Goal: Information Seeking & Learning: Compare options

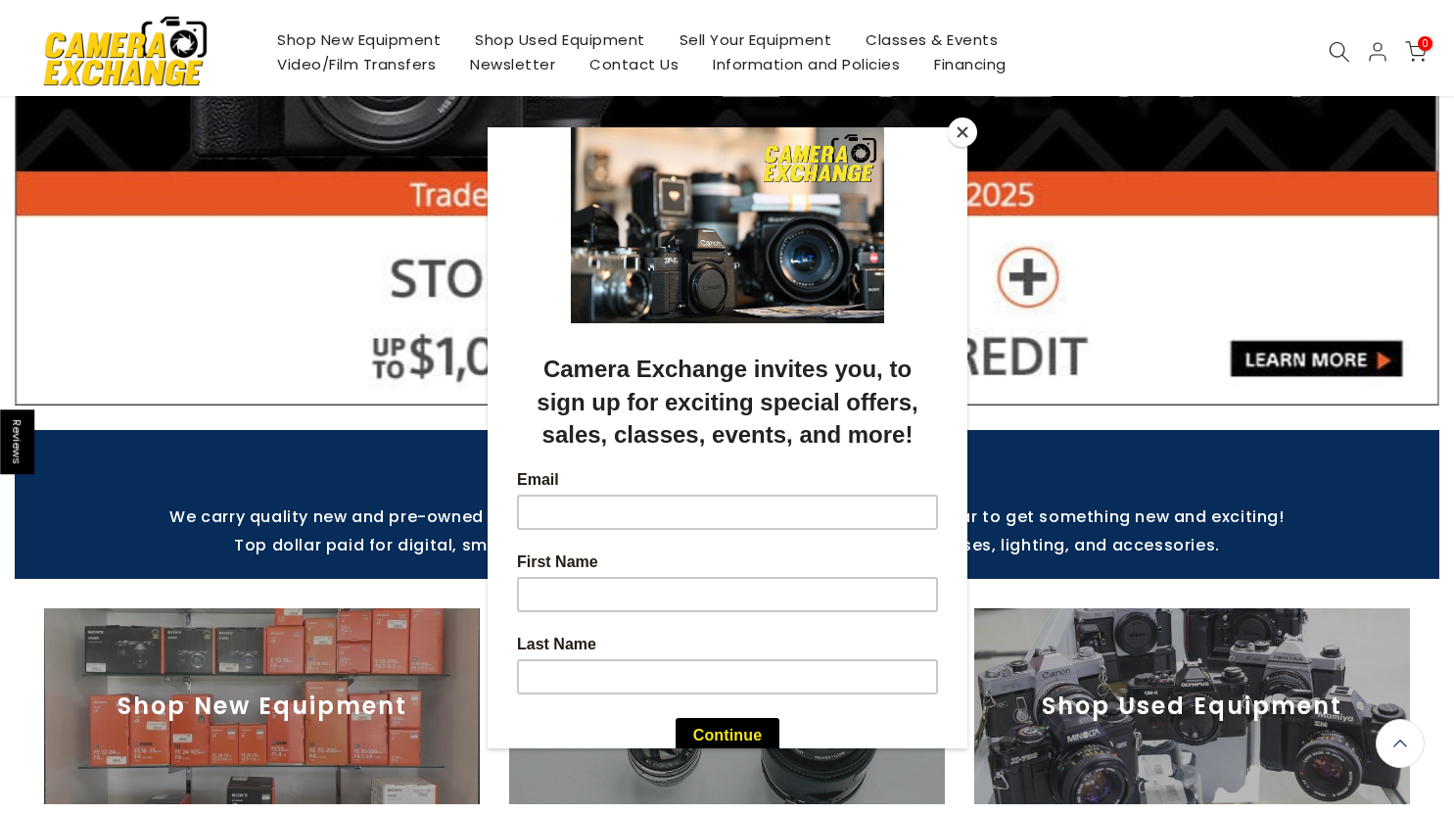
scroll to position [392, 0]
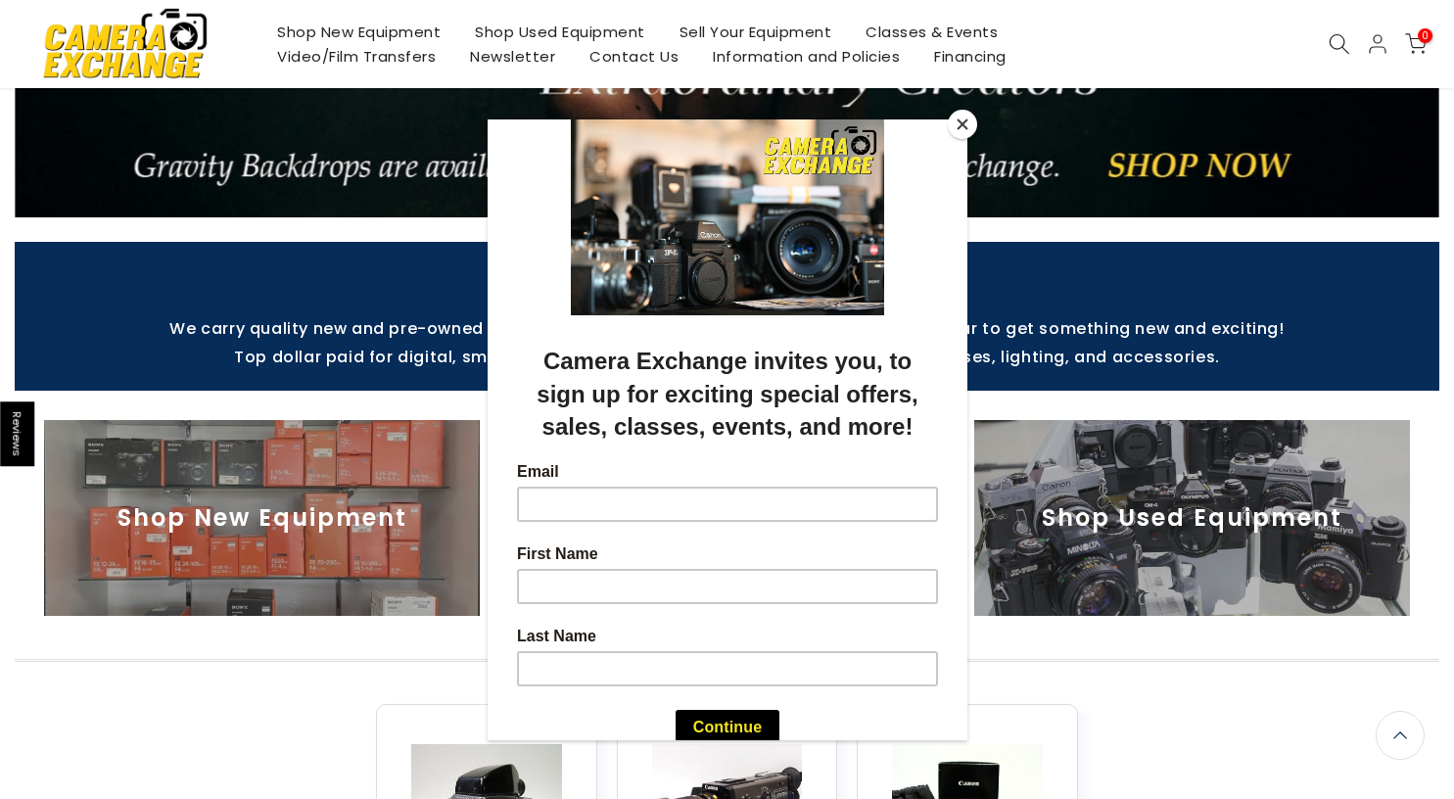
click at [961, 125] on button "Close" at bounding box center [962, 124] width 29 height 29
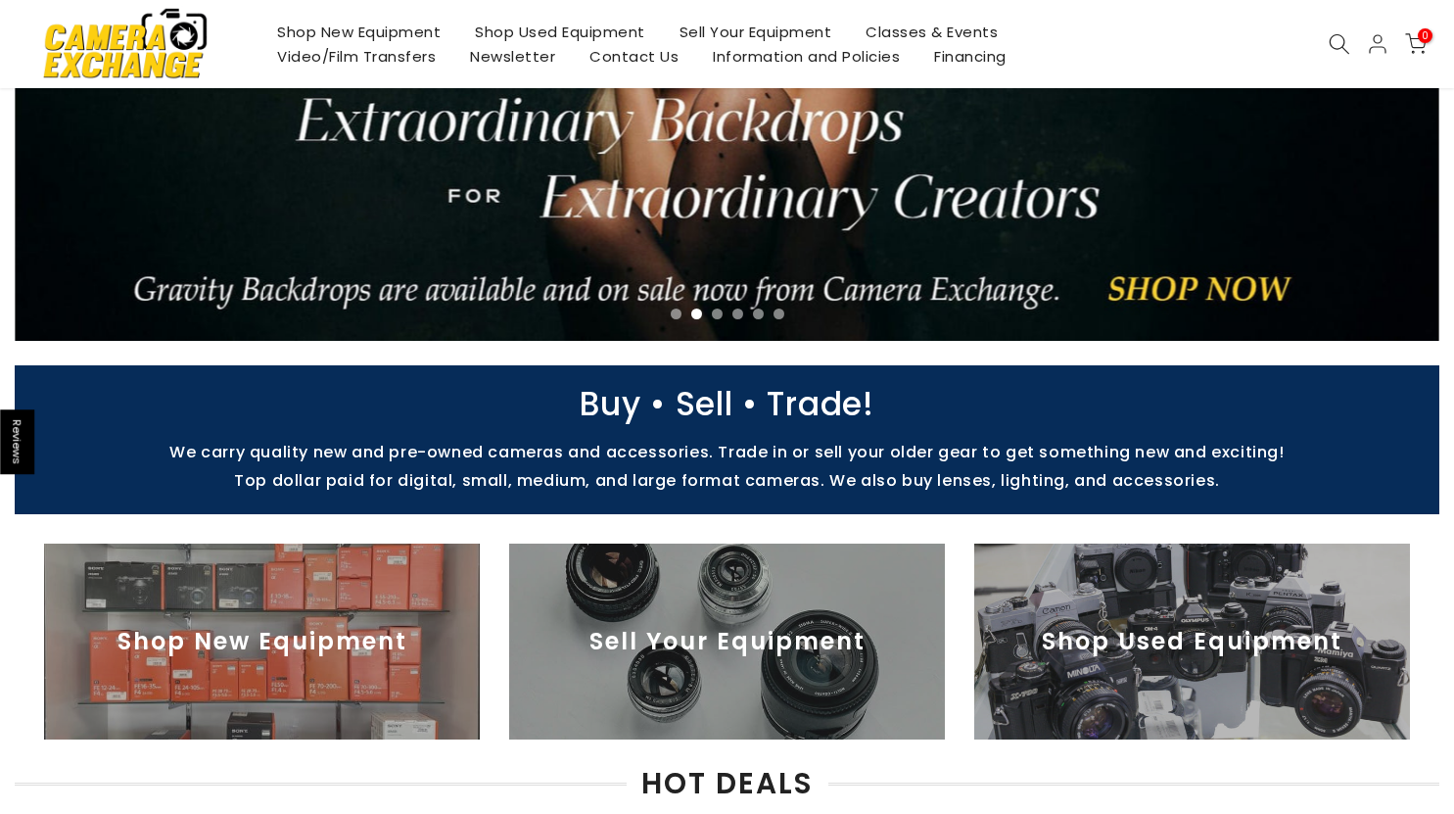
scroll to position [488, 0]
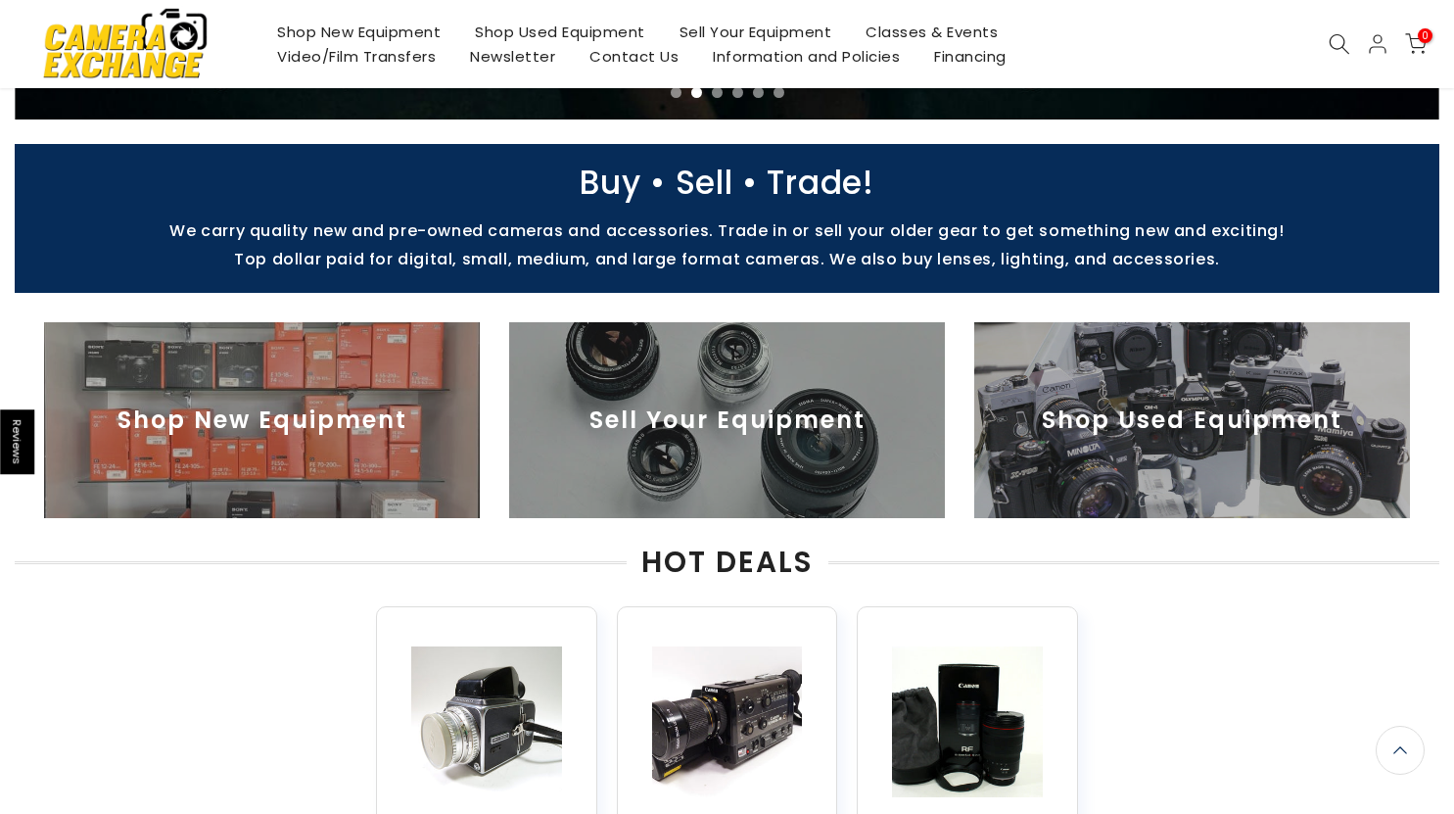
click at [814, 422] on img at bounding box center [727, 420] width 436 height 196
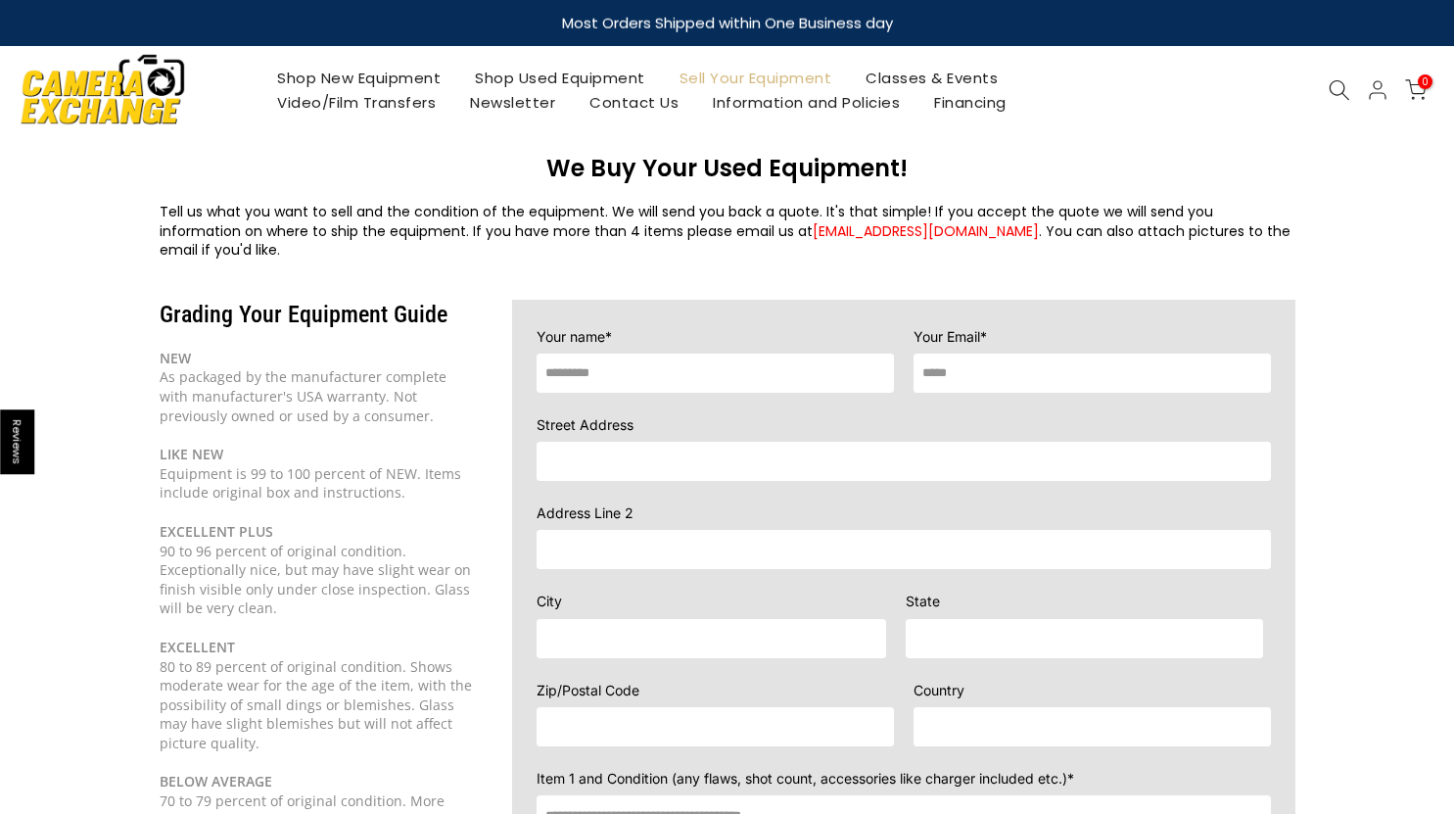
click at [565, 75] on link "Shop Used Equipment" at bounding box center [560, 78] width 205 height 24
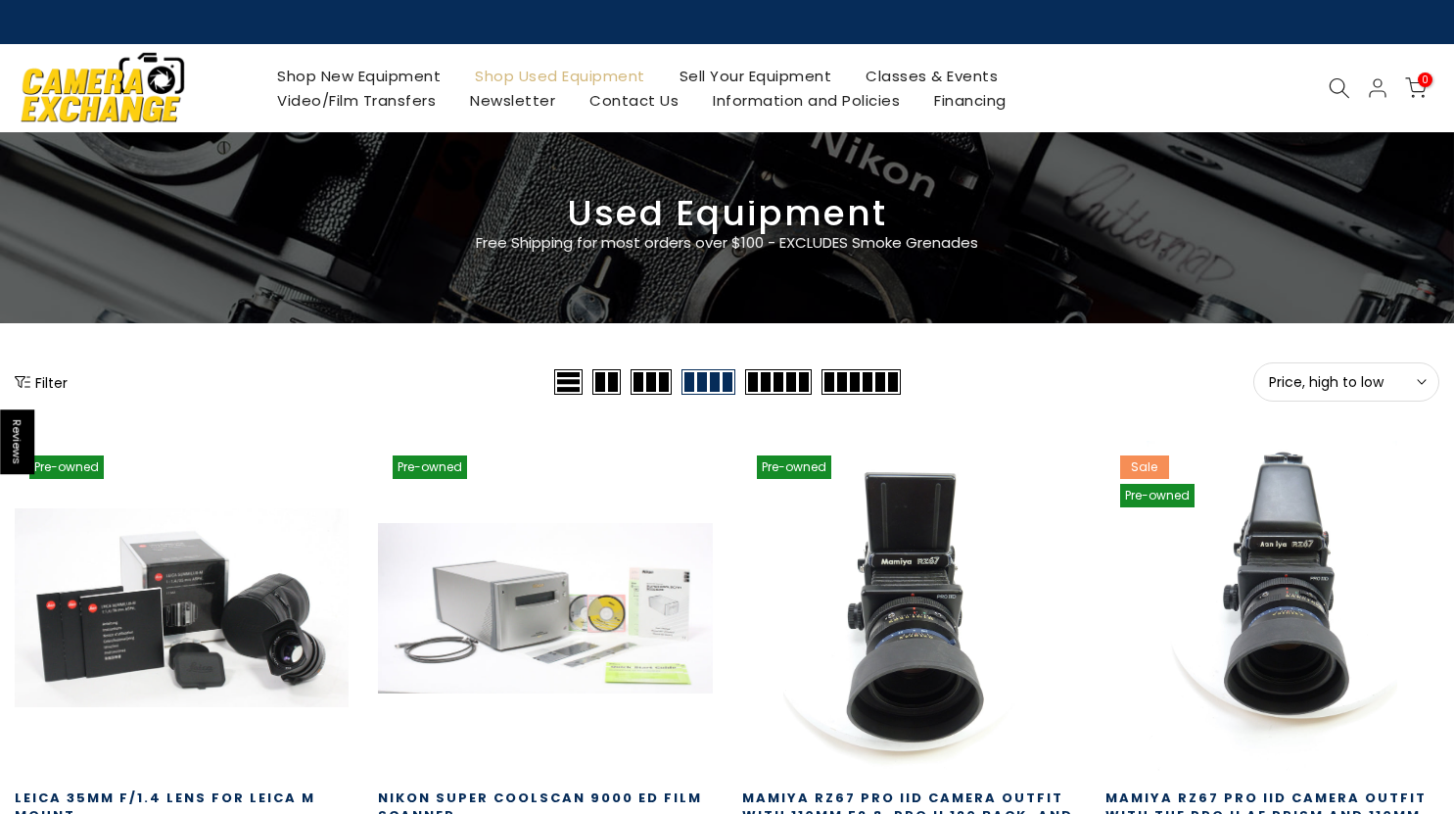
click at [54, 376] on button "Filter" at bounding box center [41, 382] width 53 height 20
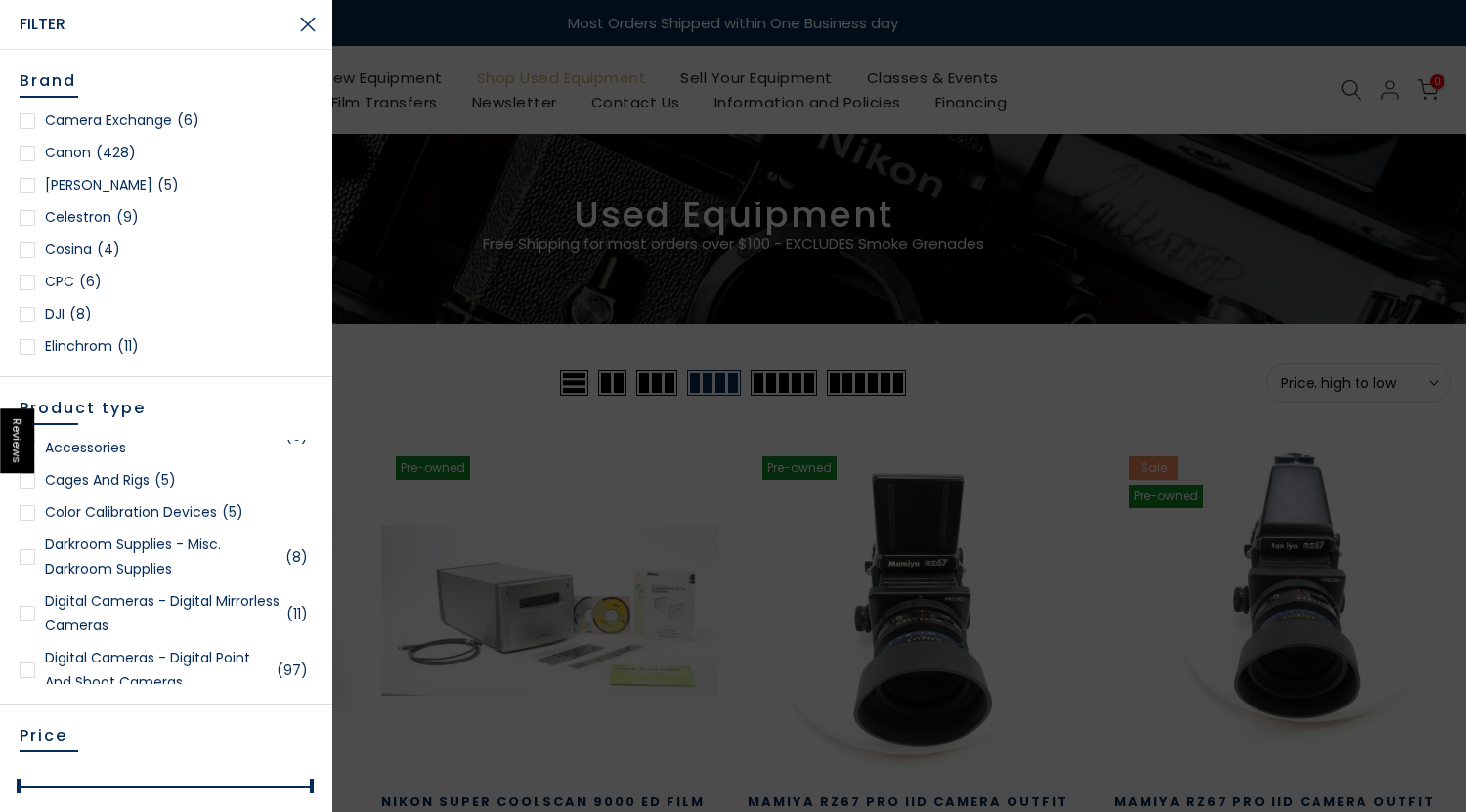
scroll to position [977, 0]
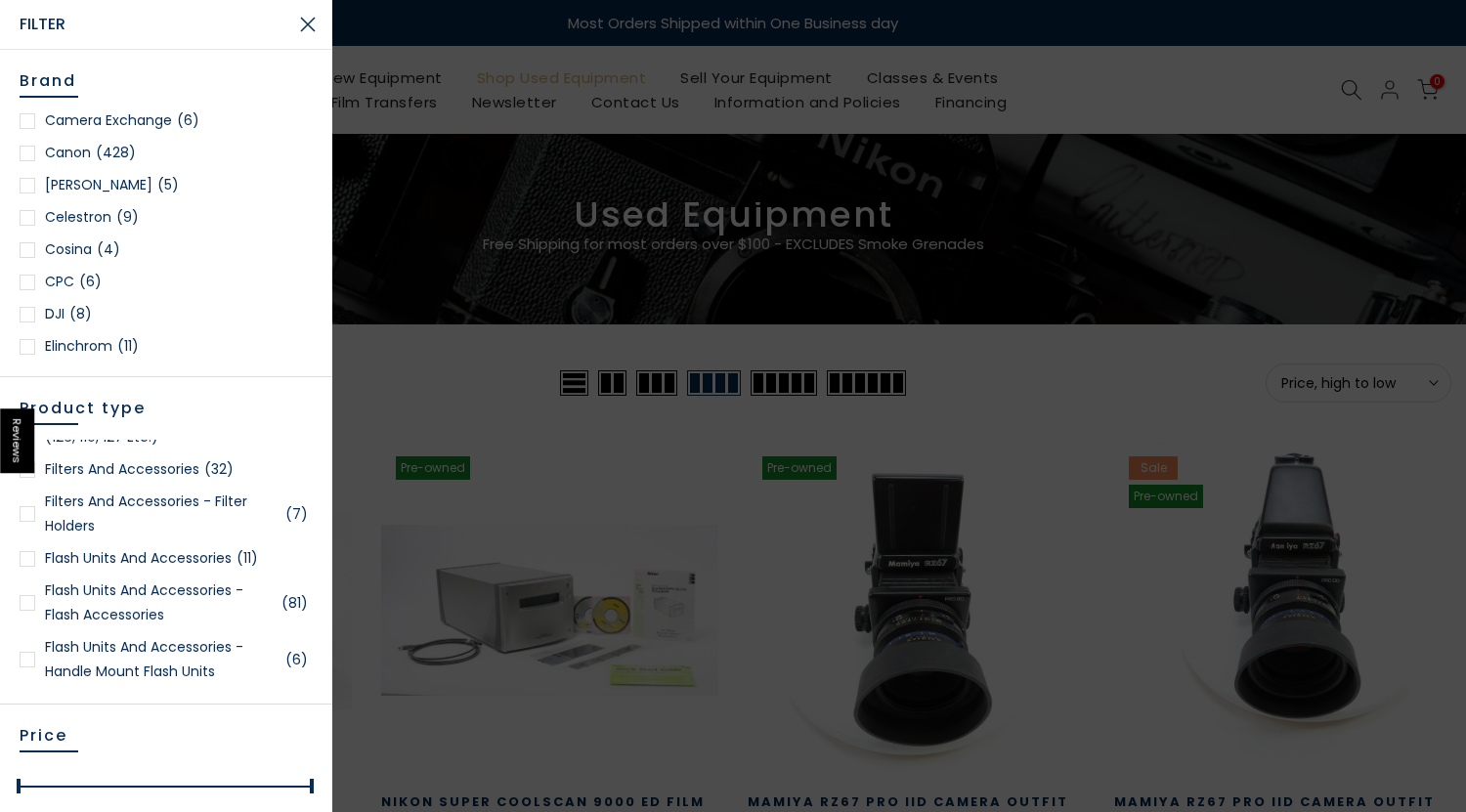
click at [1140, 94] on div at bounding box center [733, 406] width 1466 height 812
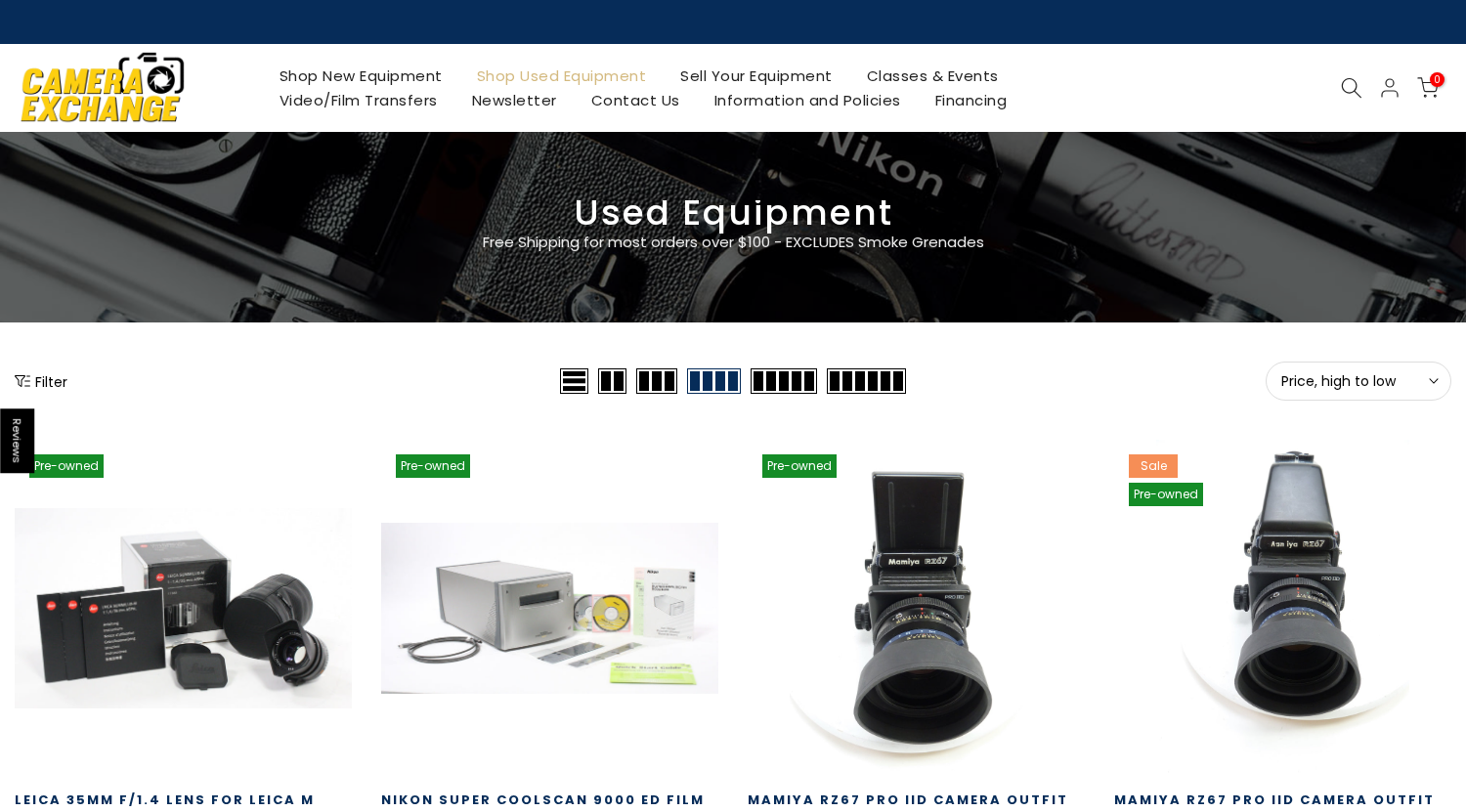
click at [1348, 87] on div at bounding box center [1350, 88] width 37 height 22
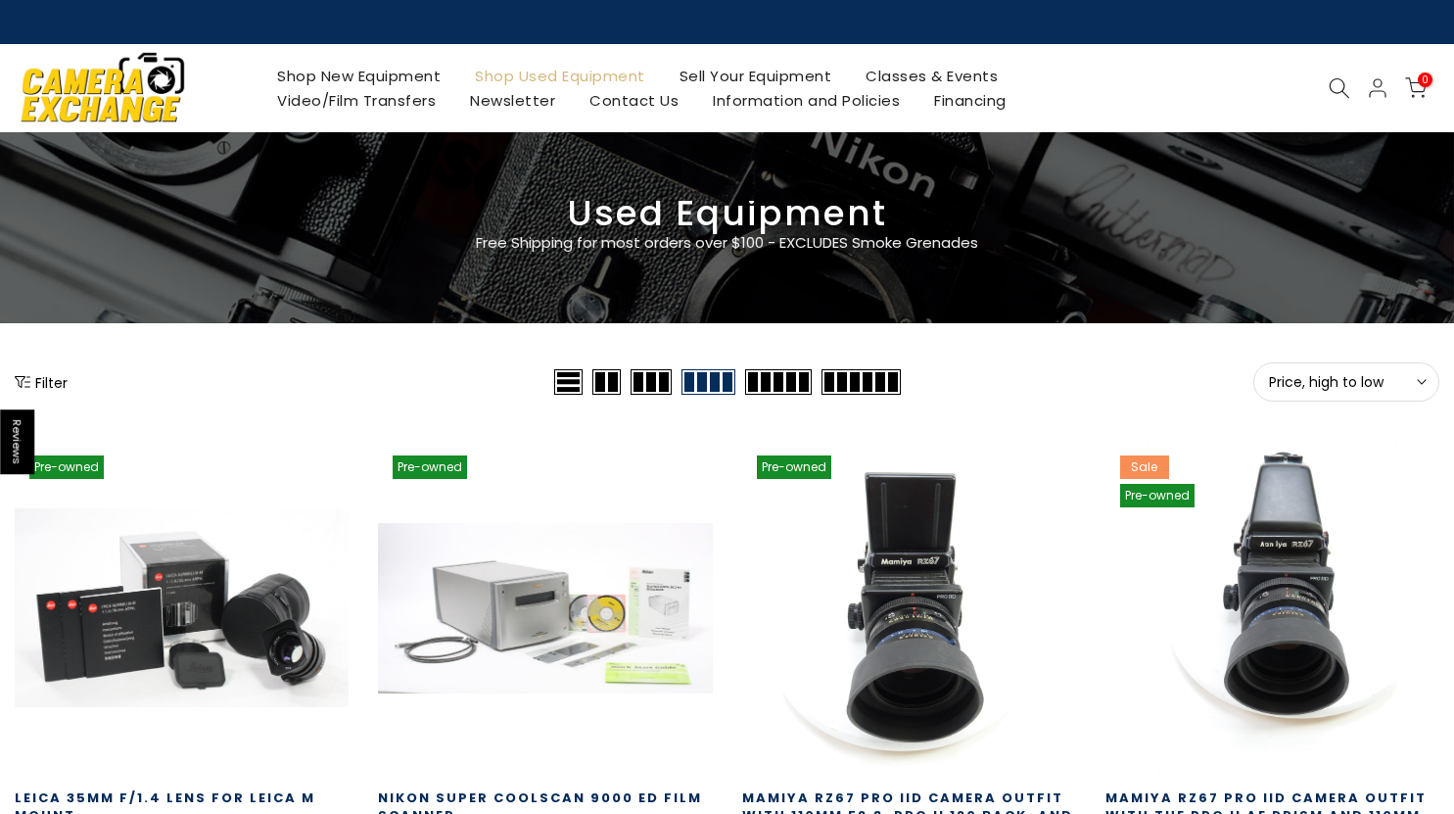
click at [1335, 86] on icon at bounding box center [1340, 88] width 22 height 22
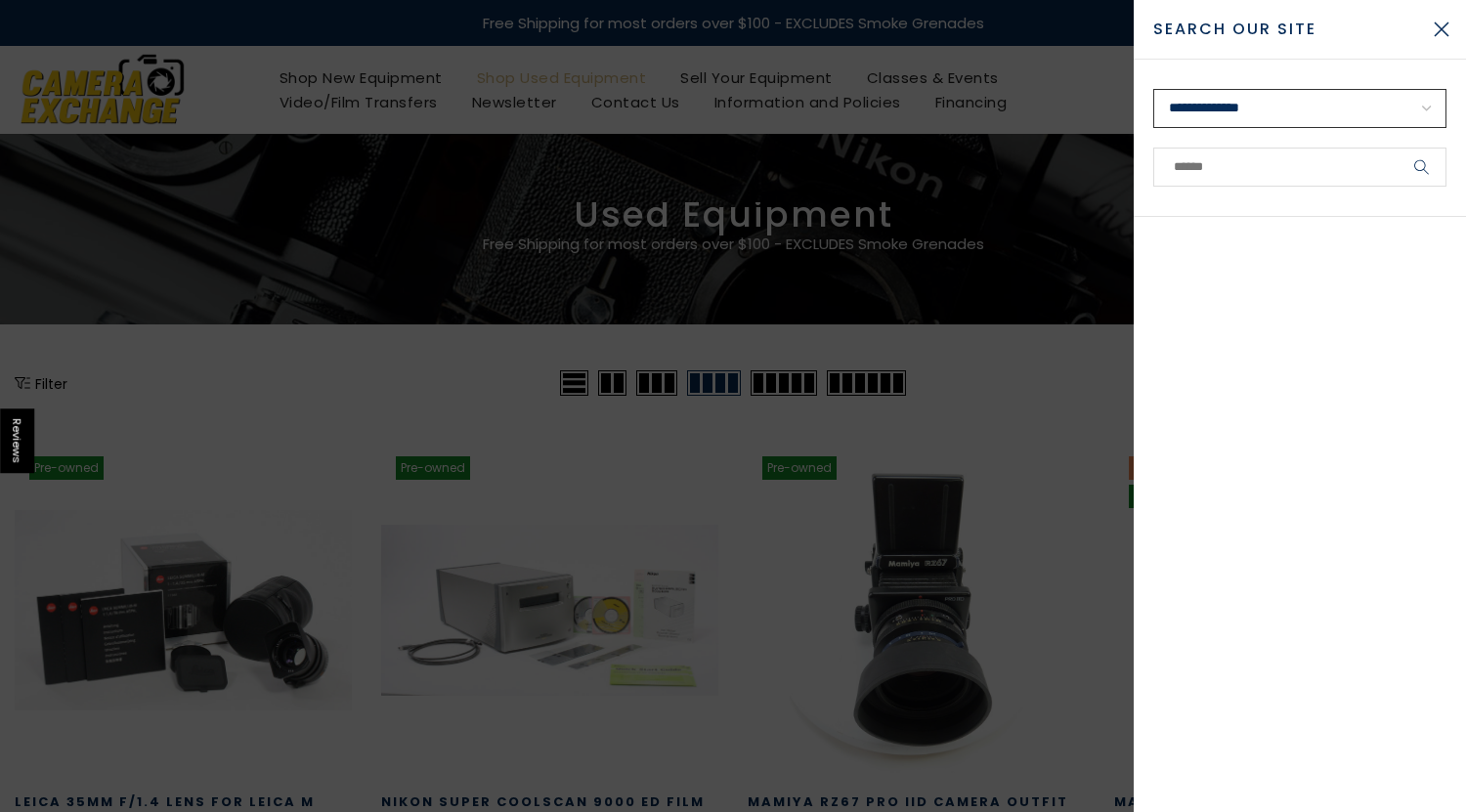
click at [1333, 98] on select "**********" at bounding box center [1299, 108] width 293 height 39
click at [1311, 165] on input "text" at bounding box center [1299, 167] width 293 height 39
type input "******"
click at [1397, 148] on button "submit" at bounding box center [1421, 167] width 49 height 39
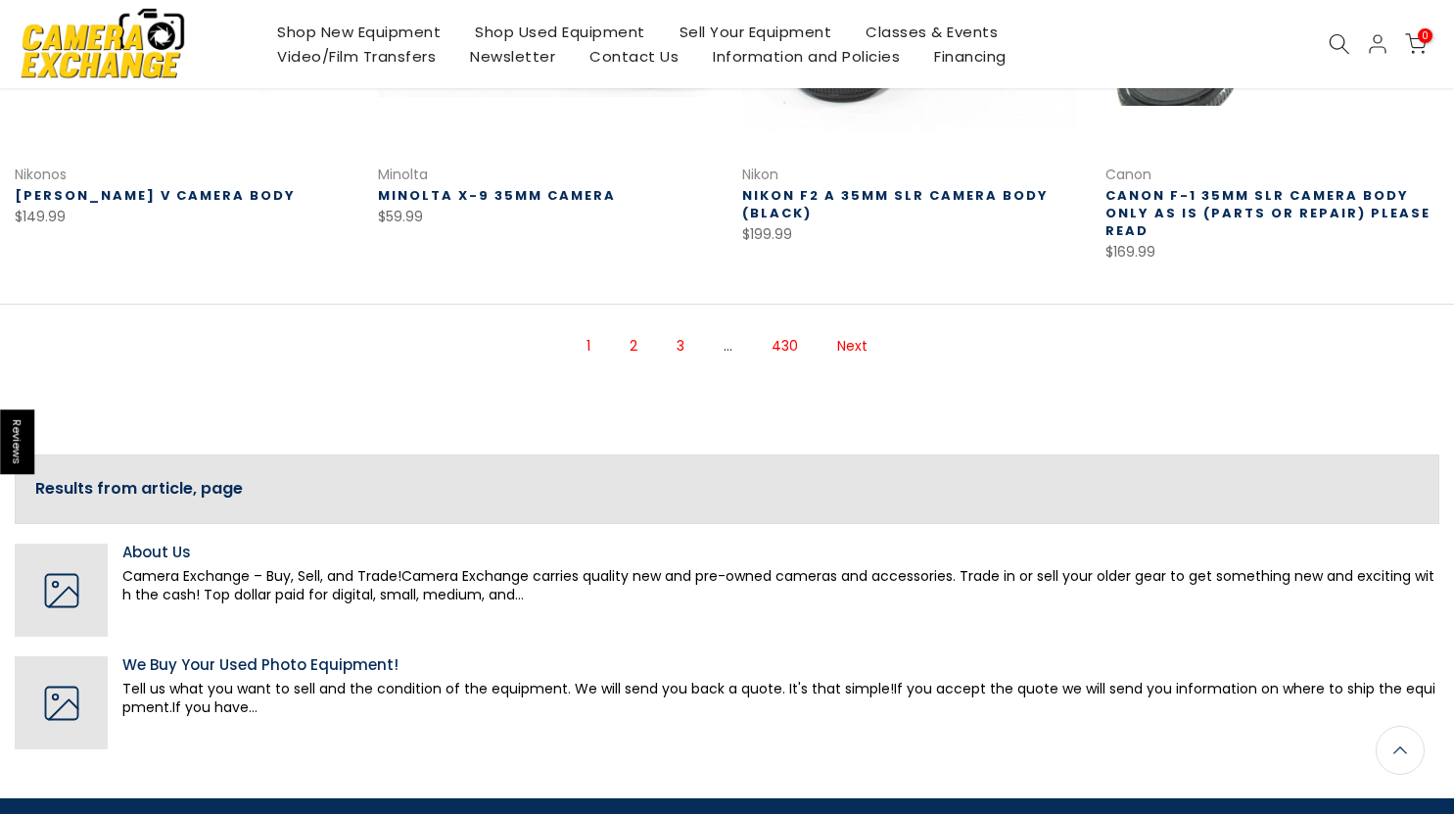
scroll to position [1566, 0]
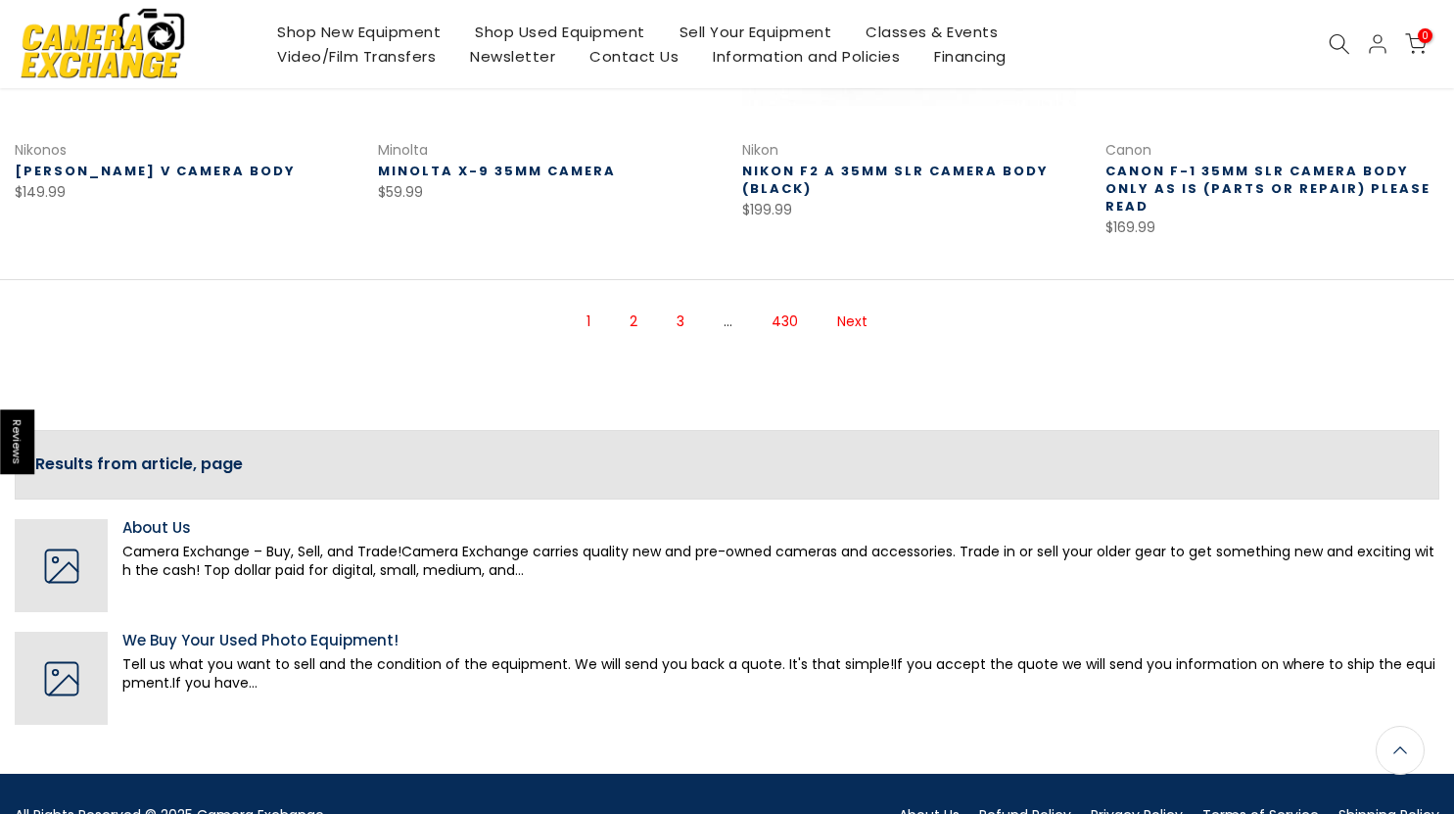
click at [640, 326] on link "2" at bounding box center [633, 321] width 27 height 34
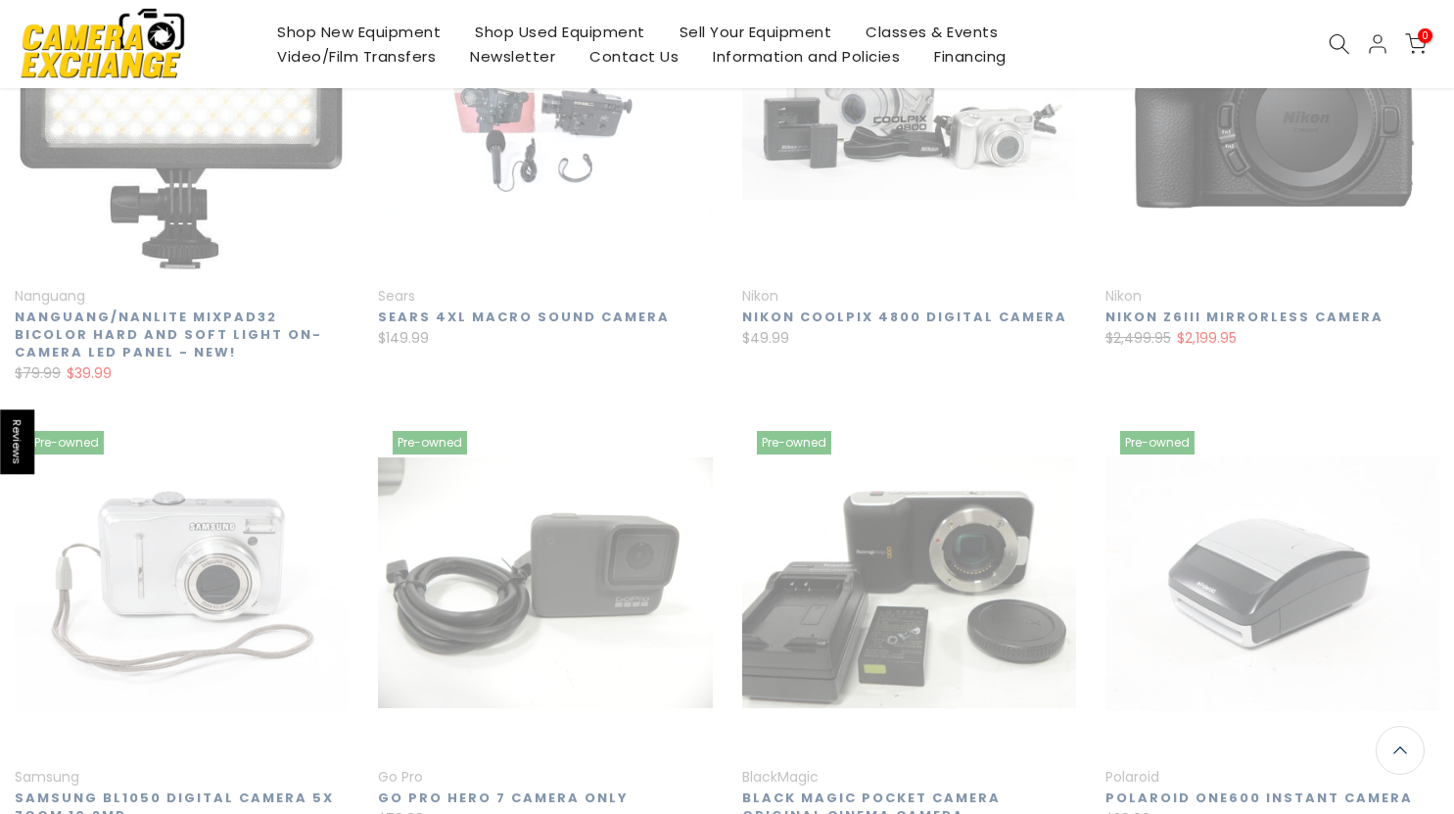
scroll to position [314, 0]
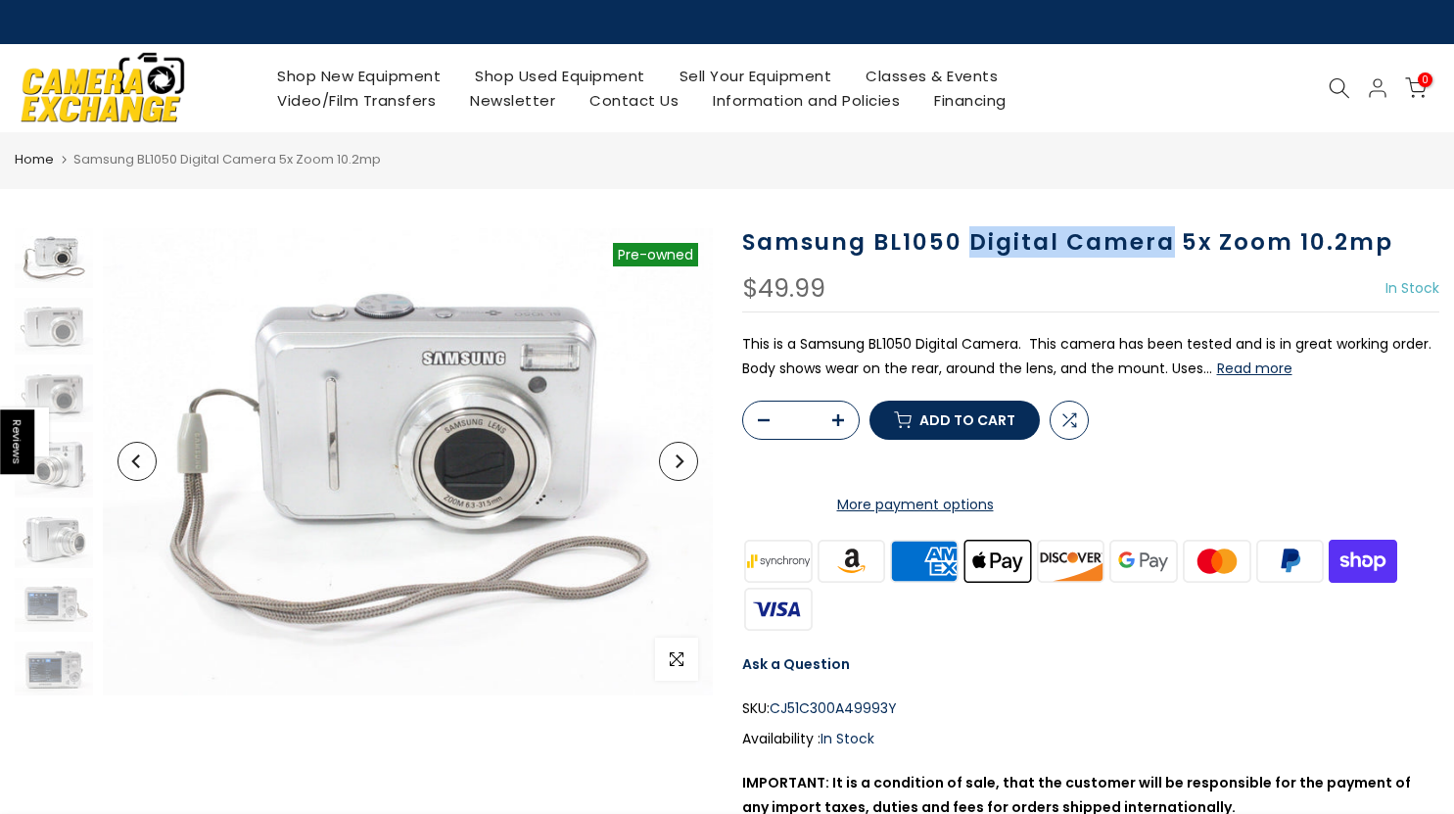
drag, startPoint x: 969, startPoint y: 246, endPoint x: 1165, endPoint y: 249, distance: 195.8
click at [1165, 249] on h1 "Samsung BL1050 Digital Camera 5x Zoom 10.2mp" at bounding box center [1091, 242] width 698 height 28
copy h1 "Digital Camera"
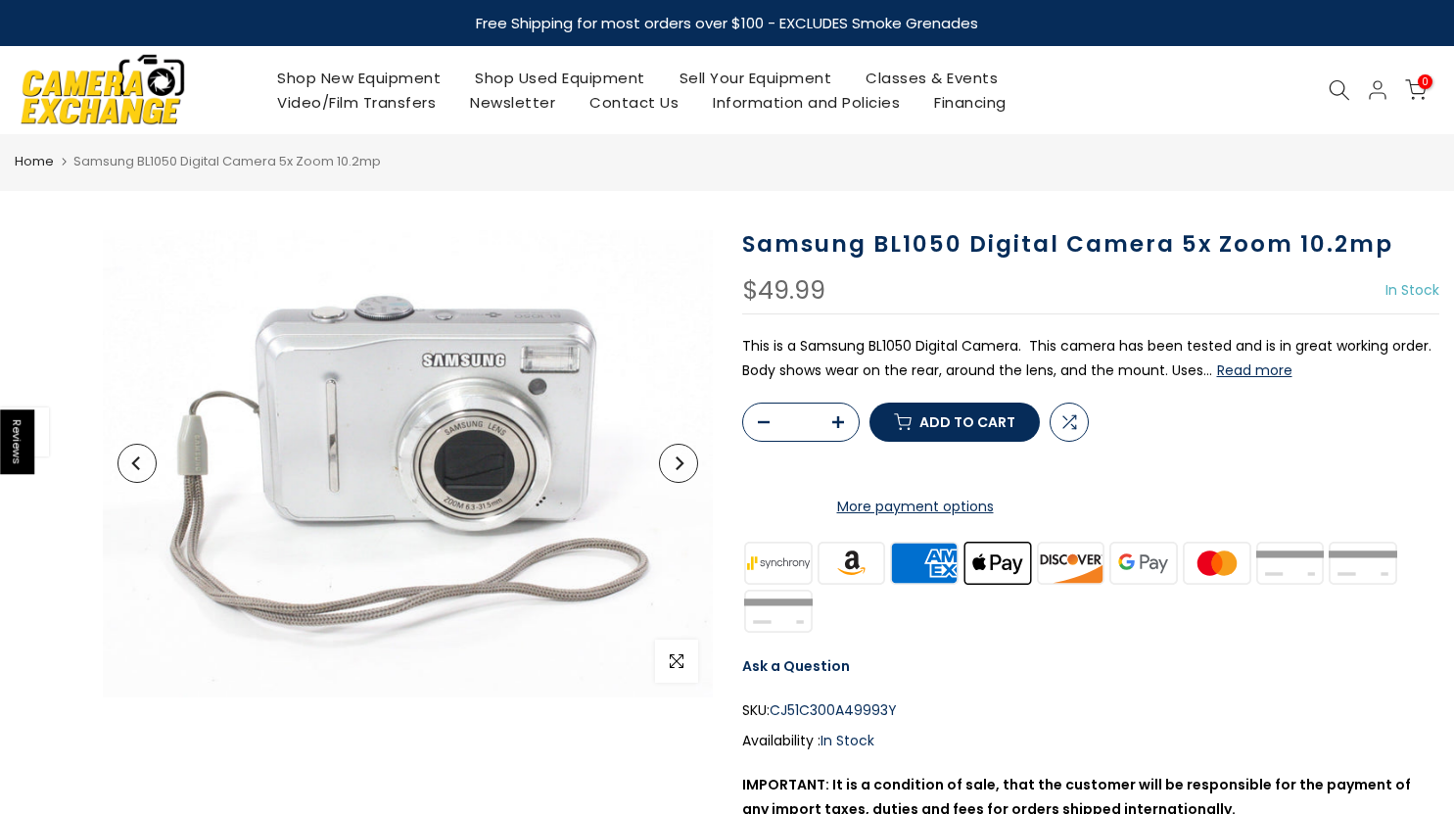
click at [1340, 84] on icon at bounding box center [1340, 90] width 22 height 22
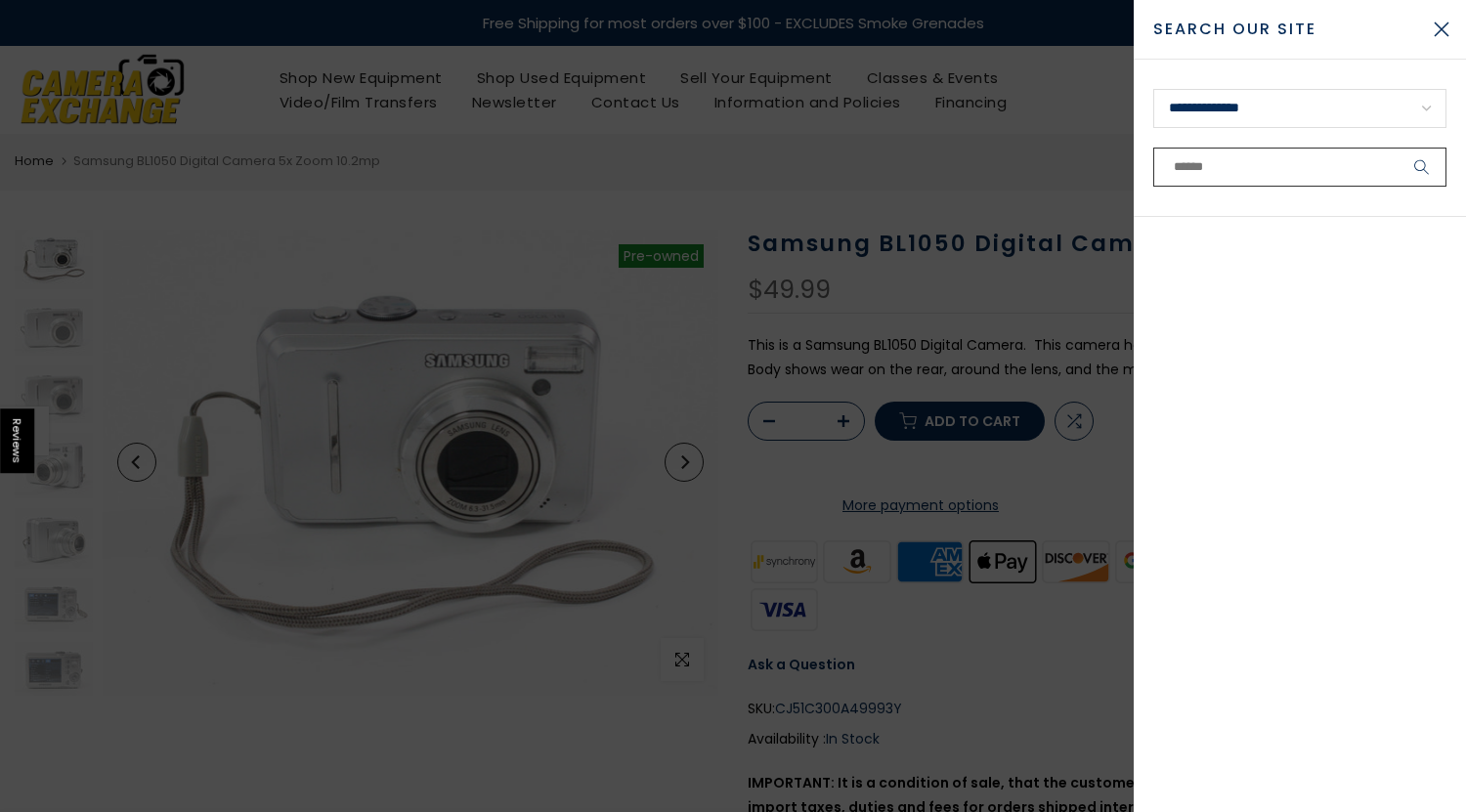
click at [1215, 173] on input "text" at bounding box center [1299, 167] width 293 height 39
paste input "**********"
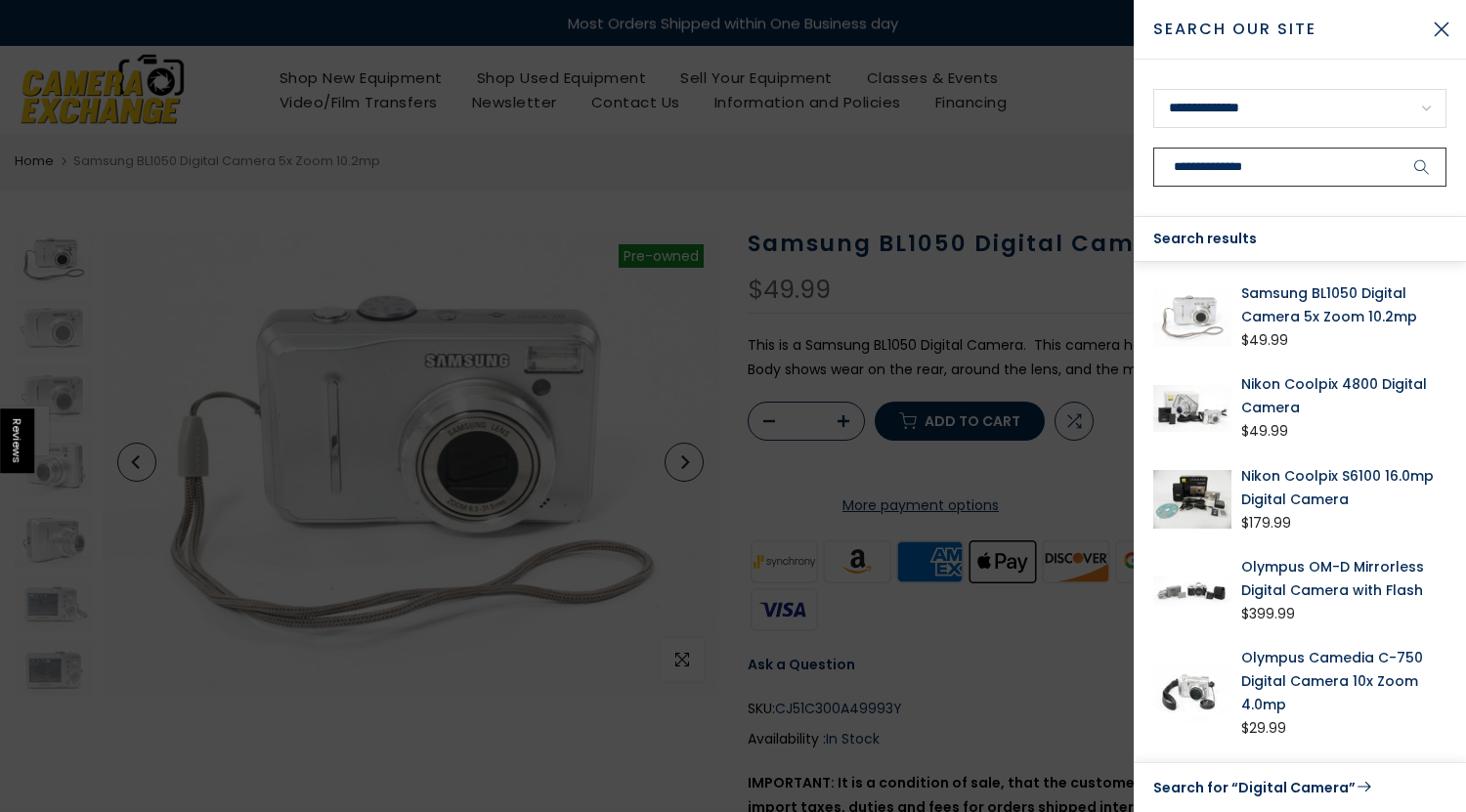
type input "**********"
click at [1397, 148] on button "submit" at bounding box center [1421, 167] width 49 height 39
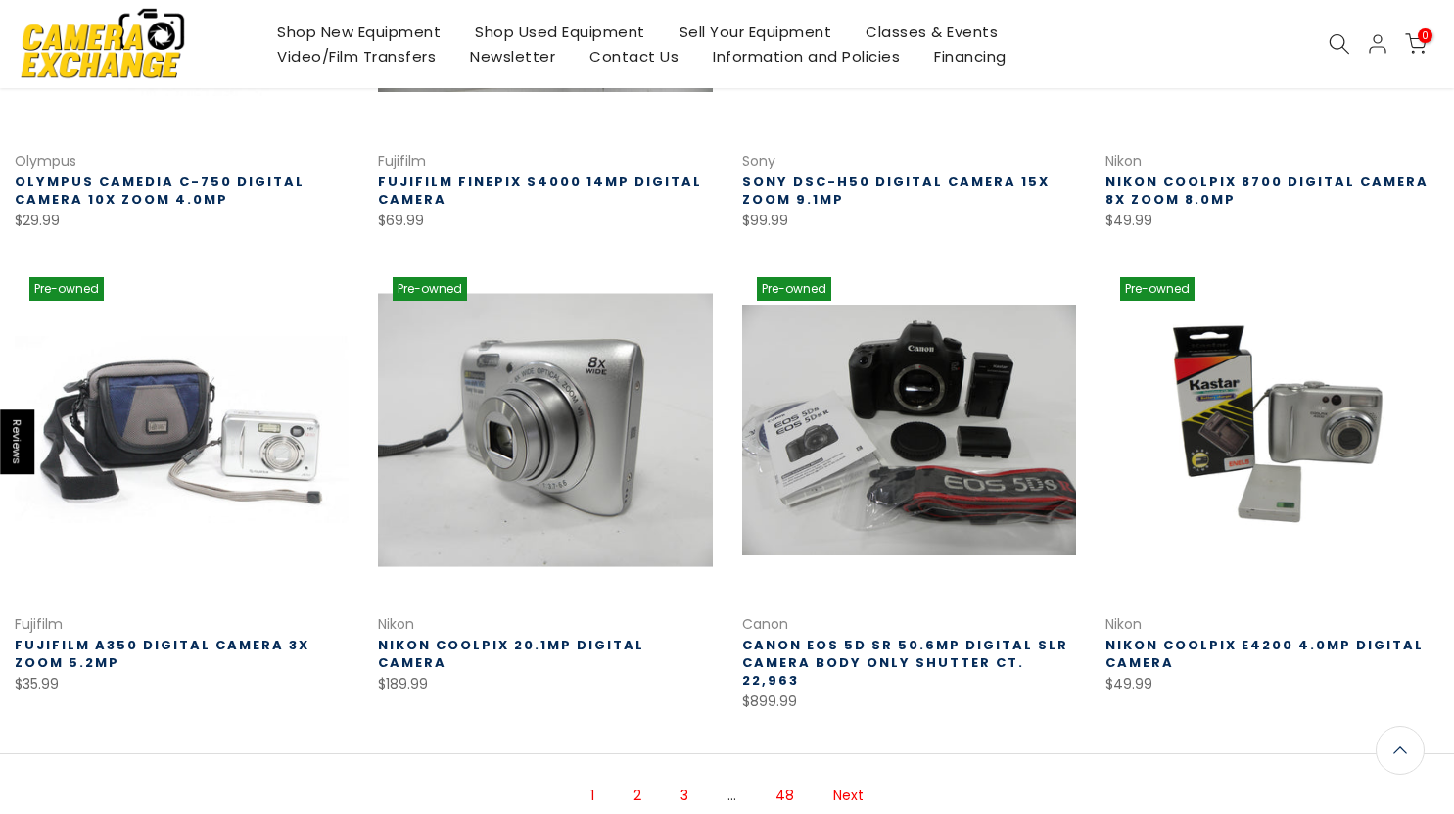
scroll to position [1079, 0]
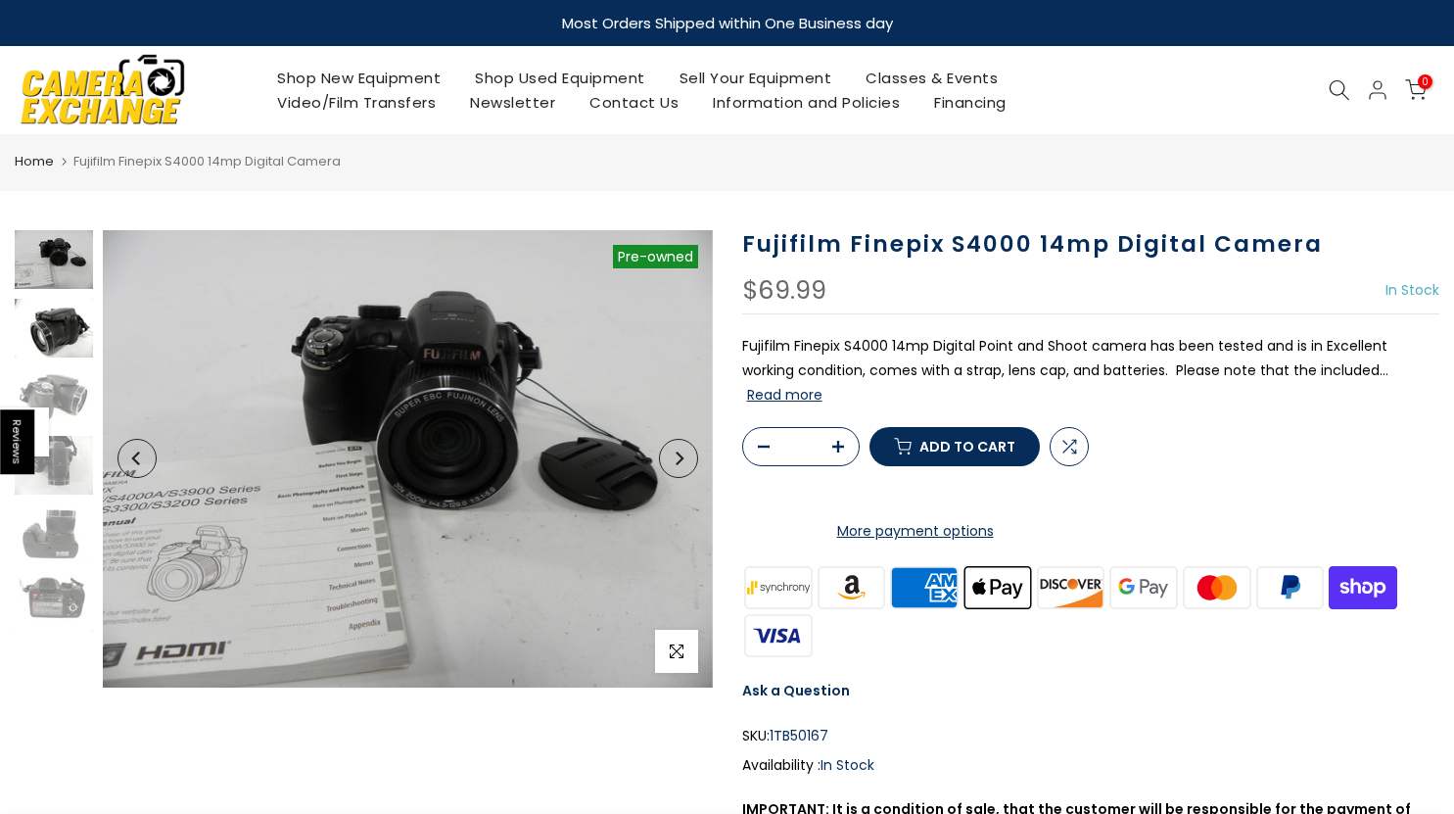
click at [60, 347] on img at bounding box center [54, 328] width 78 height 59
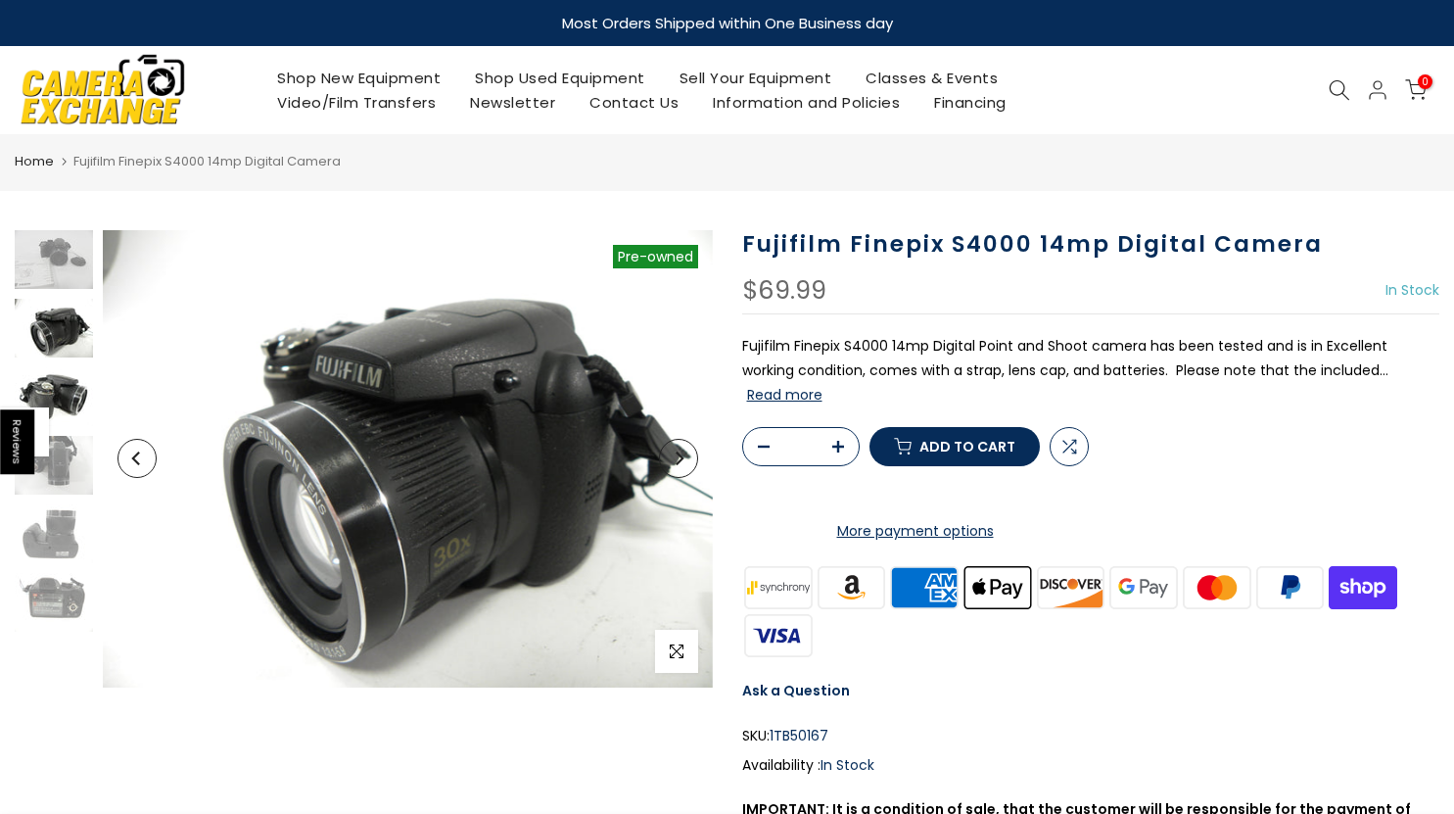
click at [59, 391] on img at bounding box center [54, 396] width 78 height 59
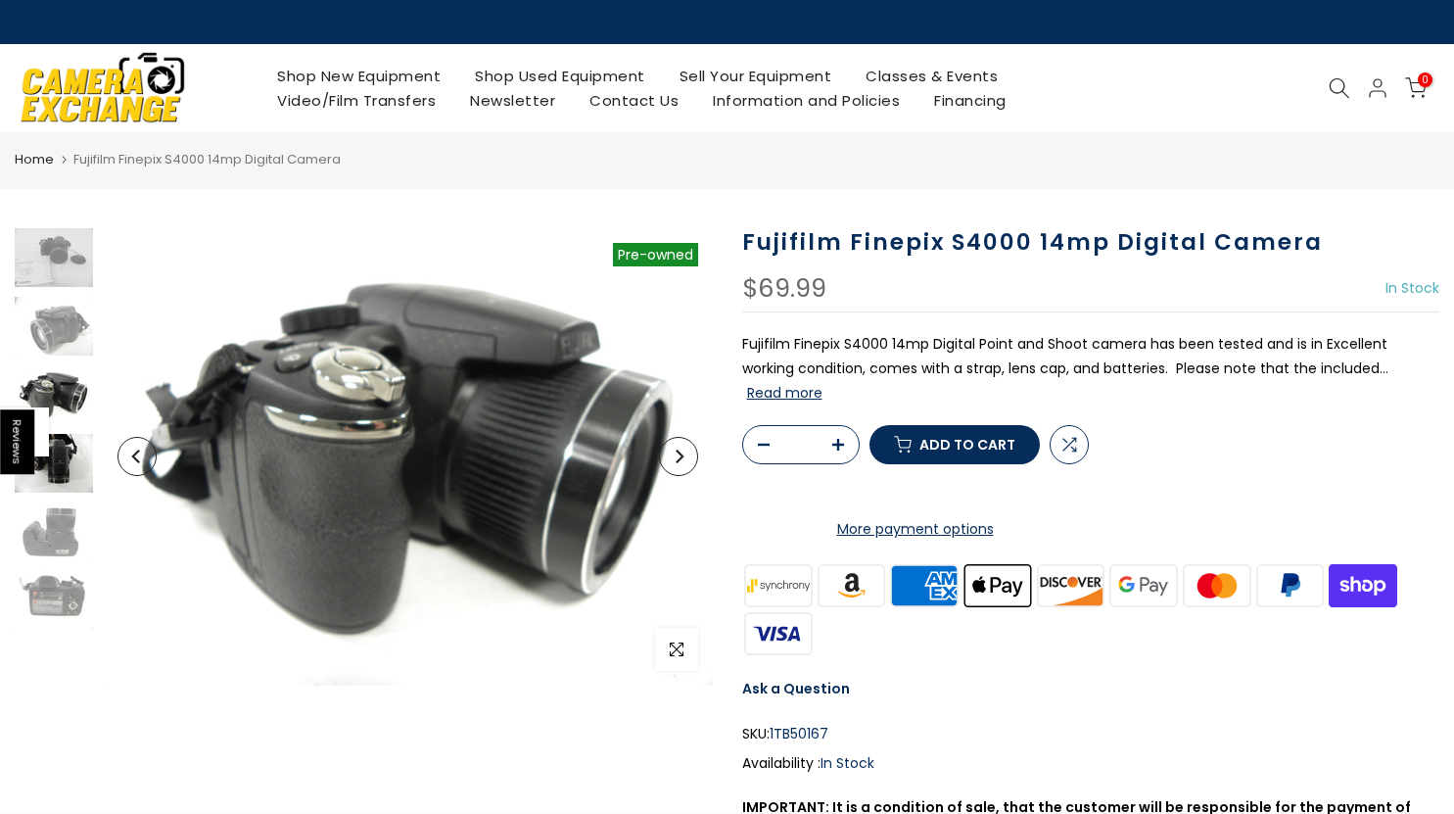
click at [66, 459] on img at bounding box center [54, 463] width 78 height 59
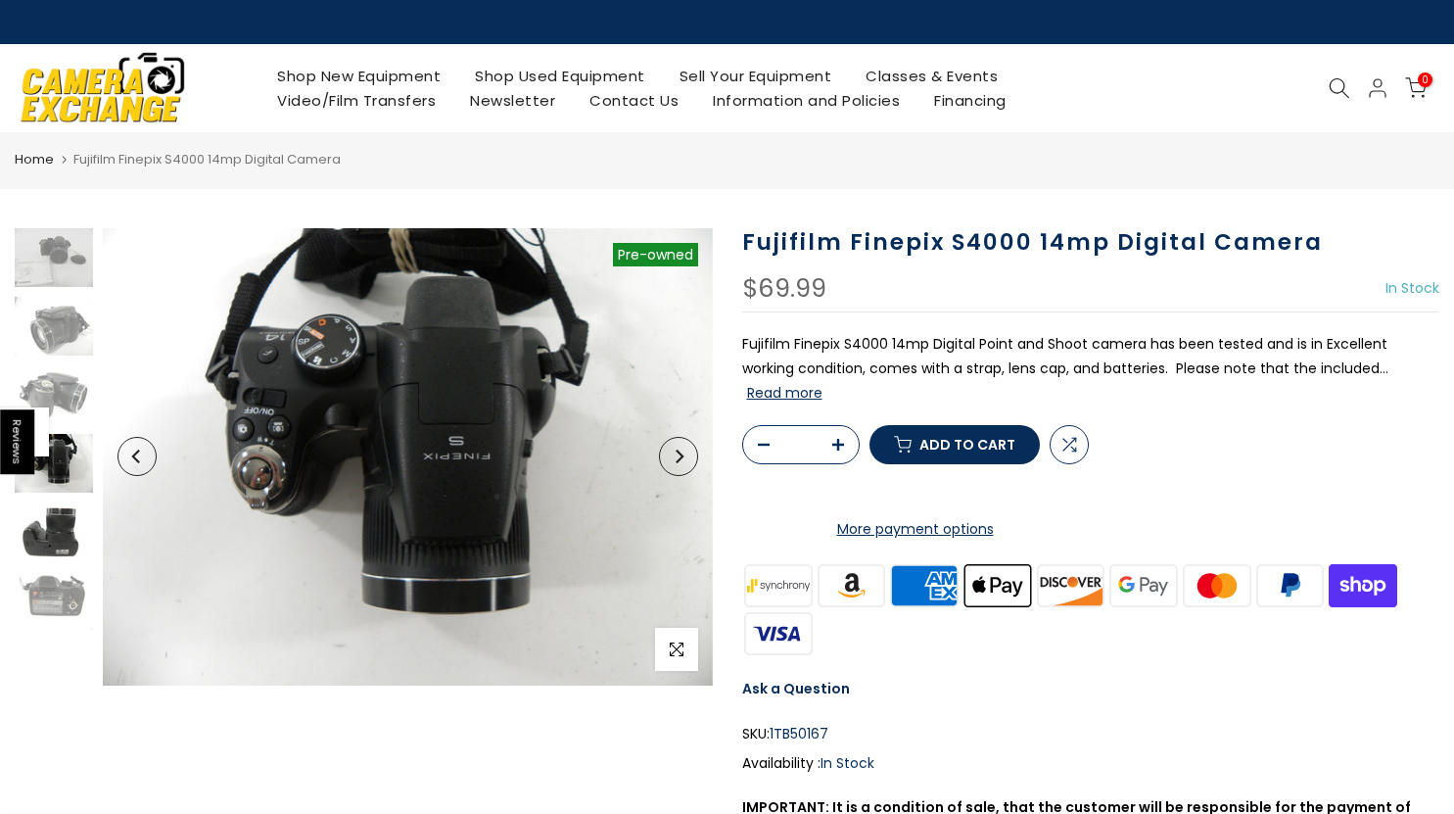
click at [51, 524] on img at bounding box center [54, 531] width 78 height 59
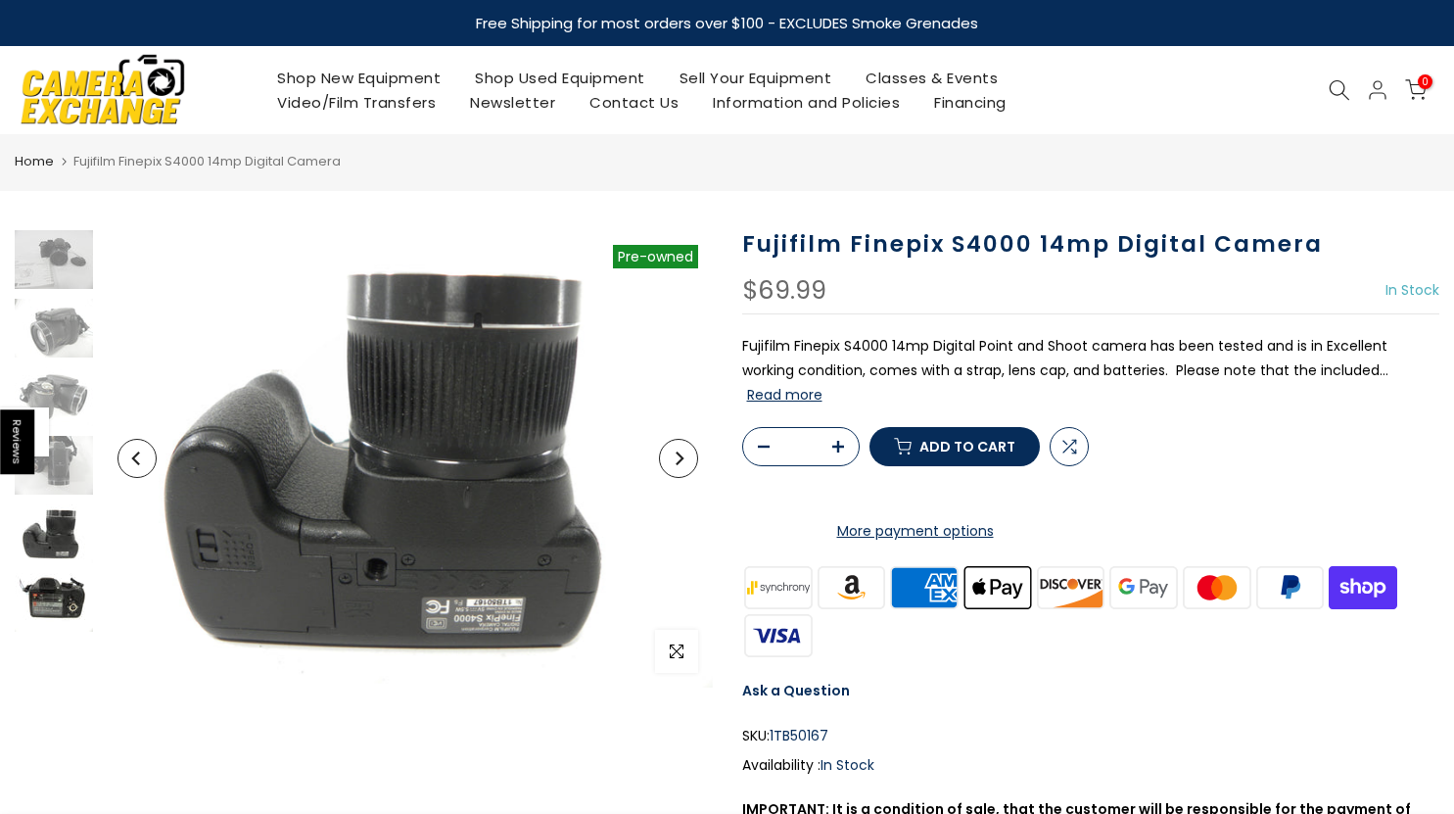
click at [47, 591] on img at bounding box center [54, 602] width 78 height 59
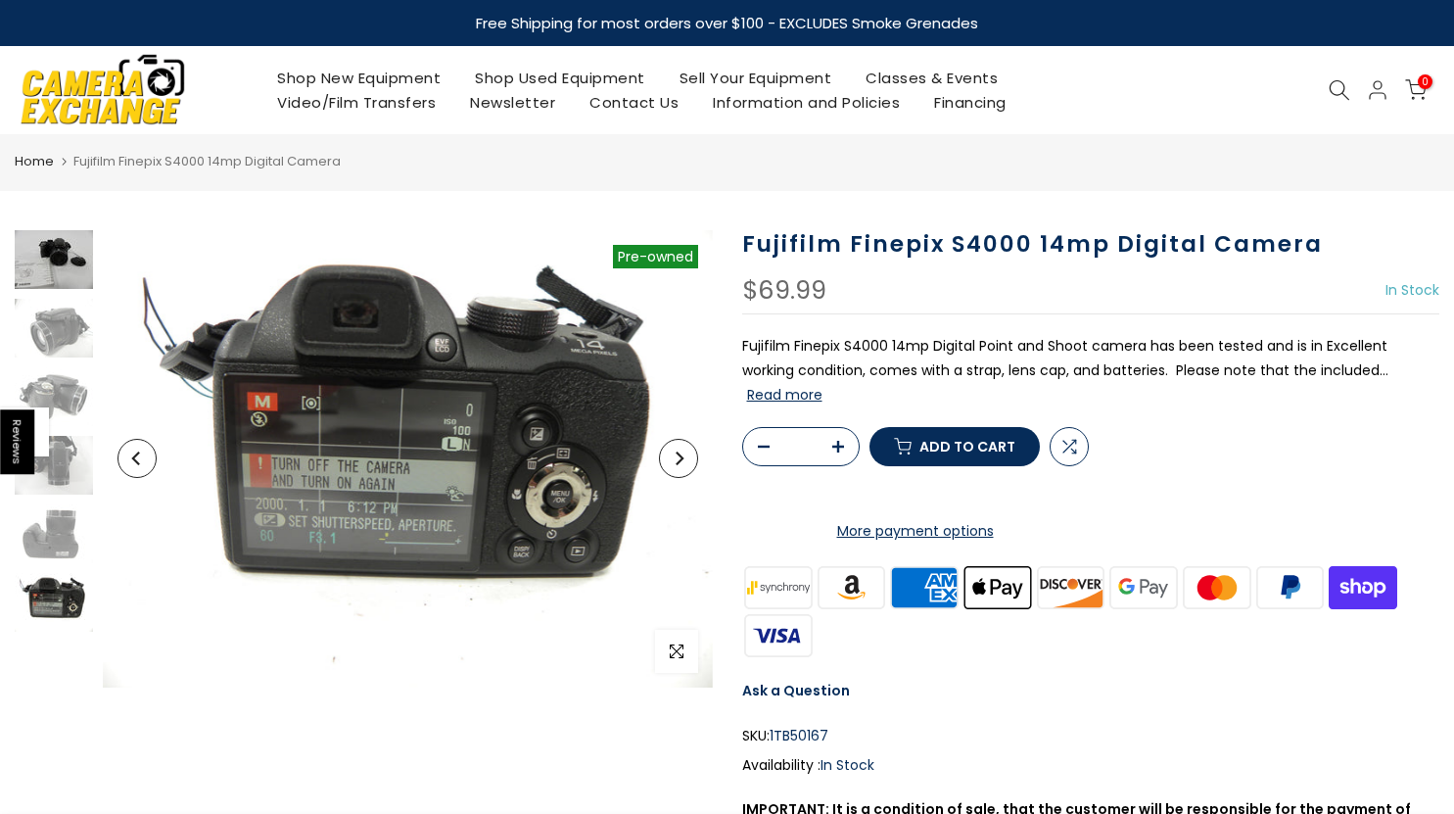
click at [57, 251] on img at bounding box center [54, 259] width 78 height 59
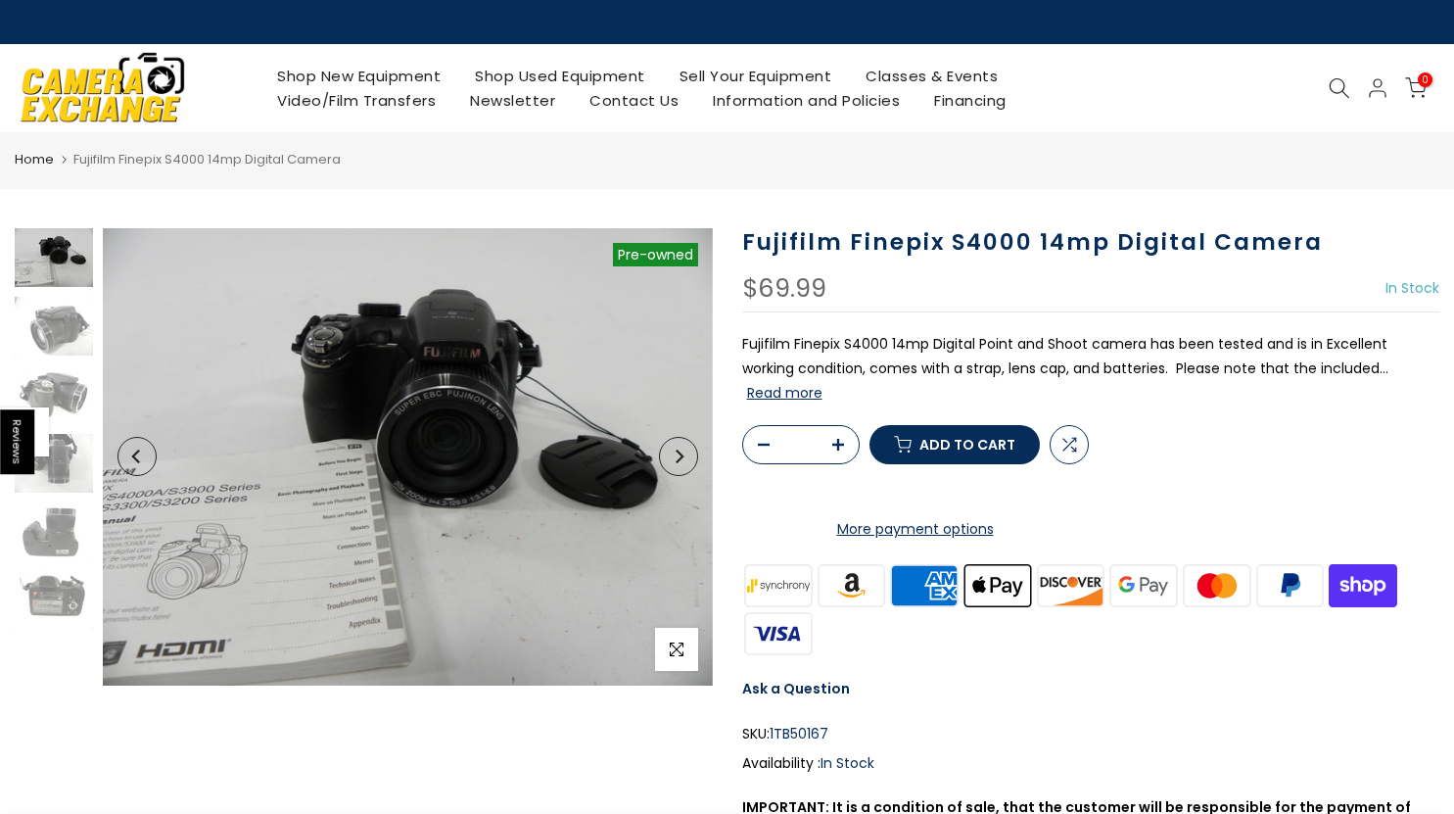
click at [822, 384] on button "Read more" at bounding box center [784, 393] width 75 height 18
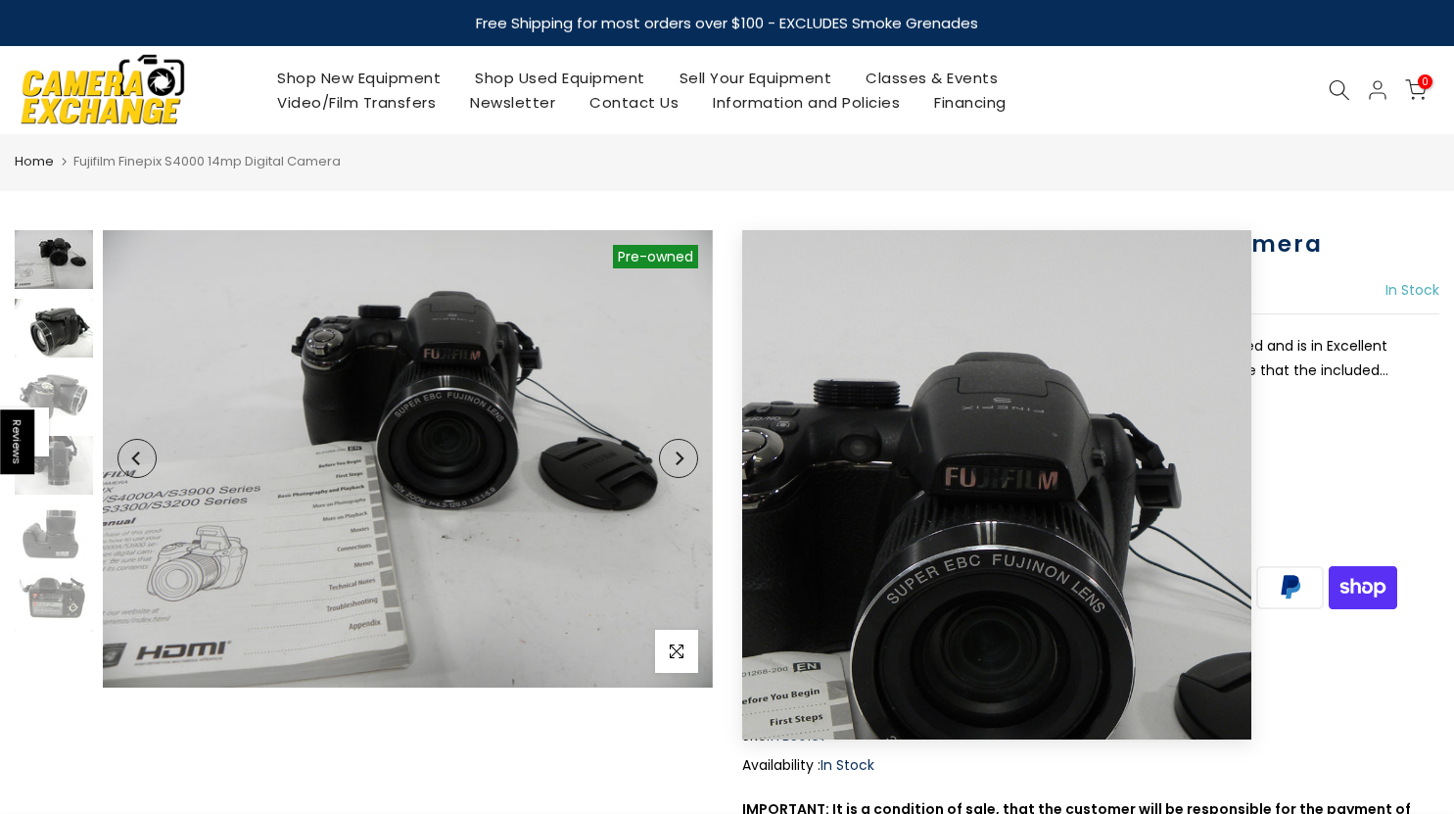
click at [86, 337] on img at bounding box center [54, 328] width 78 height 59
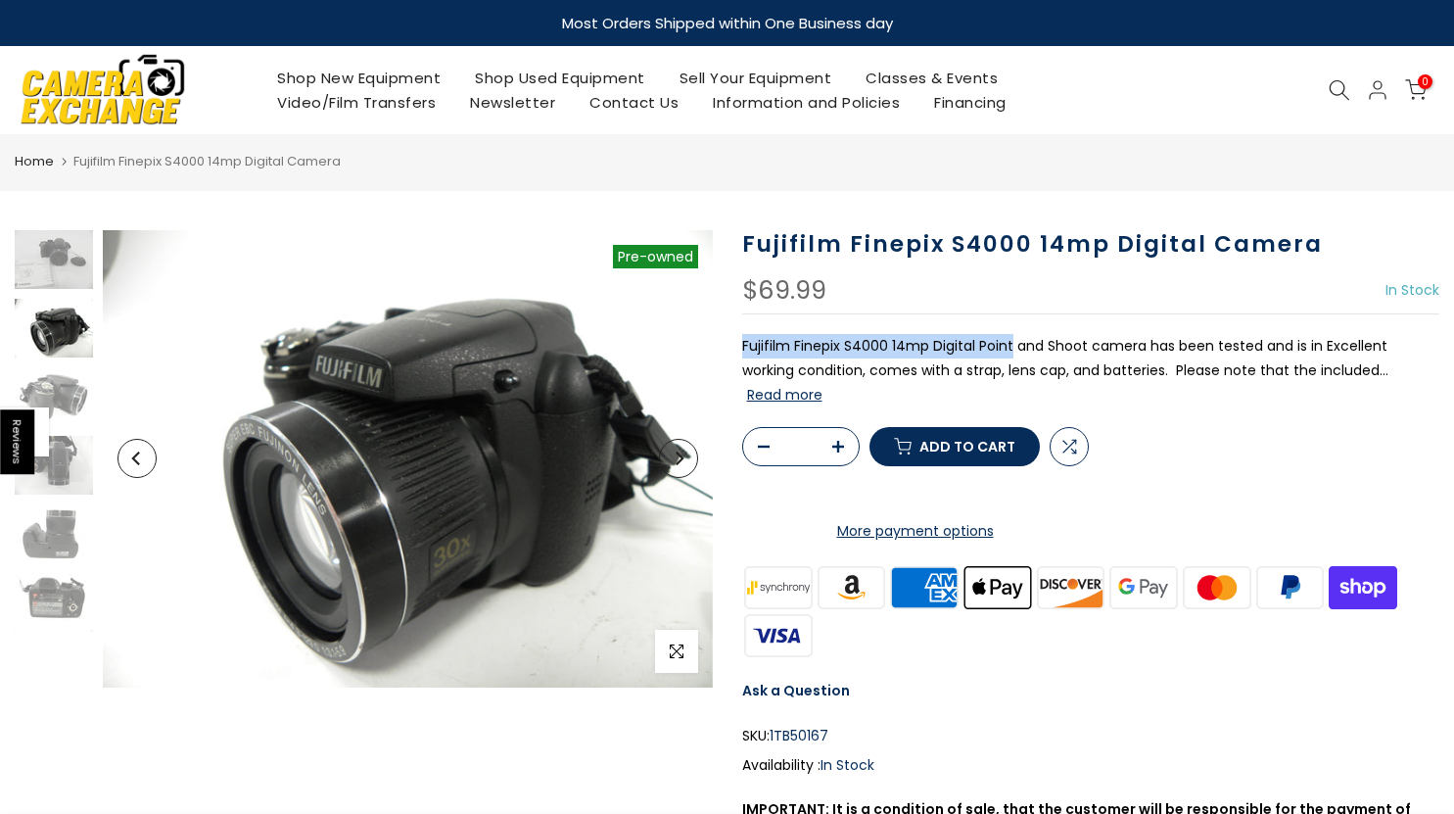
drag, startPoint x: 730, startPoint y: 345, endPoint x: 1012, endPoint y: 348, distance: 282.0
click at [1012, 348] on div "Fujifilm Finepix S4000 14mp Digital Camera $69.99 In Stock Pre order Out of sto…" at bounding box center [1090, 594] width 727 height 728
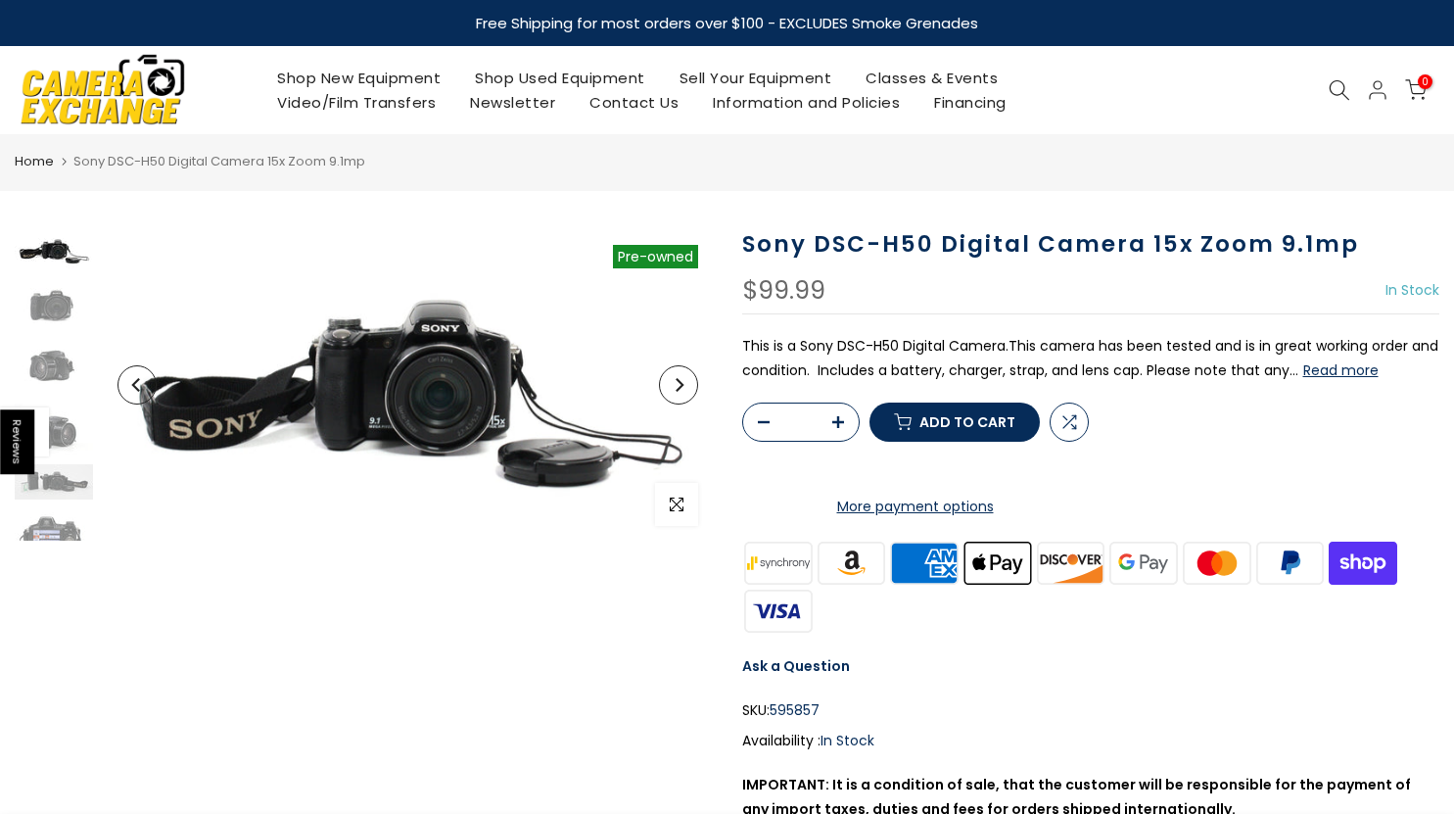
click at [1344, 90] on use at bounding box center [1340, 90] width 20 height 20
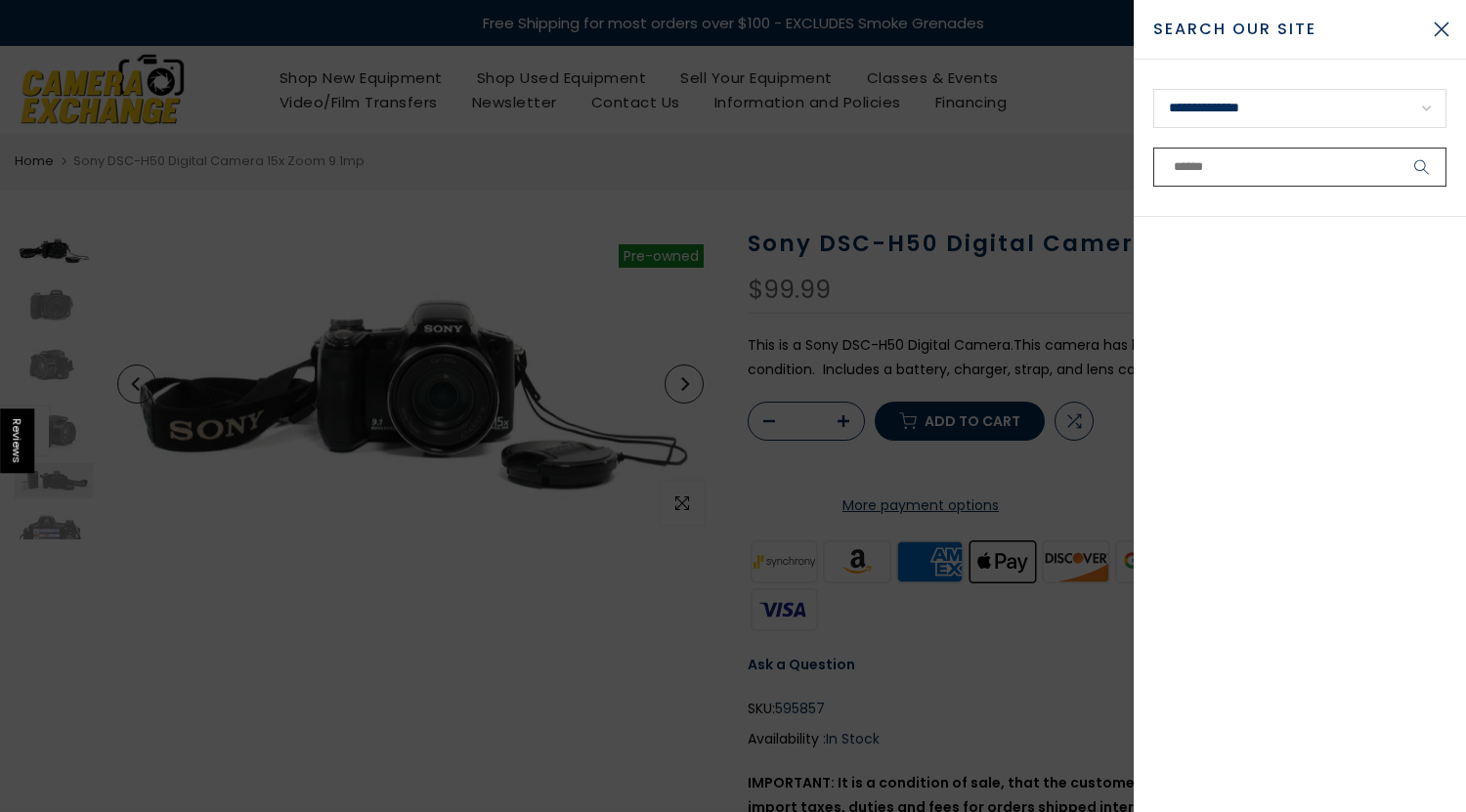
click at [1221, 175] on input "text" at bounding box center [1299, 167] width 293 height 39
paste input "**********"
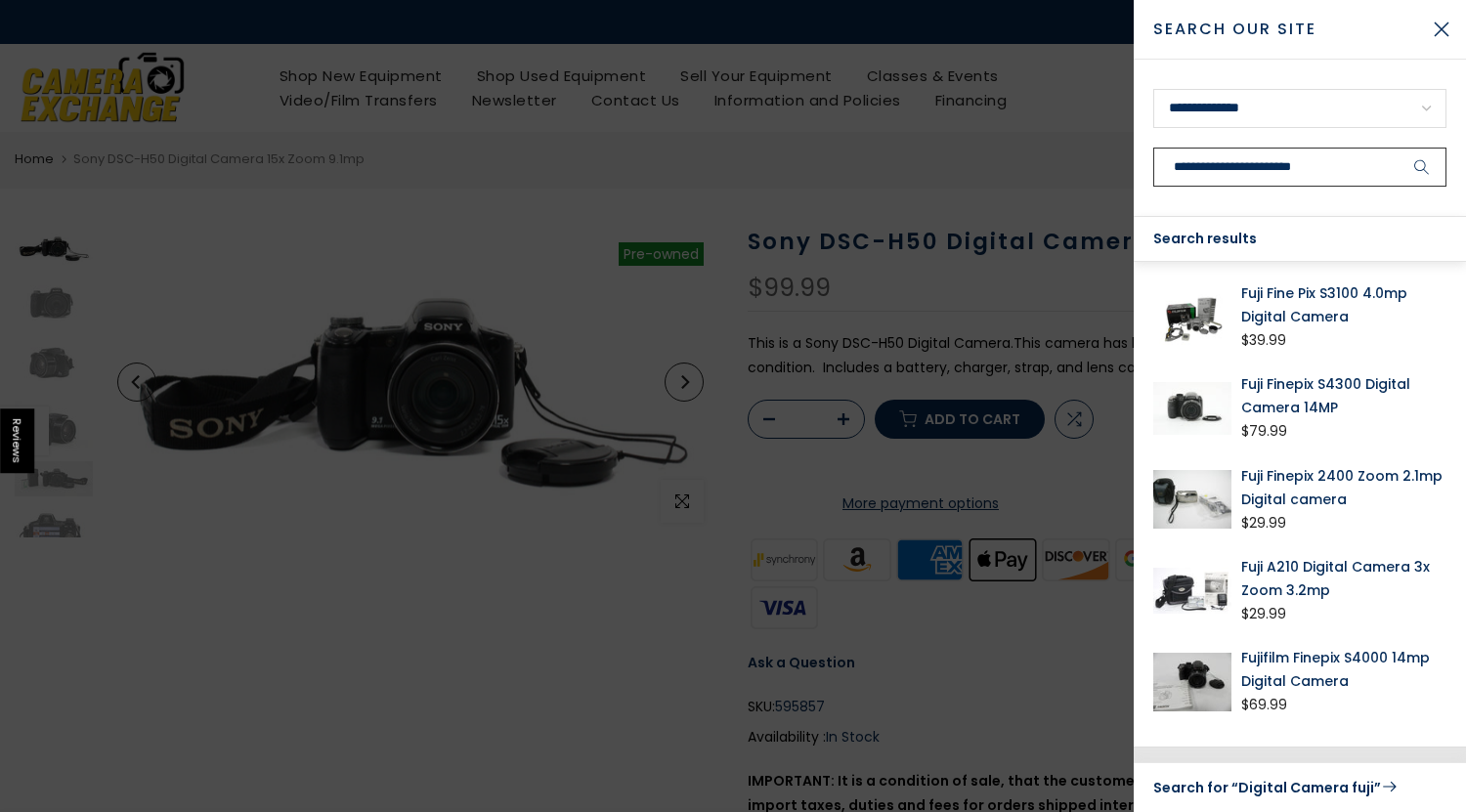
type input "**********"
click at [1397, 148] on button "submit" at bounding box center [1421, 167] width 49 height 39
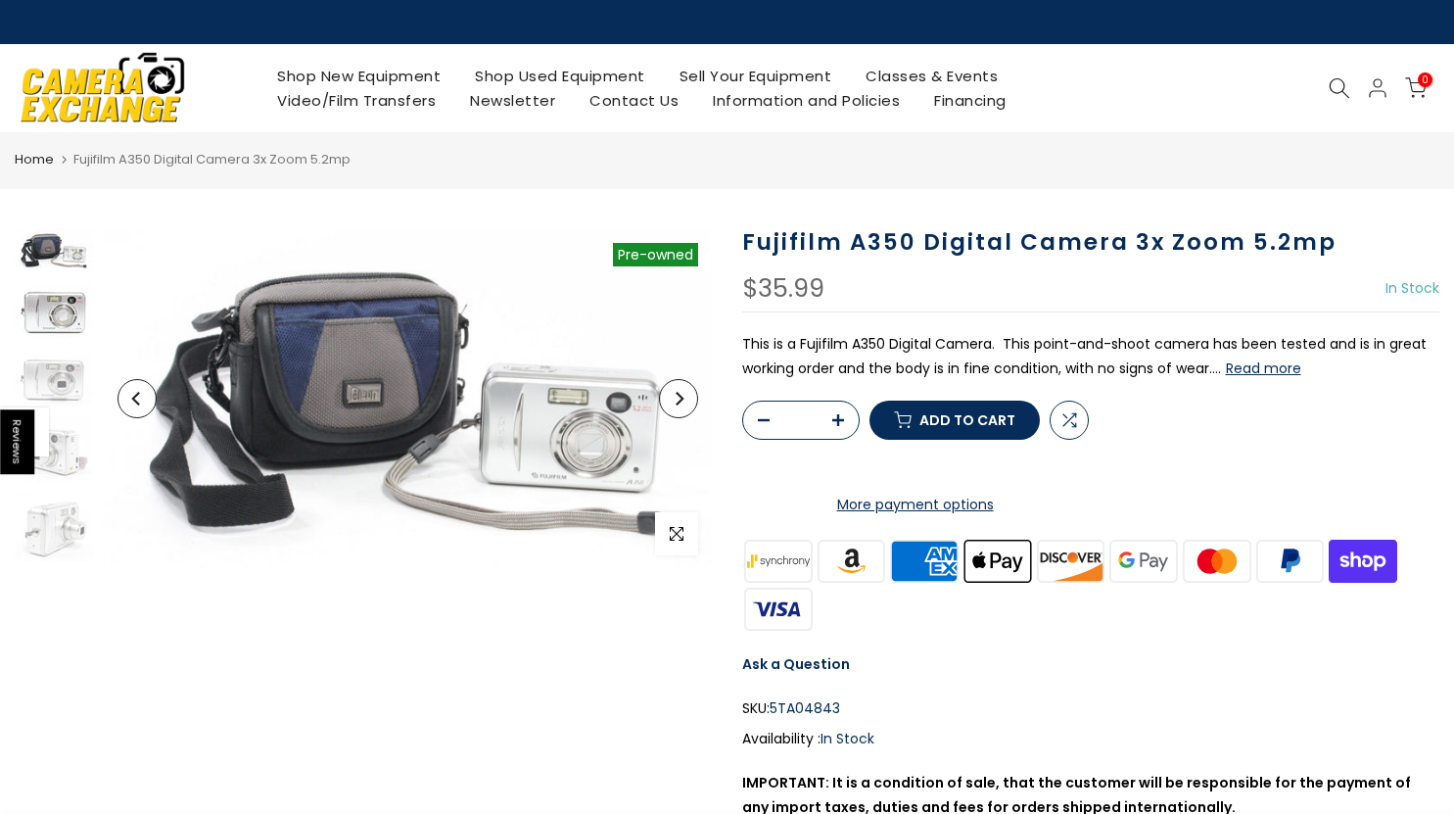
click at [42, 319] on img at bounding box center [54, 311] width 78 height 59
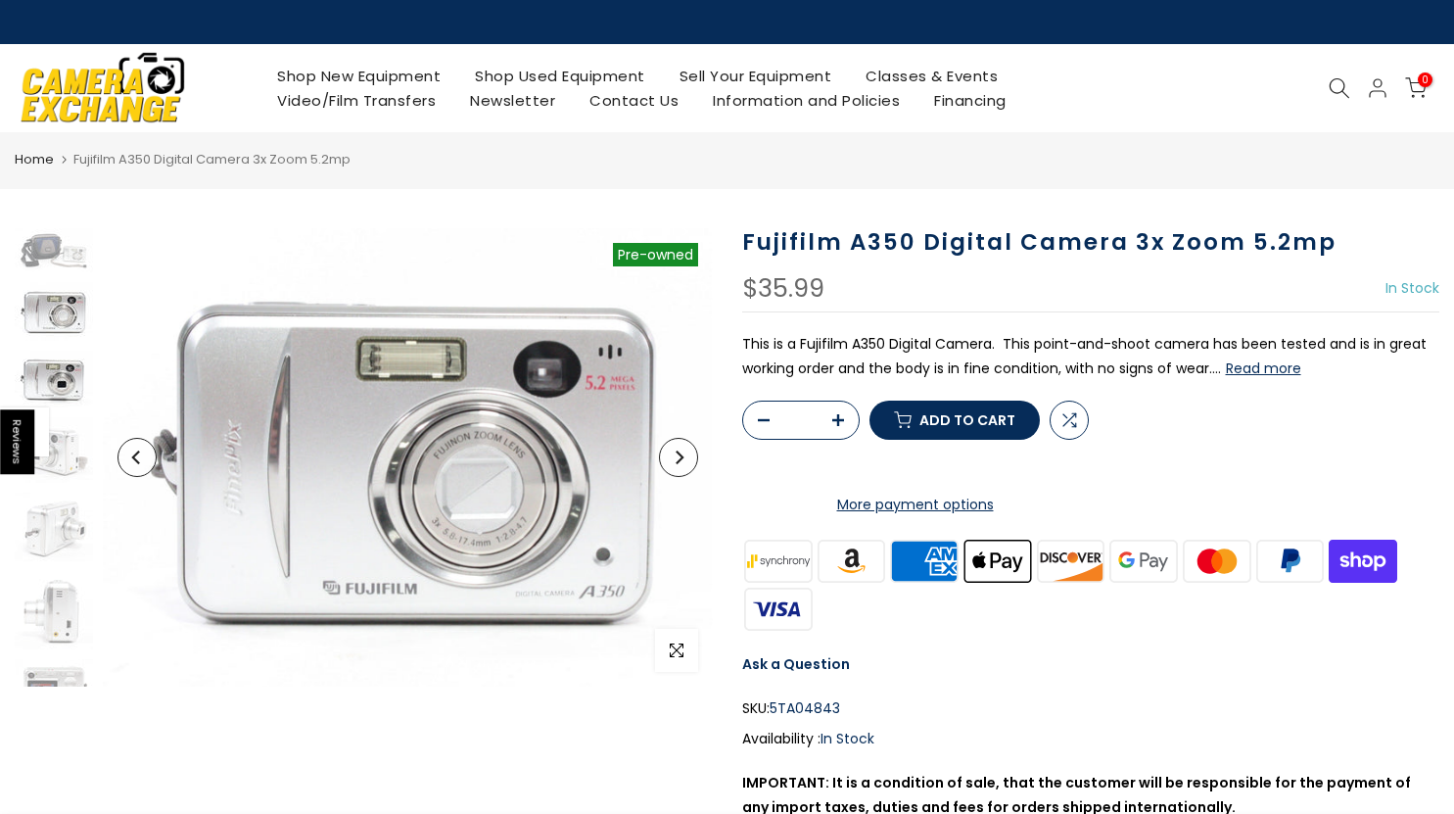
click at [40, 391] on img at bounding box center [54, 379] width 78 height 57
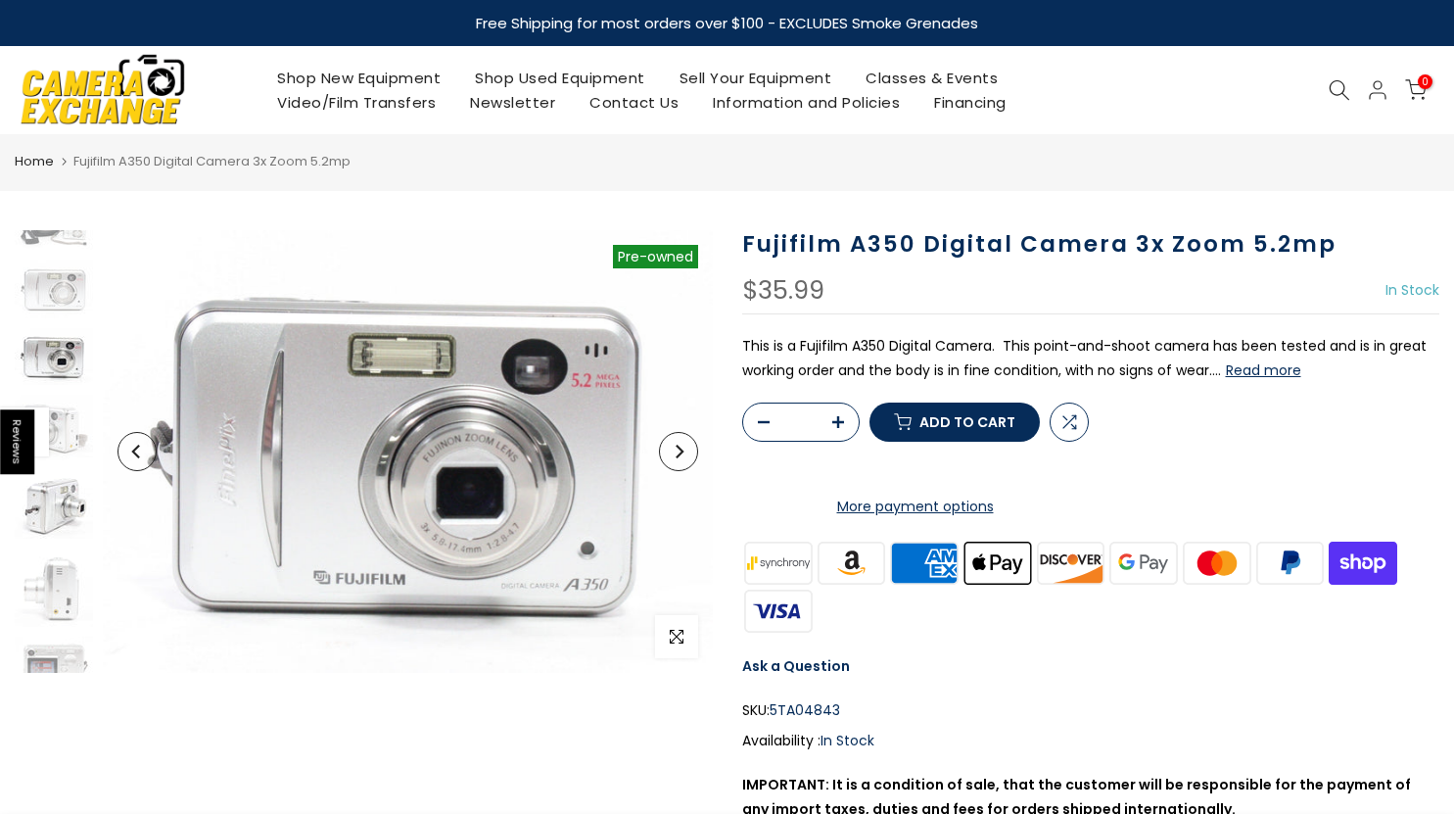
click at [67, 498] on img at bounding box center [54, 504] width 78 height 69
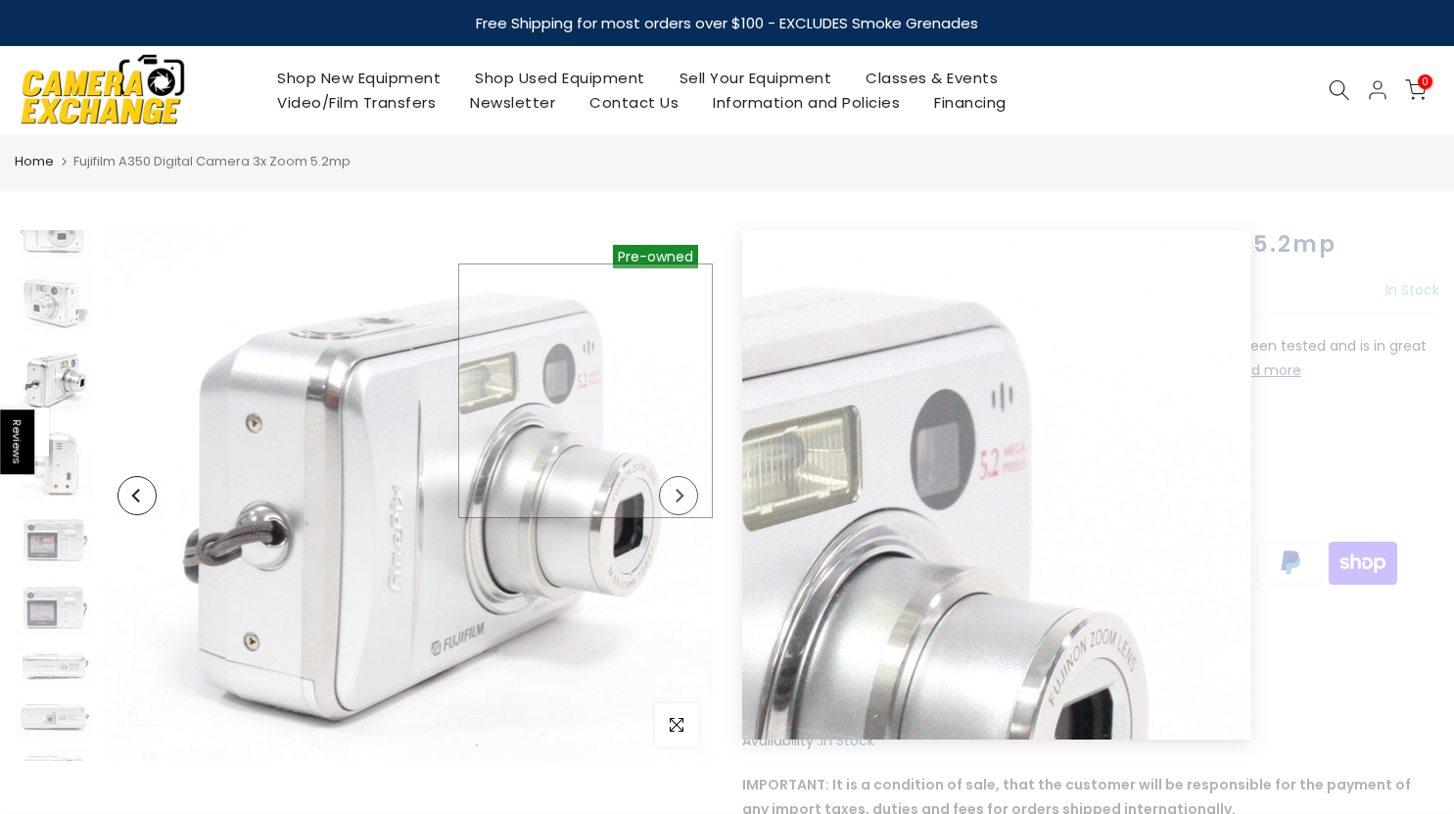
scroll to position [166, 0]
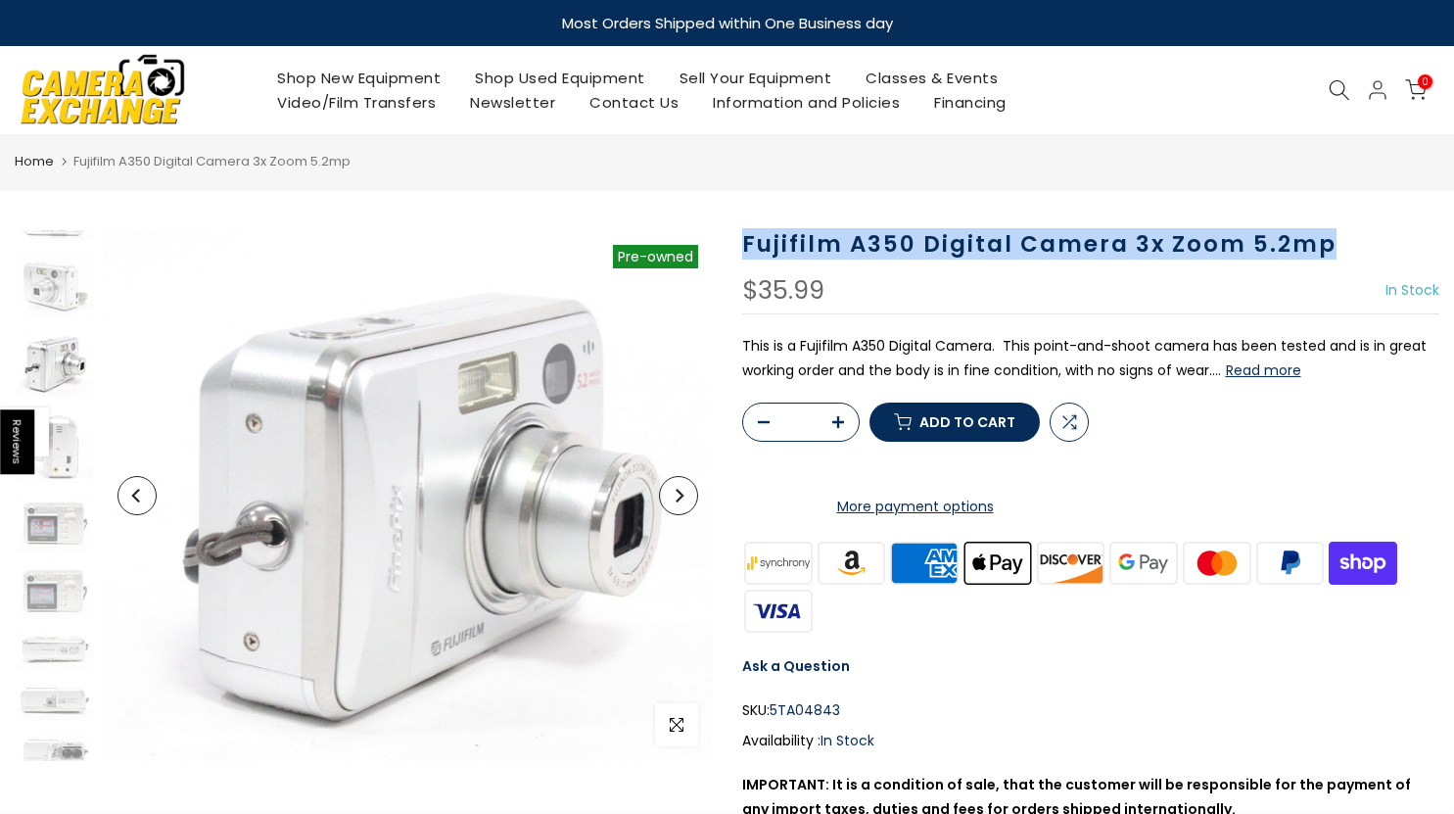
drag, startPoint x: 740, startPoint y: 248, endPoint x: 1348, endPoint y: 239, distance: 608.1
click at [1348, 239] on div "Fujifilm A350 Digital Camera 3x Zoom 5.2mp $35.99 In Stock Pre order Out of sto…" at bounding box center [1090, 582] width 727 height 704
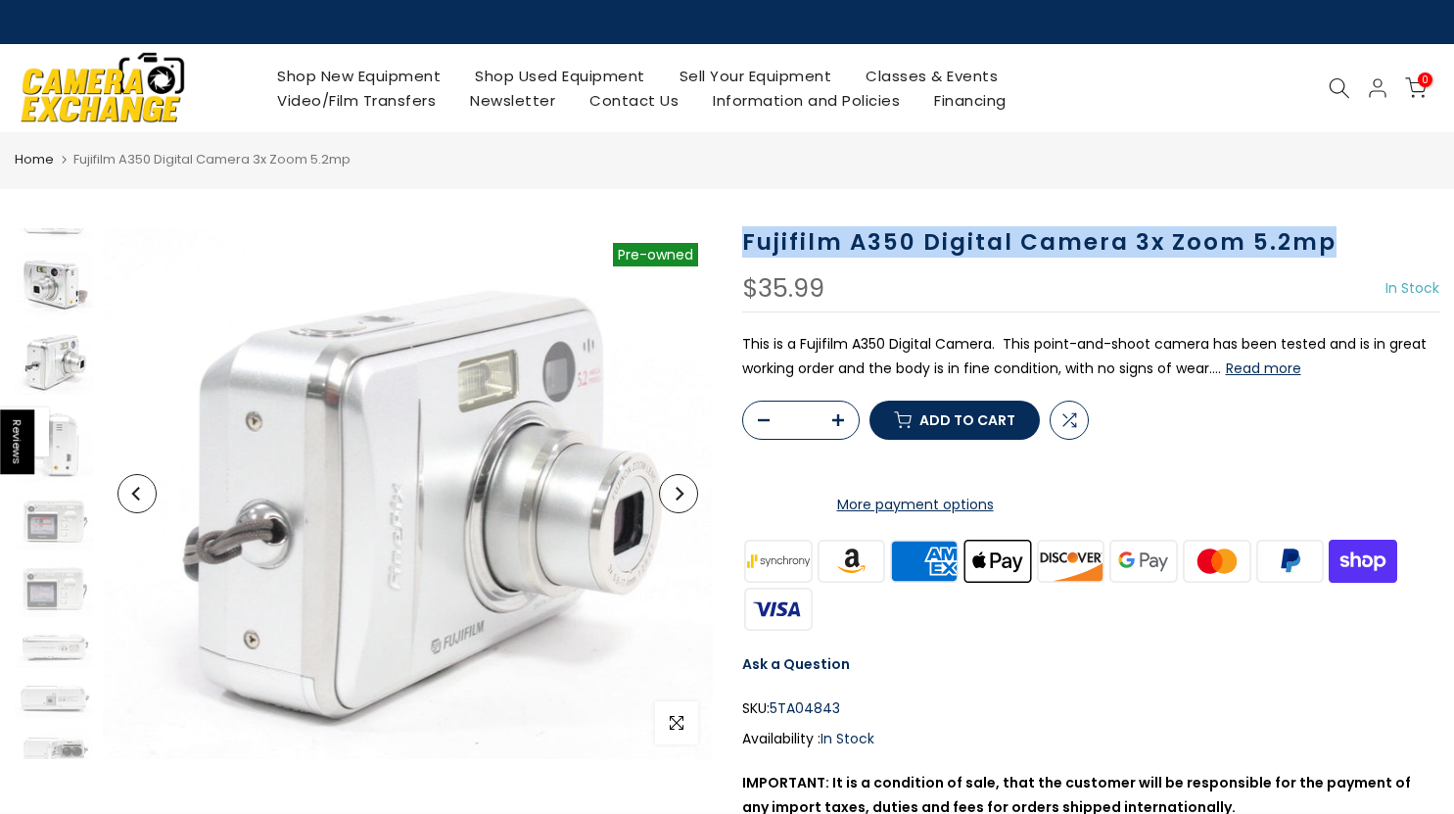
scroll to position [0, 0]
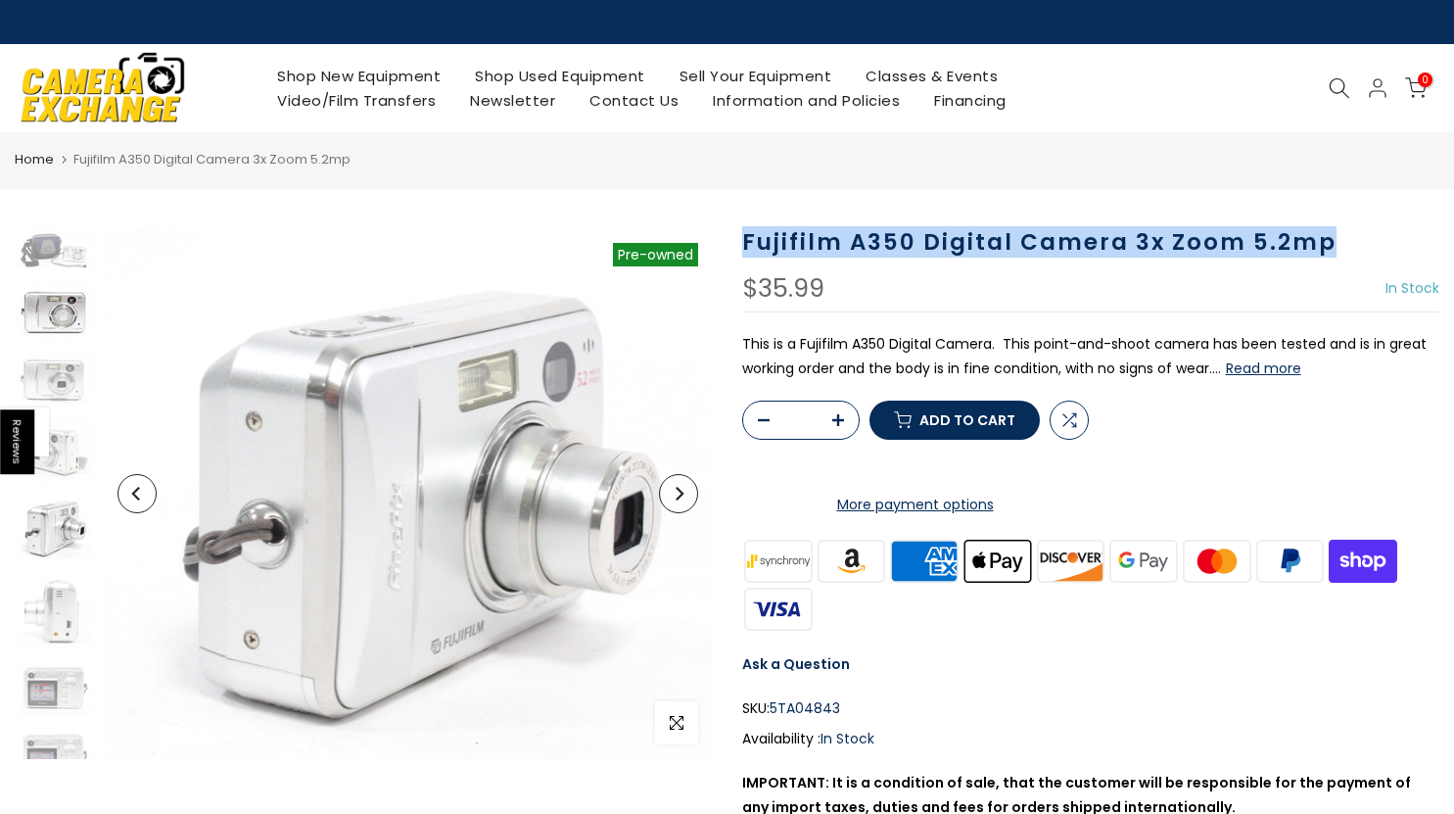
click at [49, 318] on img at bounding box center [54, 311] width 78 height 59
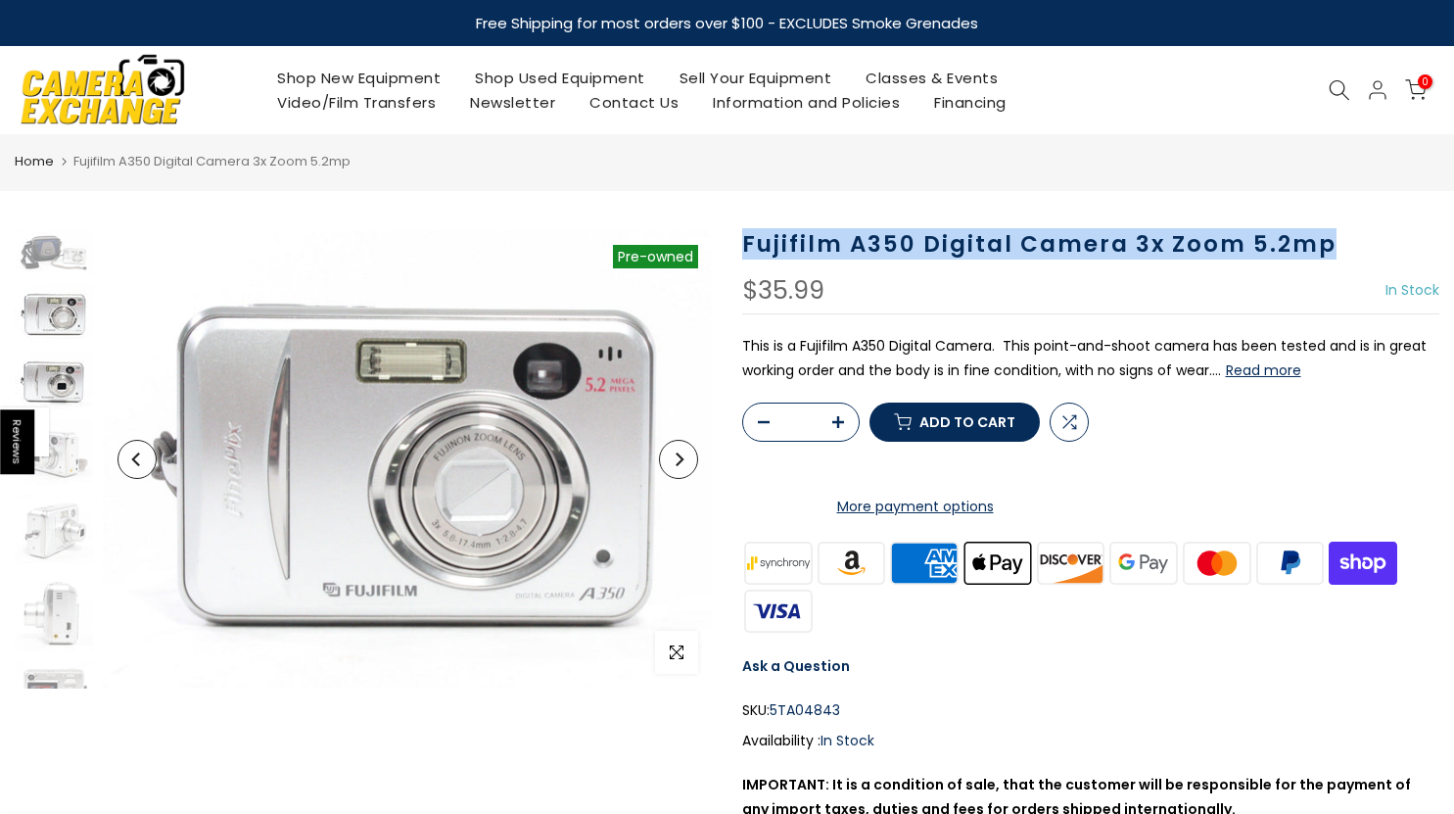
click at [50, 383] on img at bounding box center [54, 380] width 78 height 57
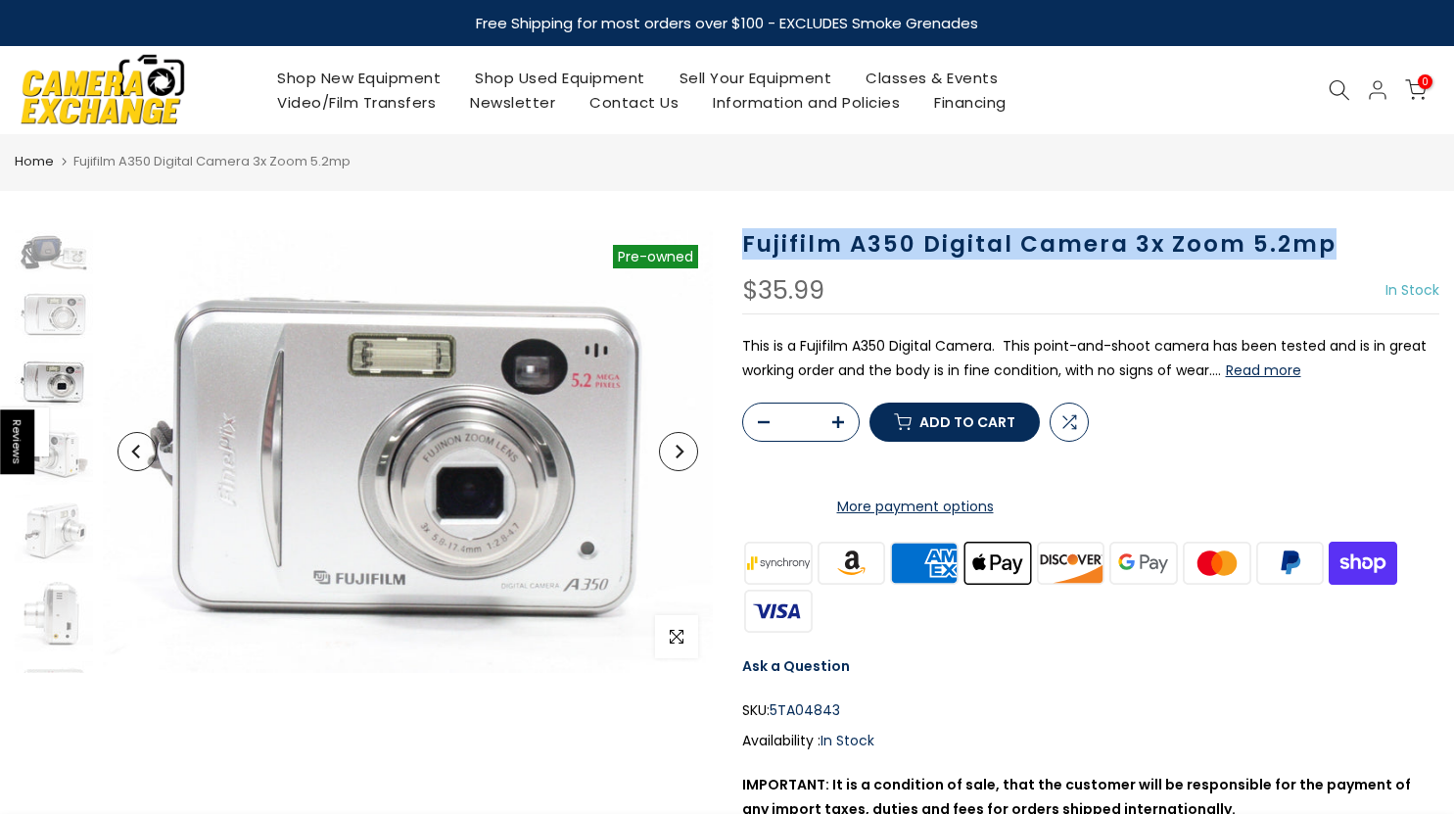
scroll to position [24, 0]
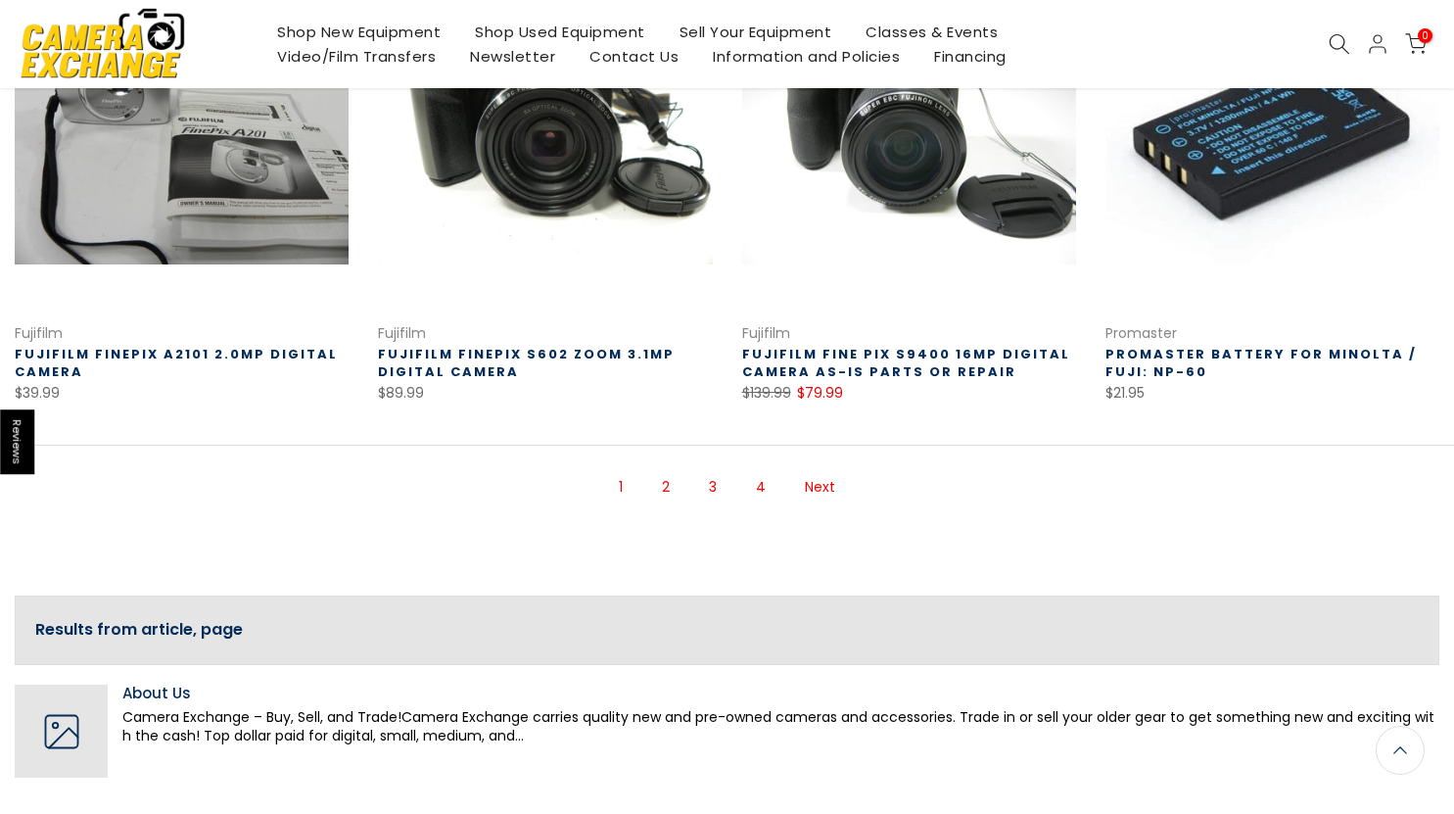
scroll to position [1369, 0]
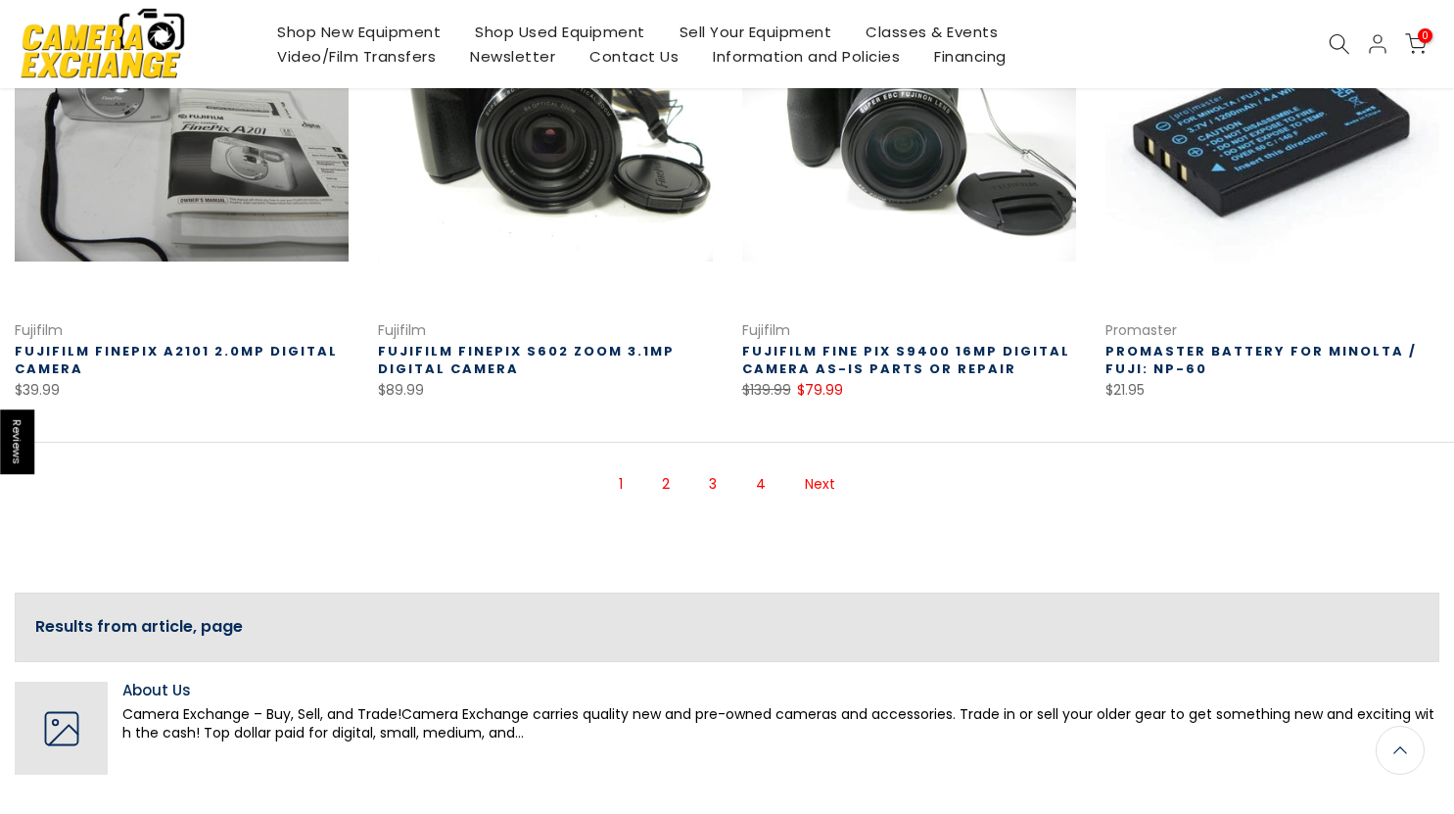
click at [669, 486] on link "2" at bounding box center [665, 484] width 27 height 34
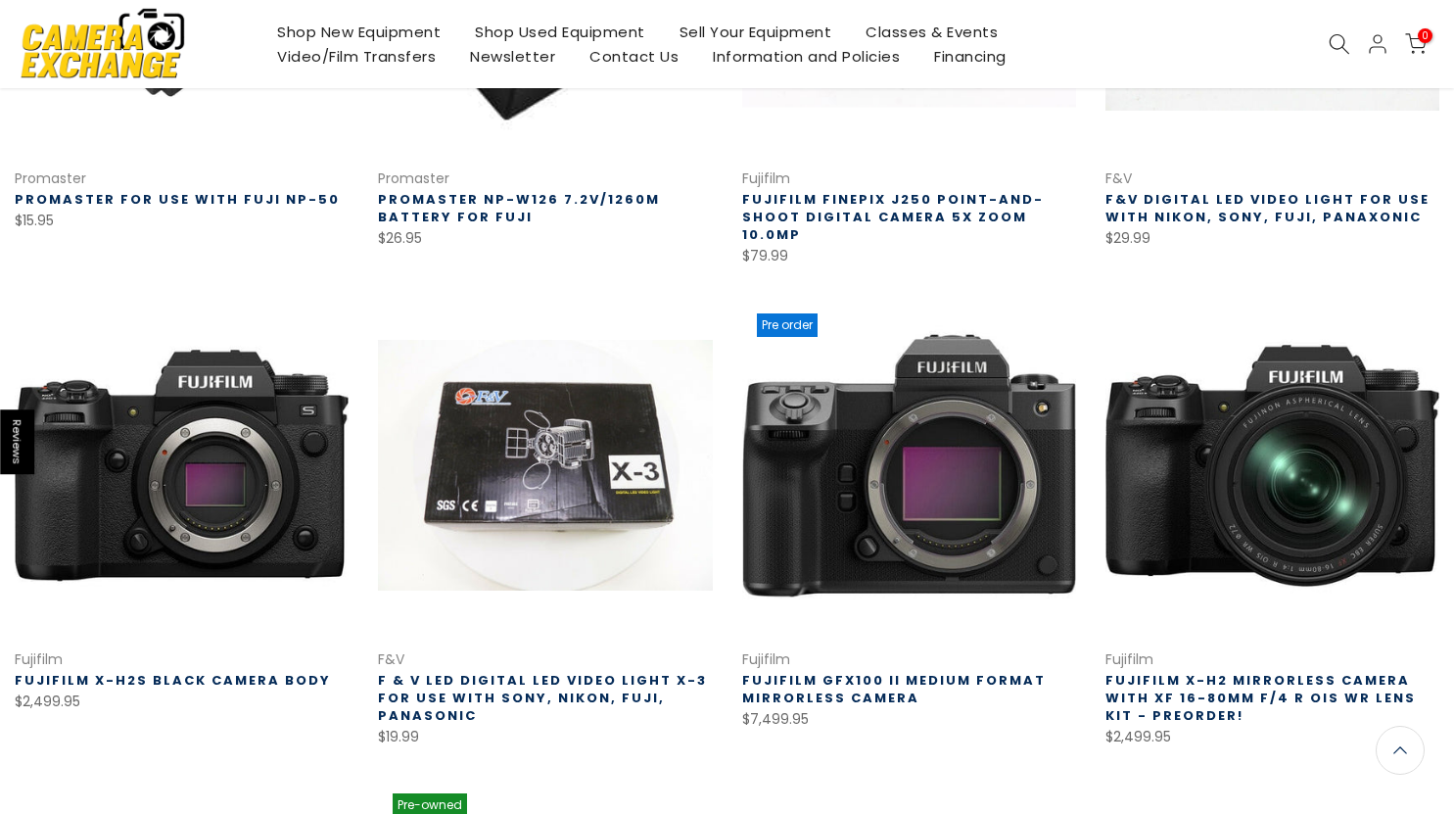
scroll to position [608, 0]
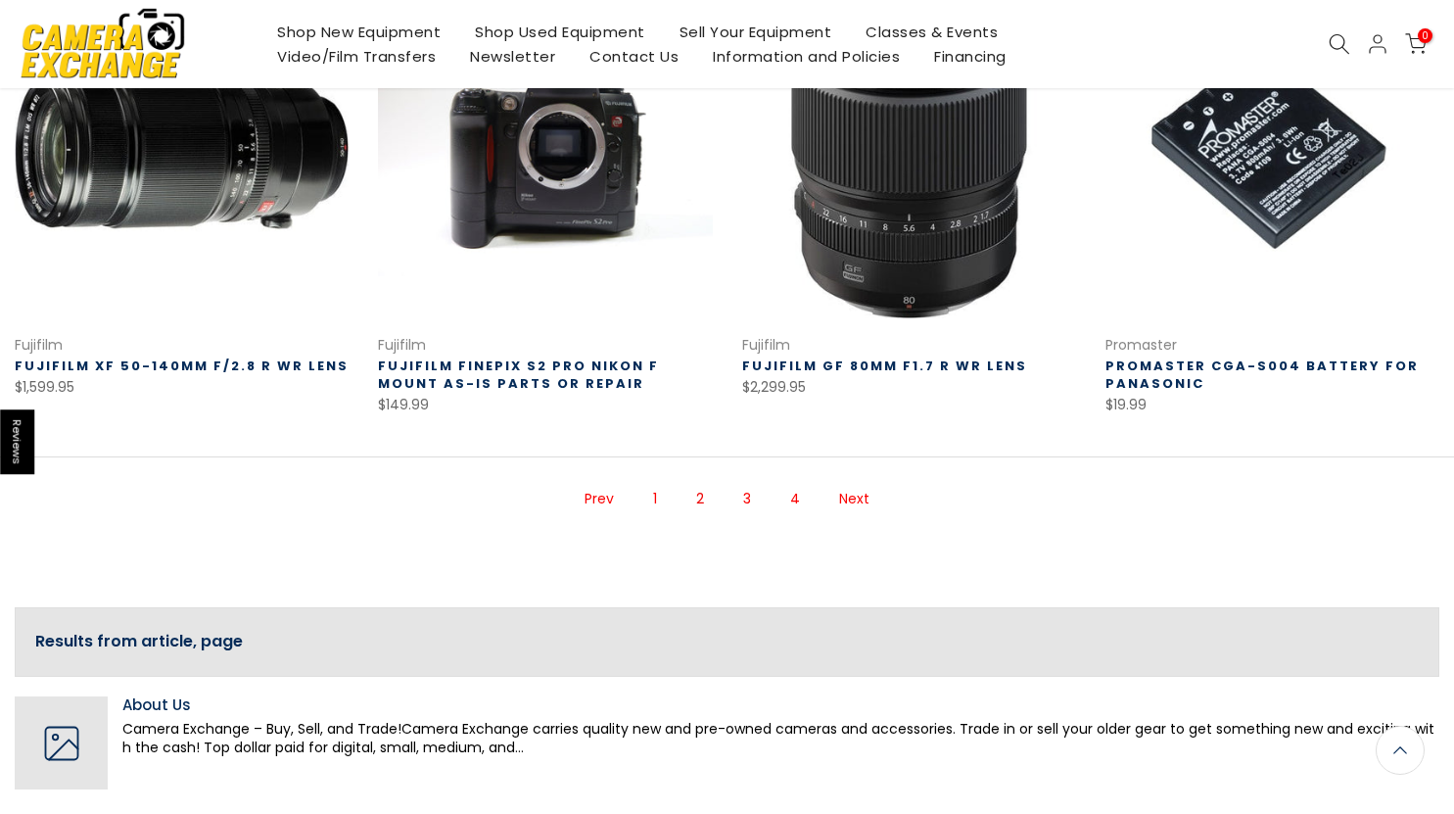
click at [743, 482] on link "3" at bounding box center [746, 499] width 27 height 34
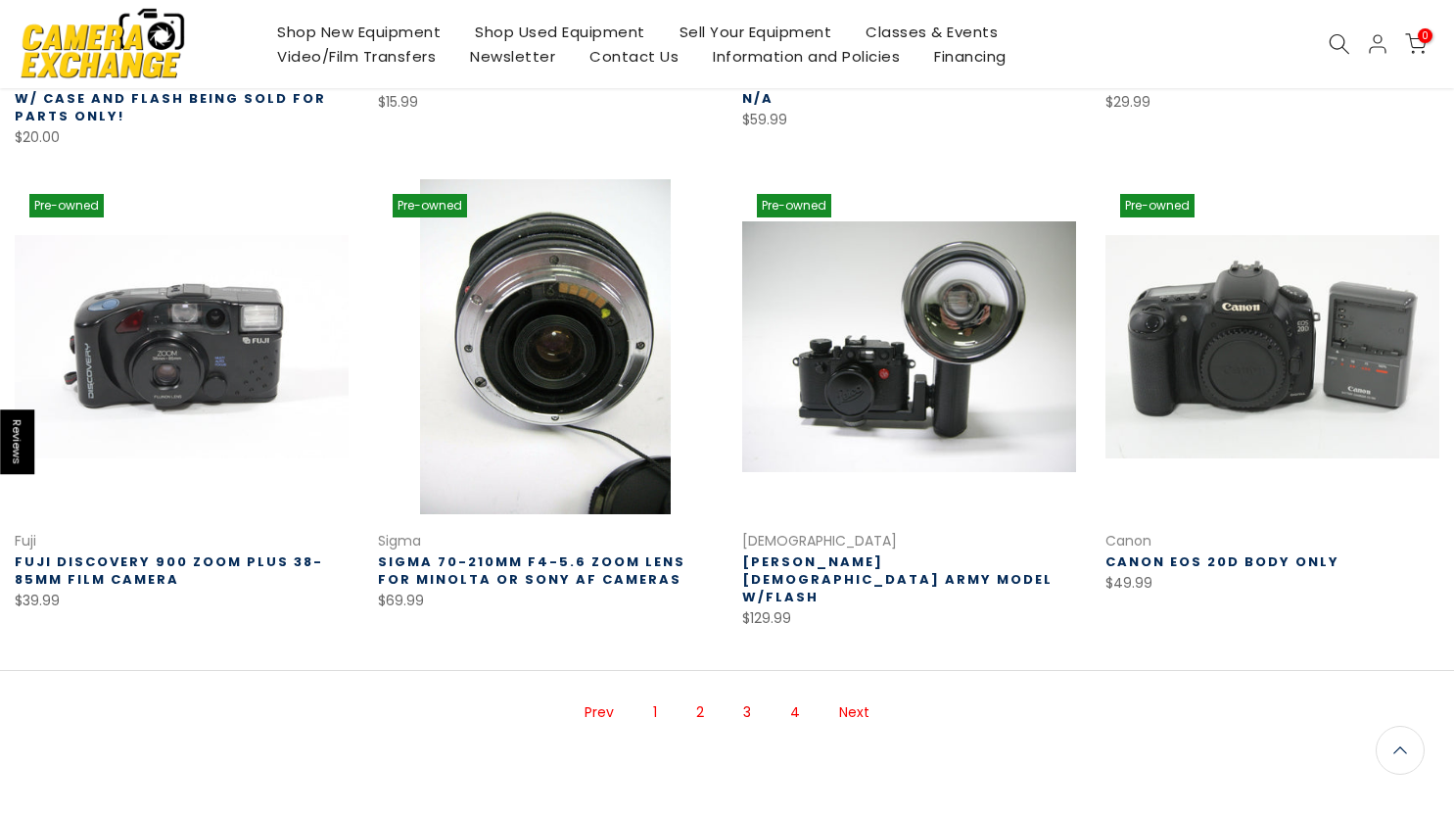
scroll to position [1197, 0]
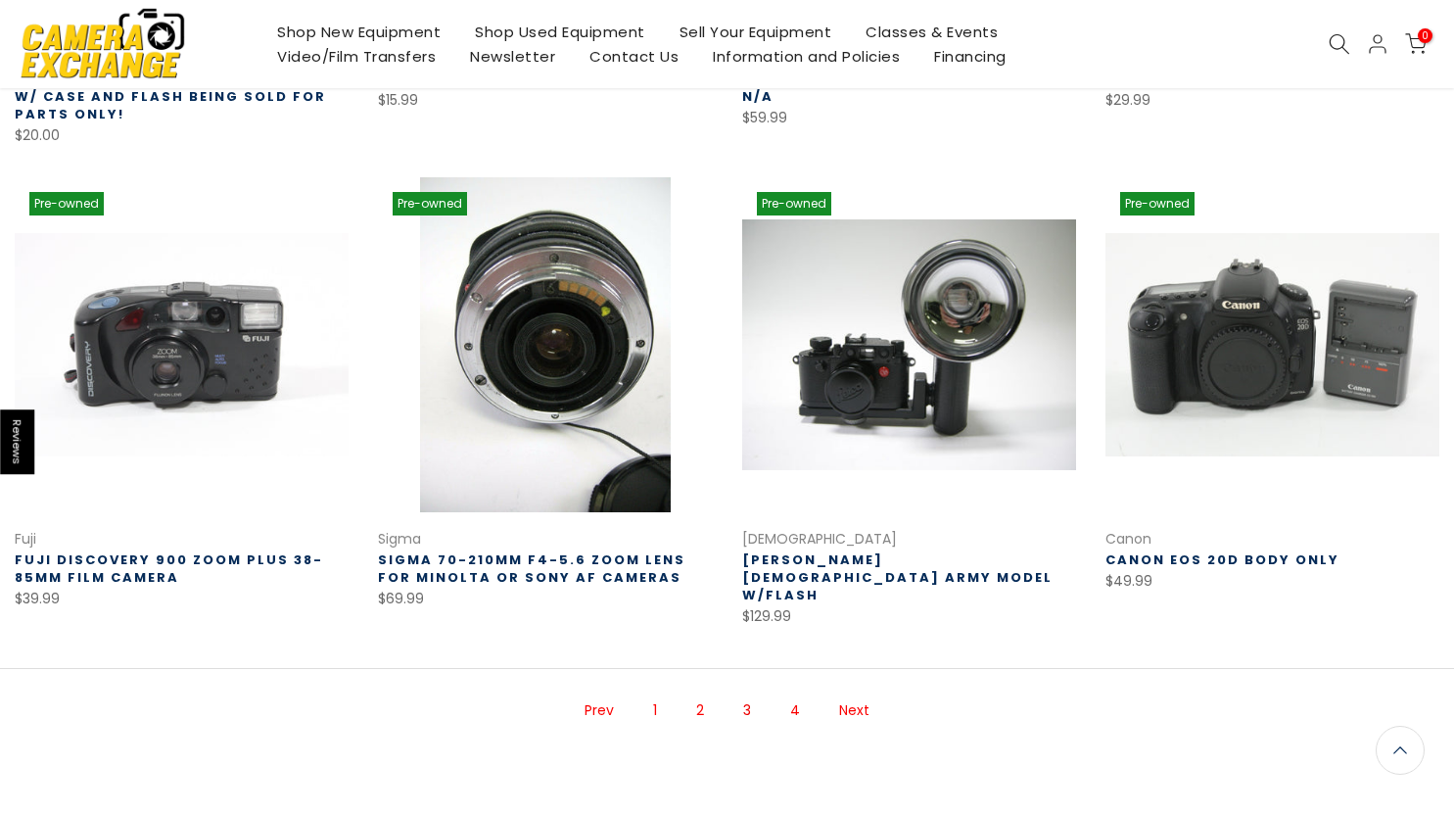
click at [793, 693] on link "4" at bounding box center [794, 710] width 29 height 34
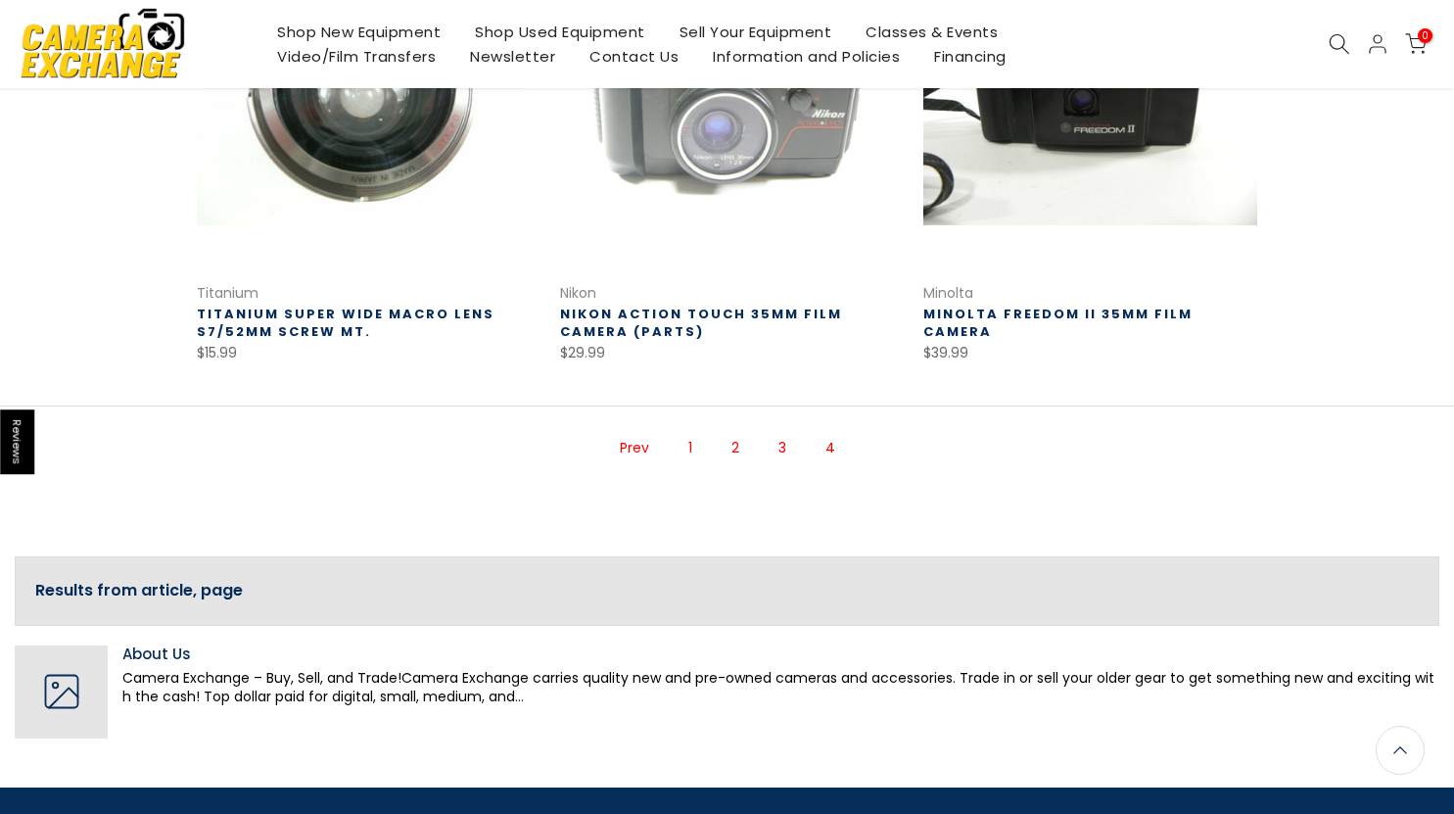
click at [693, 434] on link "1" at bounding box center [689, 448] width 23 height 34
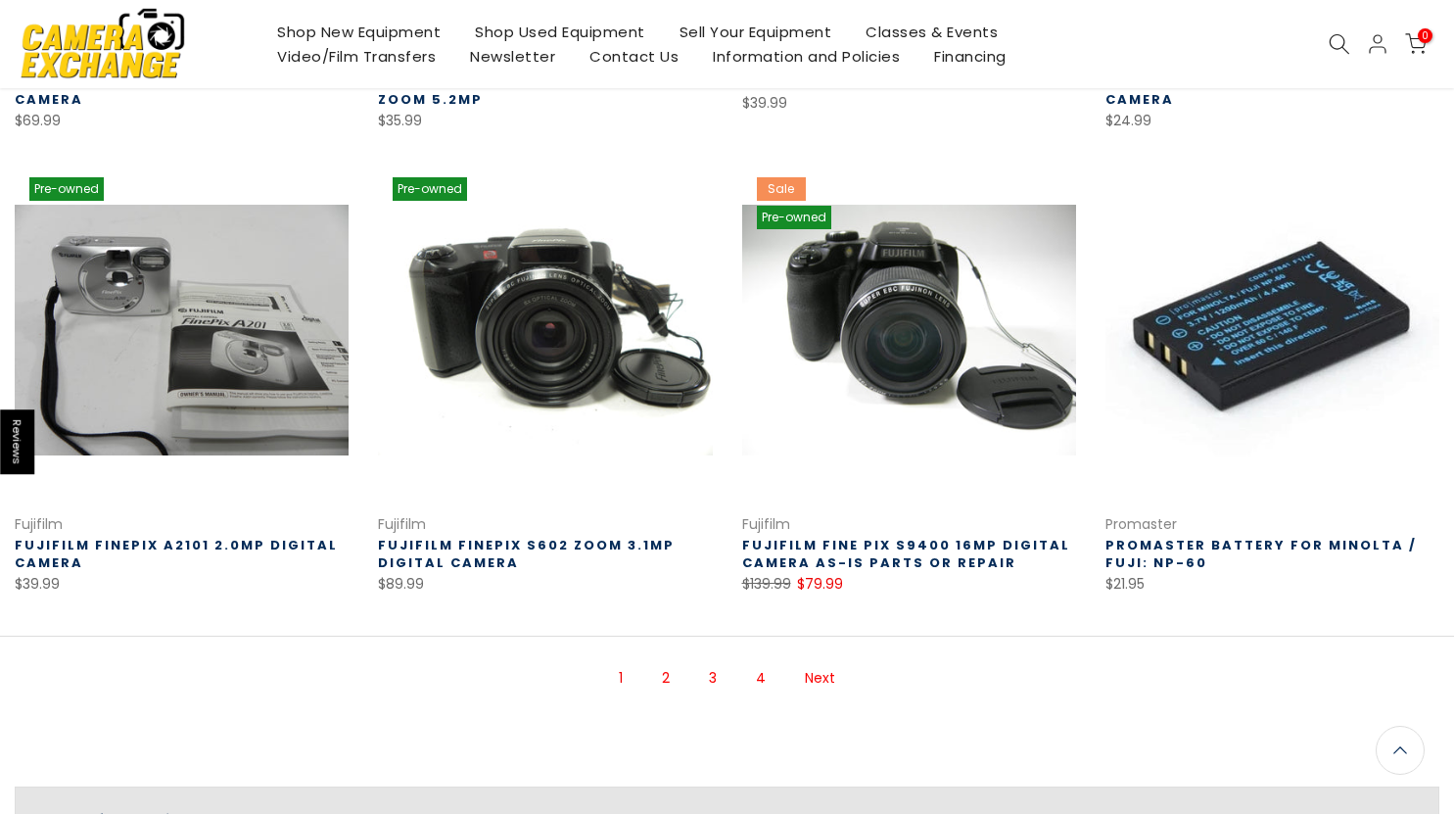
scroll to position [1173, 0]
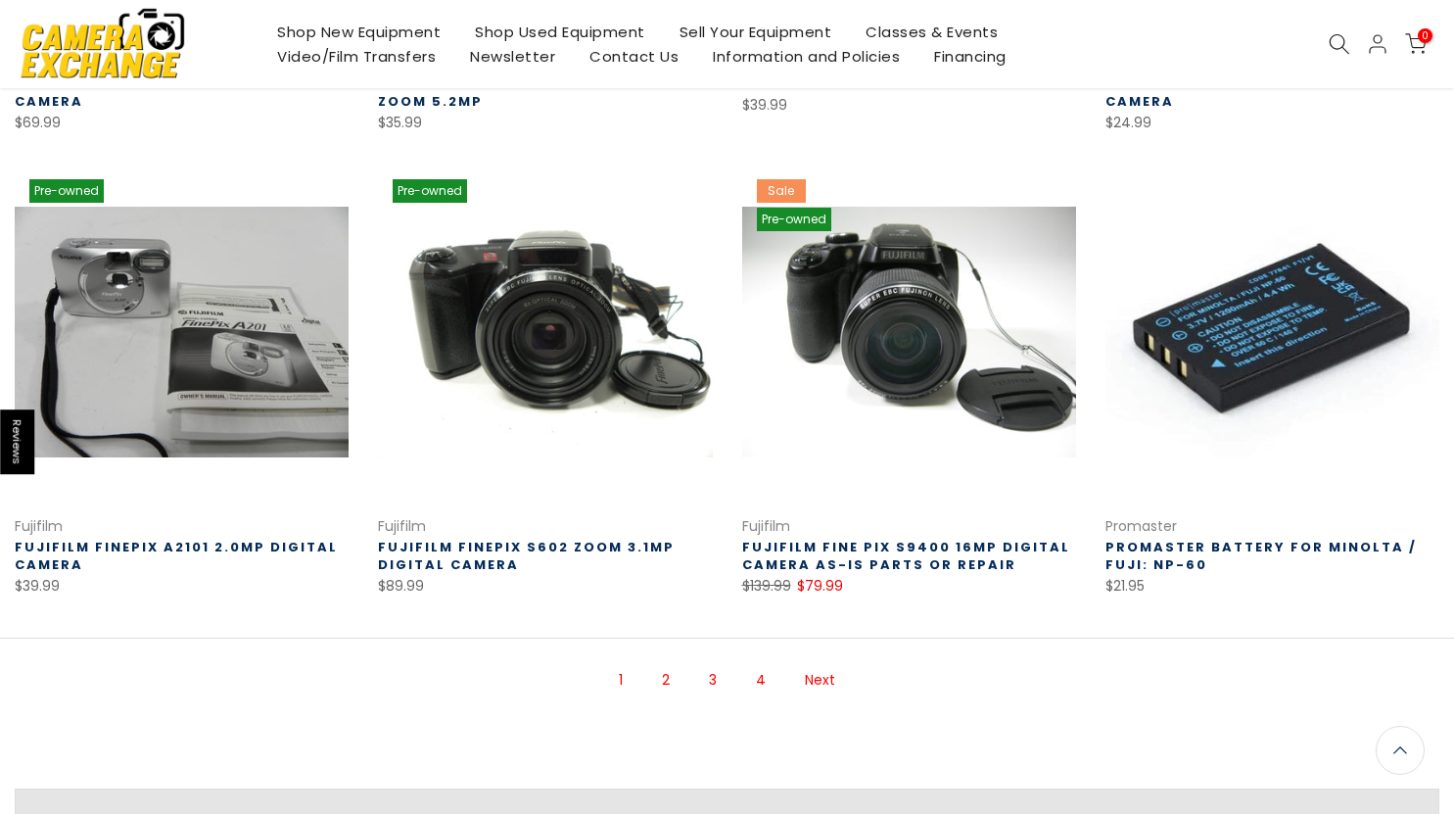
click at [664, 686] on link "2" at bounding box center [665, 680] width 27 height 34
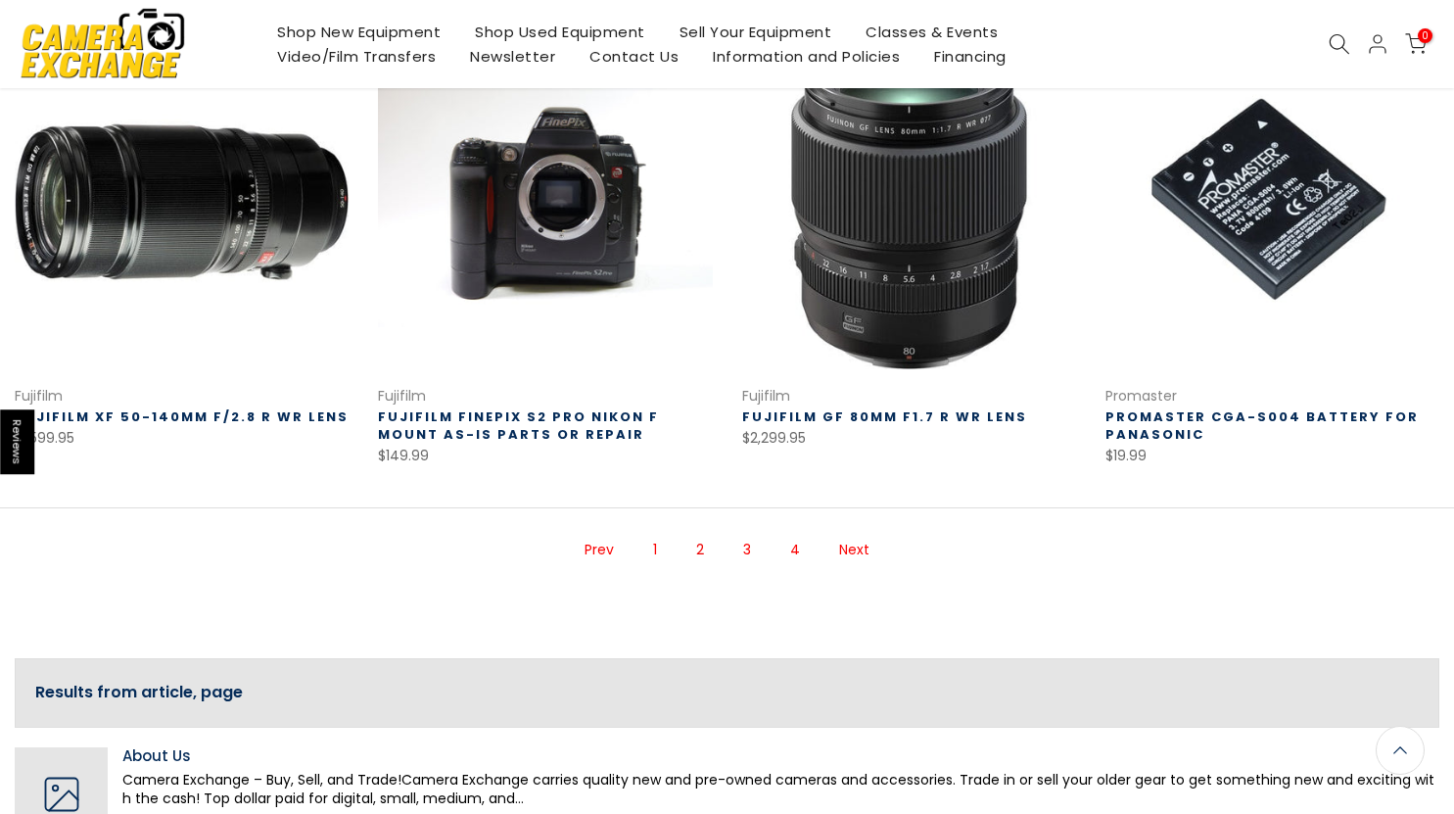
scroll to position [1393, 0]
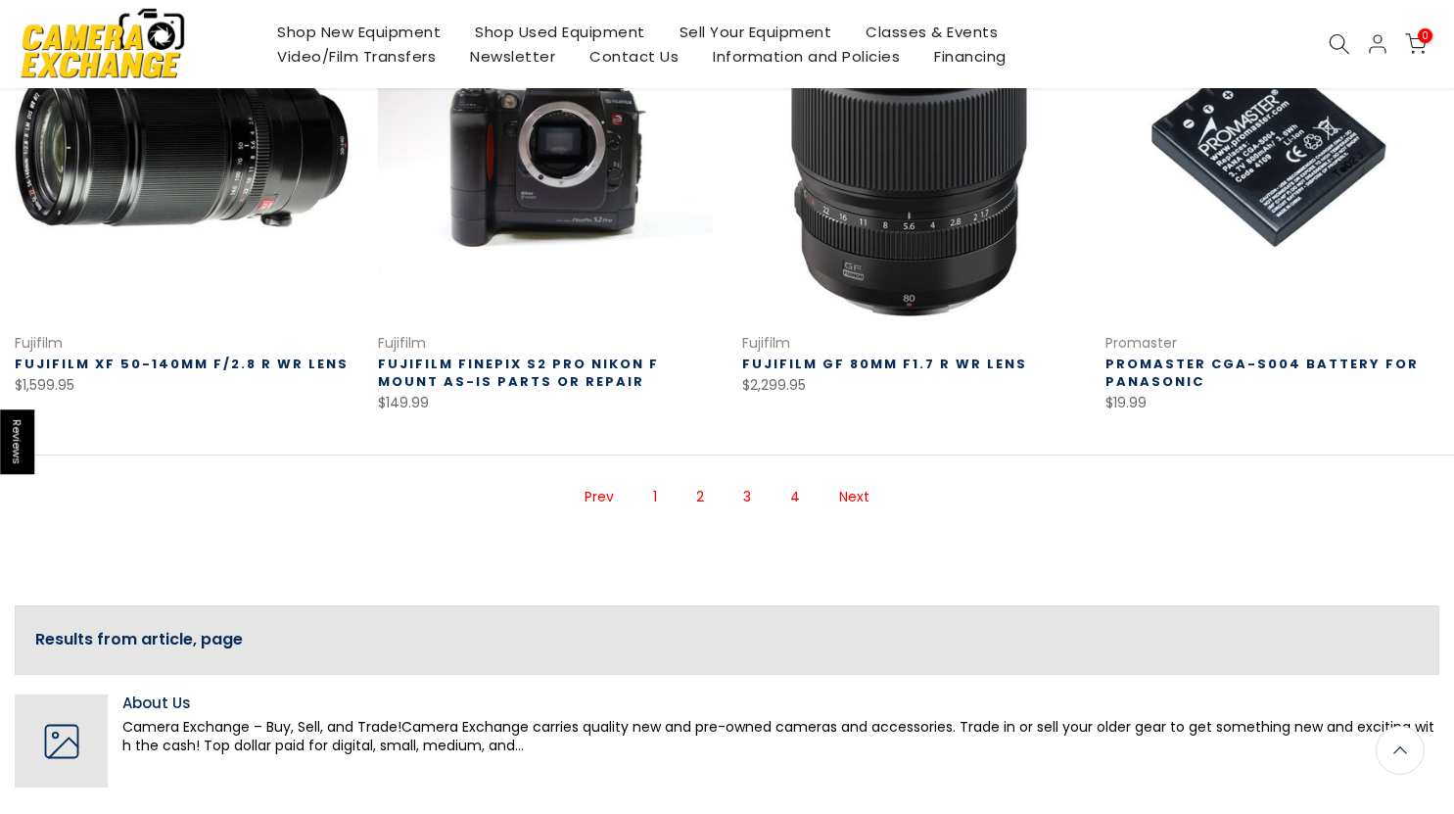
click at [752, 480] on link "3" at bounding box center [746, 497] width 27 height 34
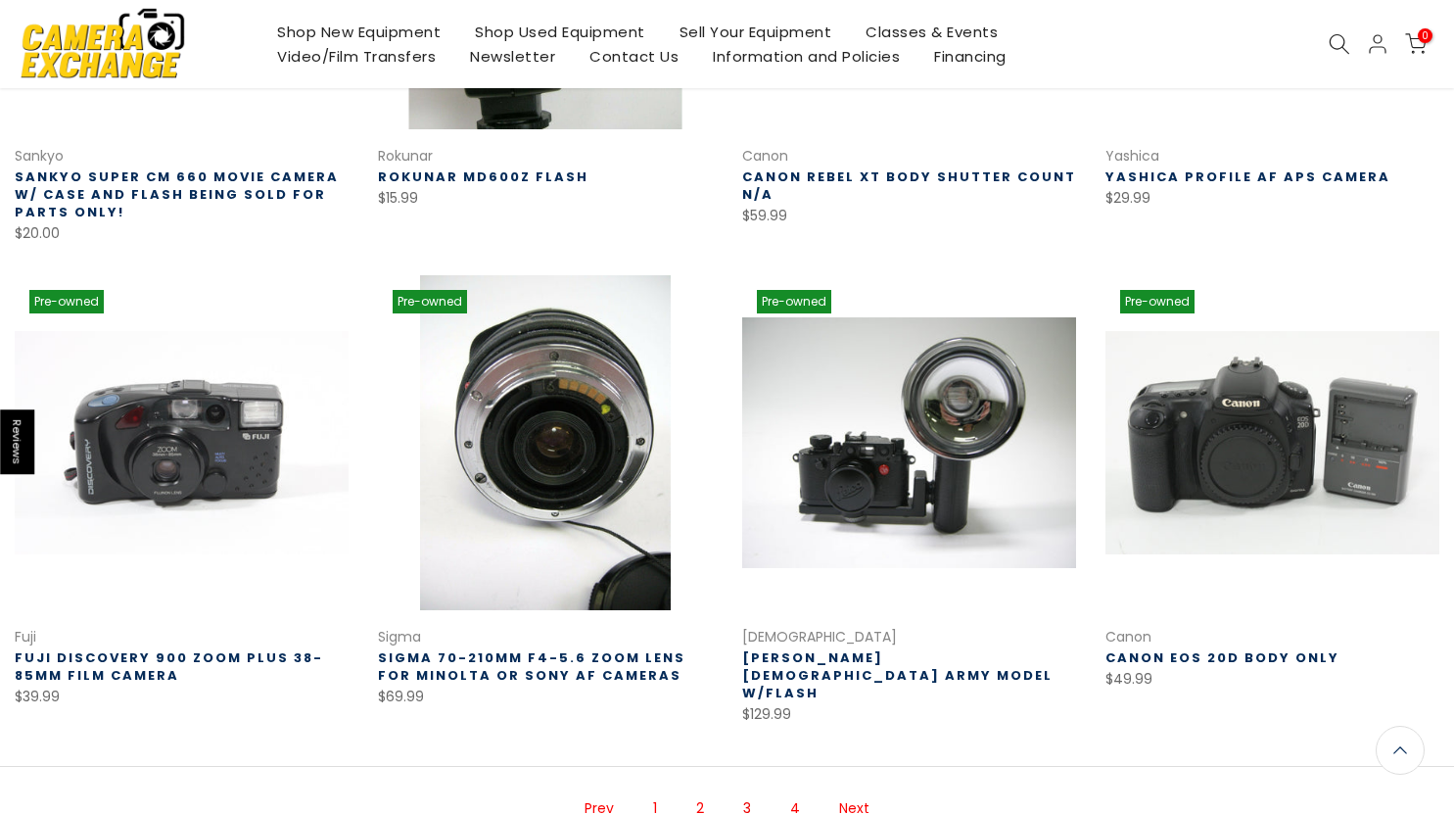
scroll to position [1393, 0]
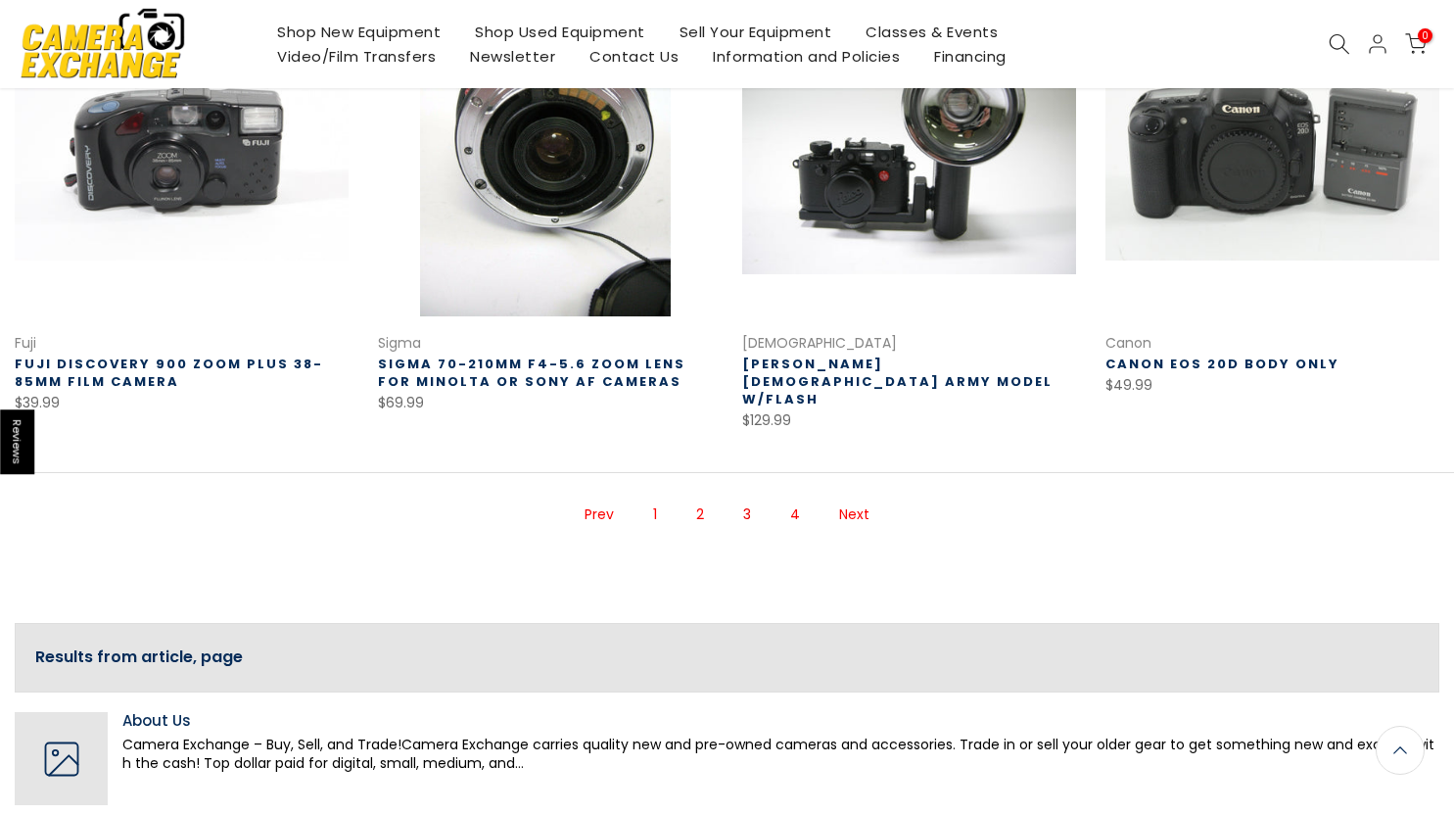
click at [796, 507] on link "4" at bounding box center [794, 514] width 29 height 34
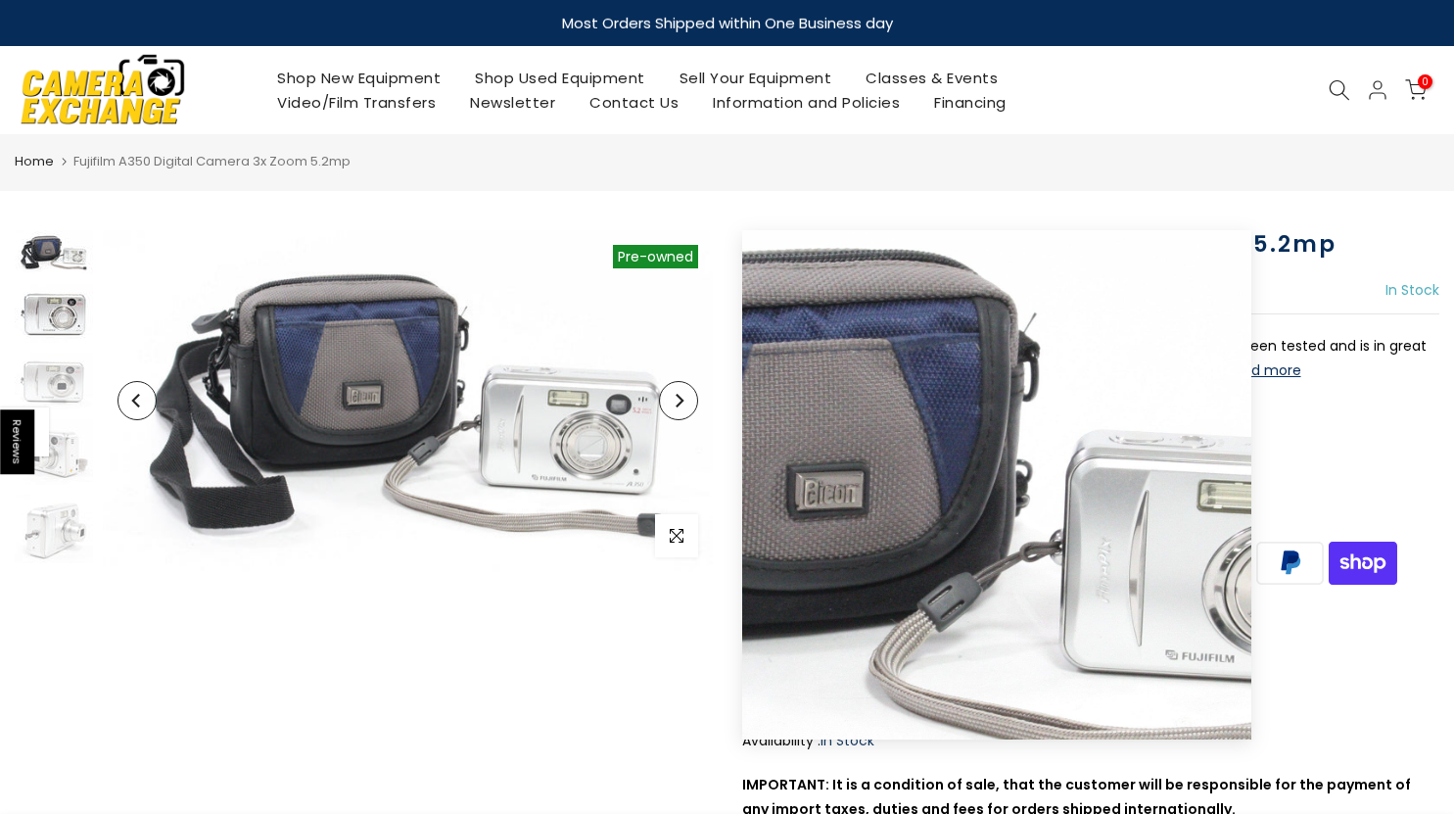
click at [63, 307] on img at bounding box center [54, 313] width 78 height 59
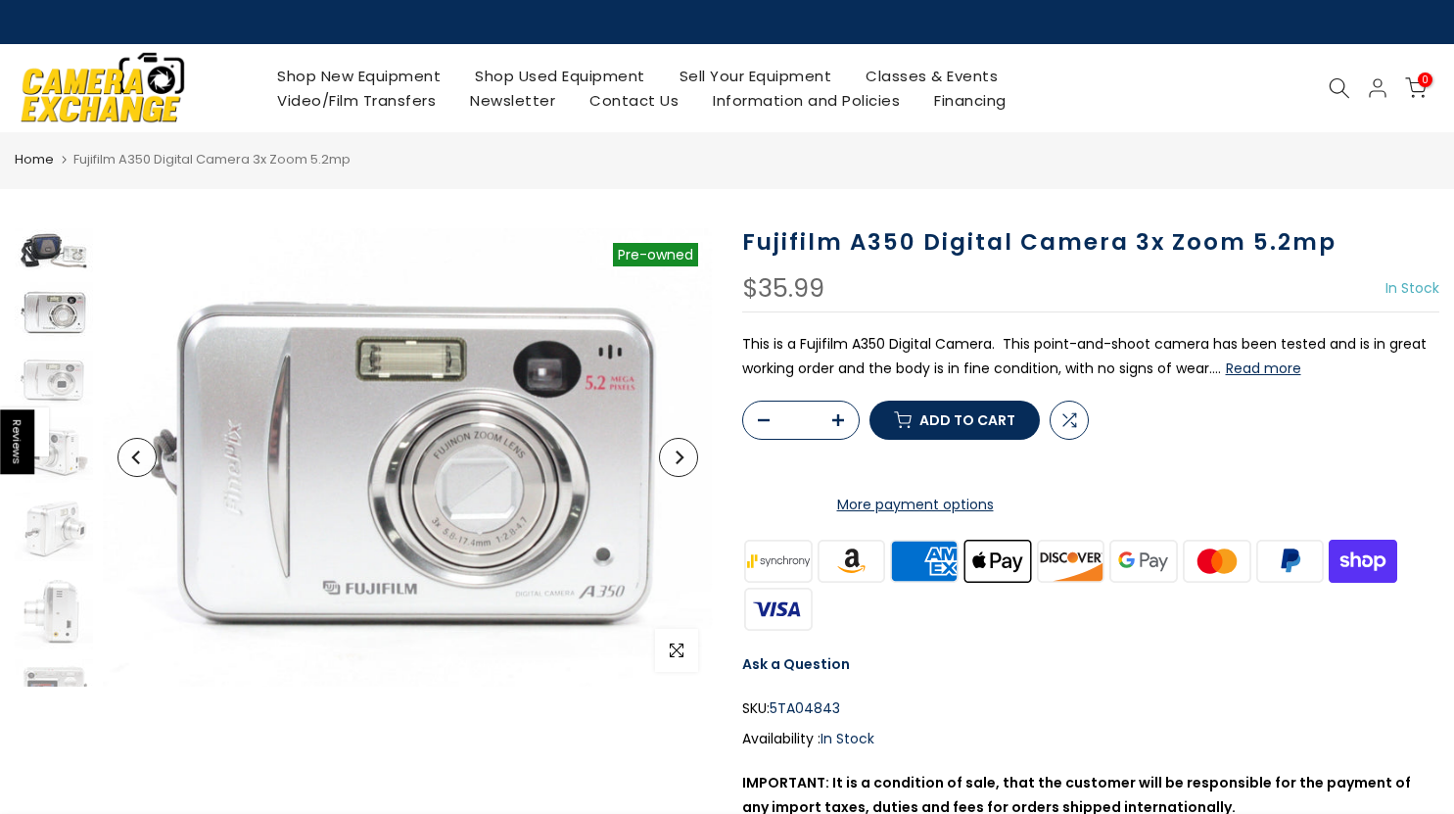
click at [59, 254] on img at bounding box center [54, 250] width 78 height 44
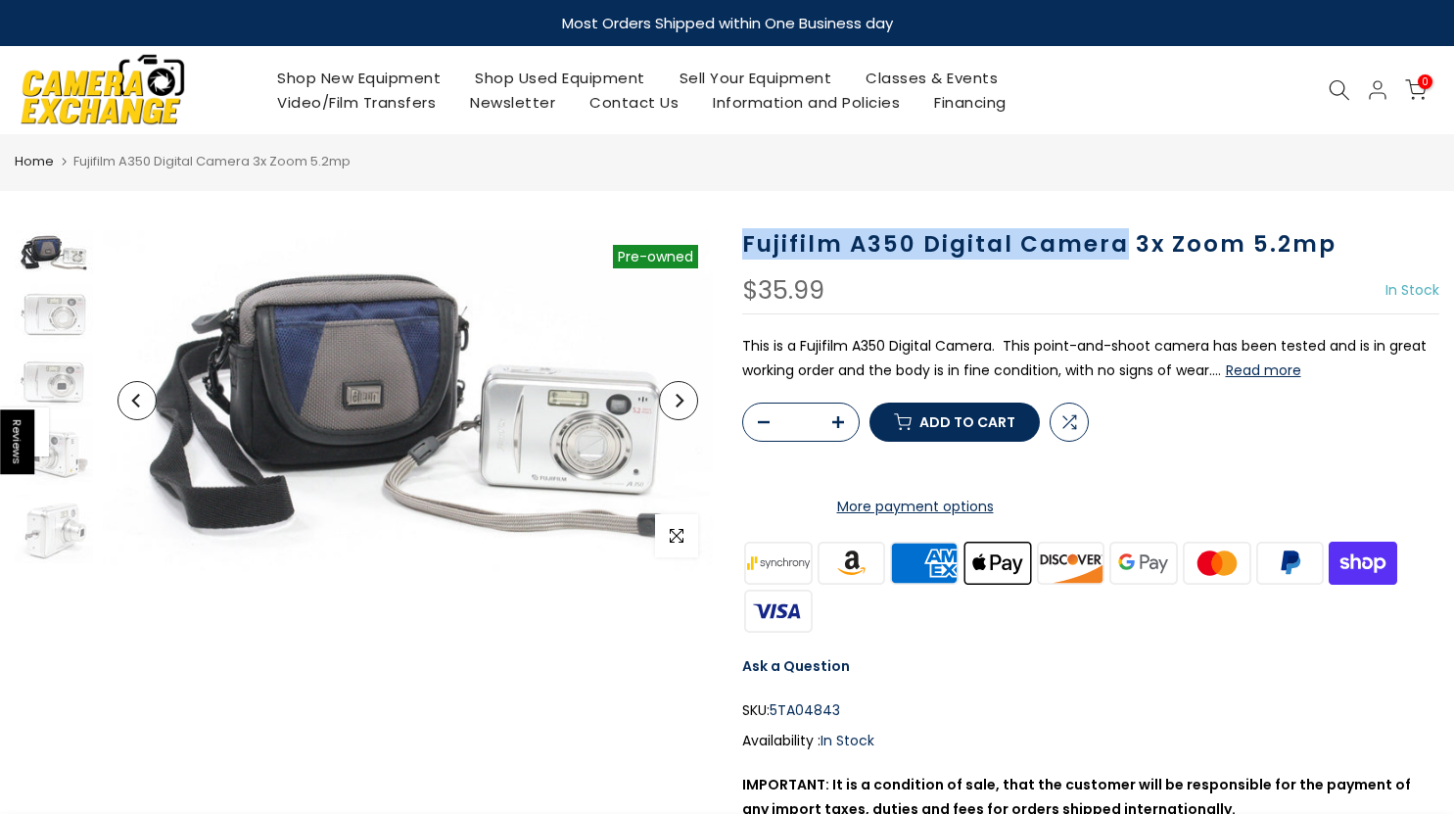
drag, startPoint x: 732, startPoint y: 245, endPoint x: 1122, endPoint y: 241, distance: 389.7
click at [1122, 241] on div "Fujifilm A350 Digital Camera 3x Zoom 5.2mp $35.99 In Stock Pre order Out of sto…" at bounding box center [1090, 582] width 727 height 704
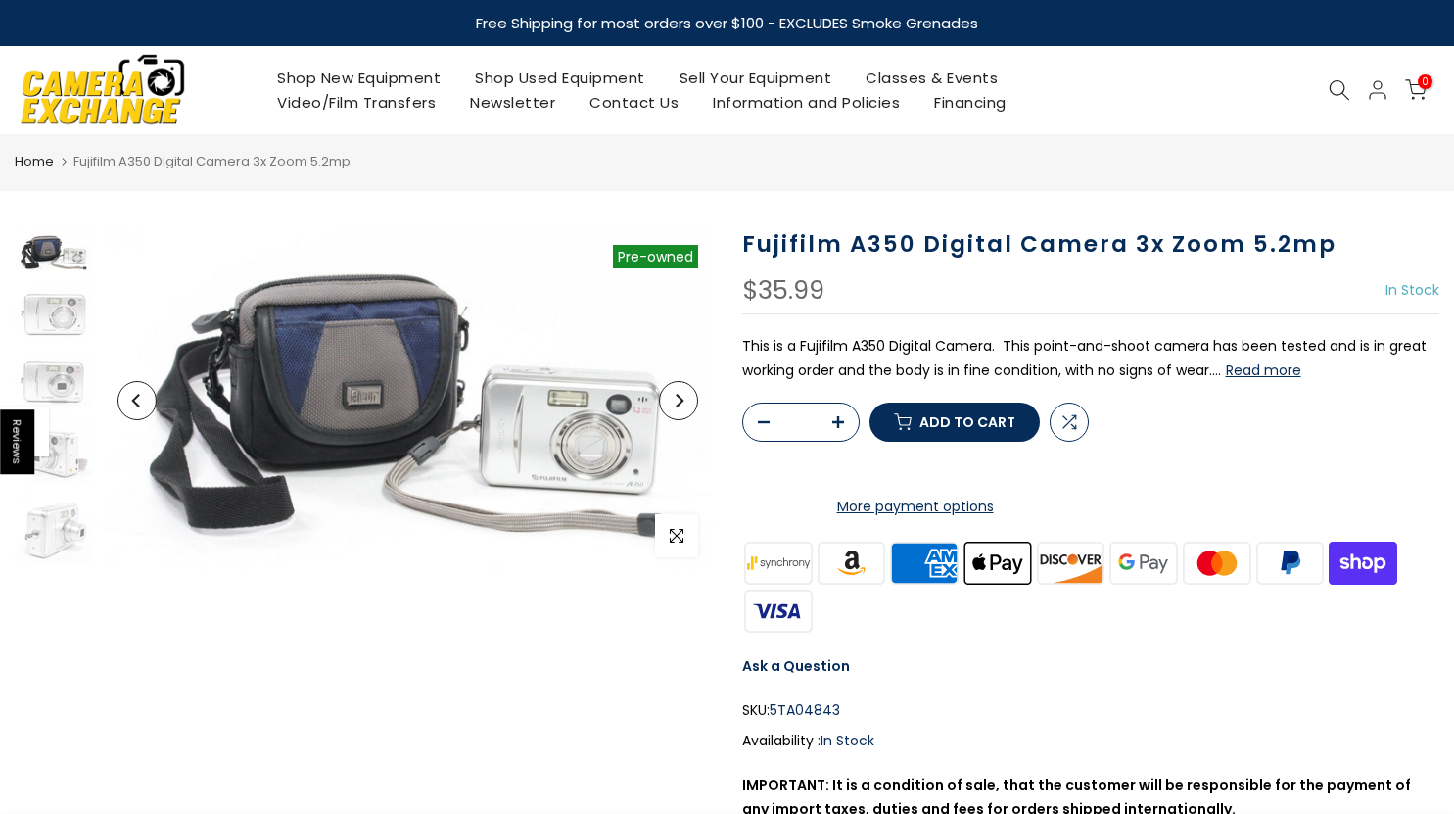
click at [983, 276] on div "Fujifilm A350 Digital Camera 3x Zoom 5.2mp $35.99 In Stock Pre order Out of sto…" at bounding box center [1091, 582] width 698 height 704
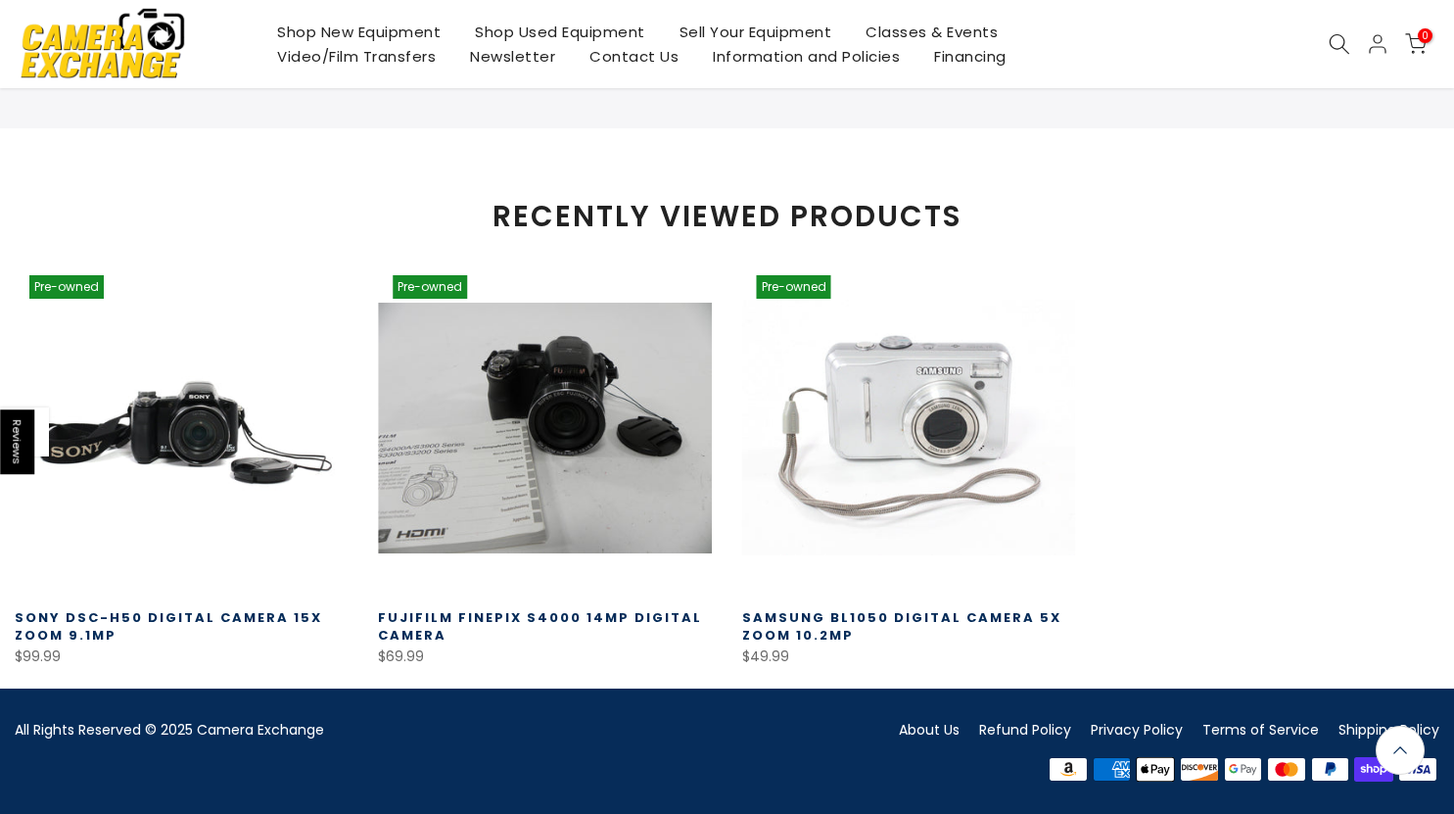
scroll to position [1466, 0]
drag, startPoint x: 201, startPoint y: 727, endPoint x: 357, endPoint y: 731, distance: 156.7
click at [373, 731] on div "All Rights Reserved © 2025 Camera Exchange" at bounding box center [364, 730] width 698 height 24
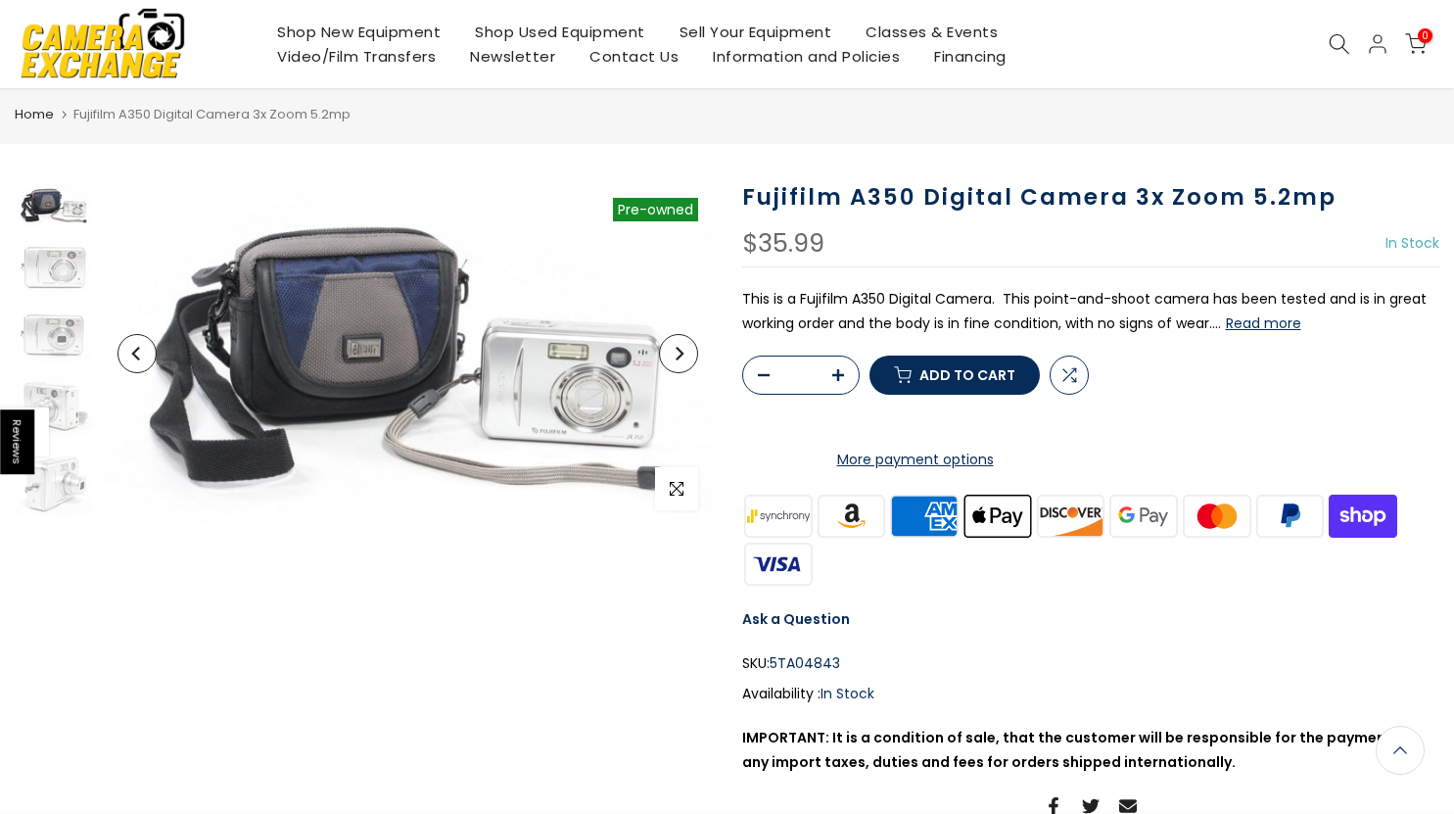
scroll to position [0, 0]
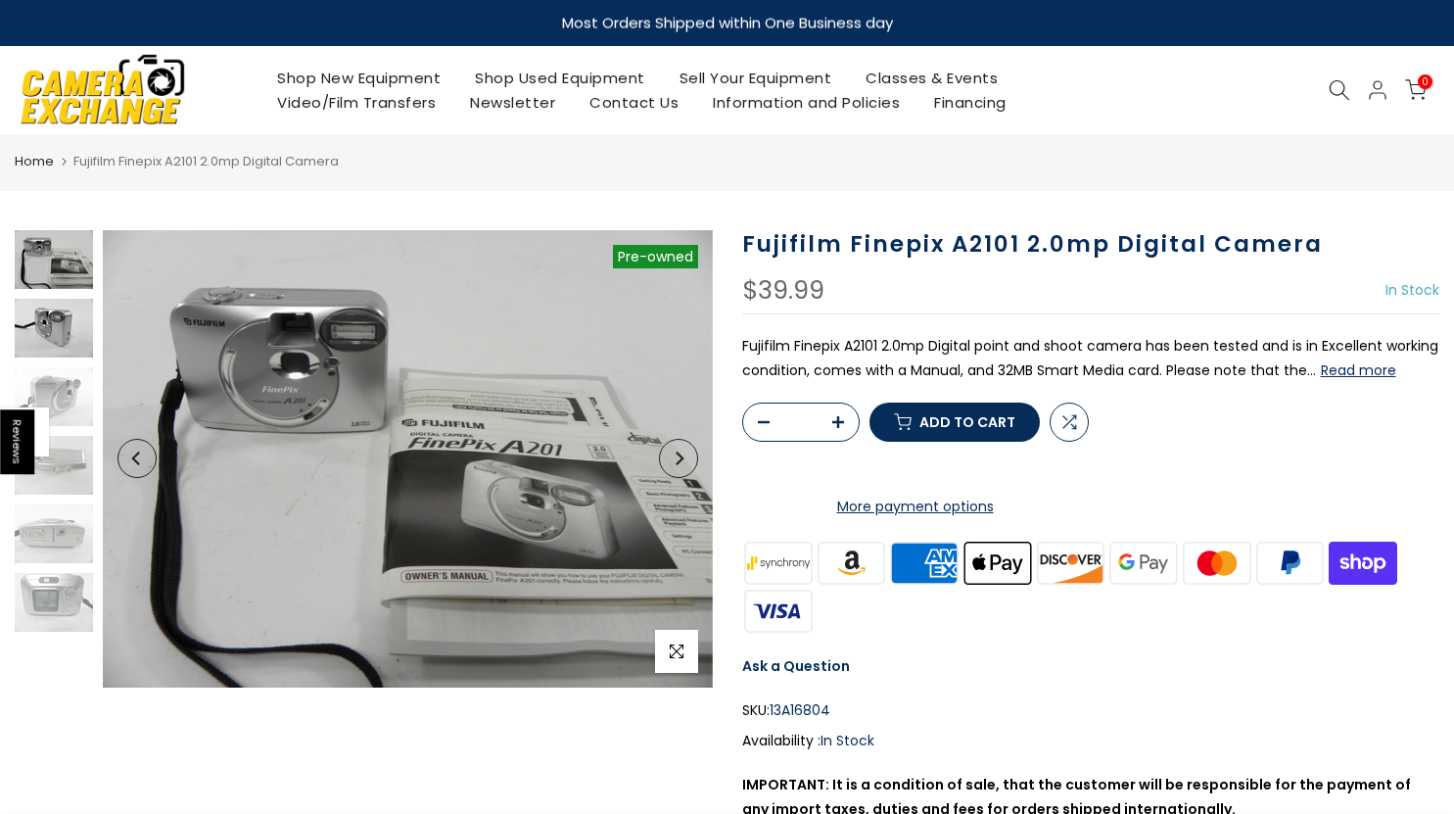
click at [29, 327] on img at bounding box center [54, 328] width 78 height 59
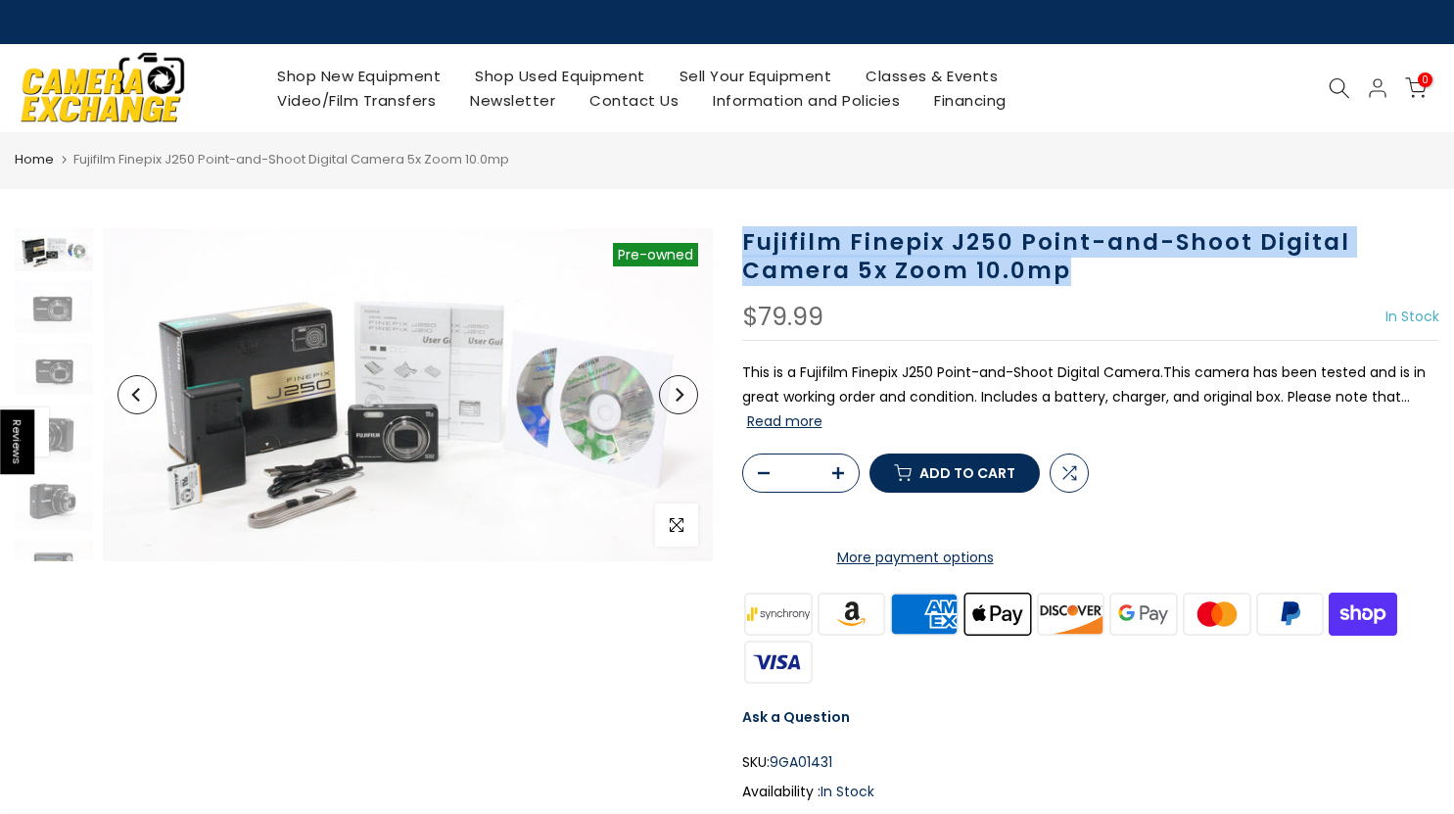
drag, startPoint x: 737, startPoint y: 244, endPoint x: 1329, endPoint y: 259, distance: 591.6
click at [1366, 267] on div "Fujifilm Finepix J250 Point-and-Shoot Digital Camera 5x Zoom 10.0mp $79.99 In S…" at bounding box center [1090, 606] width 727 height 757
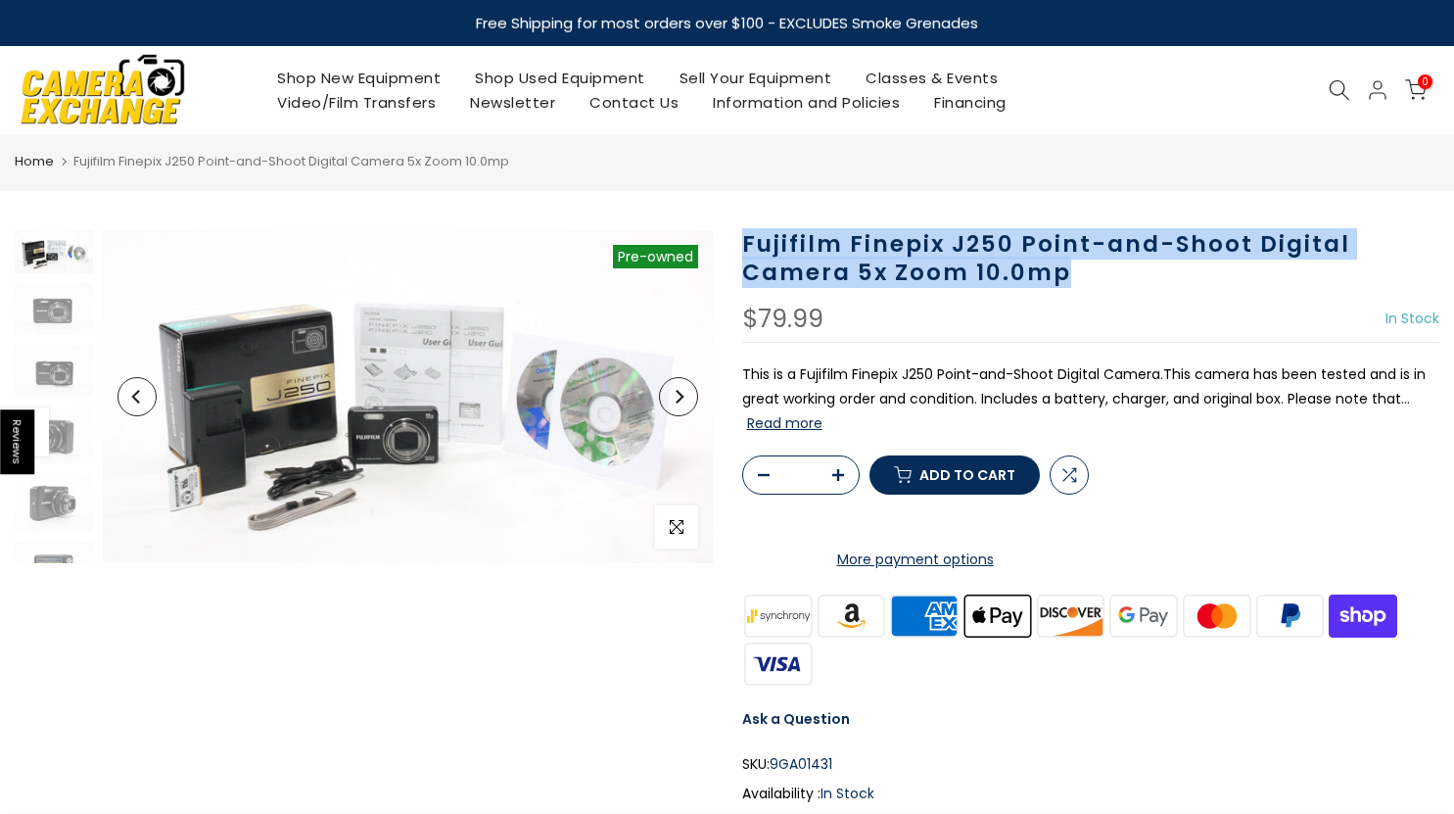
drag, startPoint x: 1145, startPoint y: 237, endPoint x: 1259, endPoint y: 228, distance: 113.9
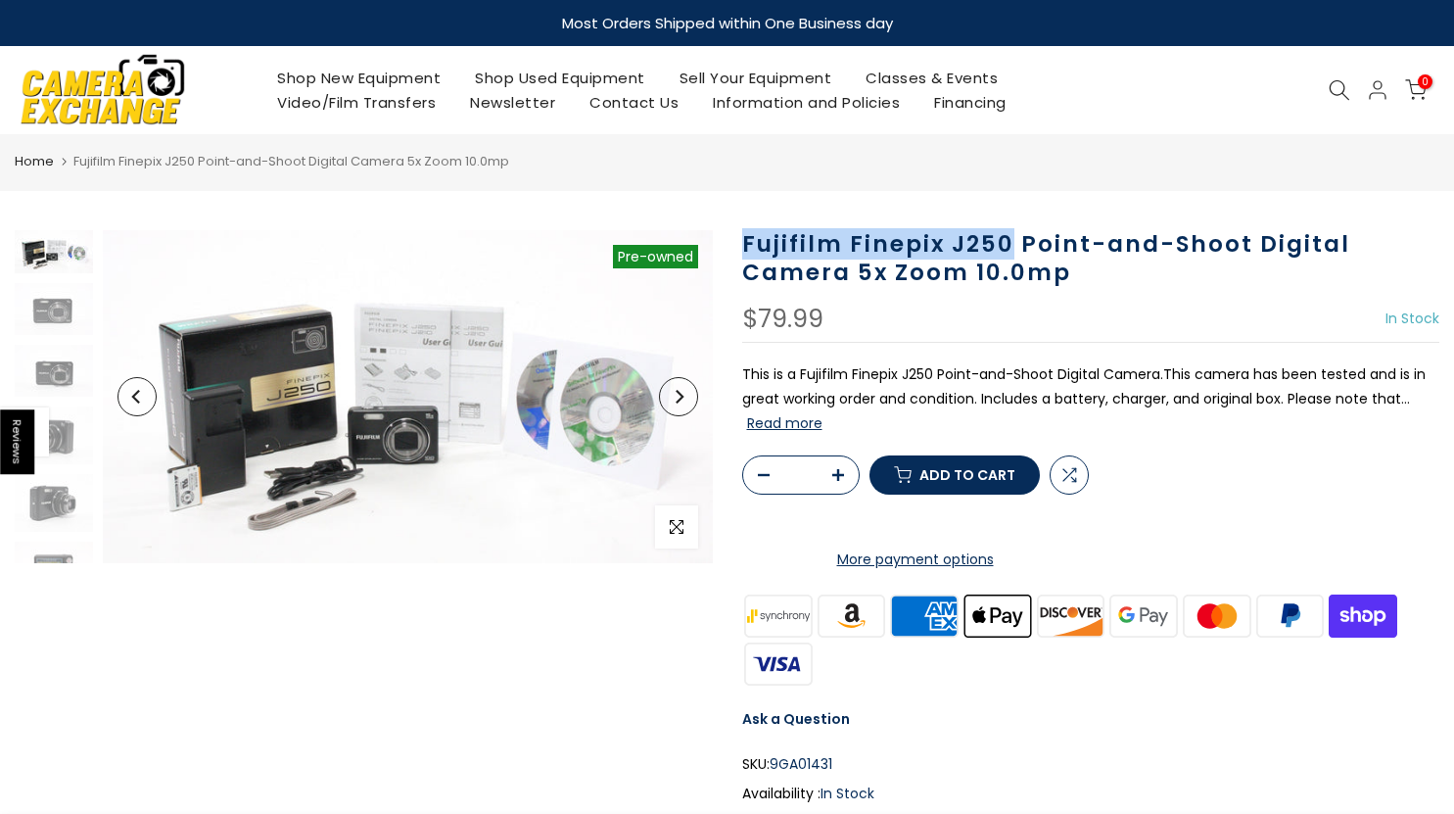
drag, startPoint x: 742, startPoint y: 250, endPoint x: 1010, endPoint y: 244, distance: 268.3
click at [1010, 244] on h1 "Fujifilm Finepix J250 Point-and-Shoot Digital Camera 5x Zoom 10.0mp" at bounding box center [1091, 258] width 698 height 57
click at [974, 240] on h1 "Fujifilm Finepix J250 Point-and-Shoot Digital Camera 5x Zoom 10.0mp" at bounding box center [1091, 258] width 698 height 57
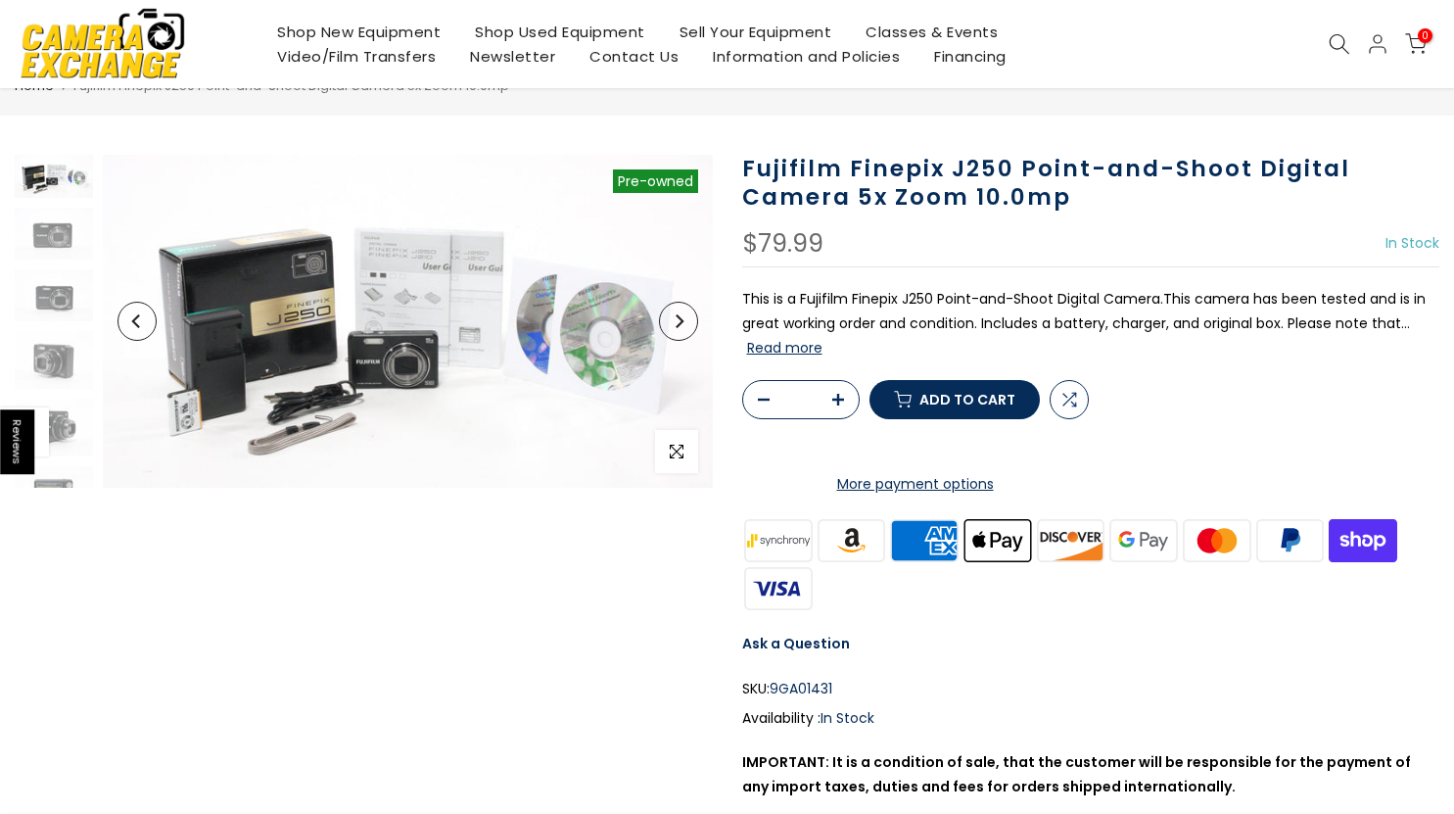
scroll to position [98, 0]
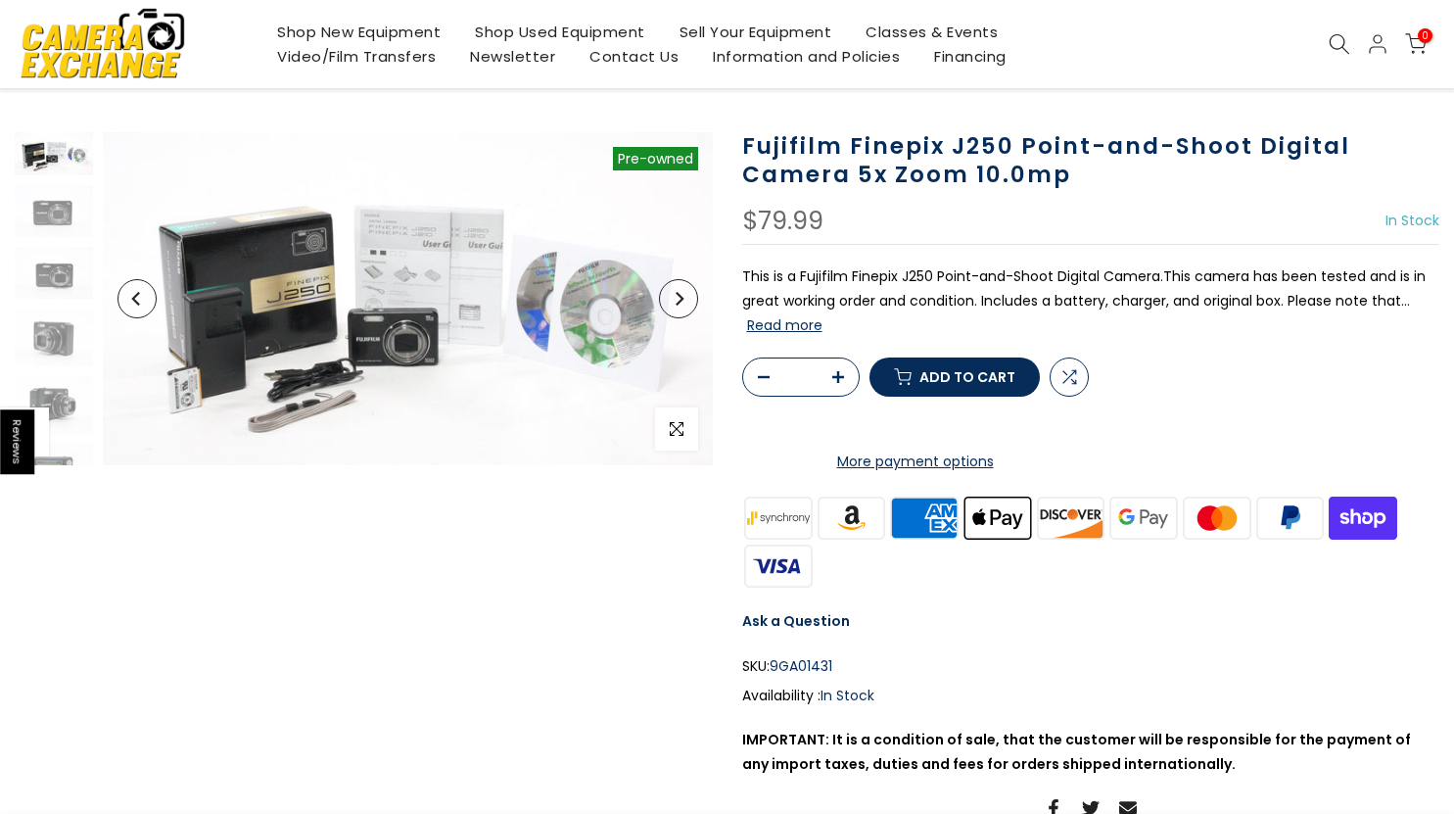
click at [808, 323] on button "Read more" at bounding box center [784, 325] width 75 height 18
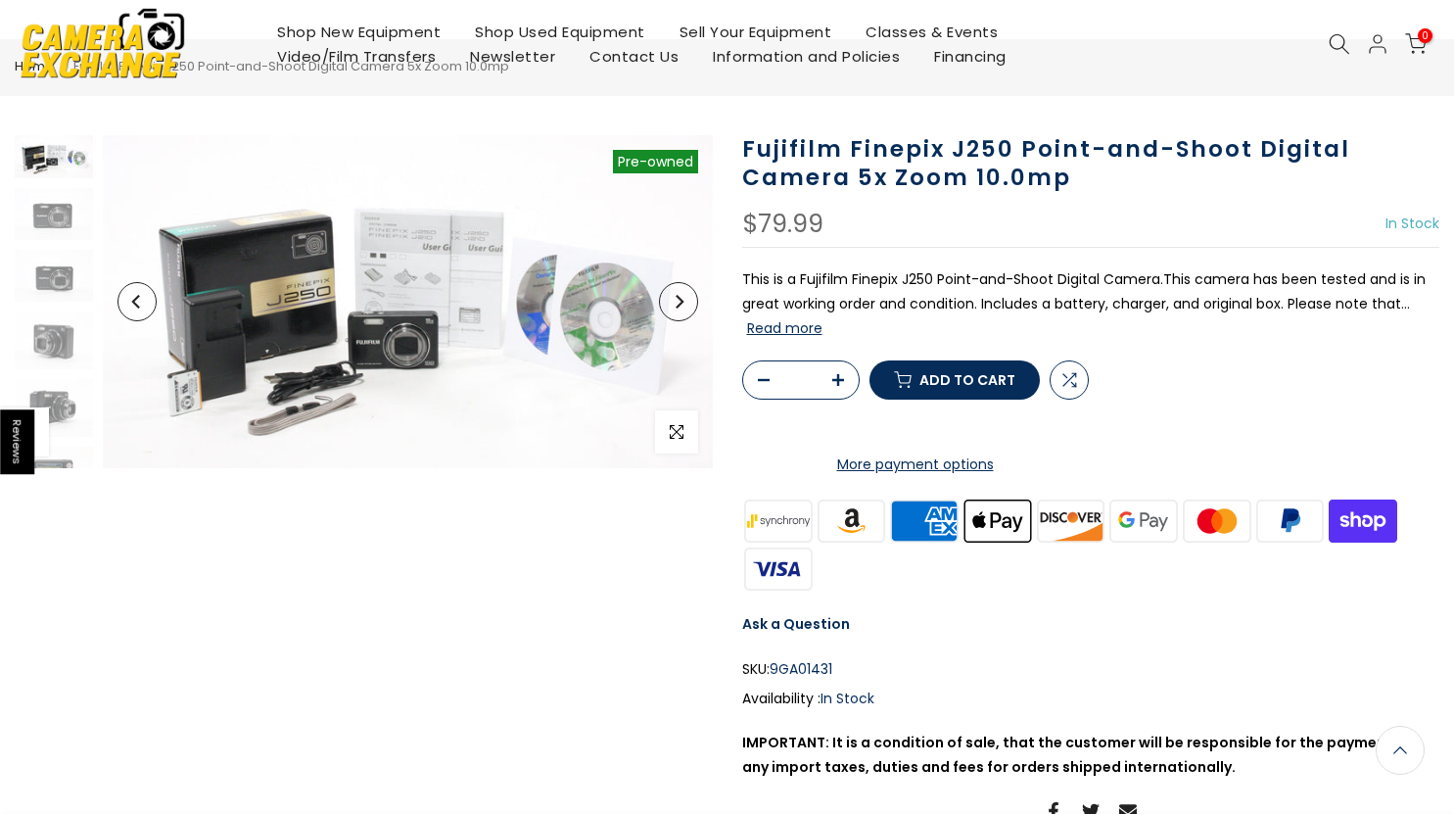
scroll to position [0, 0]
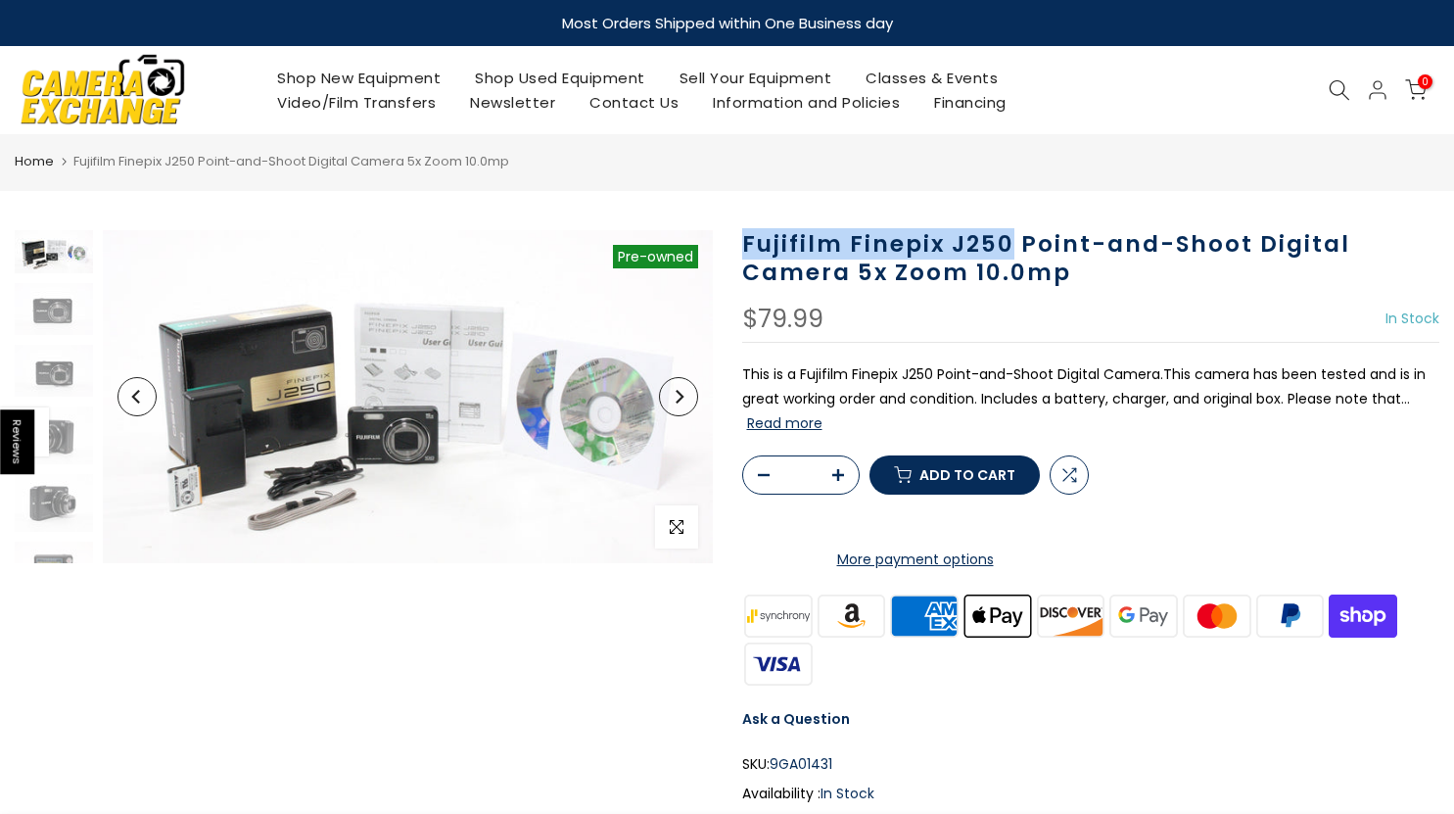
drag, startPoint x: 743, startPoint y: 245, endPoint x: 1006, endPoint y: 250, distance: 263.4
click at [1006, 250] on h1 "Fujifilm Finepix J250 Point-and-Shoot Digital Camera 5x Zoom 10.0mp" at bounding box center [1091, 258] width 698 height 57
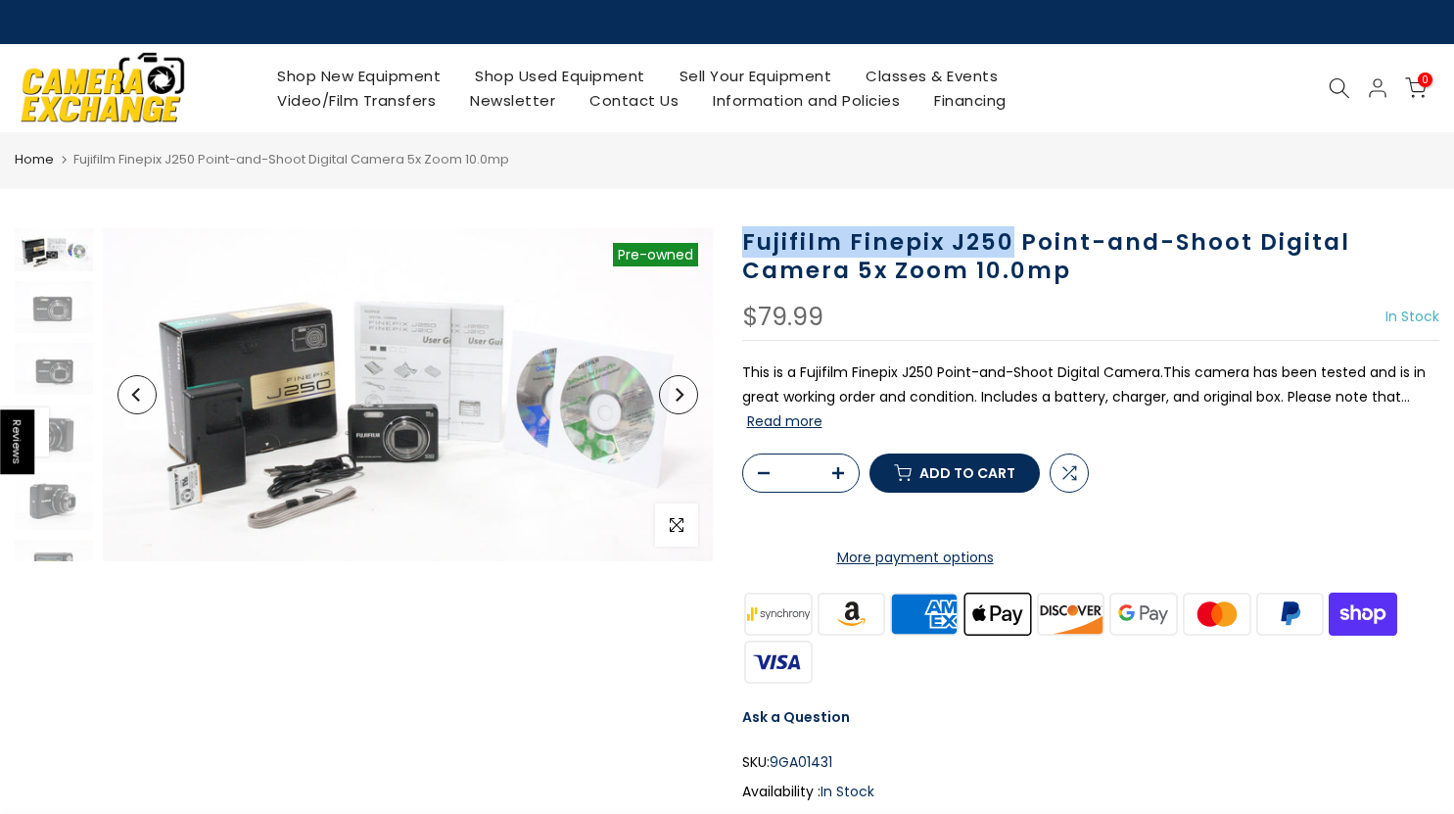
click at [943, 246] on h1 "Fujifilm Finepix J250 Point-and-Shoot Digital Camera 5x Zoom 10.0mp" at bounding box center [1091, 256] width 698 height 57
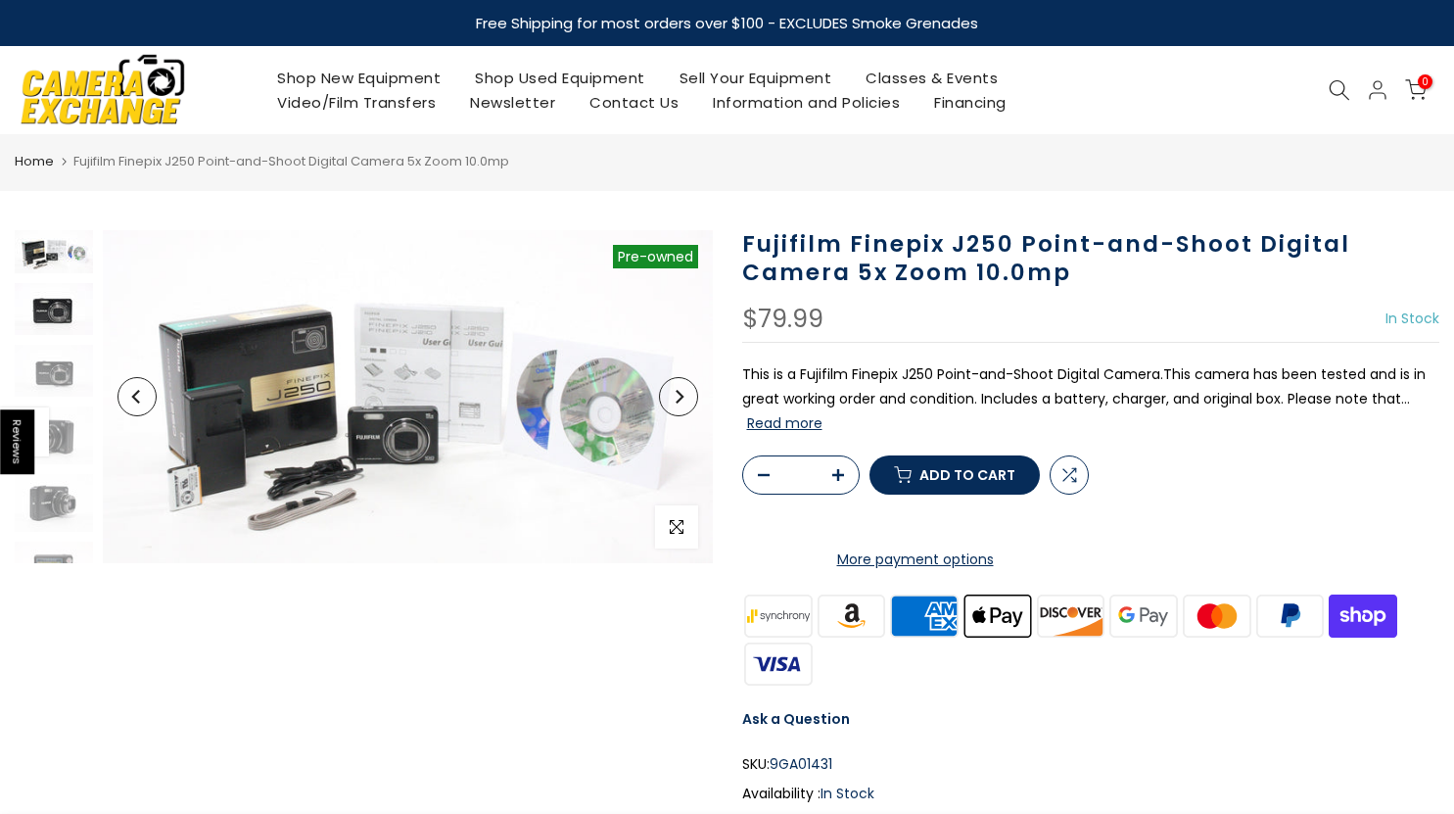
click at [50, 321] on img at bounding box center [54, 309] width 78 height 52
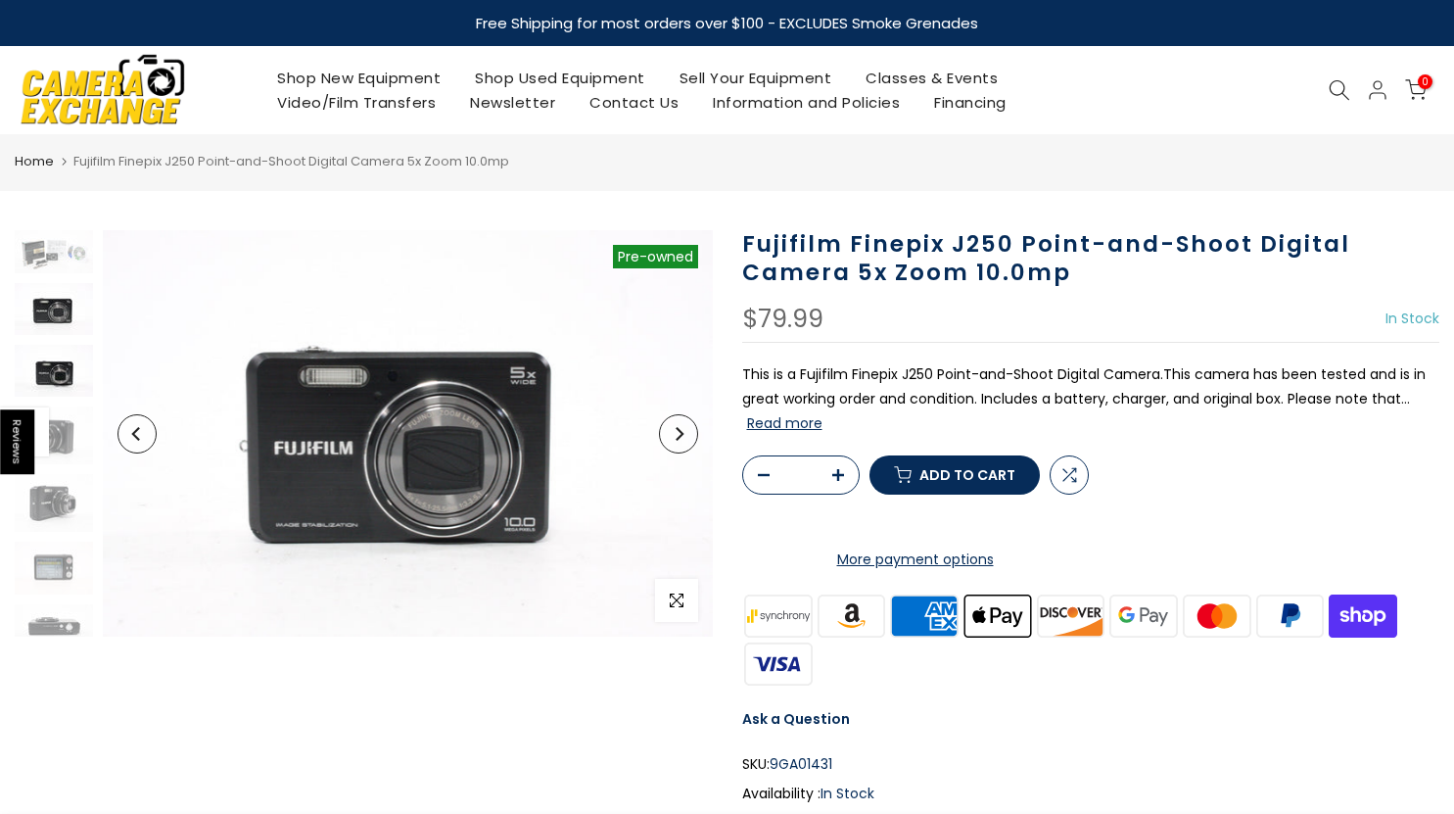
click at [38, 378] on img at bounding box center [54, 371] width 78 height 52
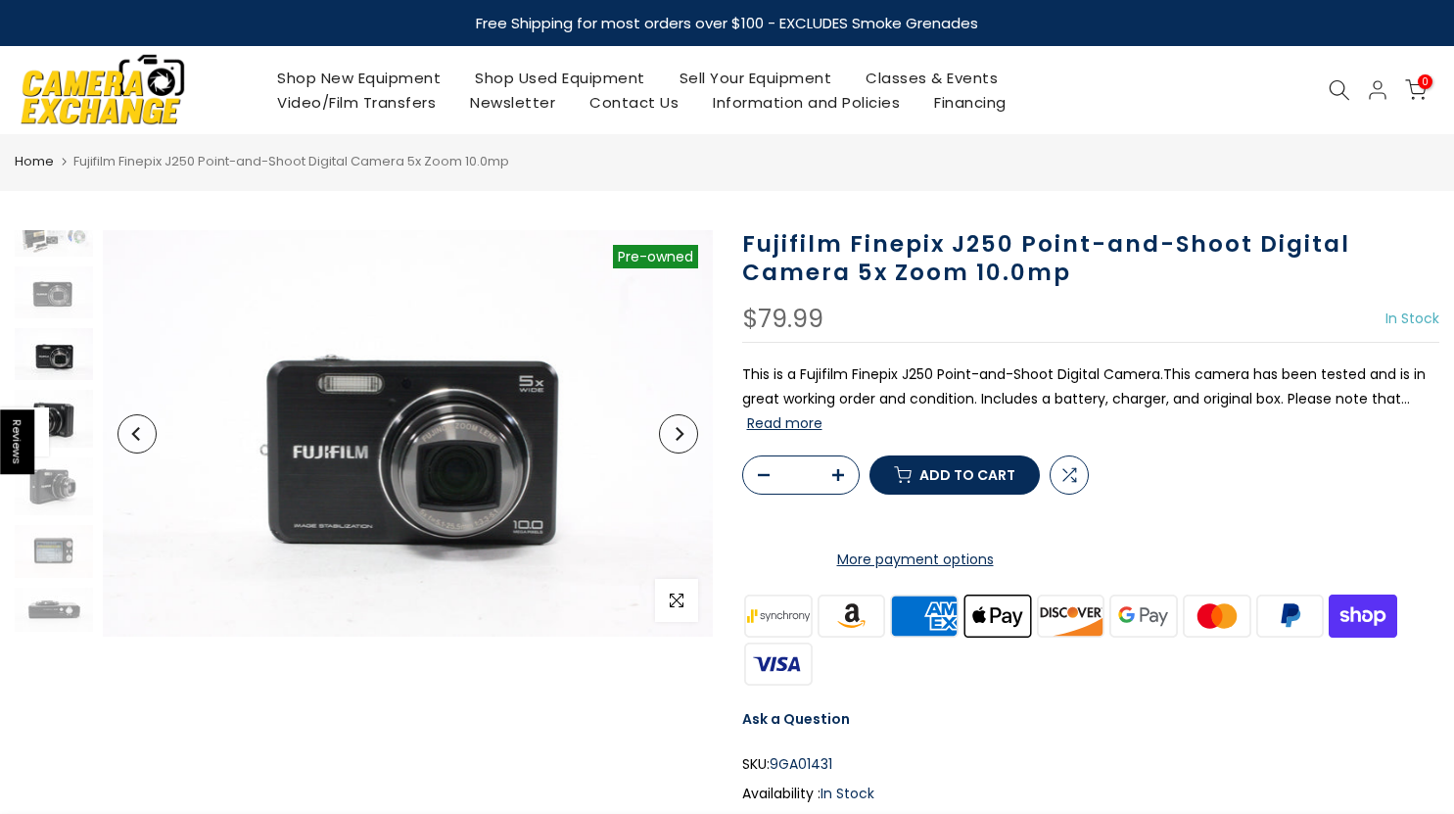
click at [53, 407] on img at bounding box center [54, 418] width 78 height 57
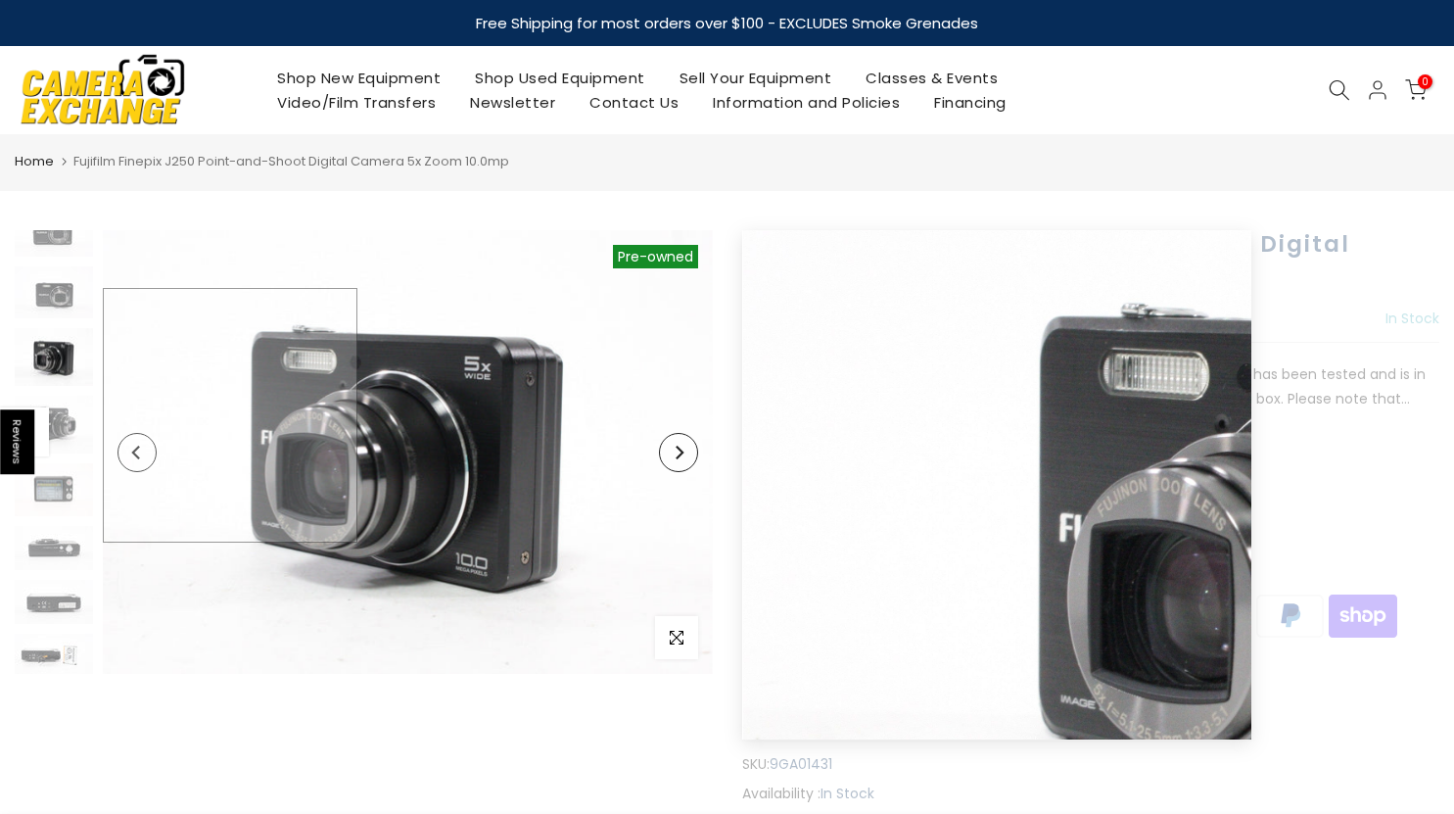
scroll to position [77, 0]
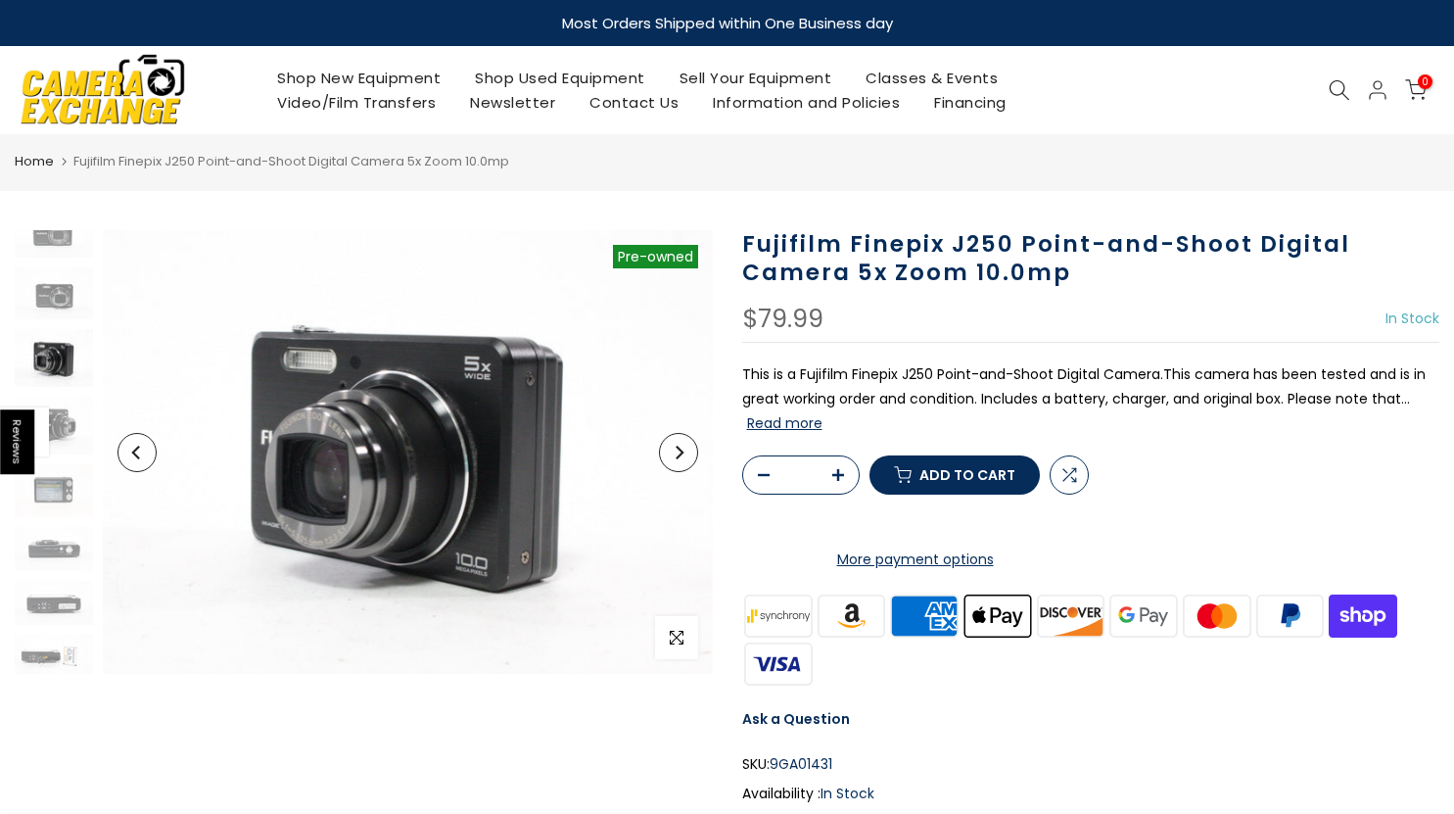
click at [682, 459] on button "Next" at bounding box center [678, 452] width 39 height 39
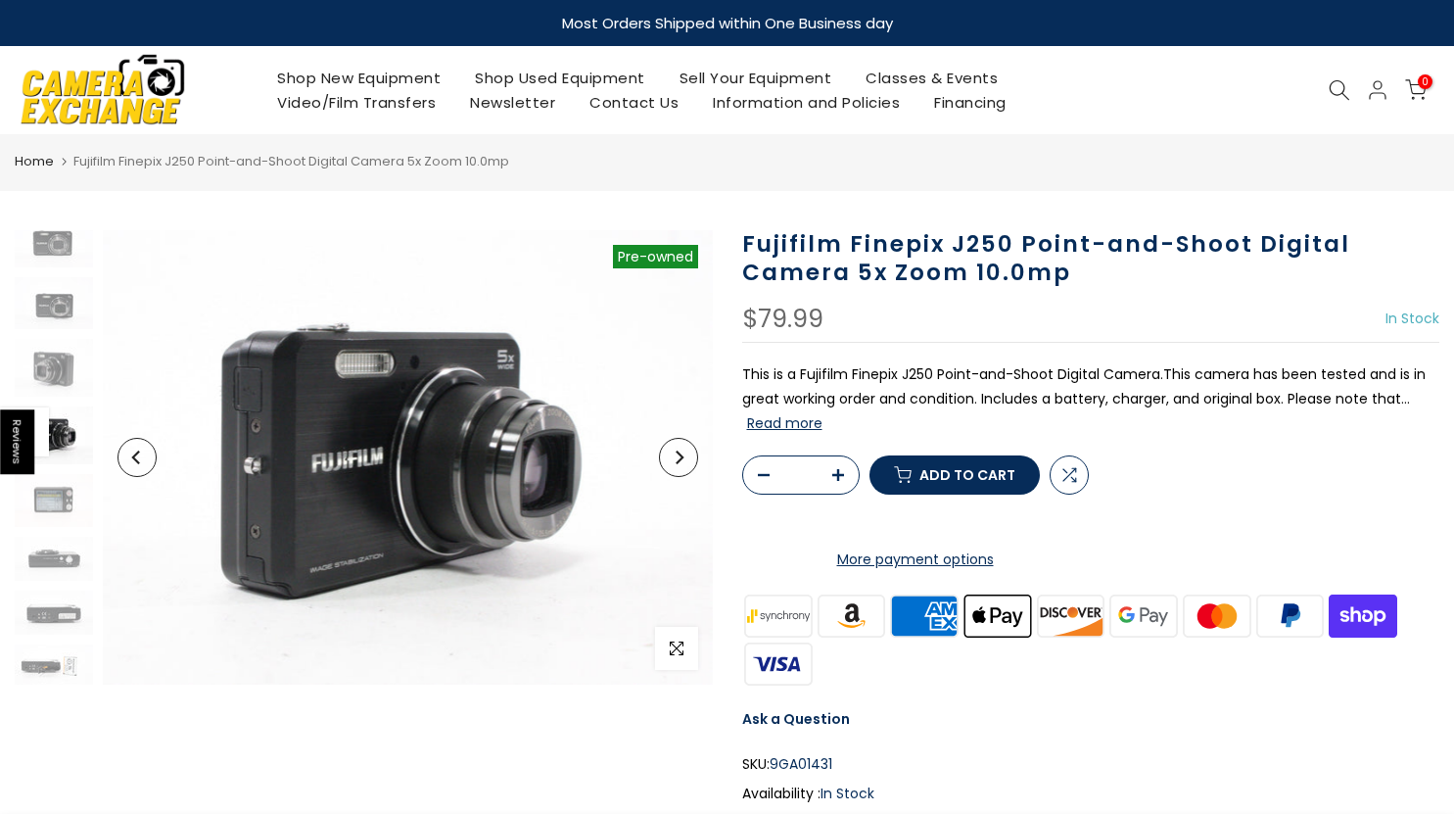
click at [682, 459] on icon "Next" at bounding box center [679, 457] width 14 height 14
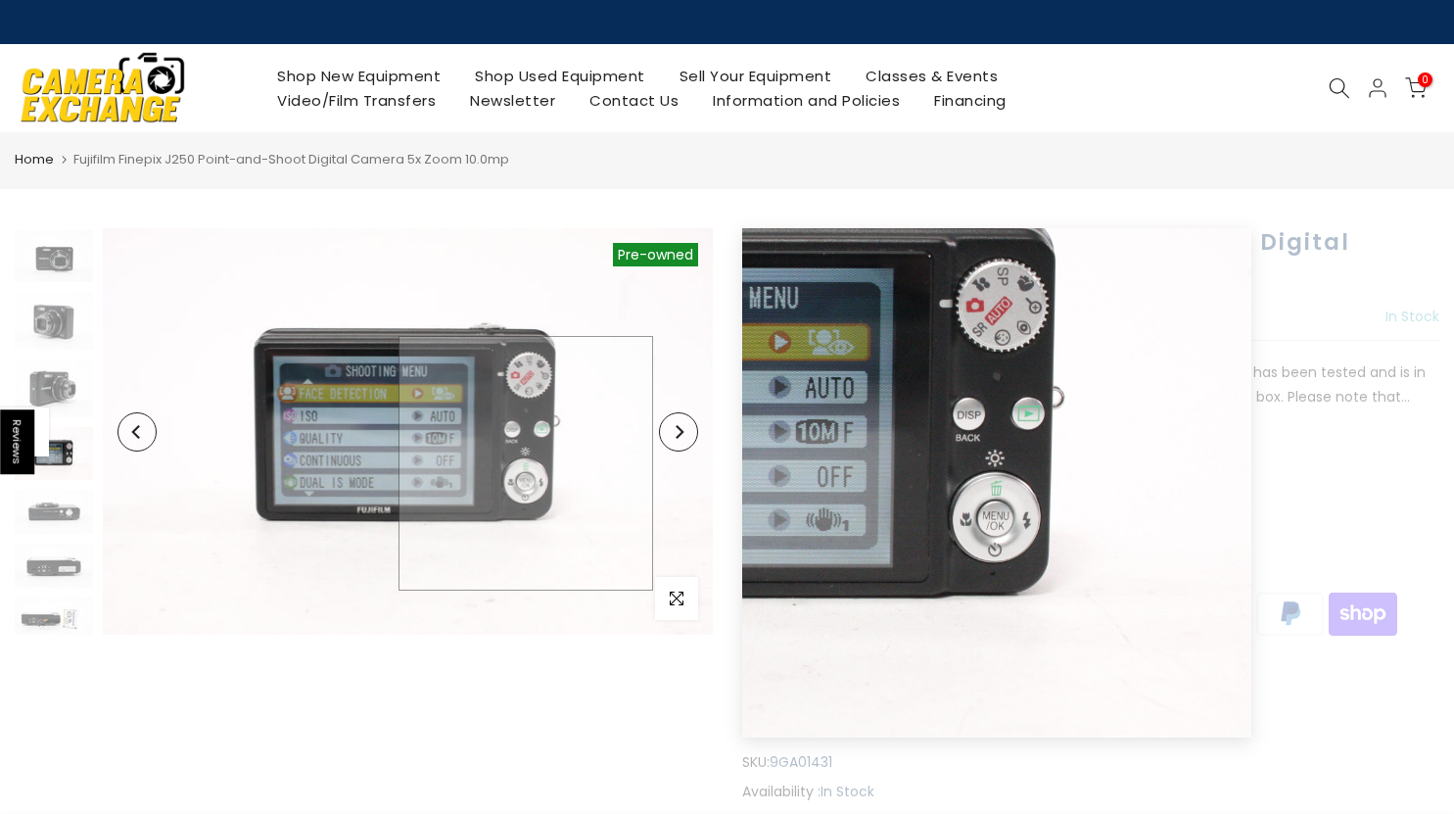
scroll to position [116, 0]
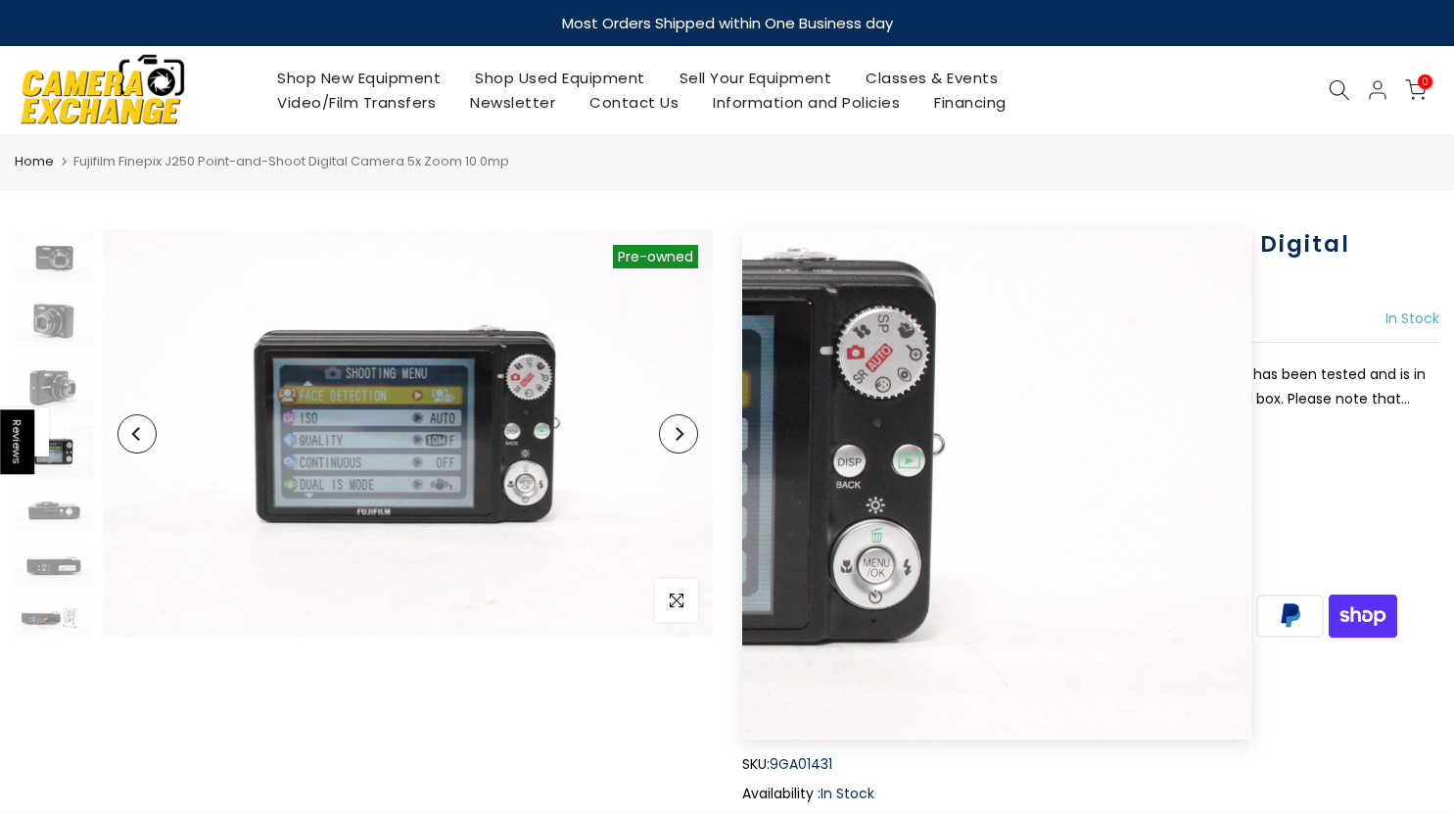
click at [678, 440] on button "Next" at bounding box center [678, 433] width 39 height 39
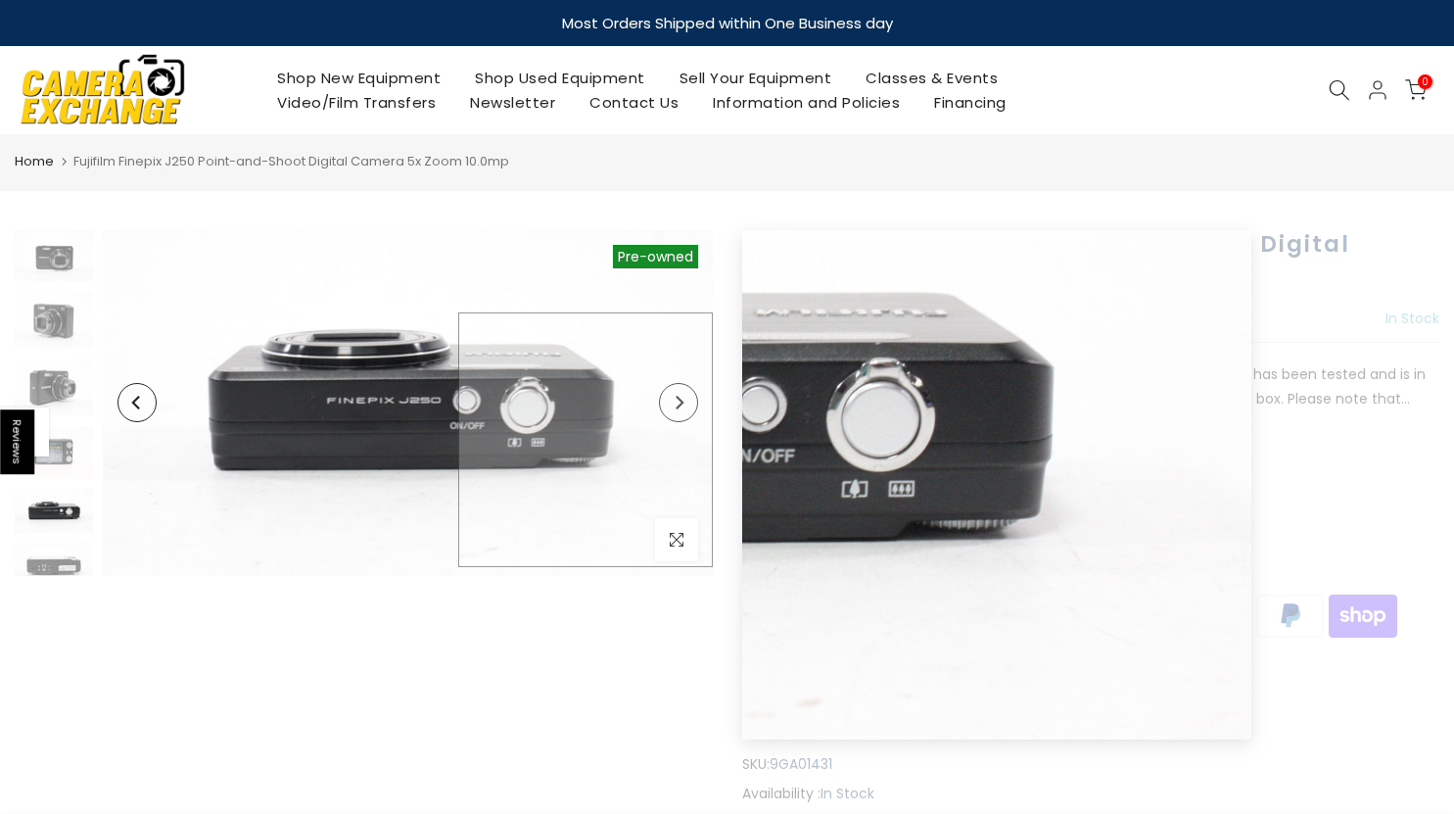
click at [678, 440] on img at bounding box center [408, 403] width 610 height 346
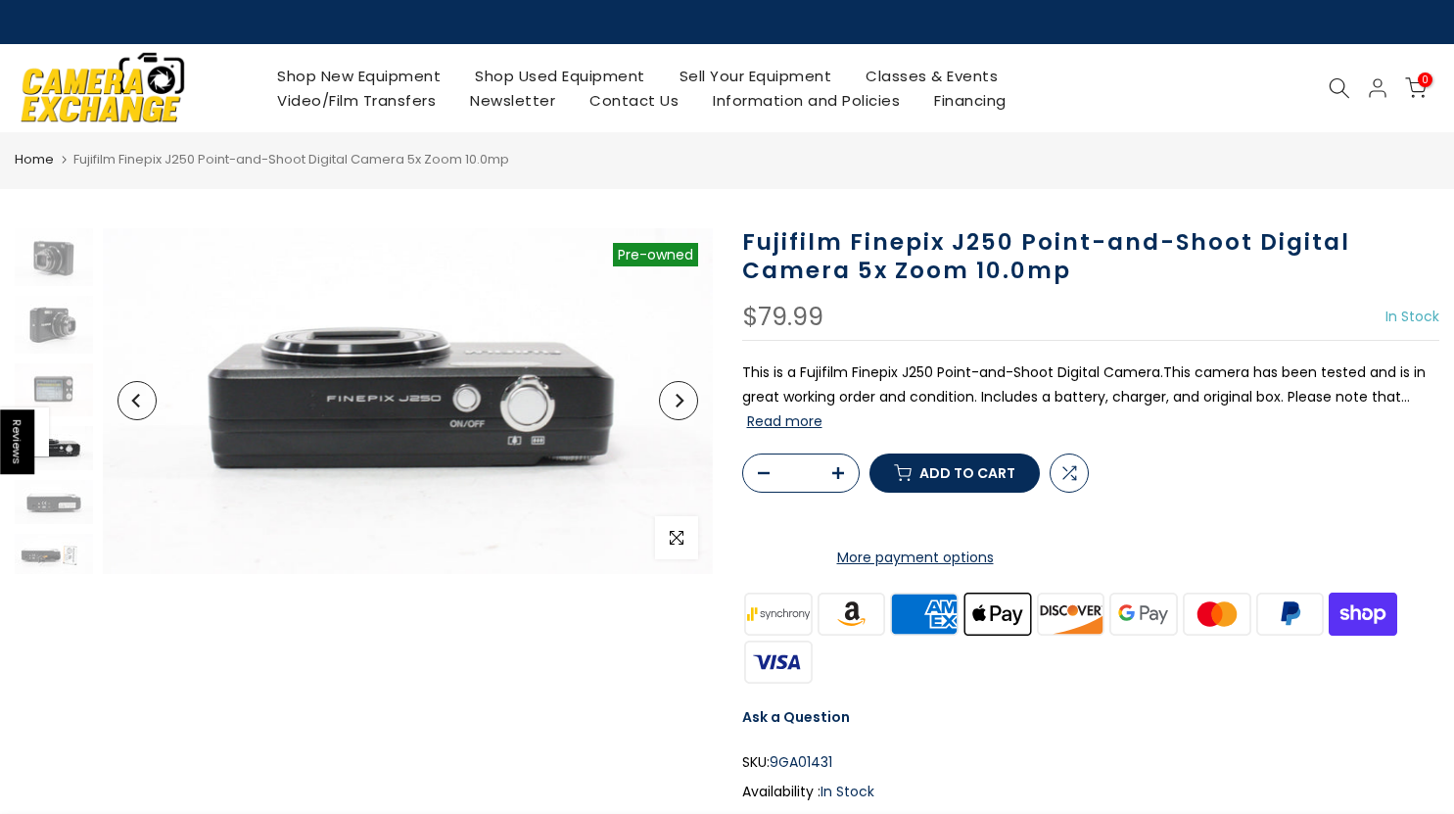
click at [677, 408] on button "Next" at bounding box center [678, 400] width 39 height 39
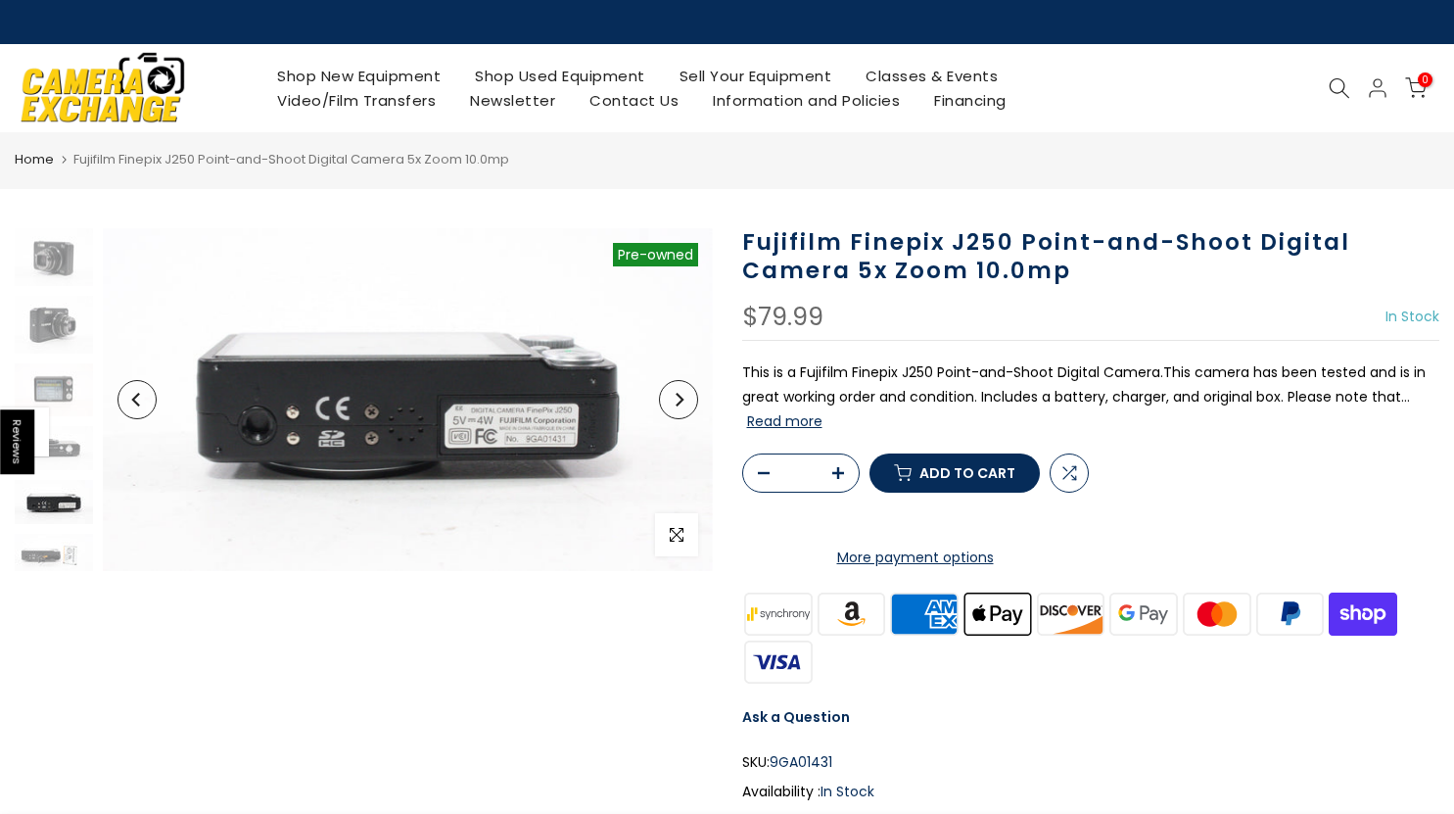
click at [677, 408] on button "Next" at bounding box center [678, 399] width 39 height 39
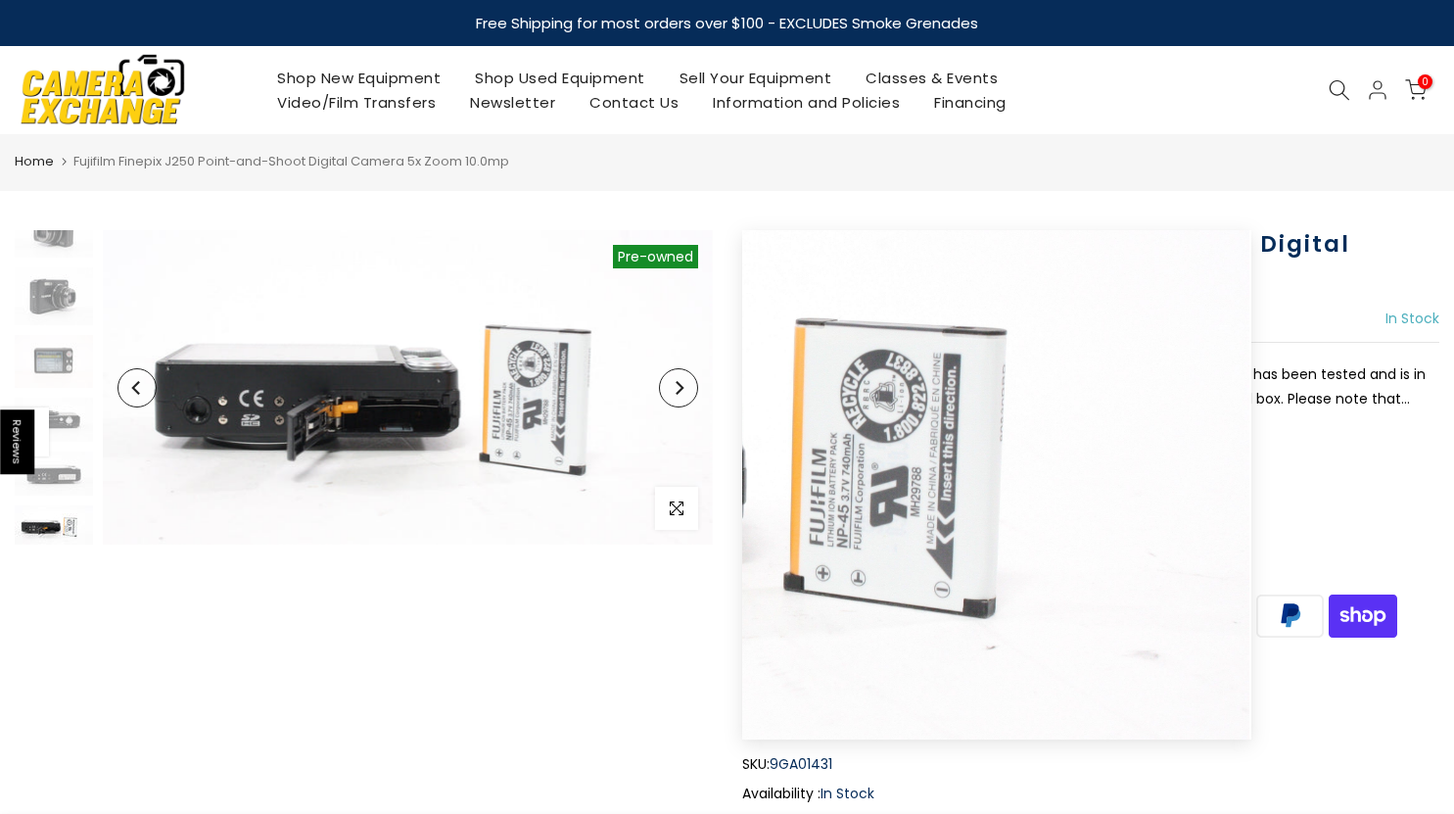
click at [678, 405] on button "Next" at bounding box center [678, 387] width 39 height 39
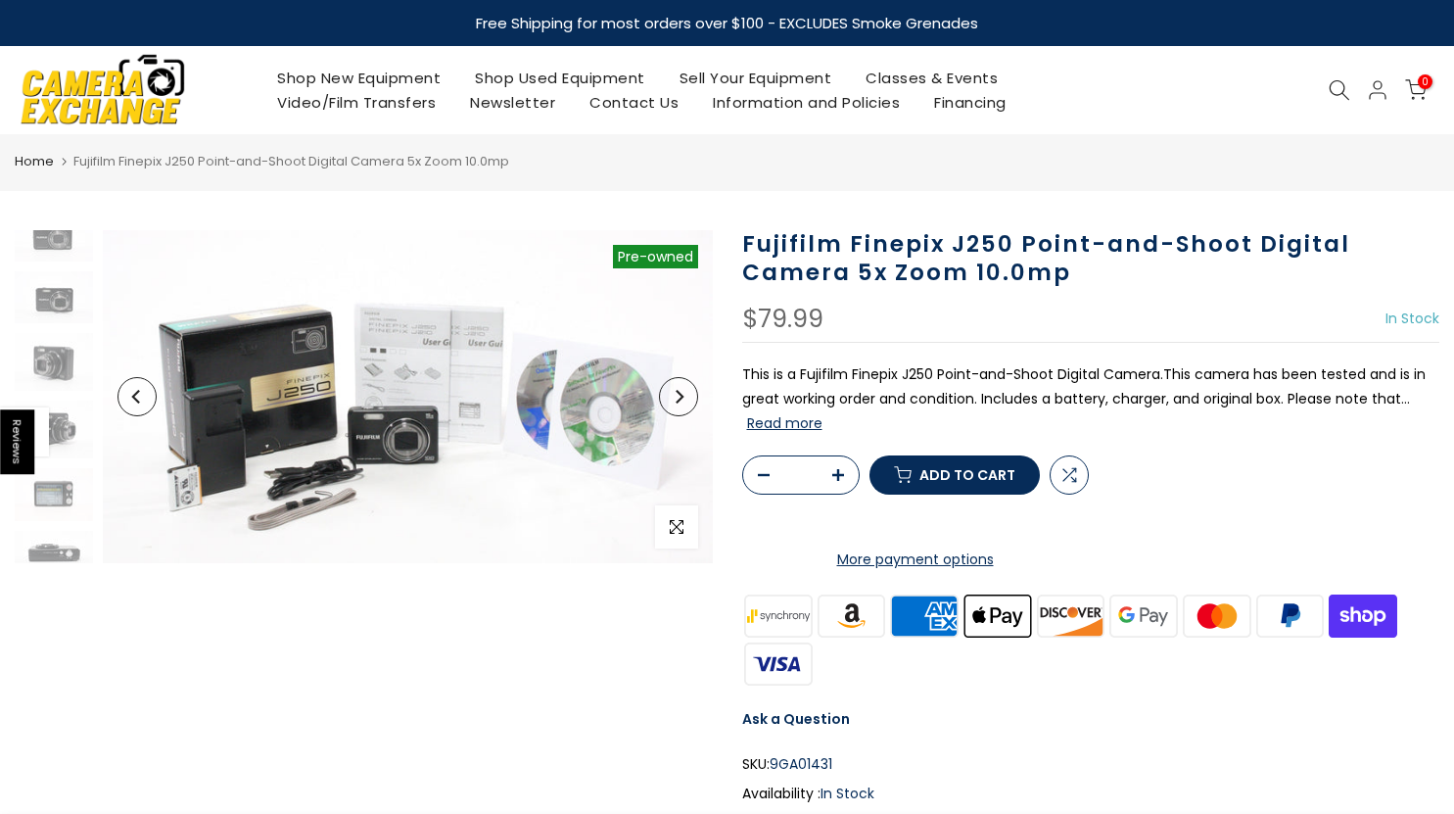
scroll to position [0, 0]
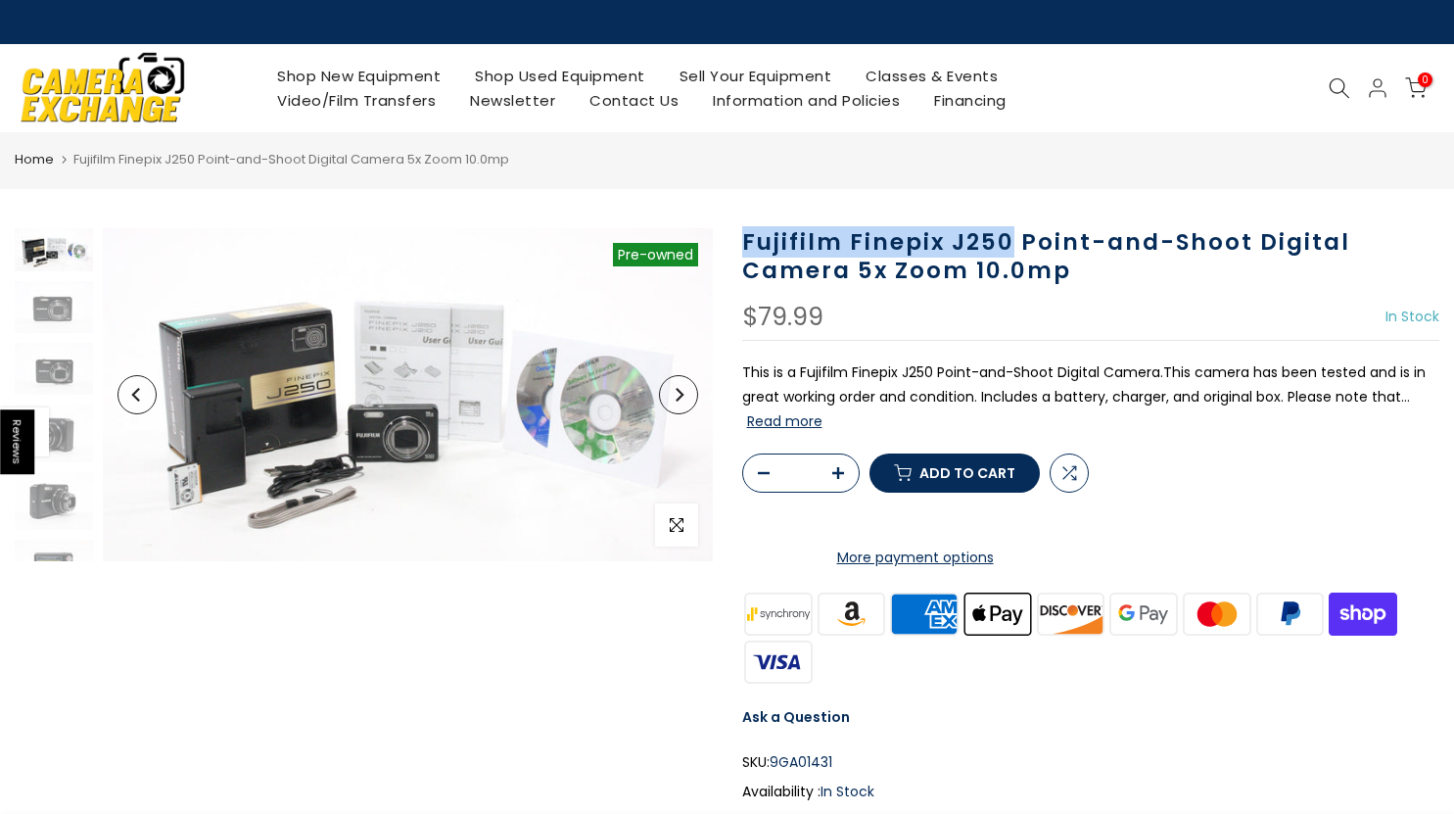
drag, startPoint x: 738, startPoint y: 246, endPoint x: 1015, endPoint y: 243, distance: 277.1
click at [1015, 243] on div "Fujifilm Finepix J250 Point-and-Shoot Digital Camera 5x Zoom 10.0mp $79.99 In S…" at bounding box center [1090, 606] width 727 height 757
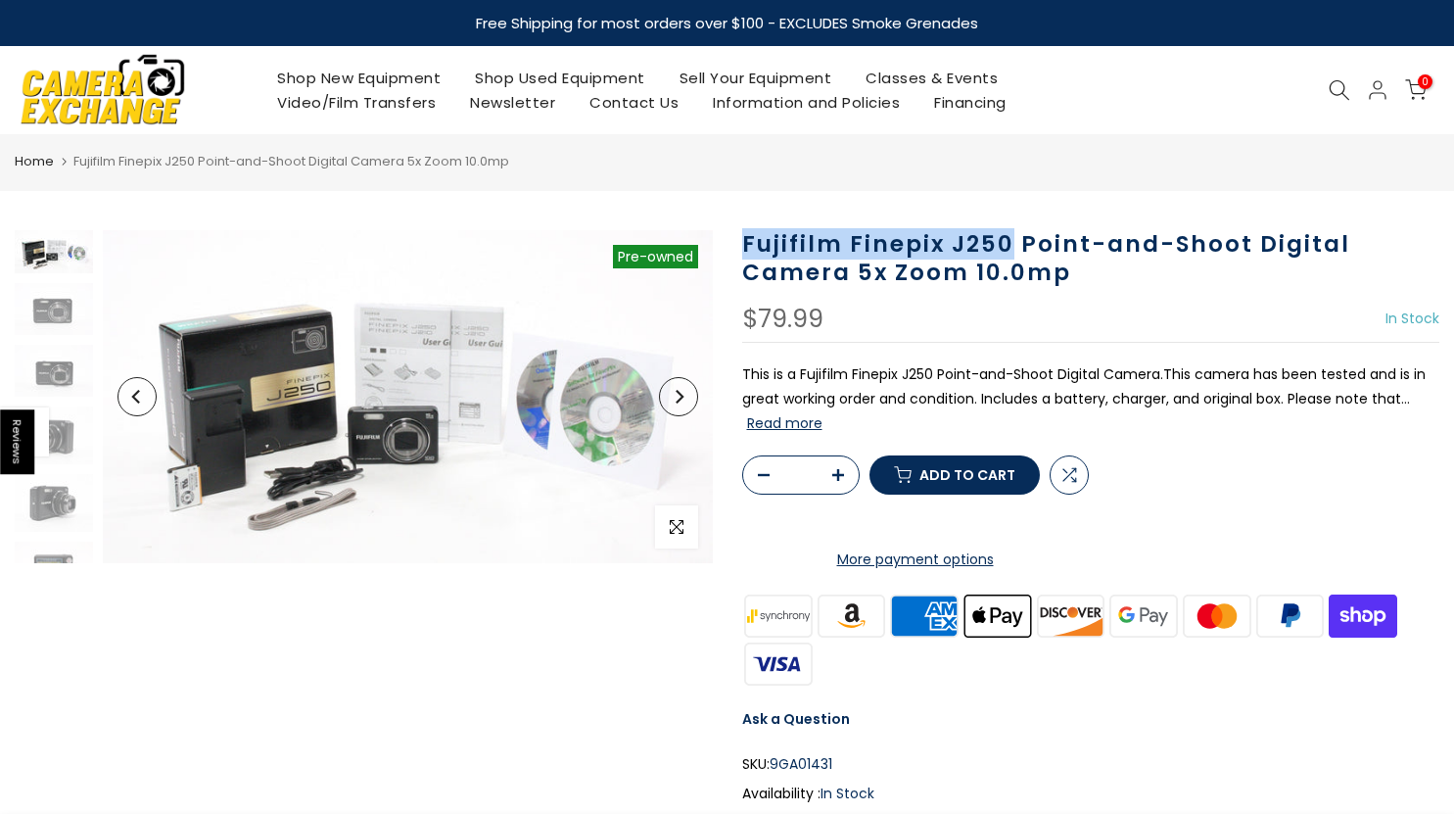
click at [978, 247] on h1 "Fujifilm Finepix J250 Point-and-Shoot Digital Camera 5x Zoom 10.0mp" at bounding box center [1091, 258] width 698 height 57
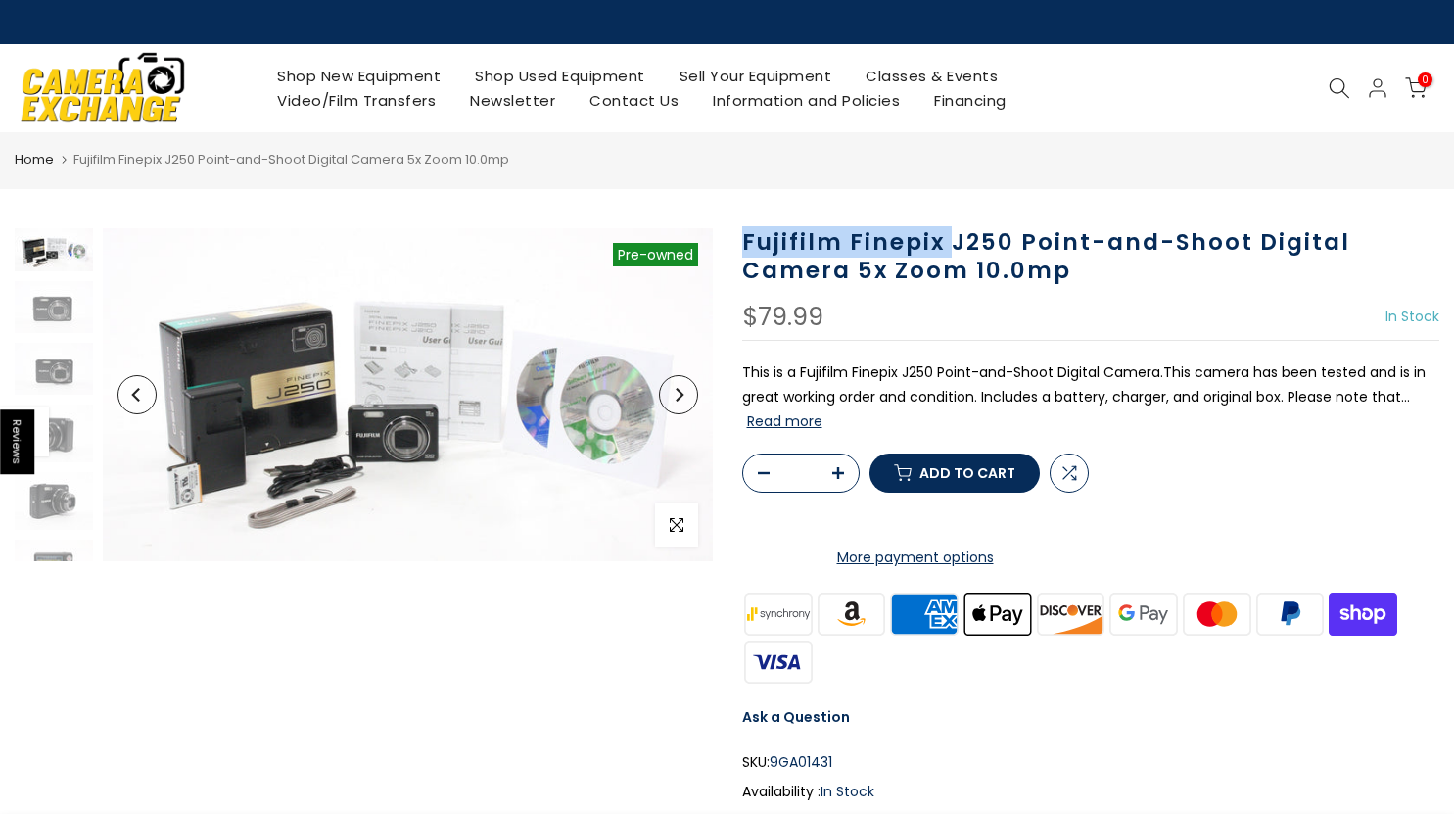
drag, startPoint x: 897, startPoint y: 236, endPoint x: 741, endPoint y: 237, distance: 155.7
click at [742, 237] on h1 "Fujifilm Finepix J250 Point-and-Shoot Digital Camera 5x Zoom 10.0mp" at bounding box center [1091, 256] width 698 height 57
copy h1 "Fujifilm Finepix"
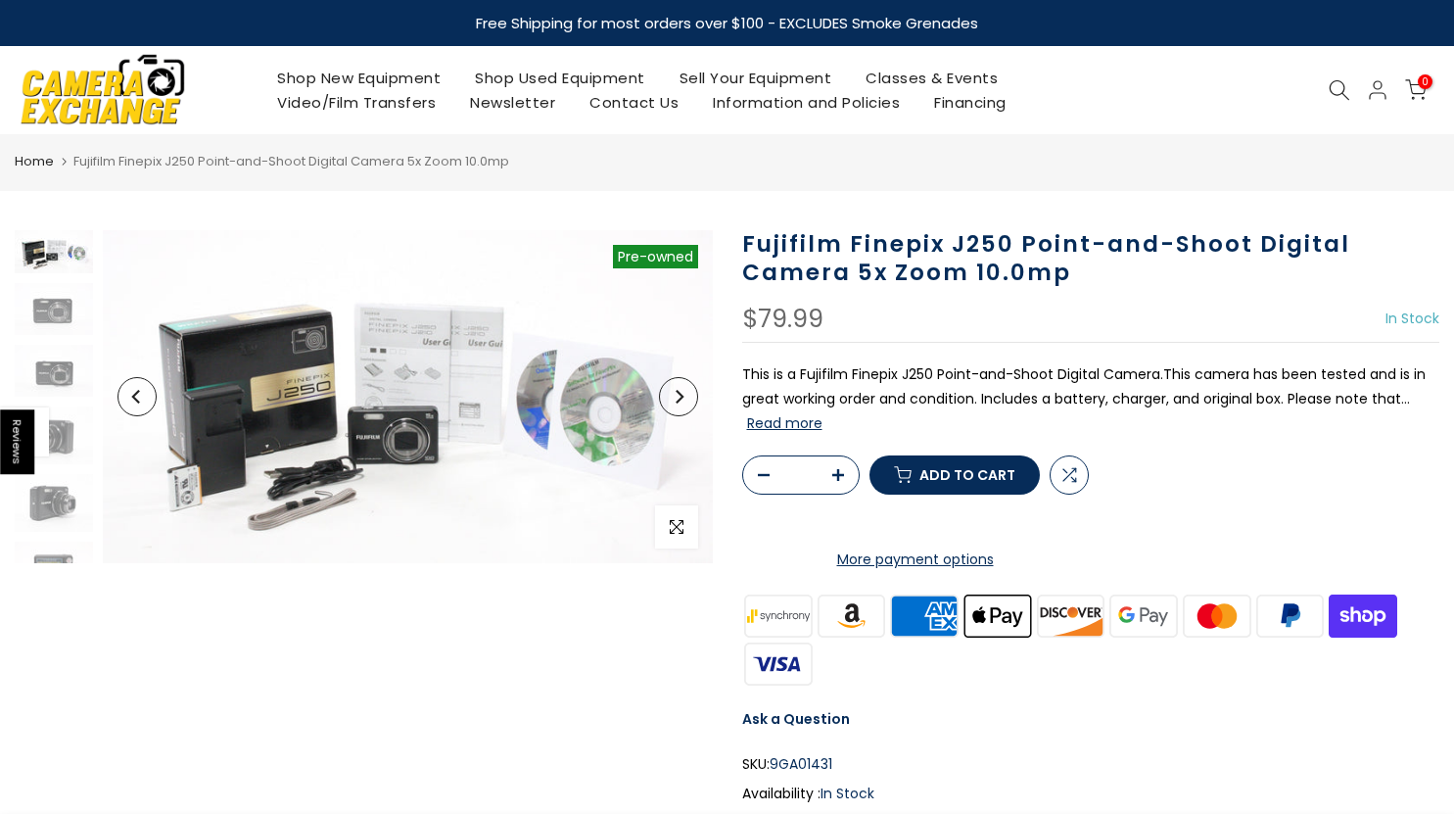
click at [946, 259] on h1 "Fujifilm Finepix J250 Point-and-Shoot Digital Camera 5x Zoom 10.0mp" at bounding box center [1091, 258] width 698 height 57
drag, startPoint x: 1005, startPoint y: 257, endPoint x: 745, endPoint y: 252, distance: 260.5
click at [745, 252] on h1 "Fujifilm Finepix J250 Point-and-Shoot Digital Camera 5x Zoom 10.0mp" at bounding box center [1091, 258] width 698 height 57
copy h1 "Fujifilm Finepix J250"
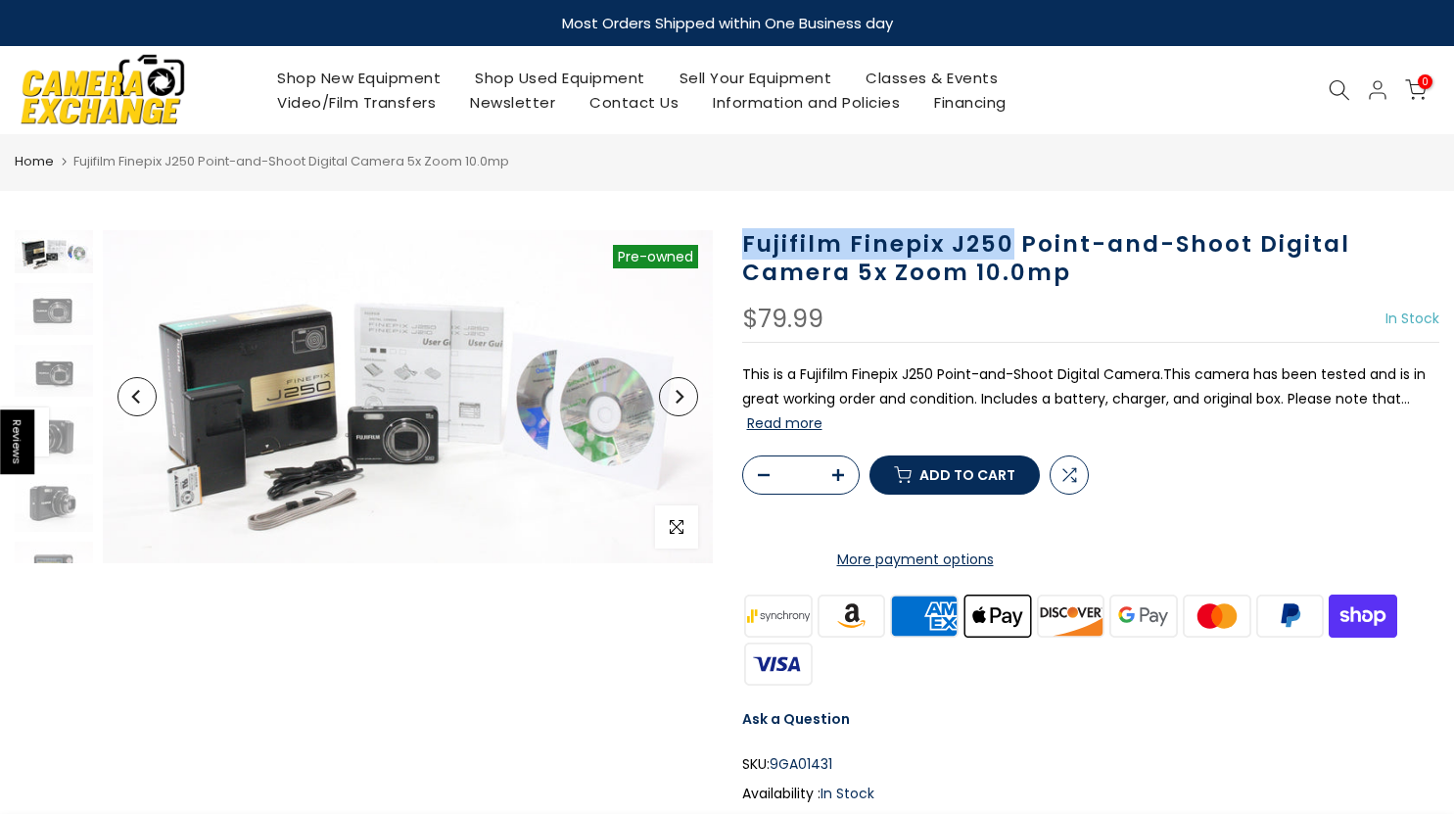
copy h1 "Fujifilm Finepix J250"
click at [812, 250] on h1 "Fujifilm Finepix J250 Point-and-Shoot Digital Camera 5x Zoom 10.0mp" at bounding box center [1091, 258] width 698 height 57
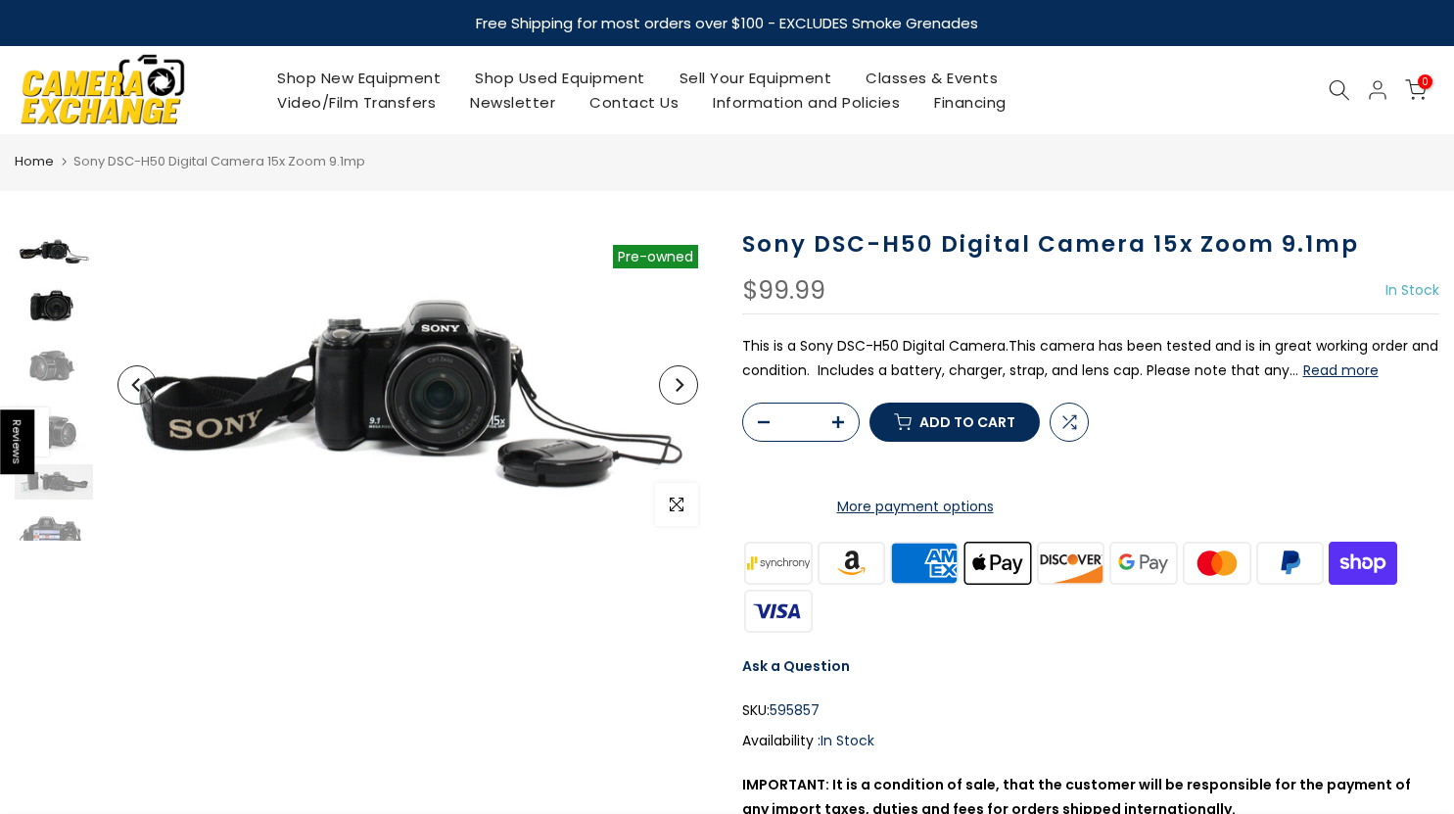
click at [46, 309] on img at bounding box center [54, 306] width 78 height 52
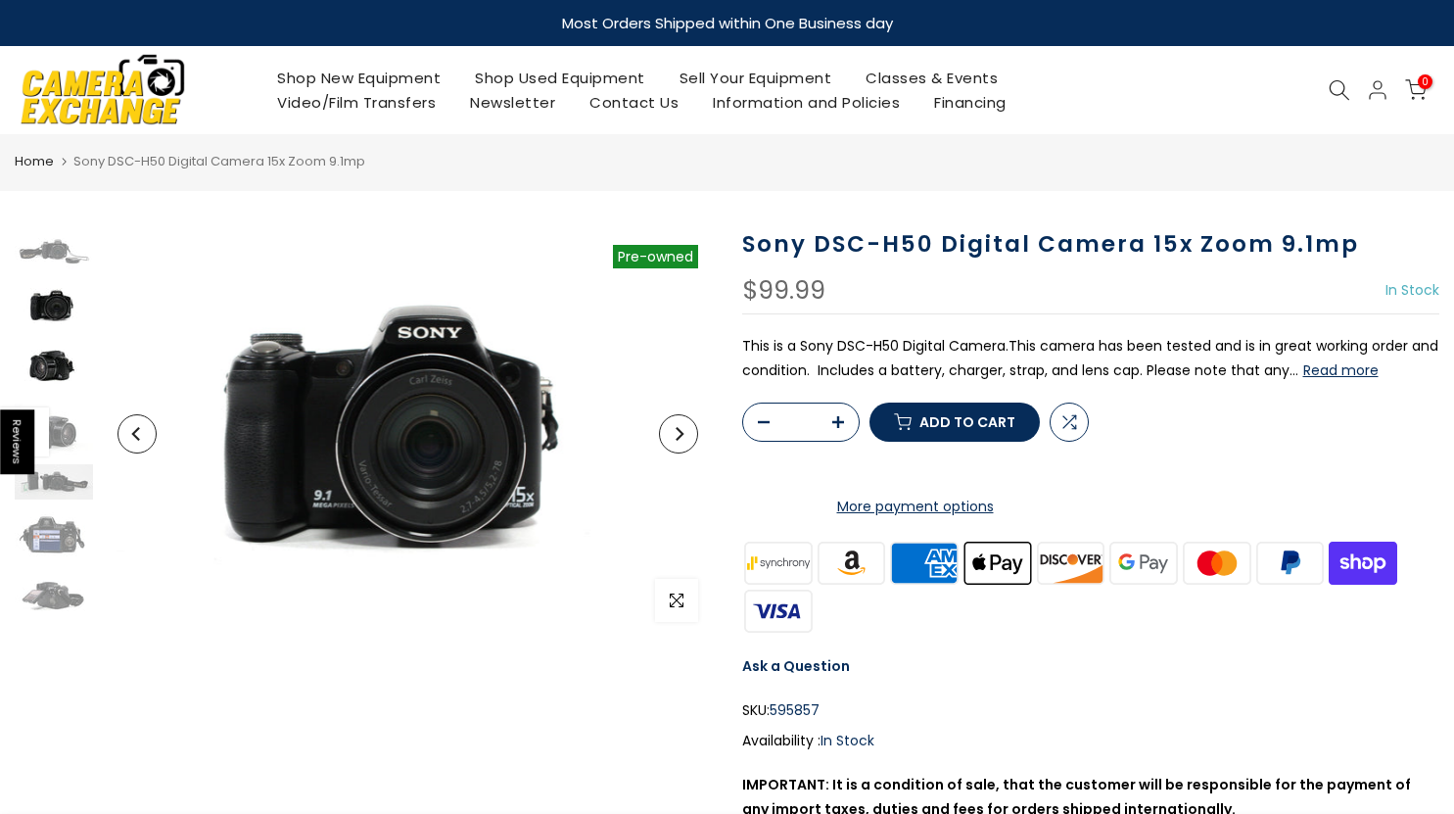
click at [50, 383] on img at bounding box center [54, 368] width 78 height 52
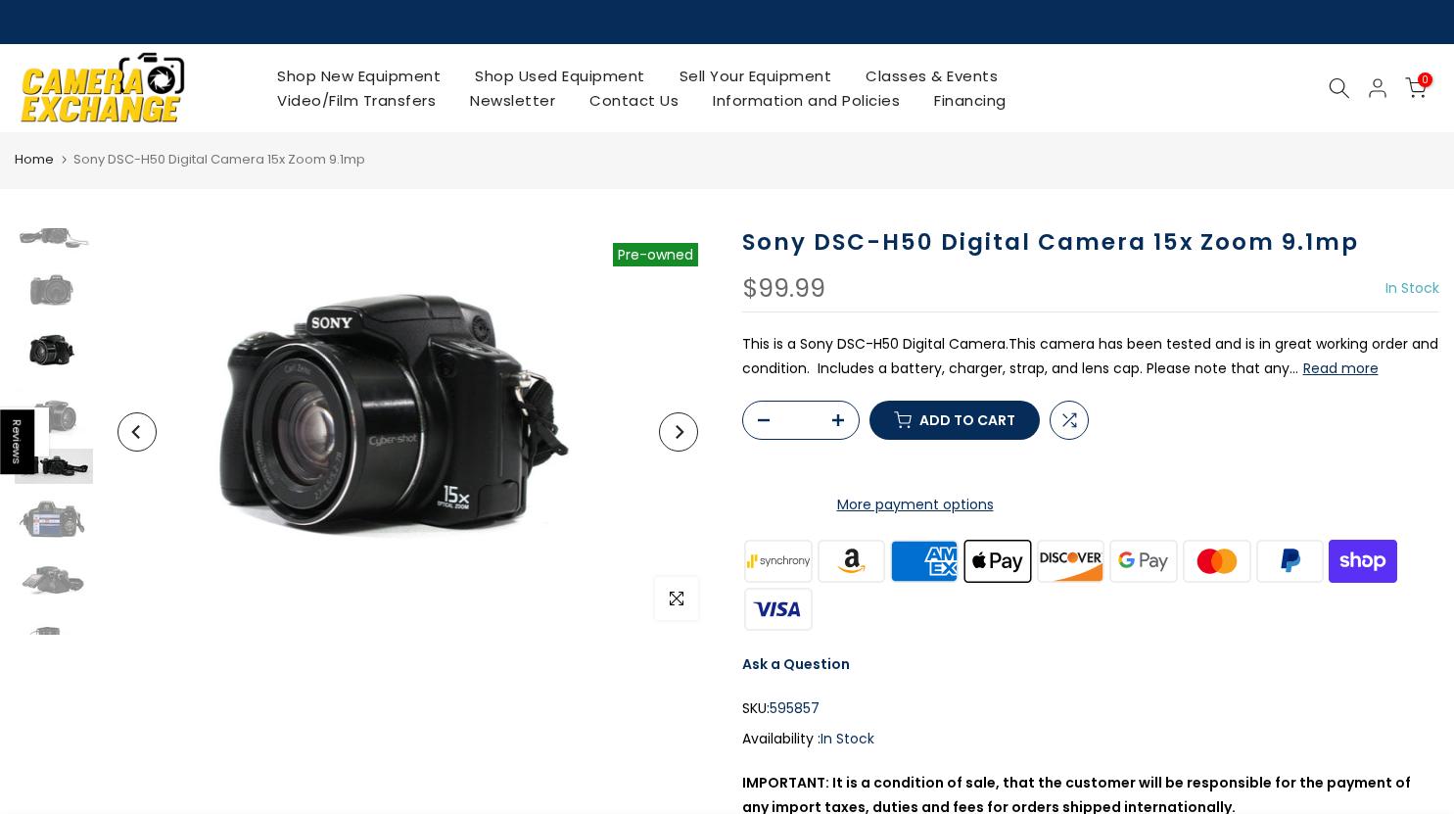
click at [69, 462] on img at bounding box center [54, 465] width 78 height 35
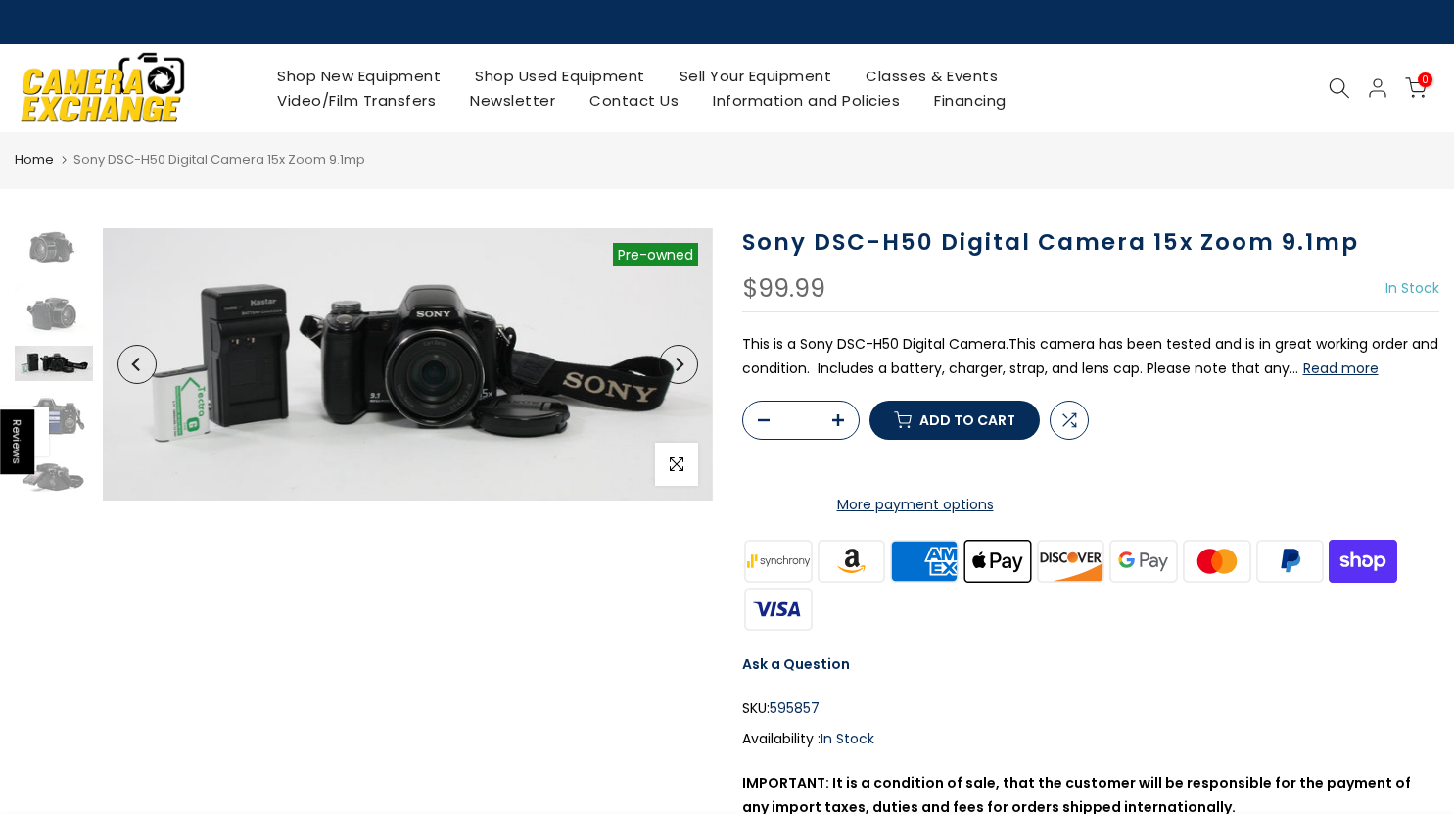
scroll to position [136, 0]
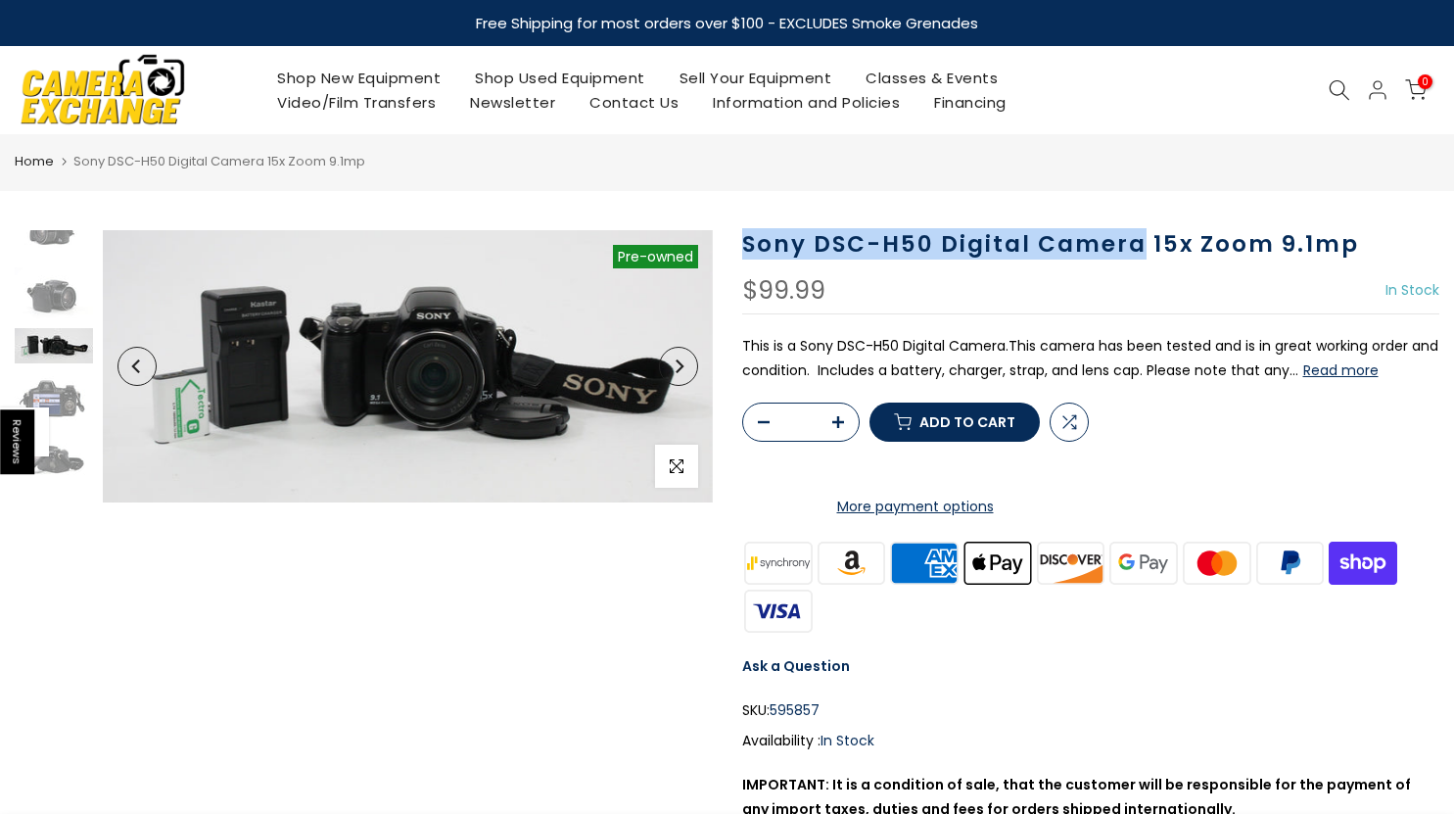
drag, startPoint x: 746, startPoint y: 241, endPoint x: 1143, endPoint y: 237, distance: 396.5
click at [1143, 237] on h1 "Sony DSC-H50 Digital Camera 15x Zoom 9.1mp" at bounding box center [1091, 244] width 698 height 28
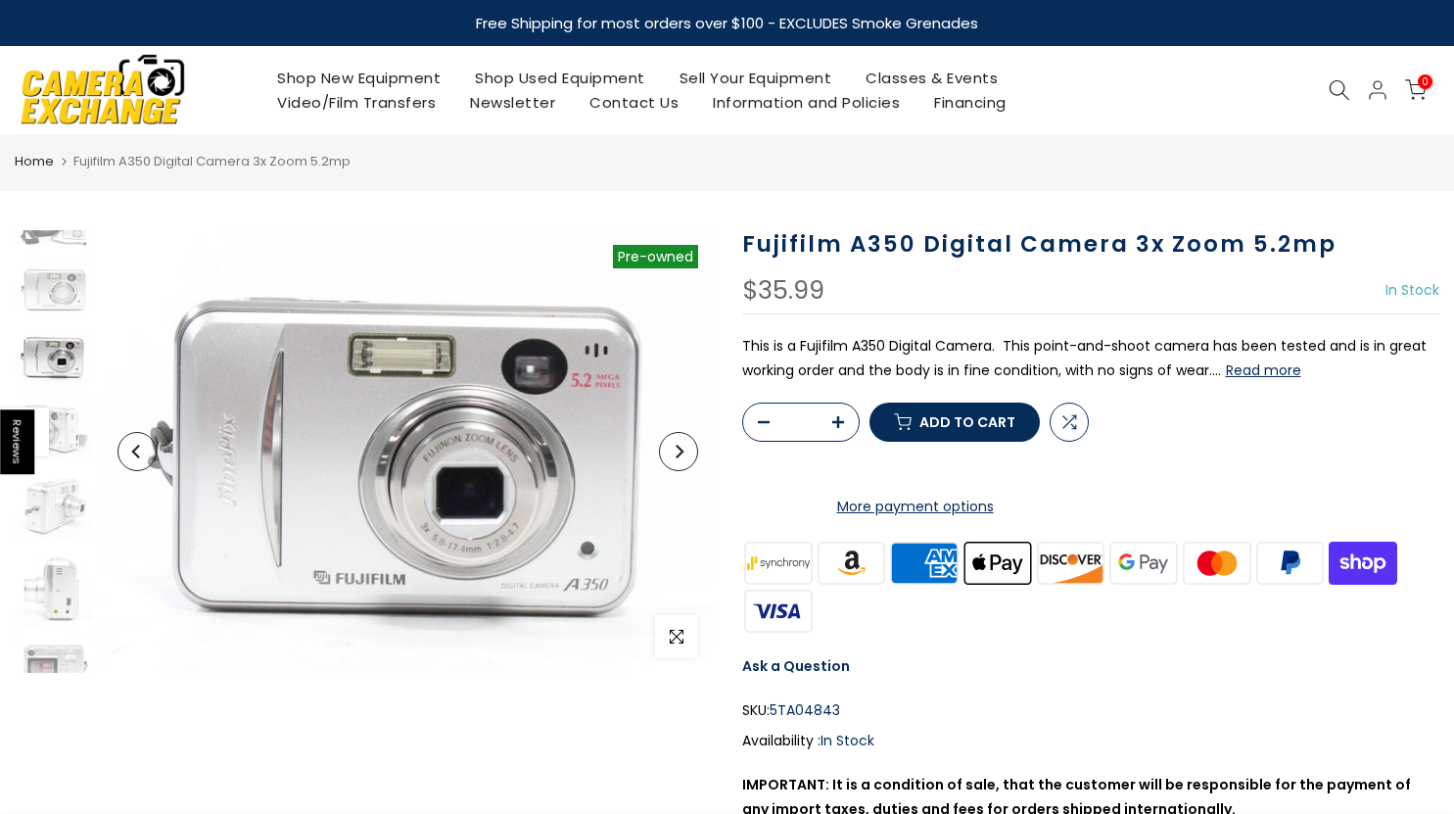
click at [958, 256] on h1 "Fujifilm A350 Digital Camera 3x Zoom 5.2mp" at bounding box center [1091, 244] width 698 height 28
click at [51, 355] on img at bounding box center [54, 356] width 78 height 57
click at [70, 448] on img at bounding box center [54, 428] width 78 height 66
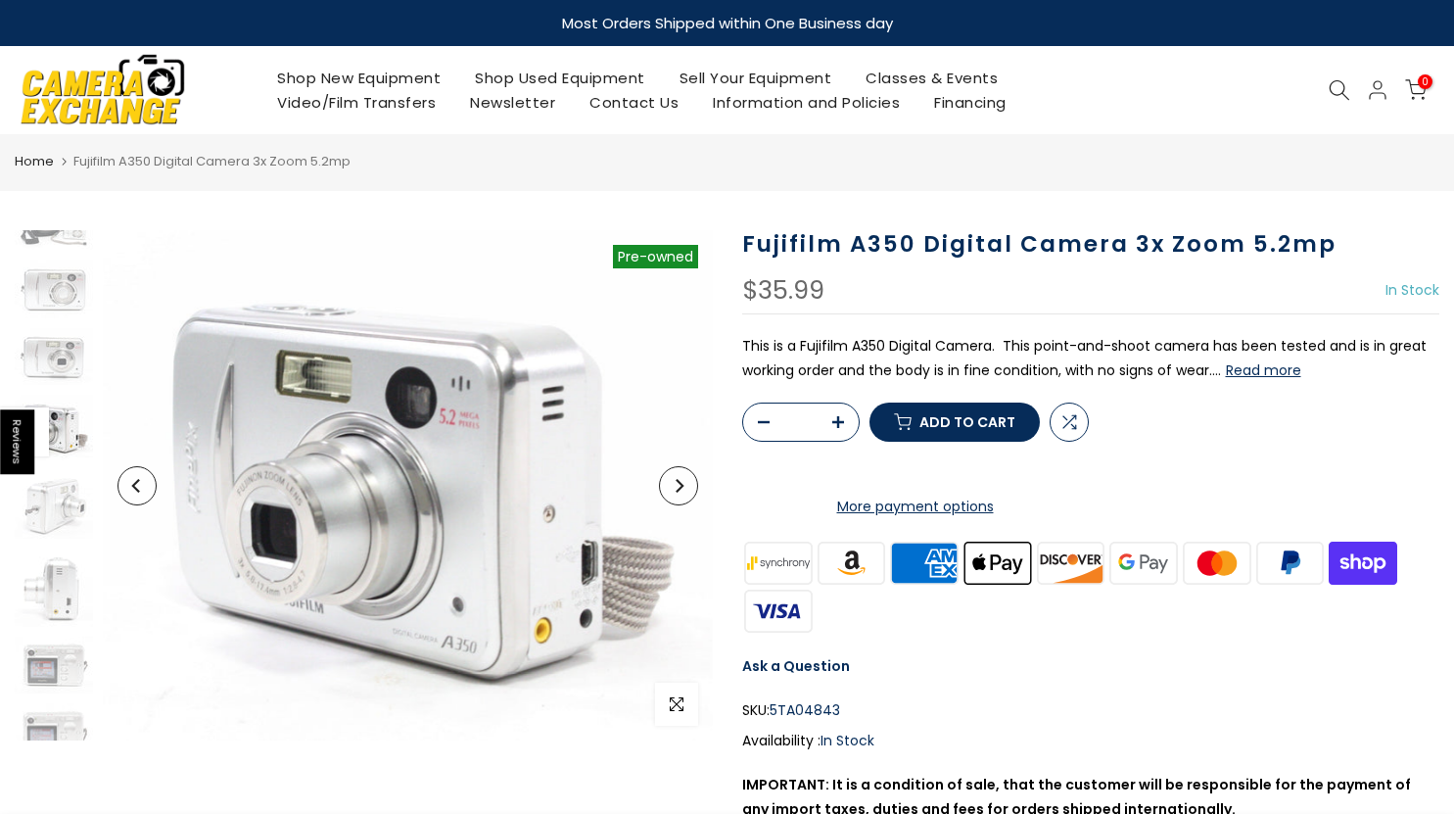
scroll to position [91, 0]
click at [57, 394] on div at bounding box center [54, 493] width 83 height 709
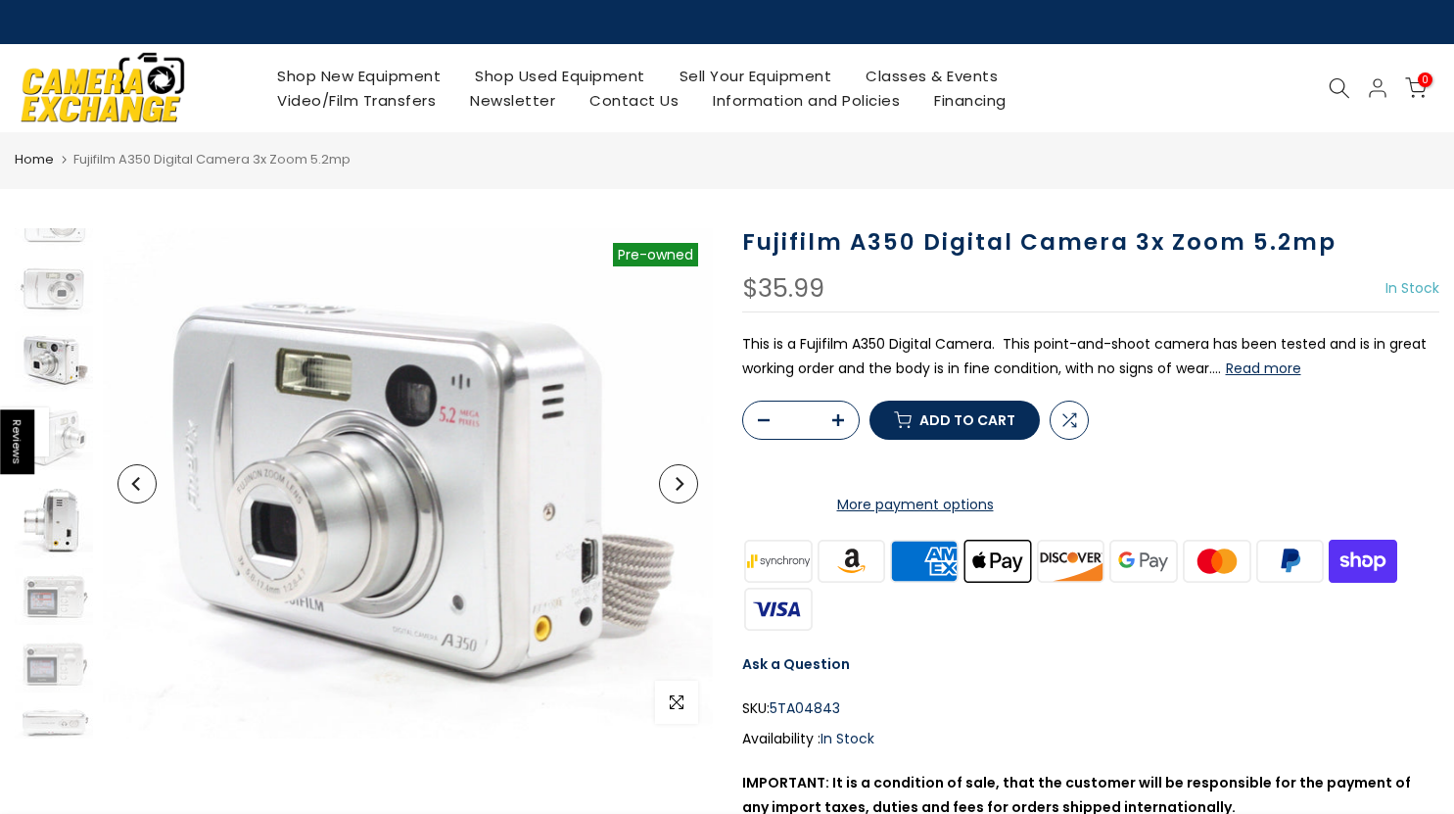
click at [68, 503] on img at bounding box center [54, 519] width 78 height 78
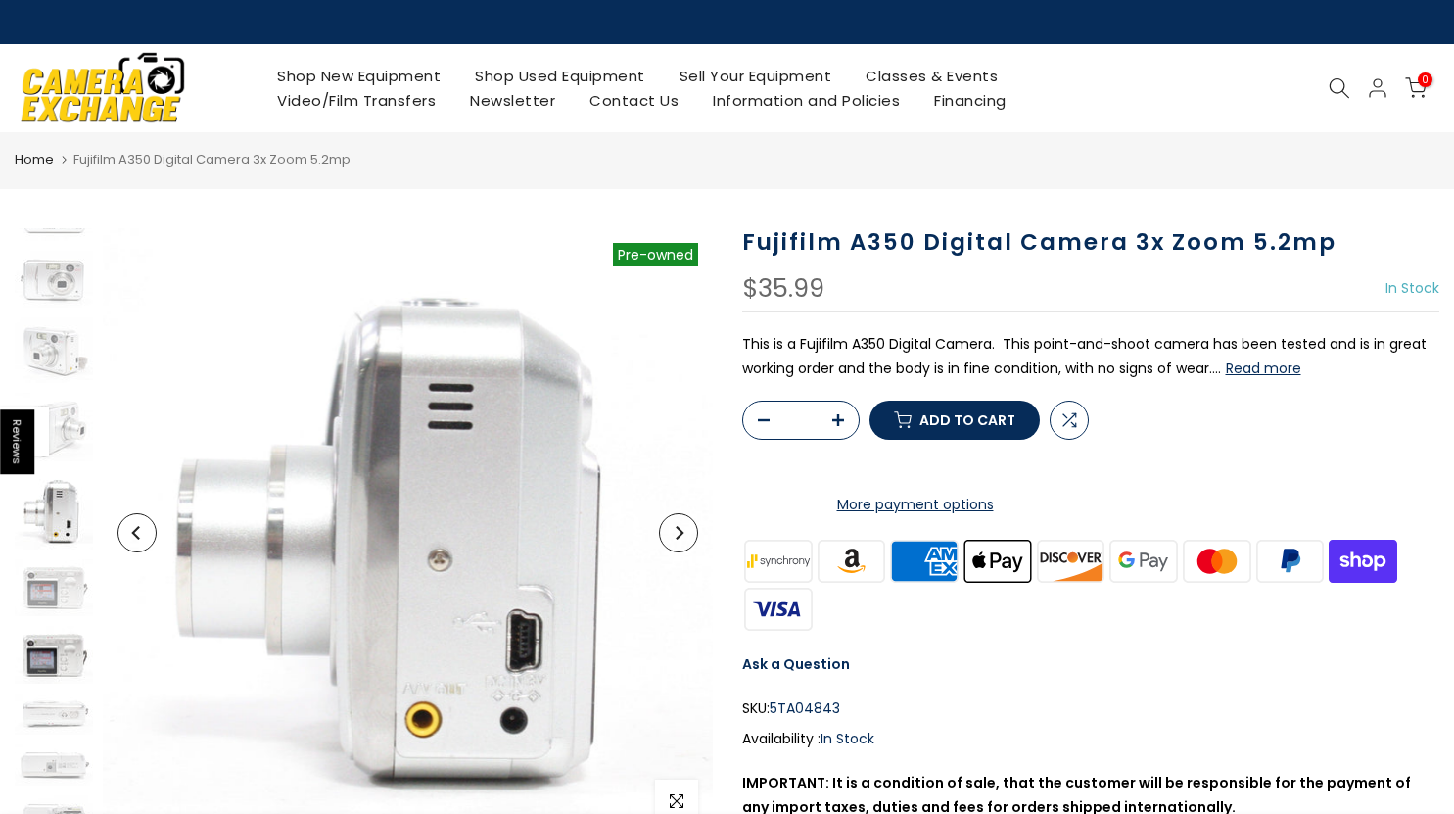
click at [44, 632] on img at bounding box center [54, 654] width 78 height 57
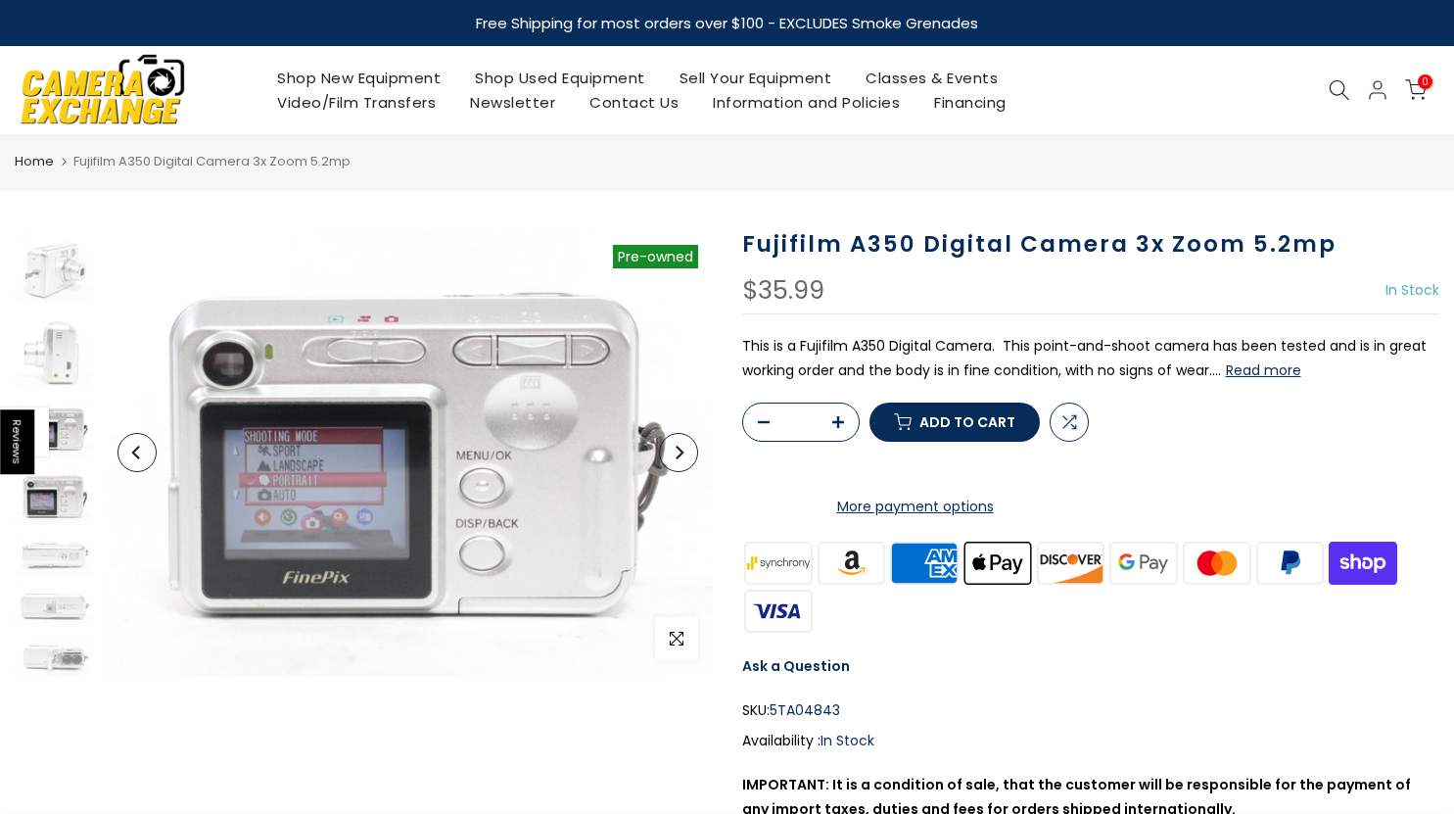
scroll to position [264, 0]
click at [65, 408] on img at bounding box center [54, 426] width 78 height 58
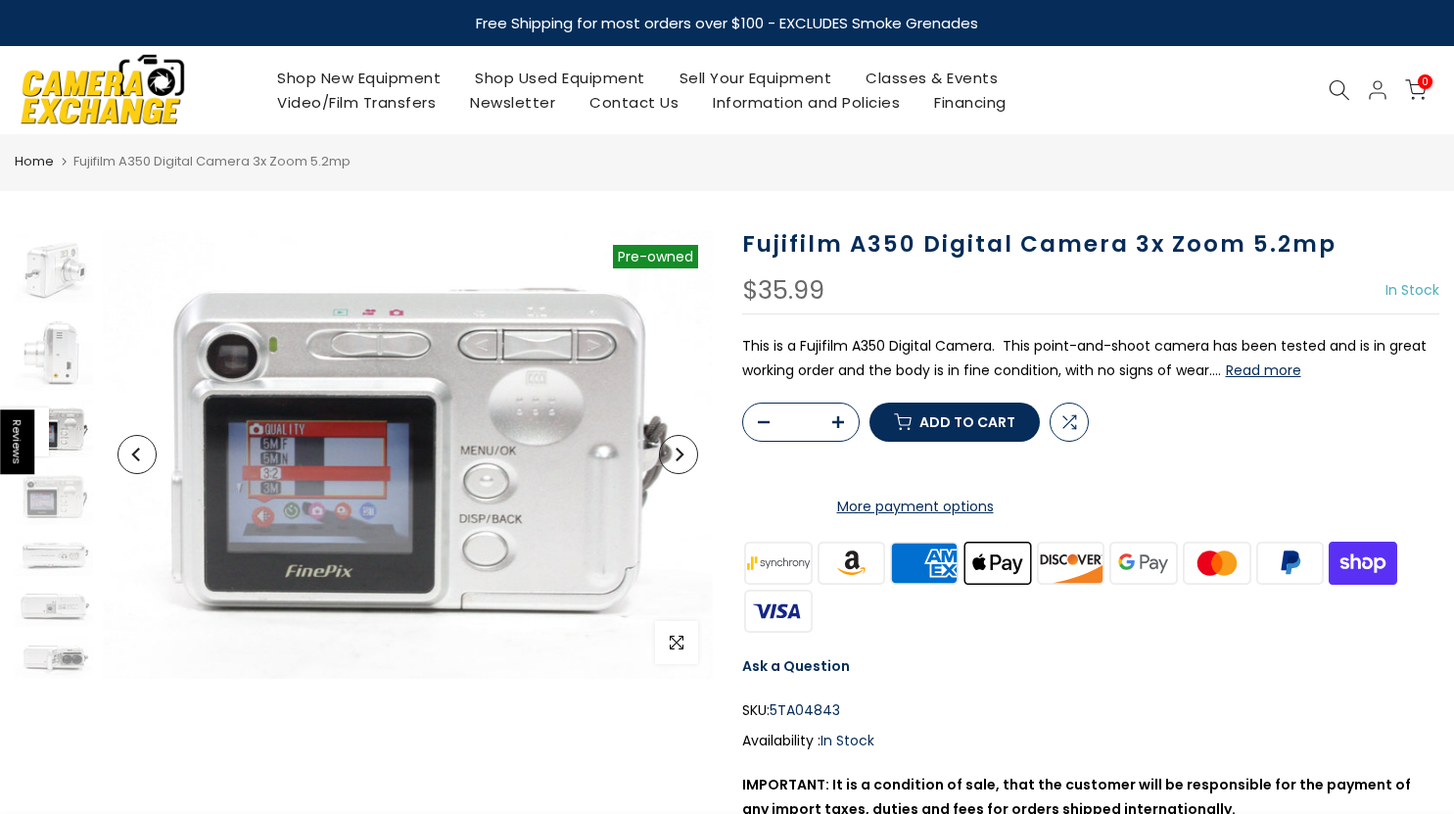
scroll to position [260, 0]
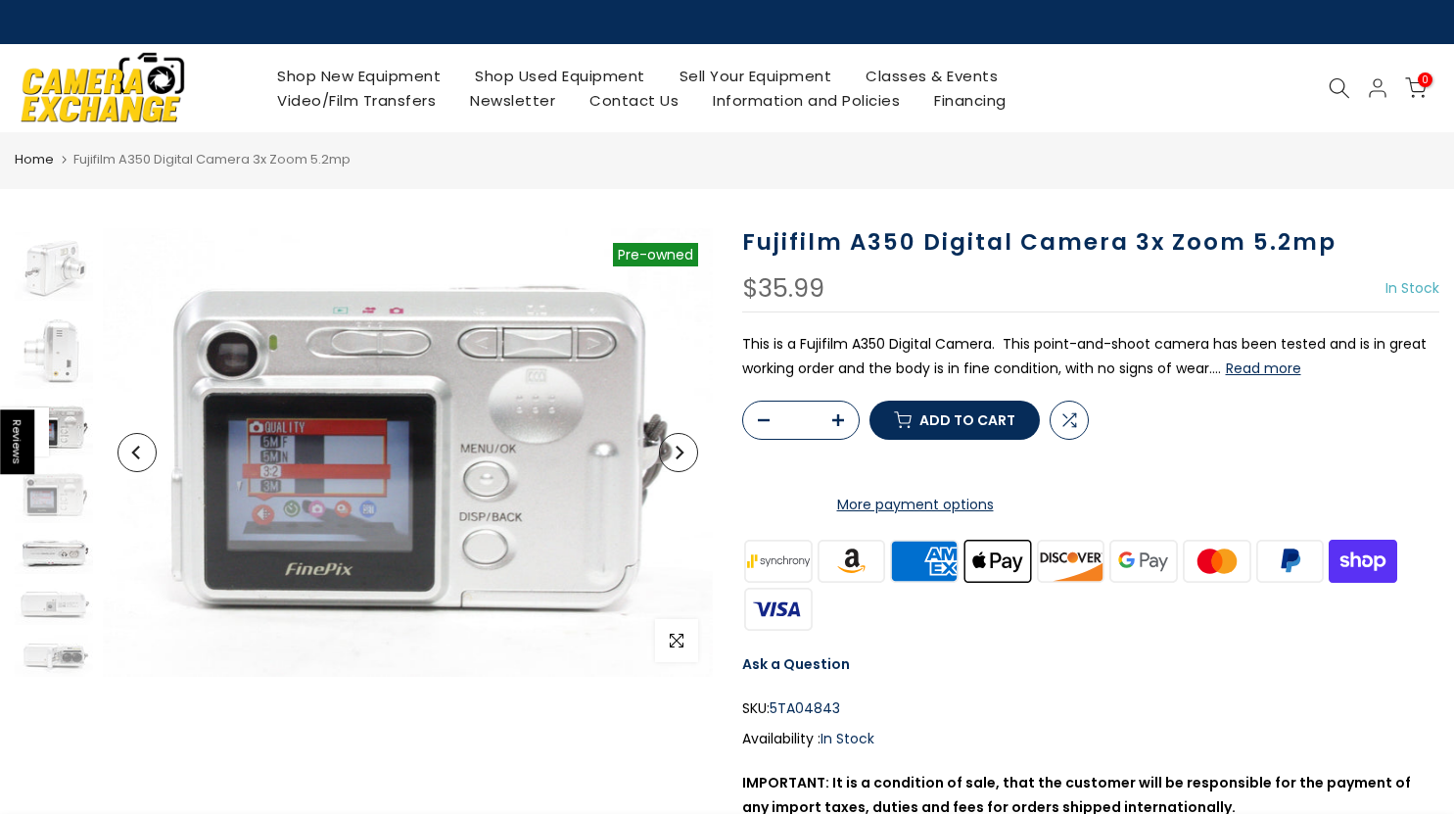
click at [70, 548] on img at bounding box center [54, 553] width 78 height 41
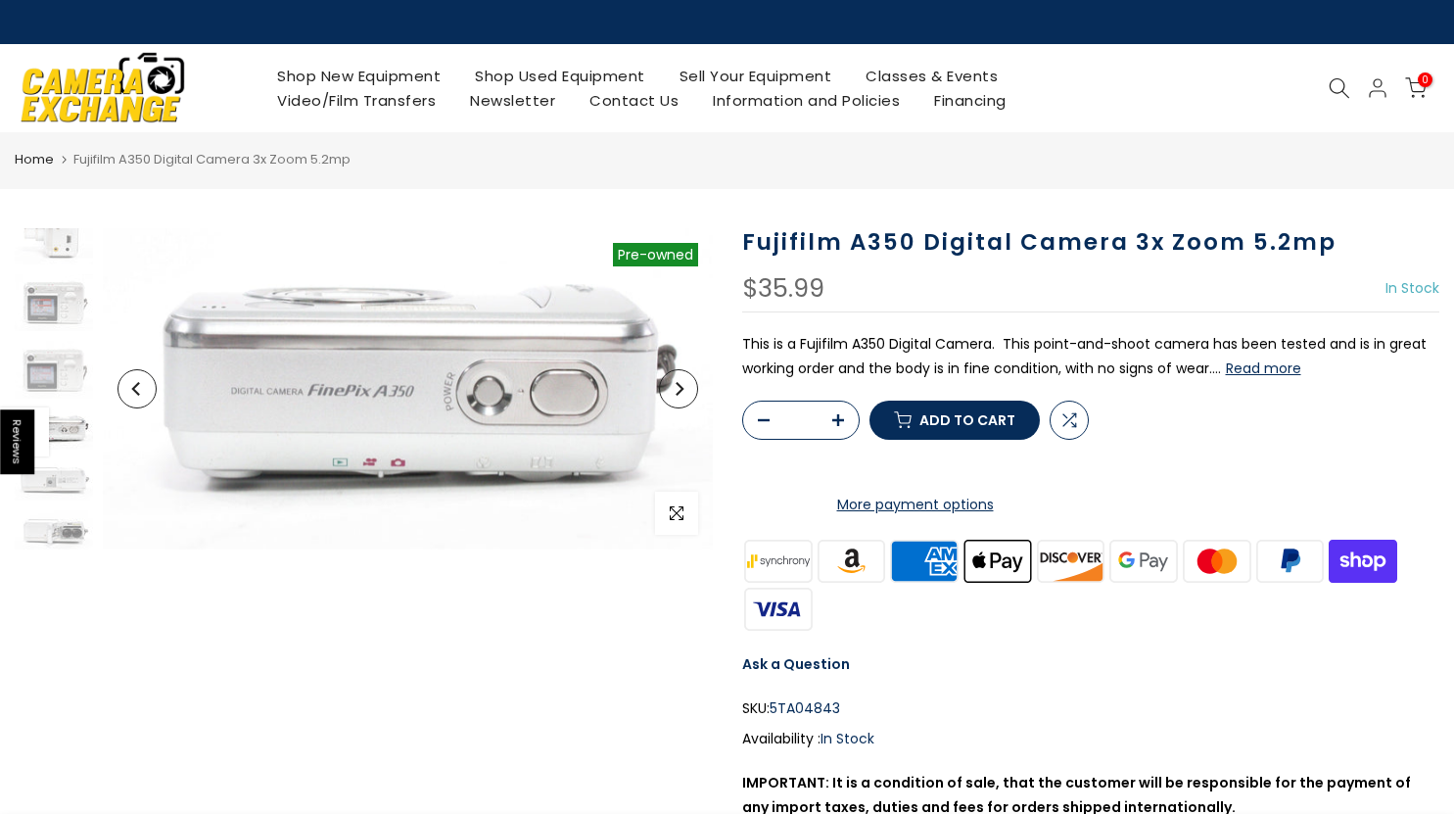
scroll to position [388, 0]
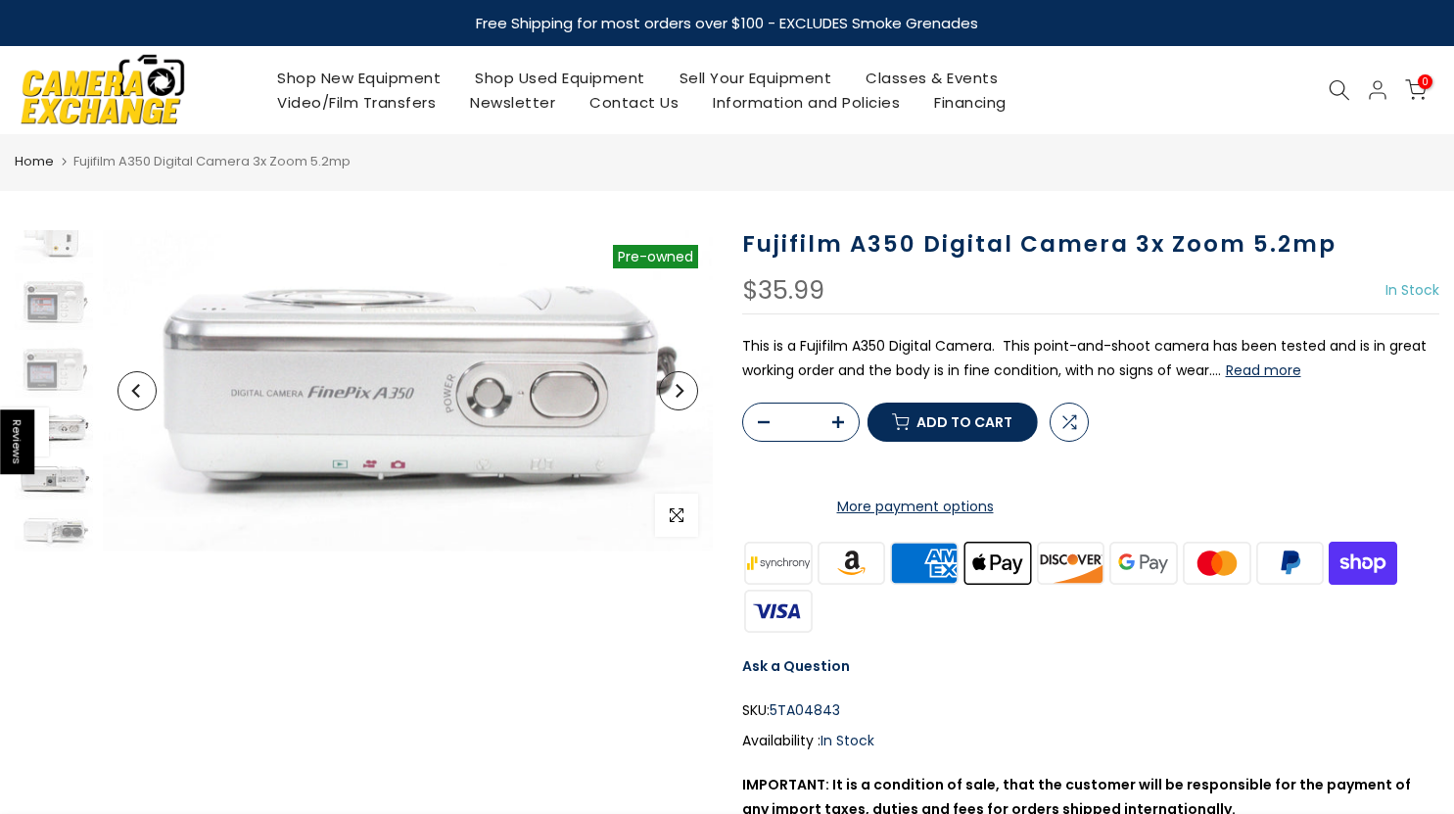
click at [75, 468] on img at bounding box center [54, 478] width 78 height 41
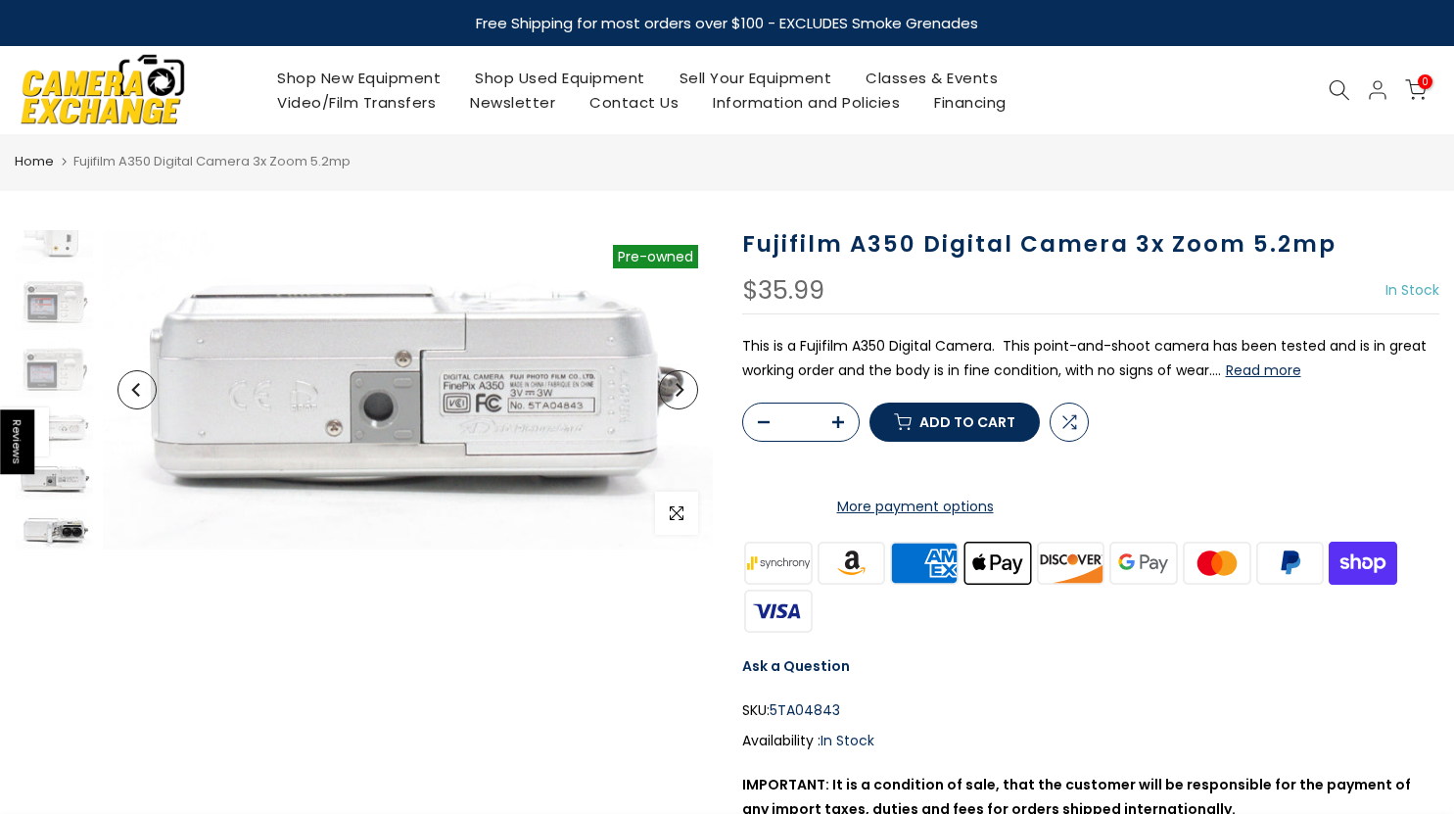
click at [73, 532] on img at bounding box center [54, 530] width 78 height 42
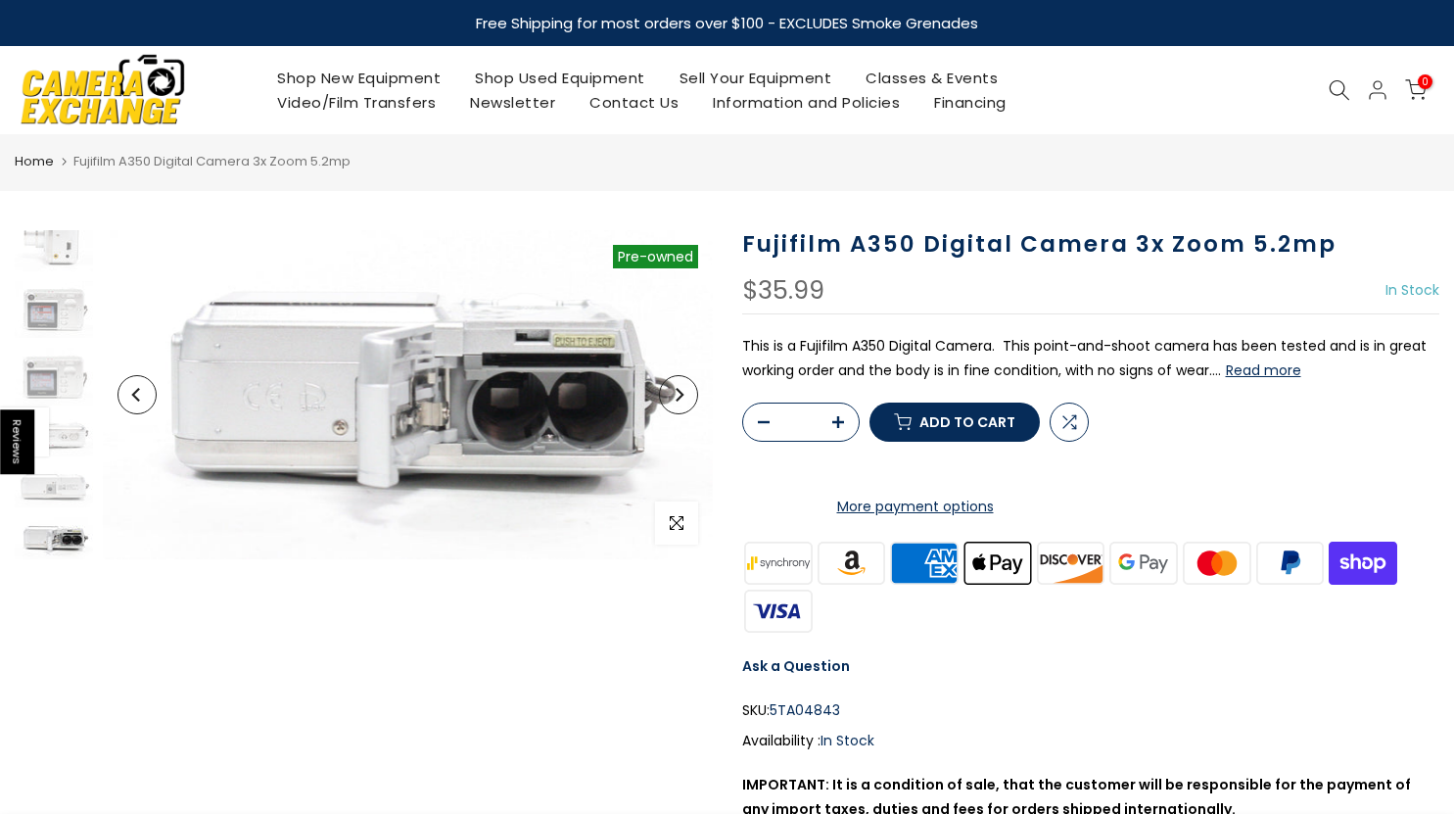
scroll to position [379, 0]
click at [35, 253] on img at bounding box center [54, 233] width 78 height 78
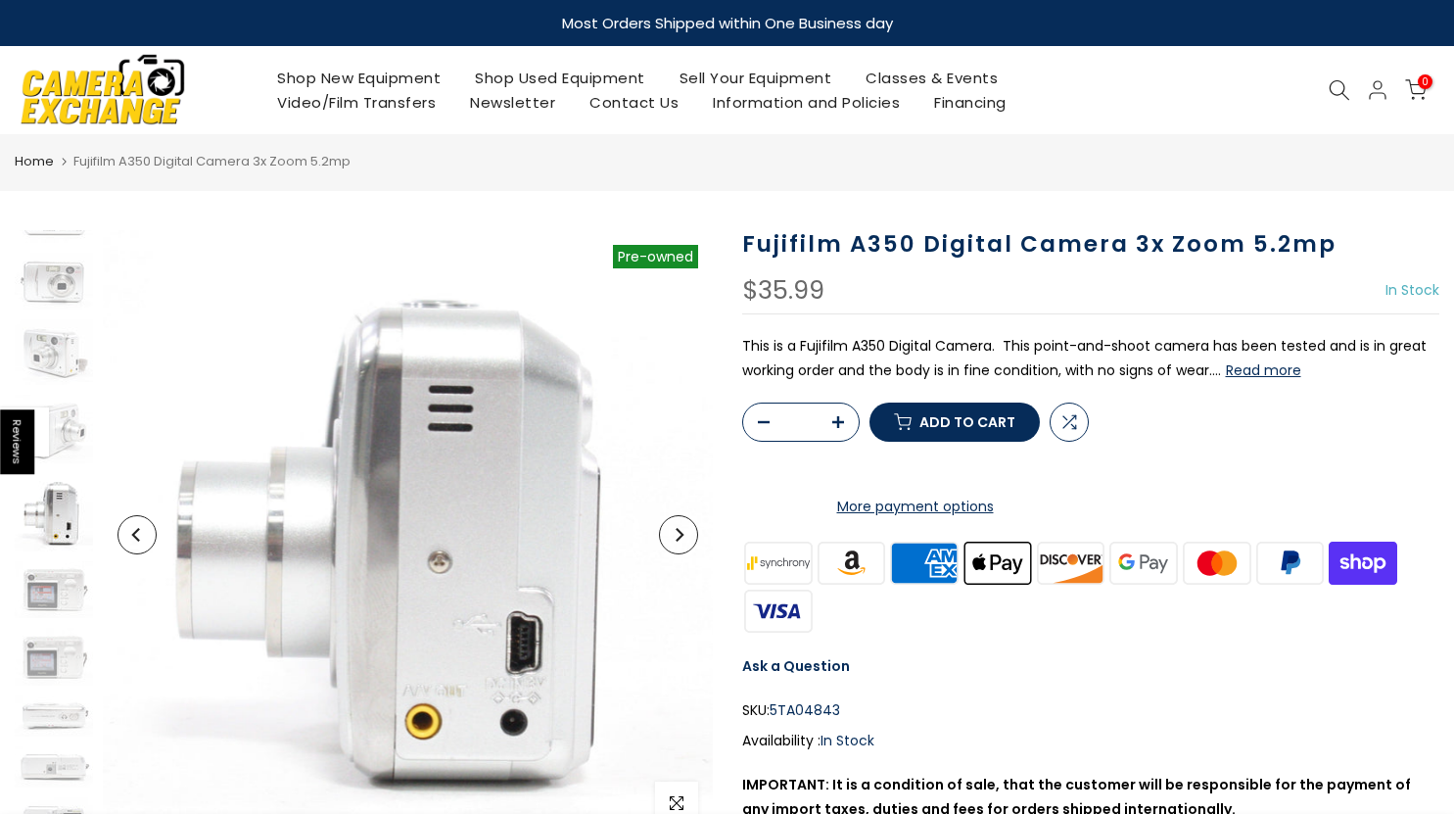
scroll to position [100, 0]
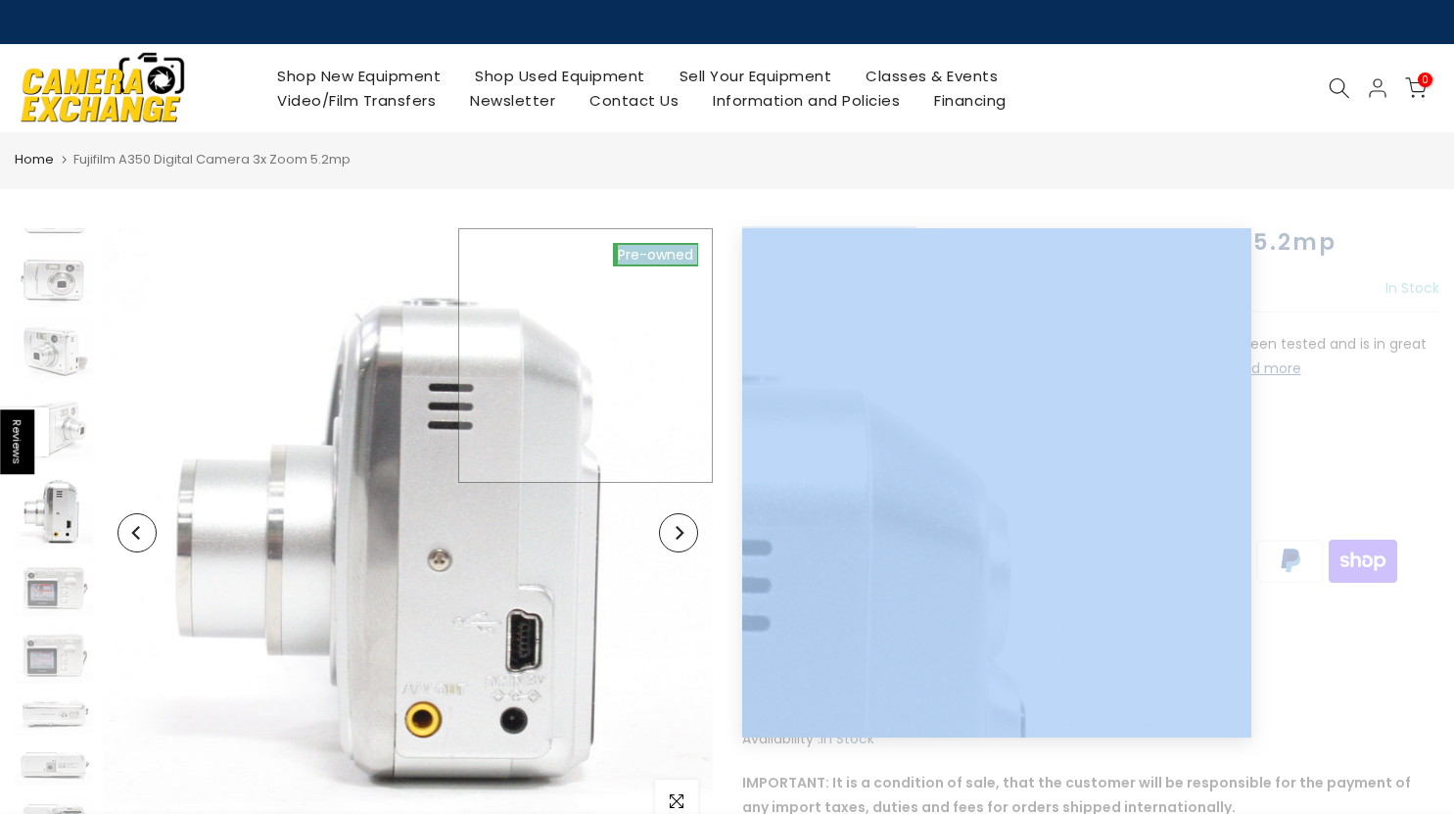
drag, startPoint x: 910, startPoint y: 242, endPoint x: 698, endPoint y: 244, distance: 211.5
click at [698, 244] on div "Sold out Pre order Pre-owned Click to enlarge Fujifilm A350 Digital Camera 3x Z…" at bounding box center [727, 580] width 1454 height 704
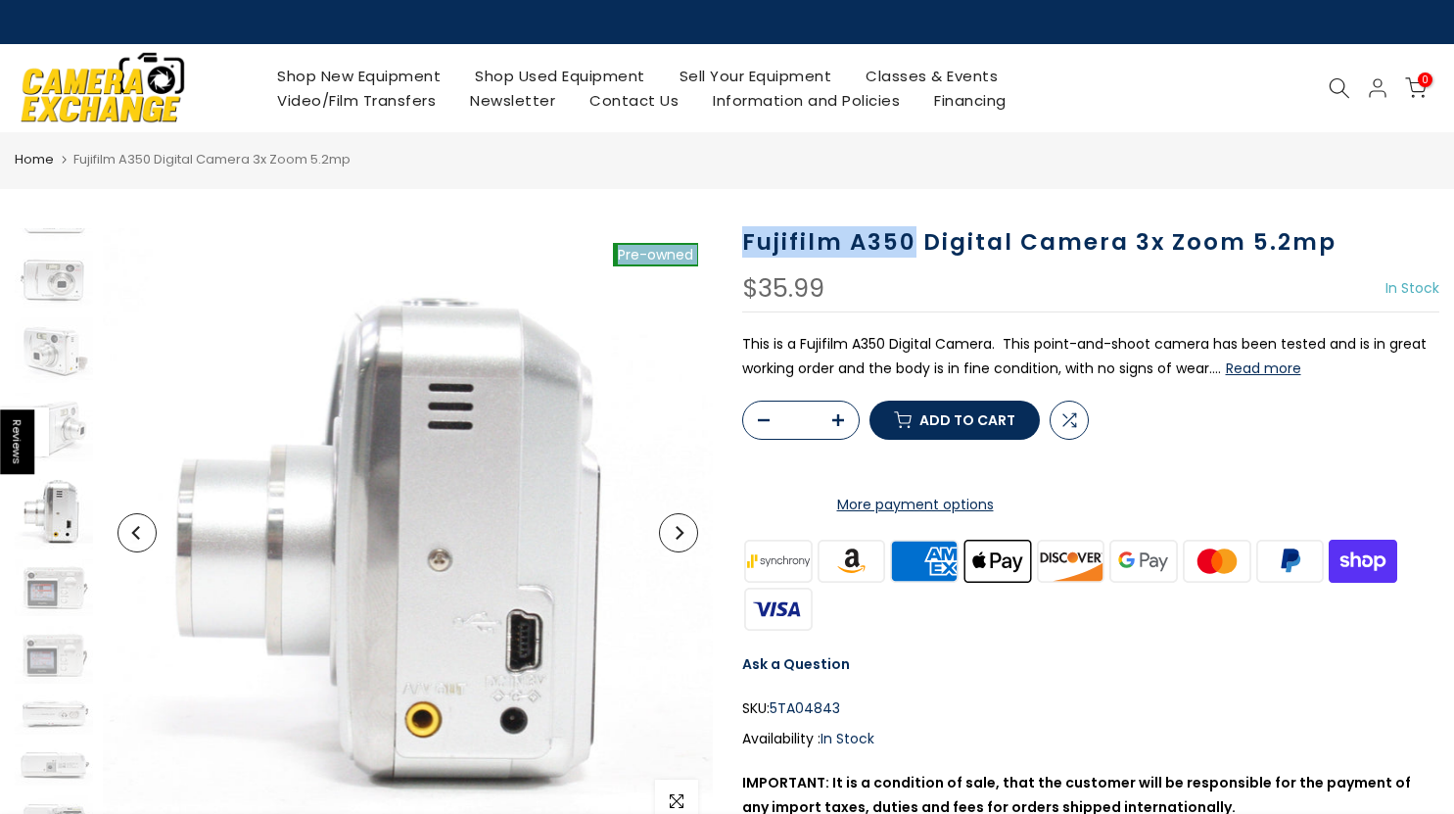
click at [787, 245] on h1 "Fujifilm A350 Digital Camera 3x Zoom 5.2mp" at bounding box center [1091, 242] width 698 height 28
drag, startPoint x: 916, startPoint y: 241, endPoint x: 746, endPoint y: 238, distance: 170.4
click at [746, 238] on h1 "Fujifilm A350 Digital Camera 3x Zoom 5.2mp" at bounding box center [1091, 242] width 698 height 28
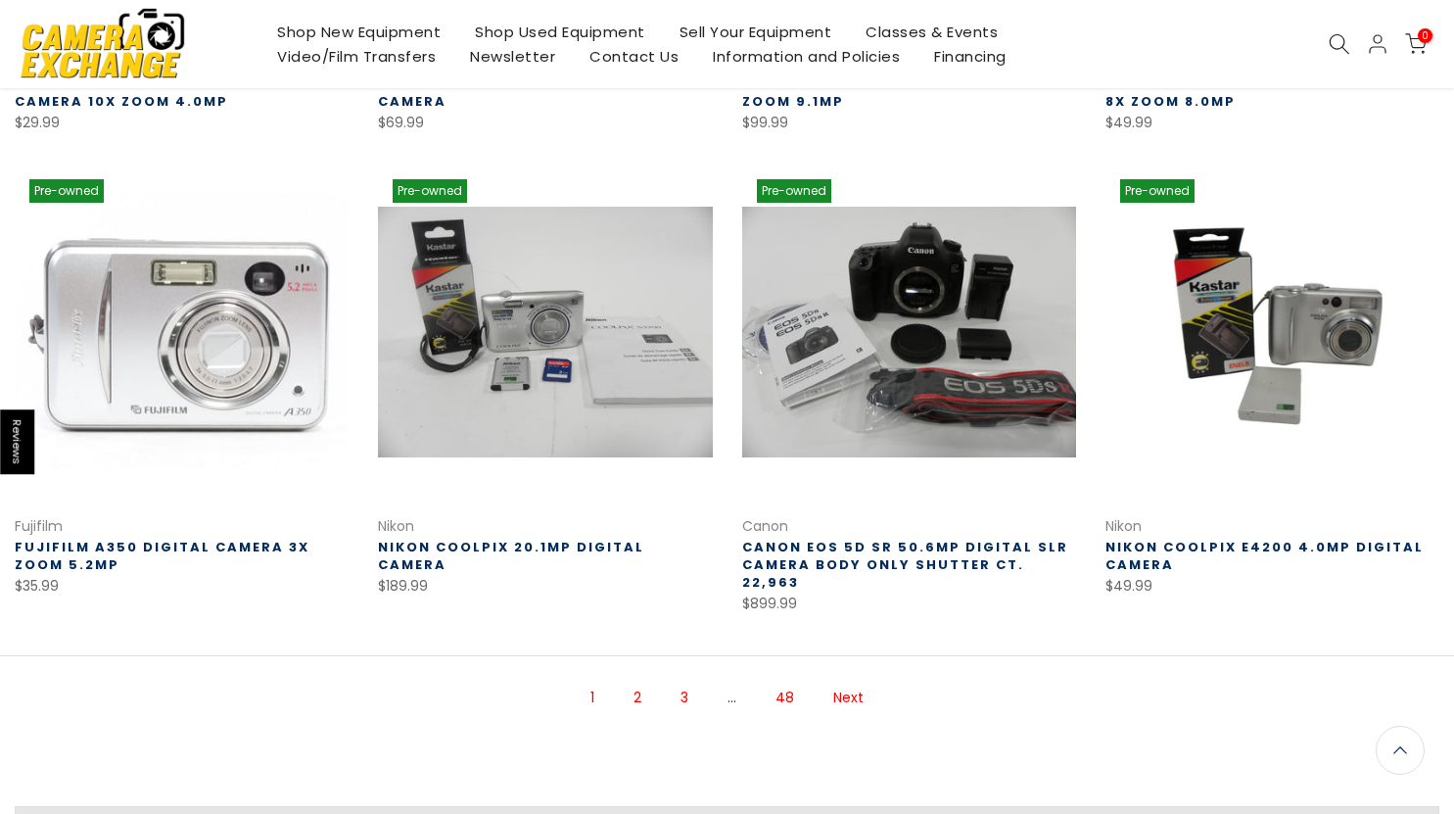
scroll to position [1177, 0]
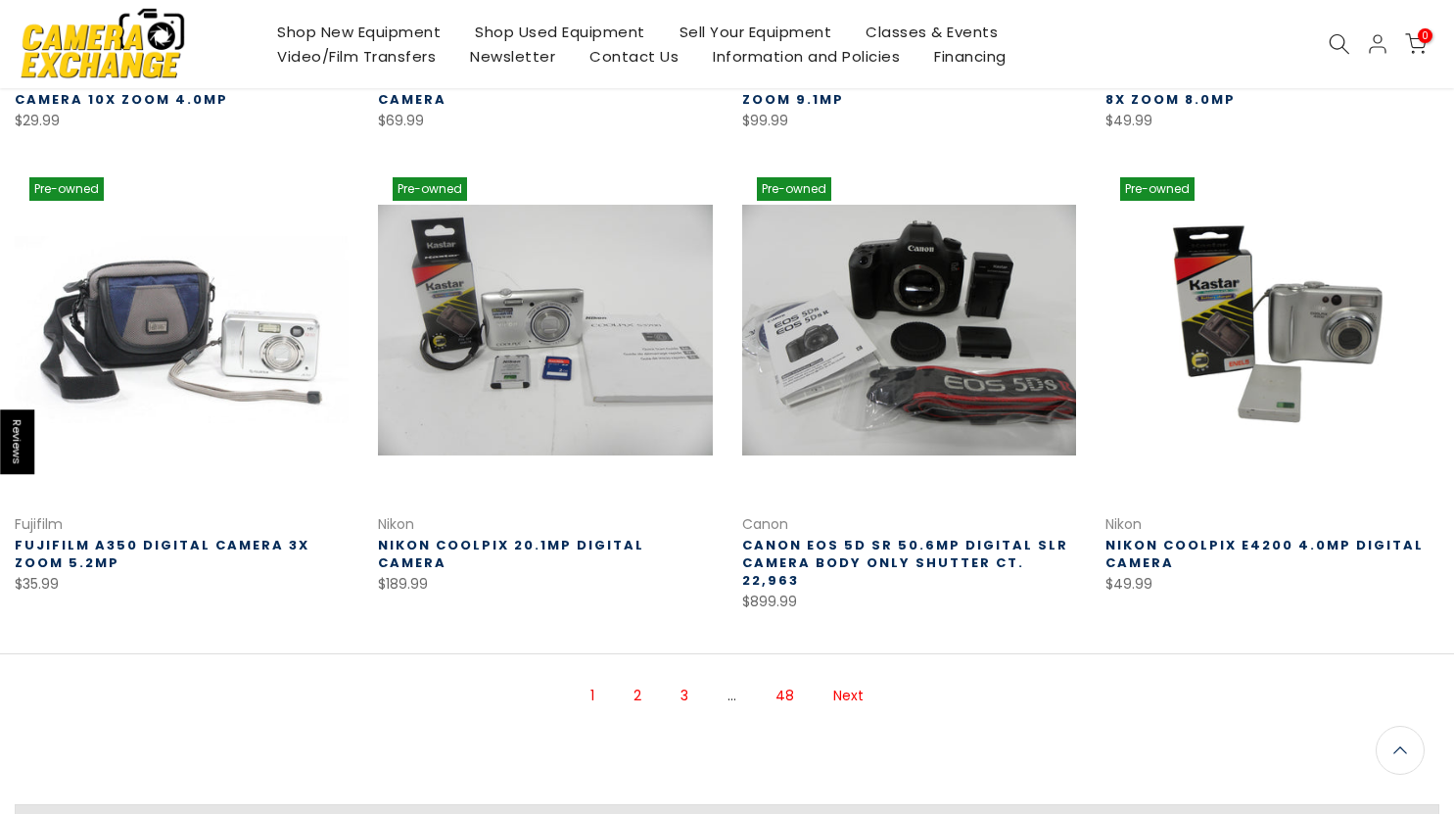
click at [851, 678] on link "Next" at bounding box center [848, 695] width 50 height 34
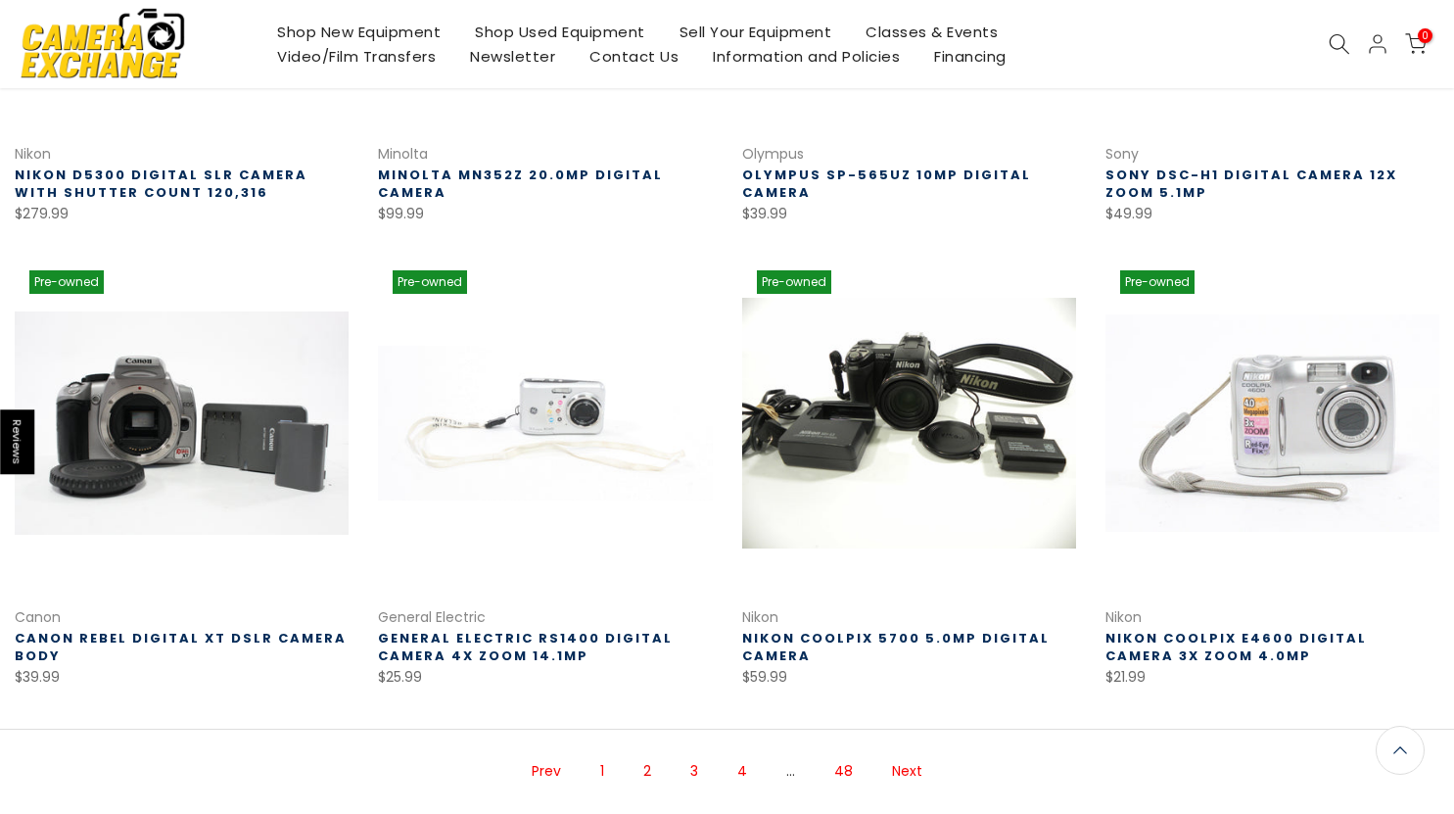
scroll to position [1098, 0]
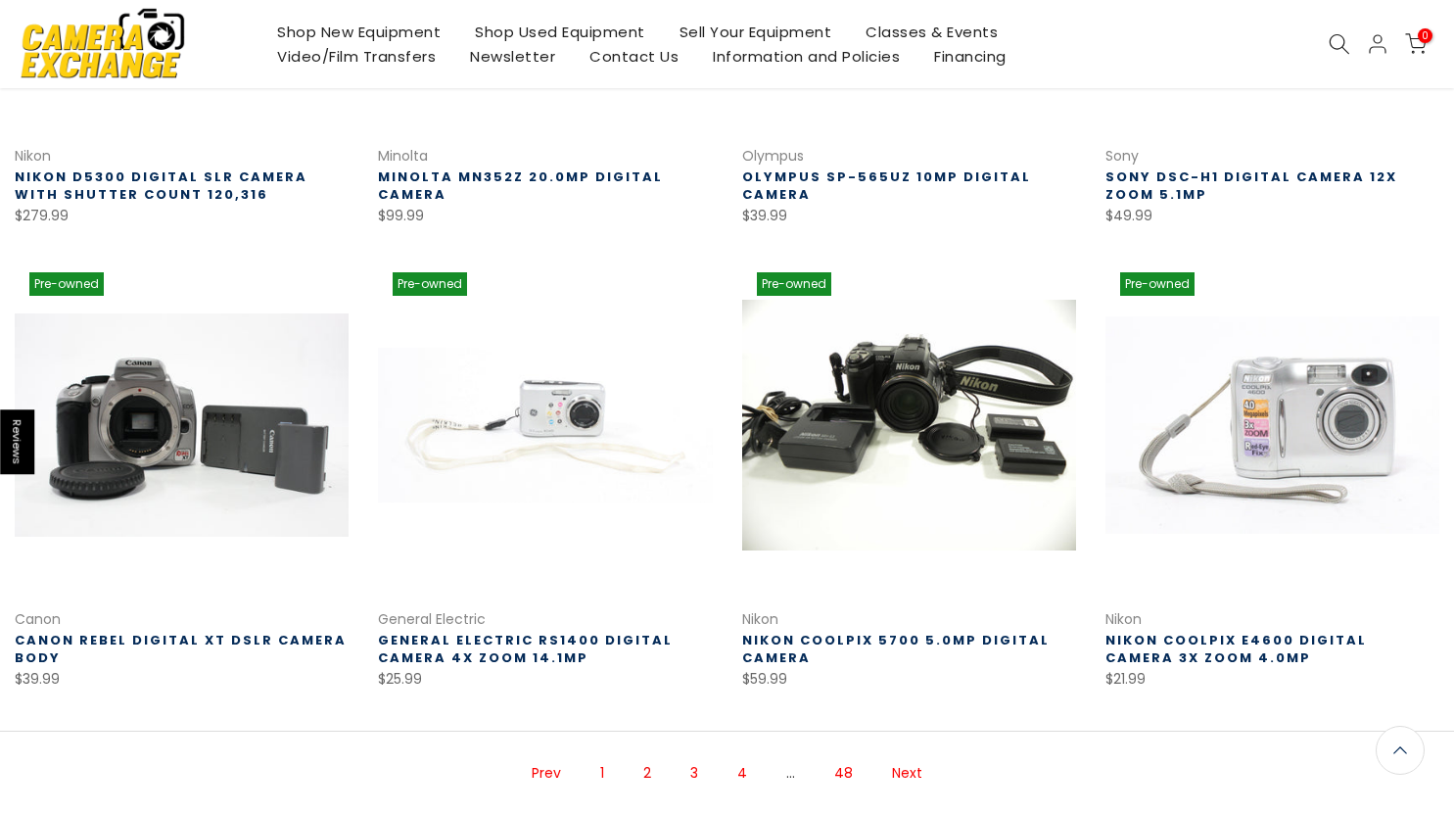
click at [908, 771] on link "Next" at bounding box center [907, 773] width 50 height 34
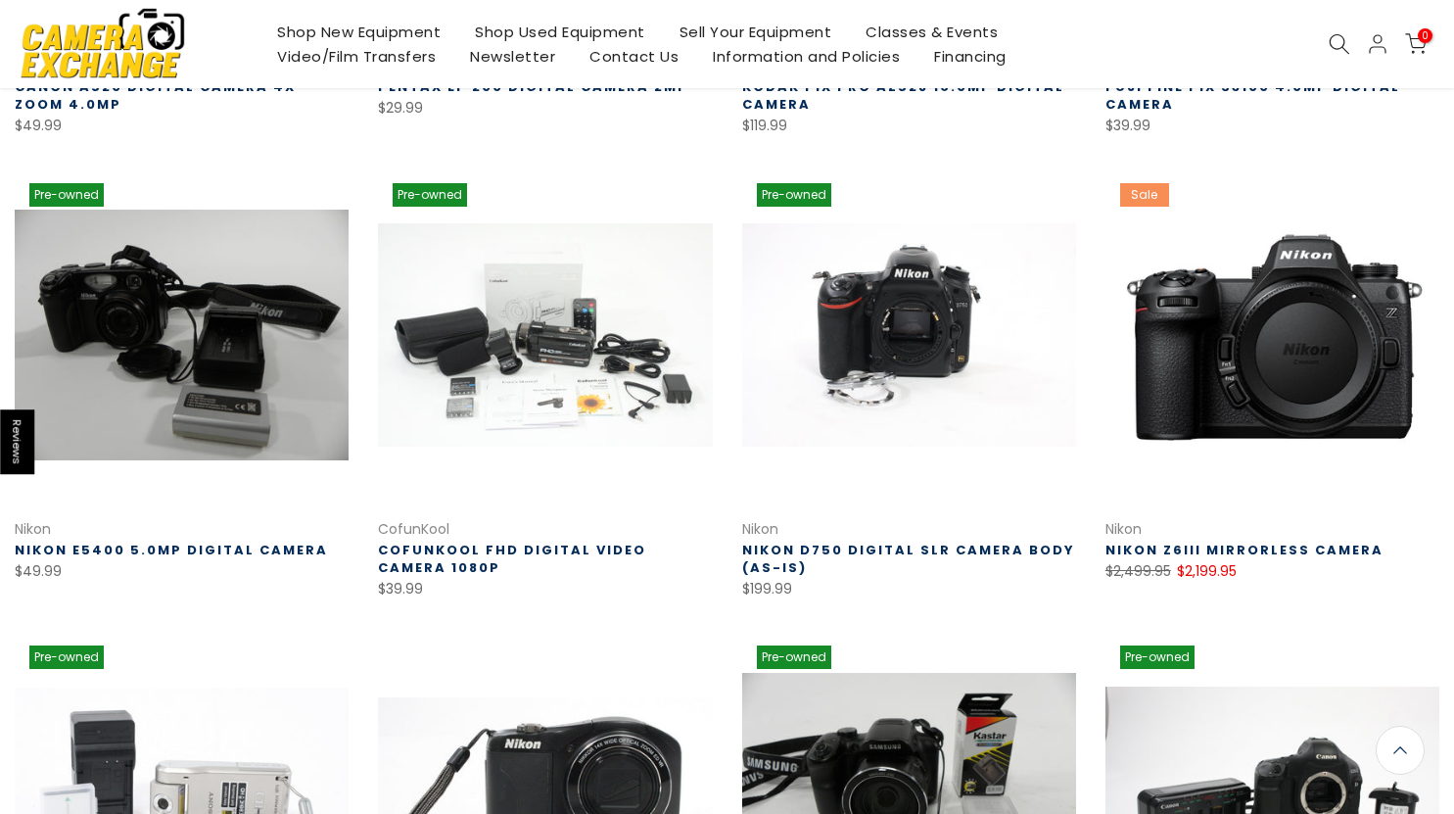
scroll to position [1098, 0]
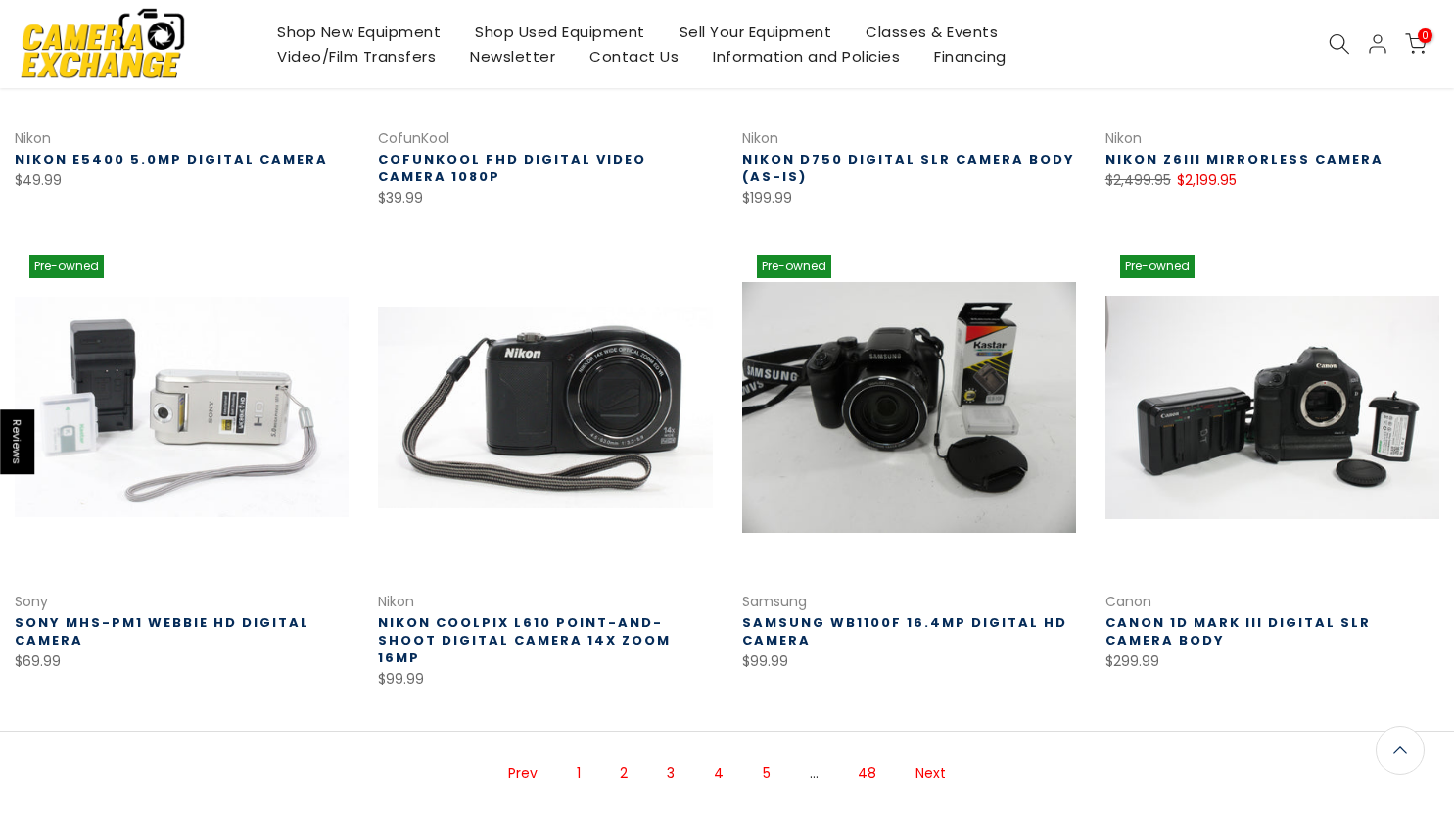
click at [918, 756] on link "Next" at bounding box center [931, 773] width 50 height 34
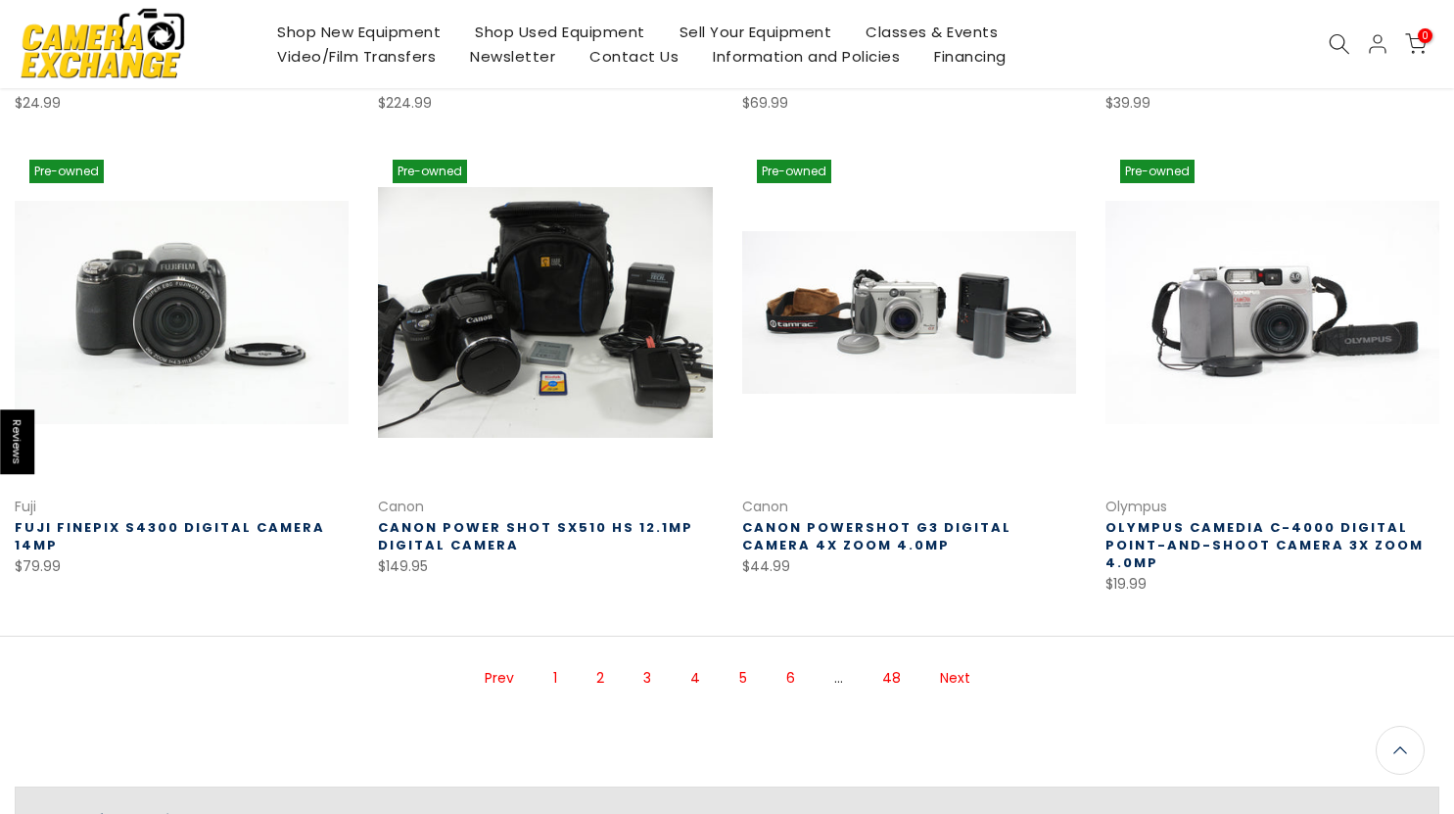
scroll to position [1196, 0]
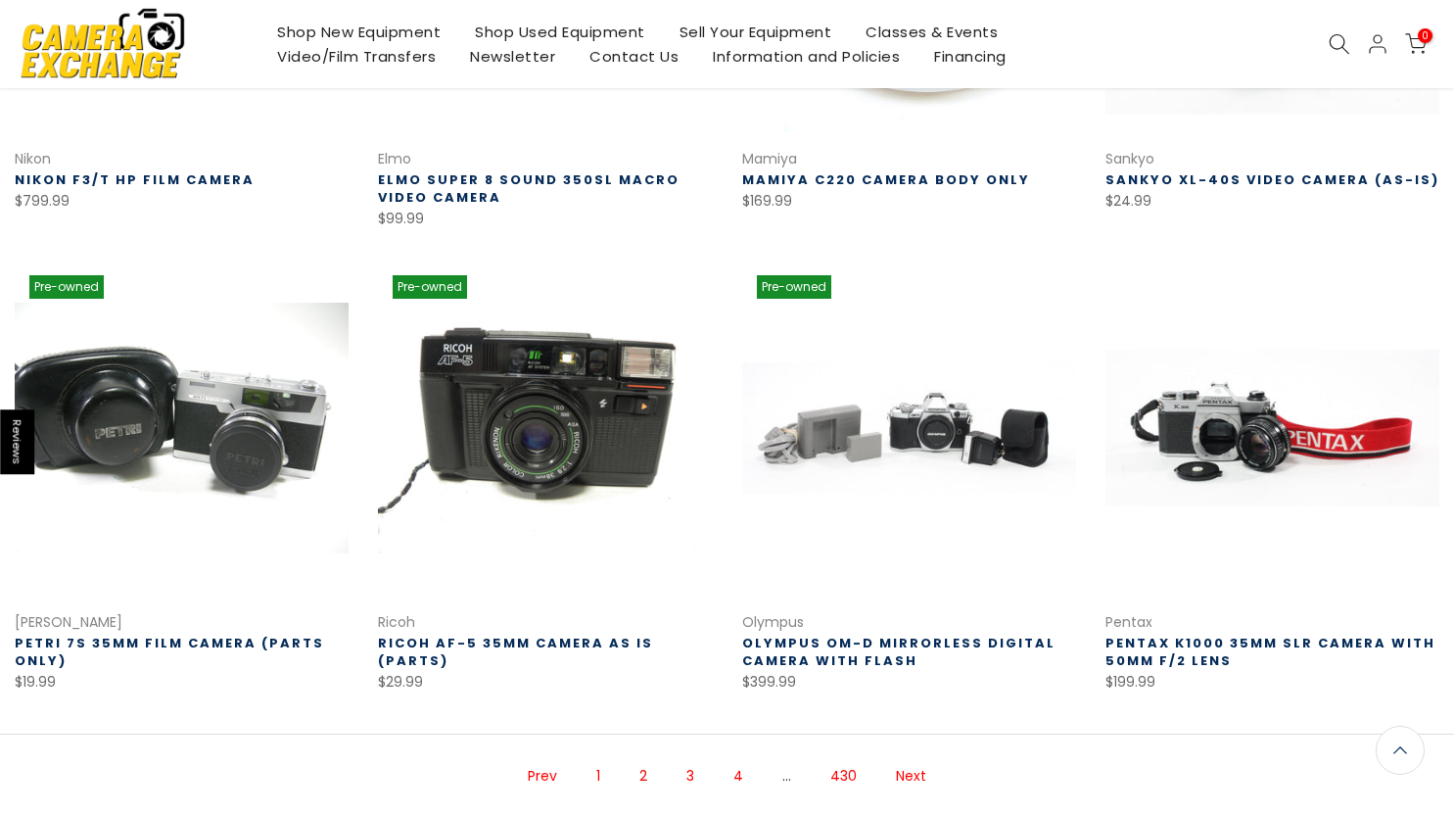
scroll to position [1075, 0]
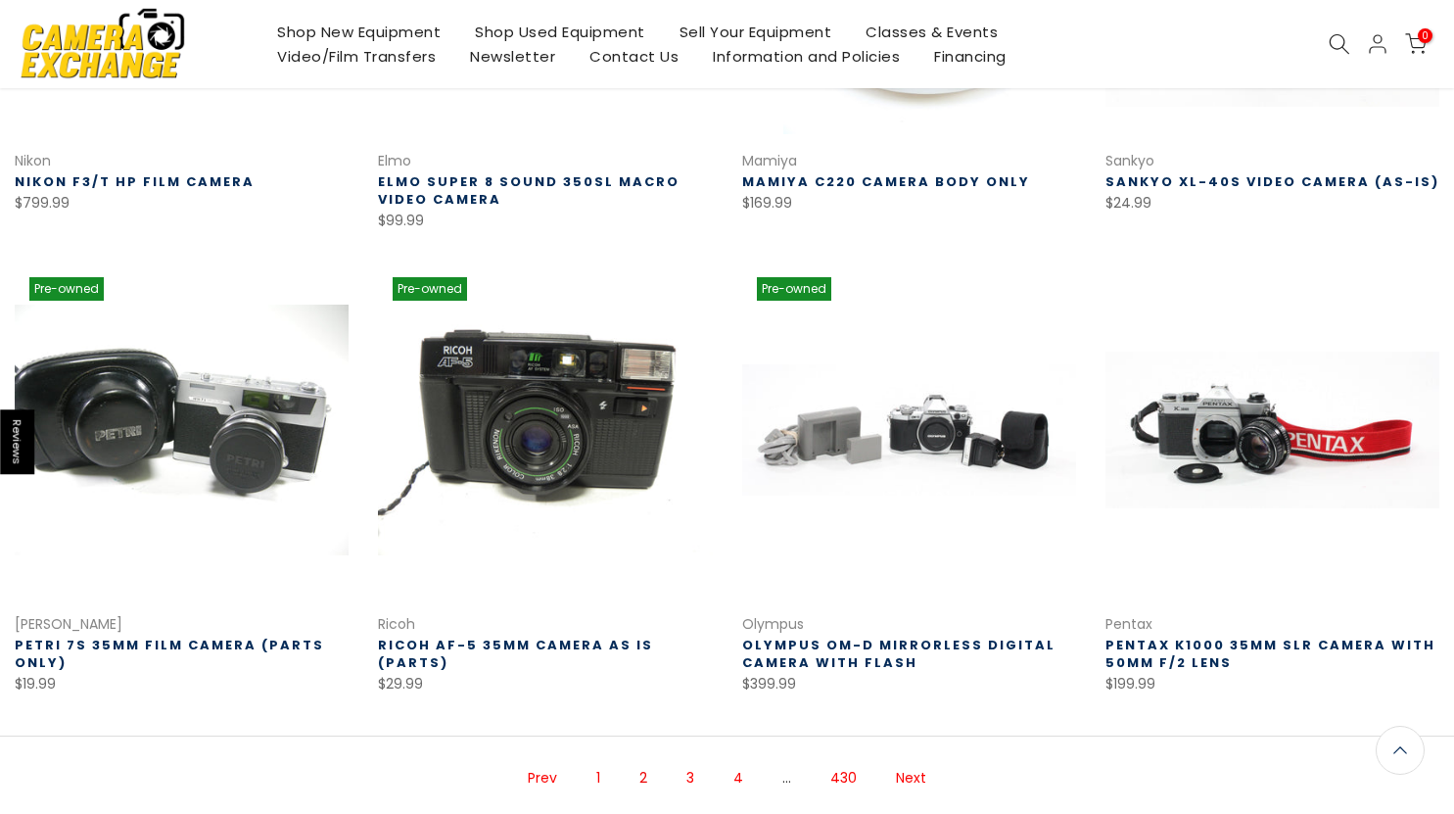
click at [907, 768] on link "Next" at bounding box center [911, 778] width 50 height 34
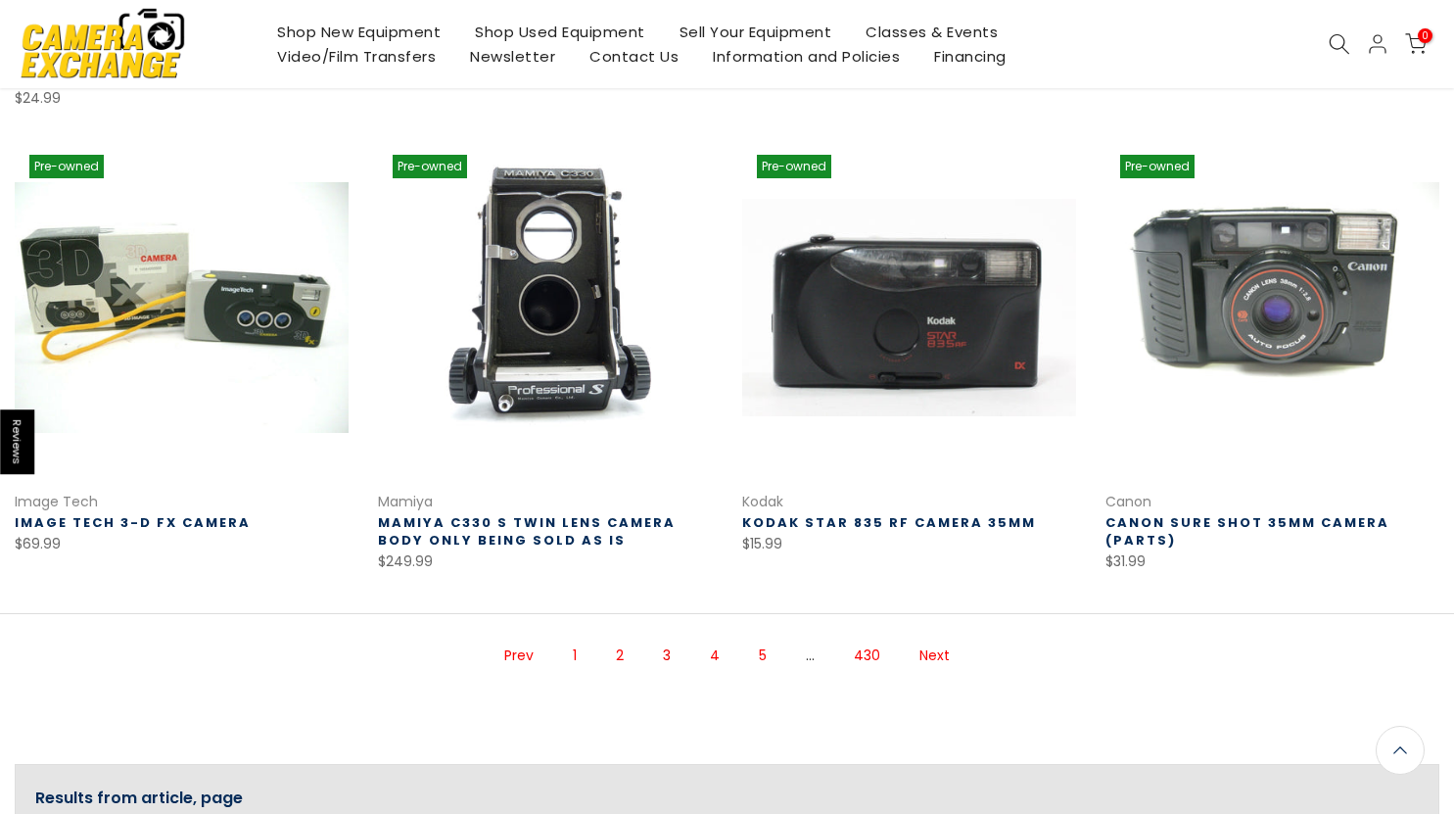
scroll to position [1293, 0]
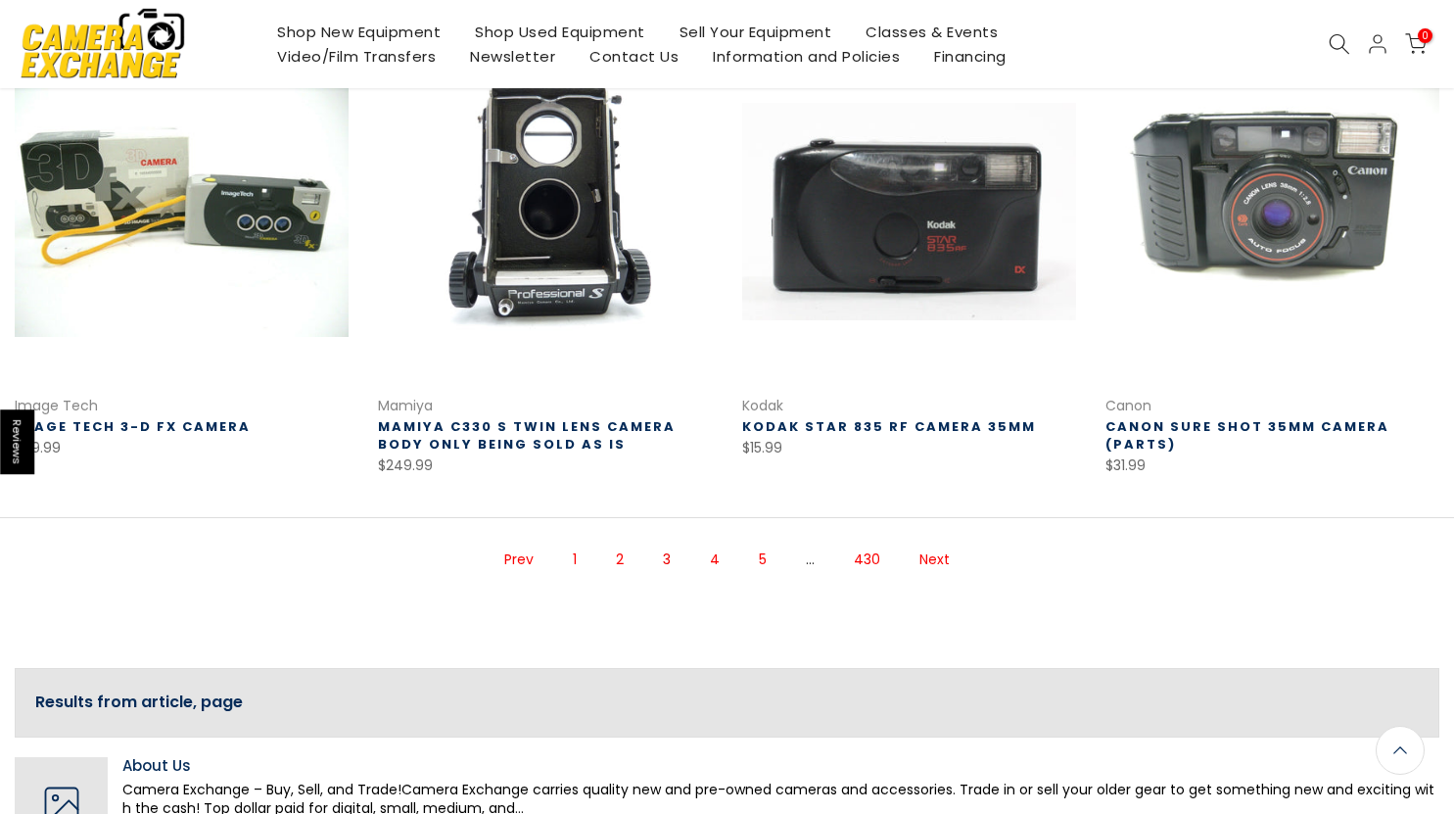
click at [929, 563] on link "Next" at bounding box center [935, 559] width 50 height 34
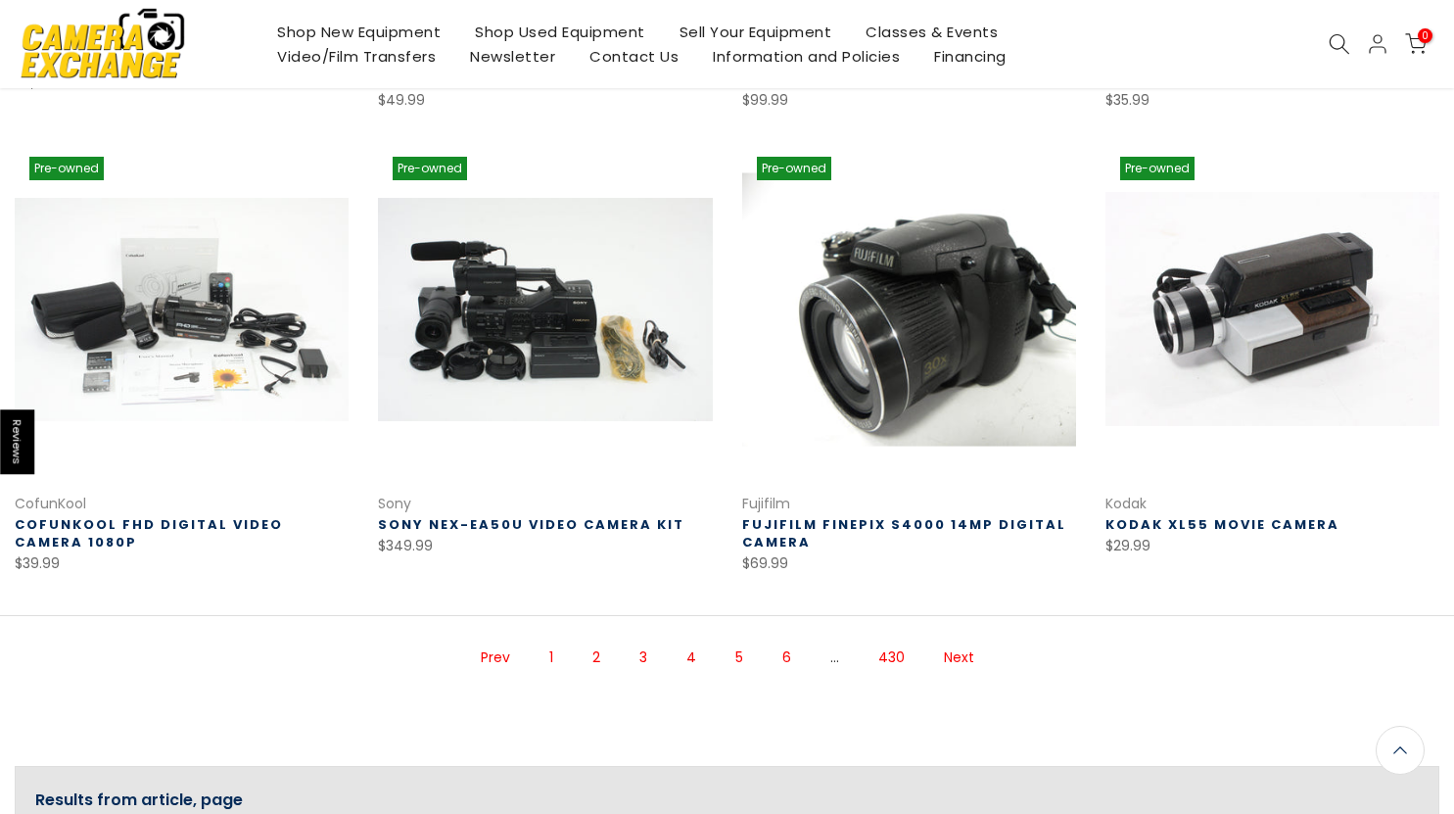
scroll to position [1195, 0]
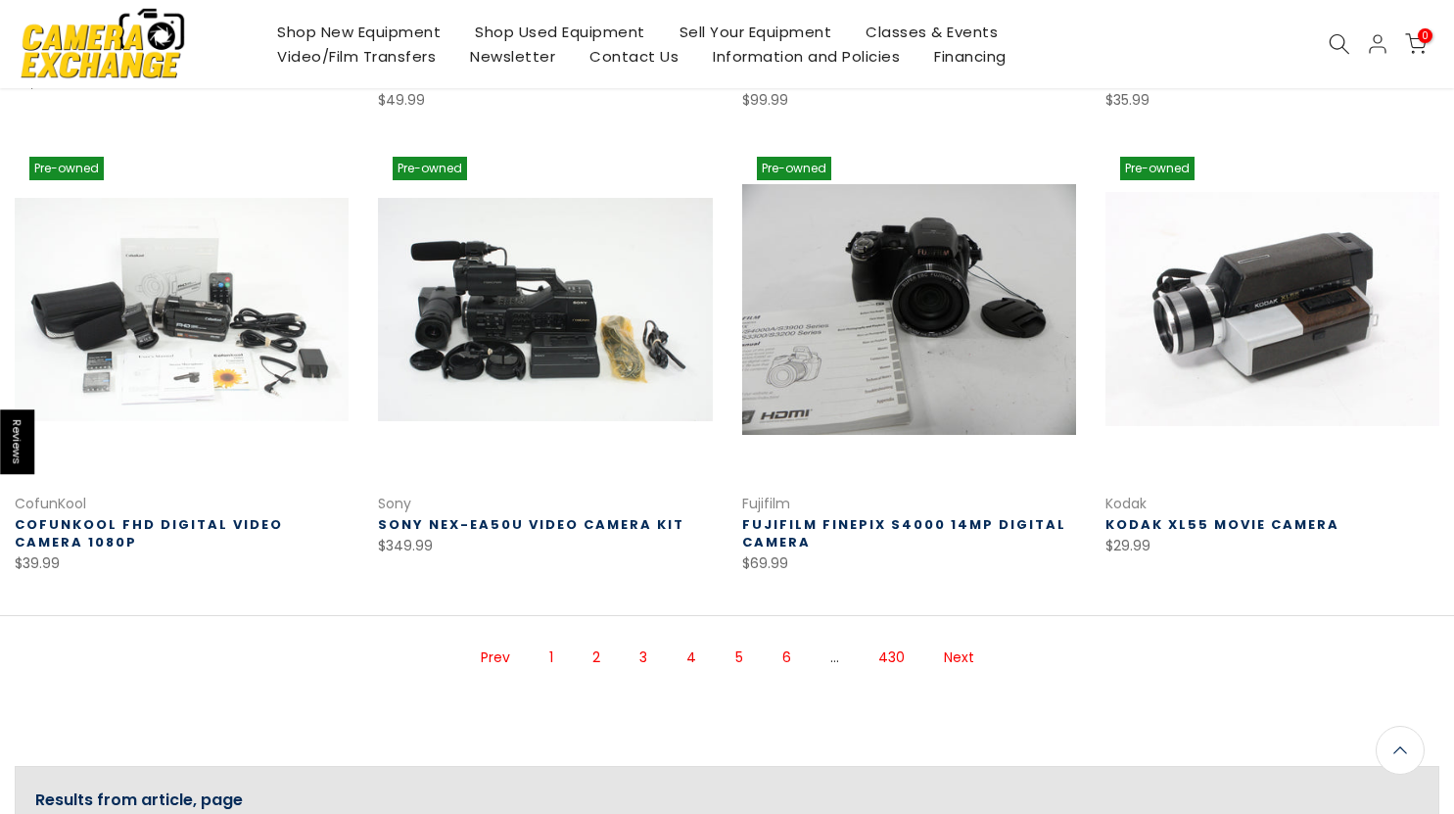
click at [951, 659] on link "Next" at bounding box center [959, 657] width 50 height 34
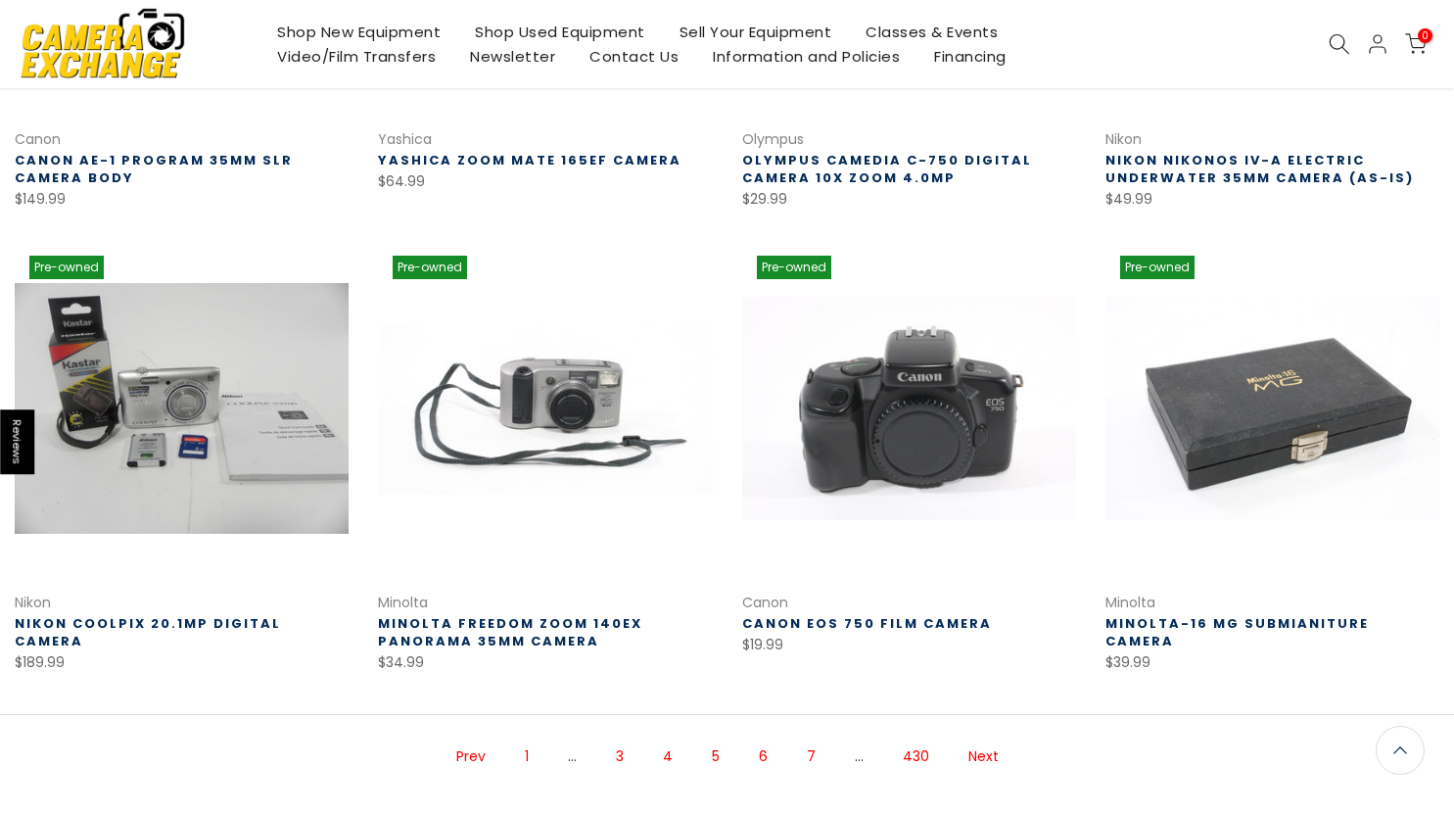
scroll to position [1095, 0]
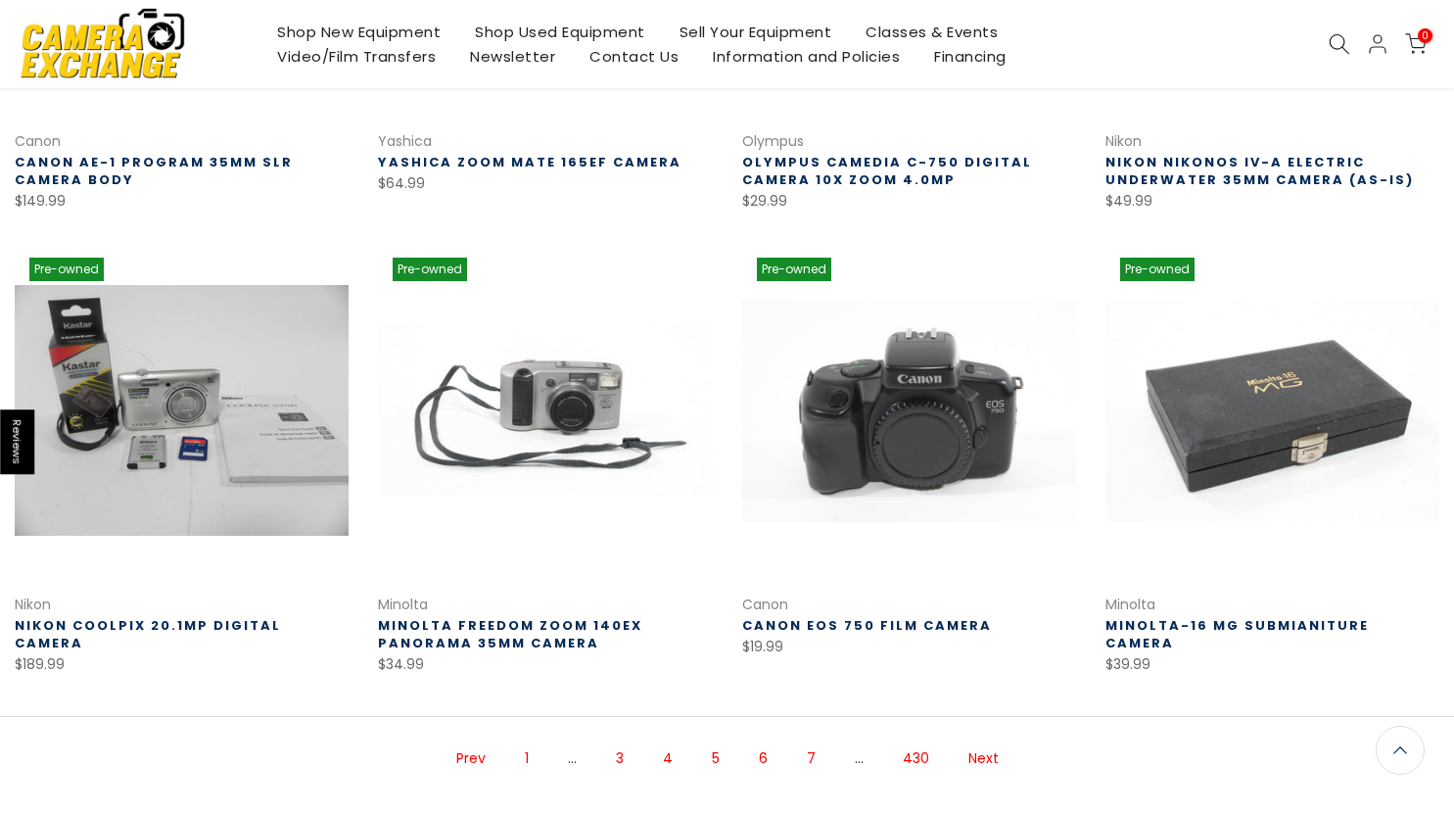
click at [986, 754] on link "Next" at bounding box center [983, 758] width 50 height 34
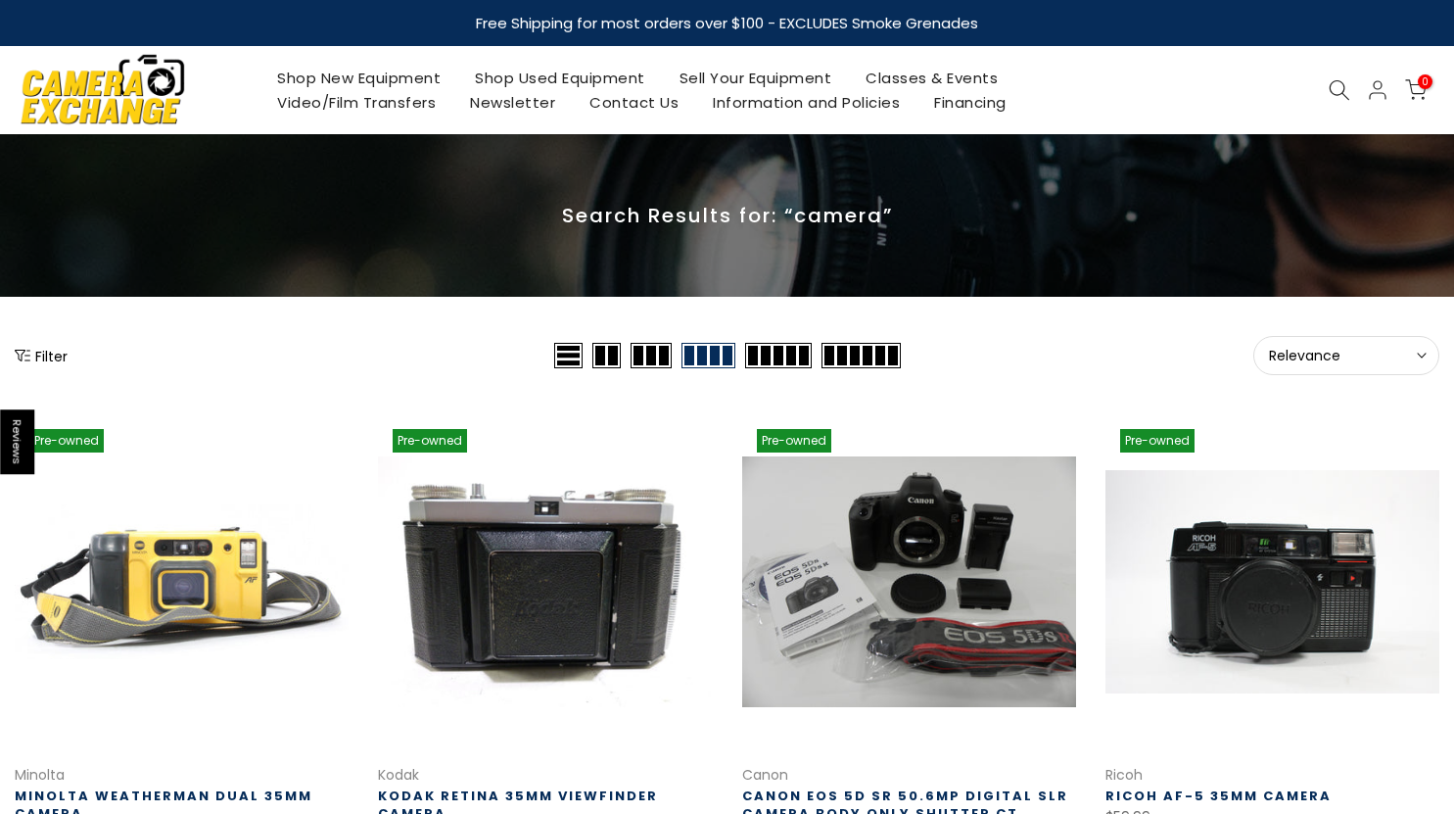
click at [1335, 81] on icon at bounding box center [1340, 90] width 22 height 22
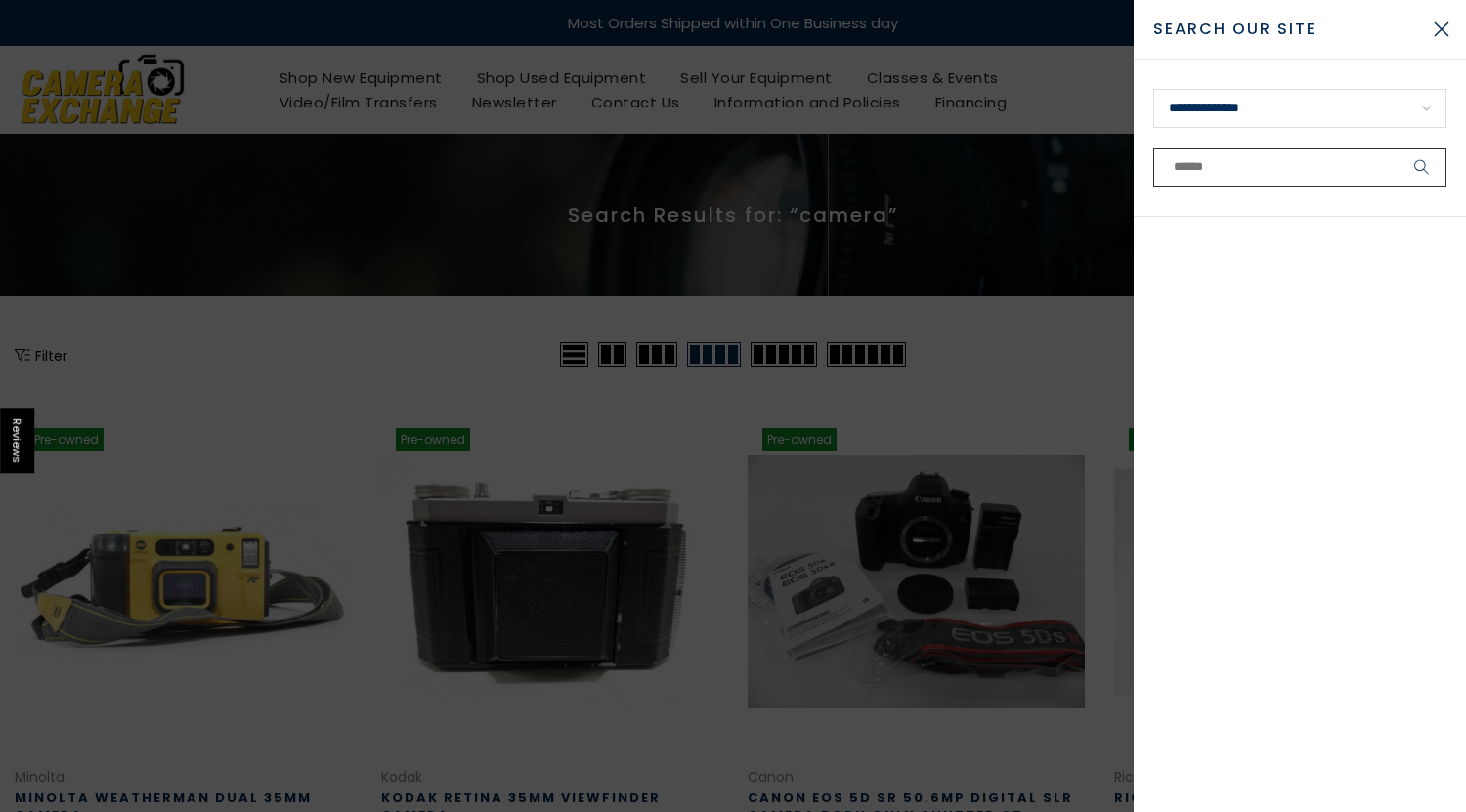
click at [1190, 162] on input "text" at bounding box center [1299, 167] width 293 height 39
type input "********"
click at [1397, 148] on button "submit" at bounding box center [1421, 167] width 49 height 39
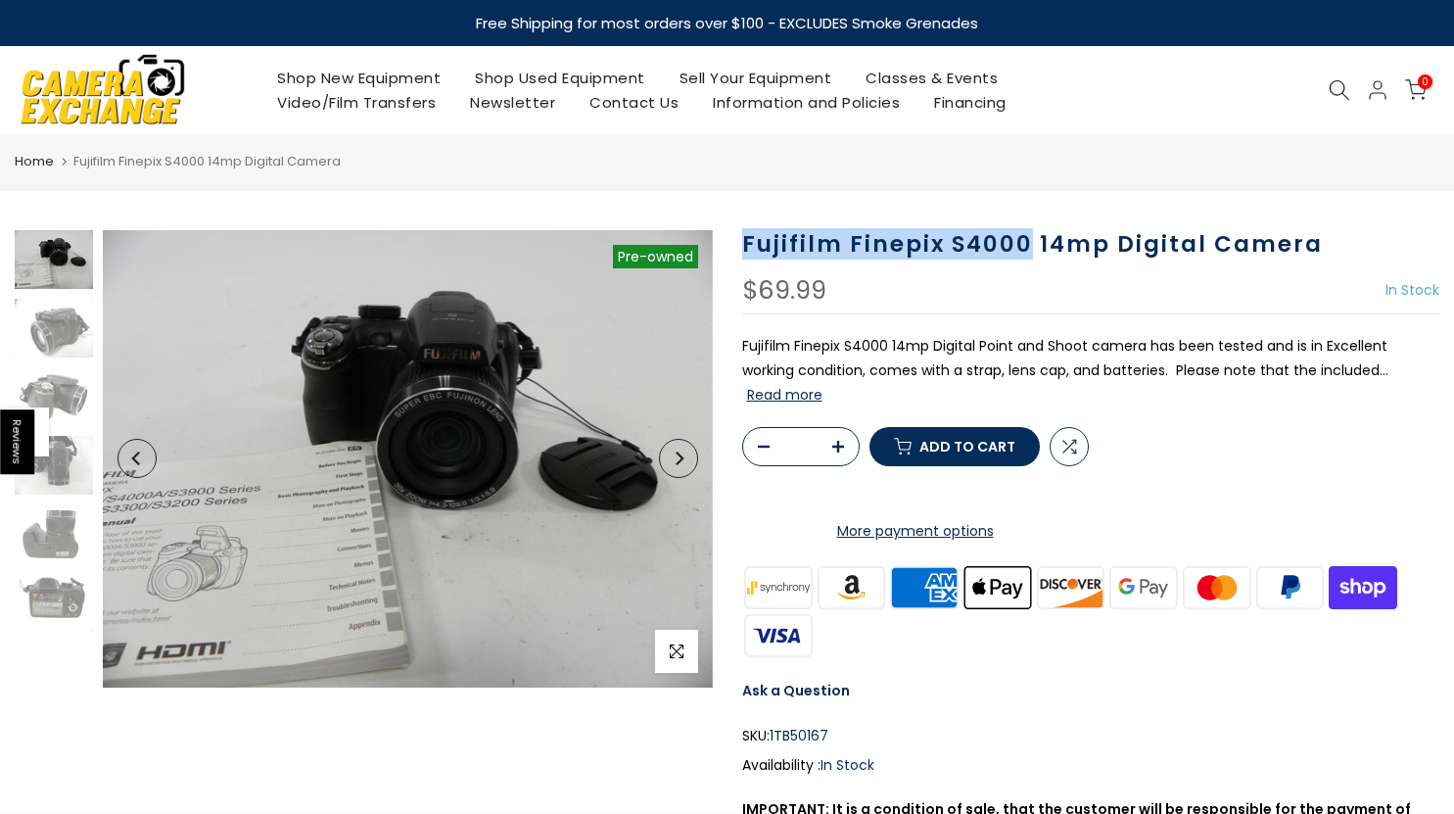
drag, startPoint x: 728, startPoint y: 240, endPoint x: 1027, endPoint y: 250, distance: 298.8
click at [1027, 250] on div "Fujifilm Finepix S4000 14mp Digital Camera $69.99 In Stock Pre order Out of sto…" at bounding box center [1090, 594] width 727 height 728
copy h1 "Fujifilm Finepix S4000"
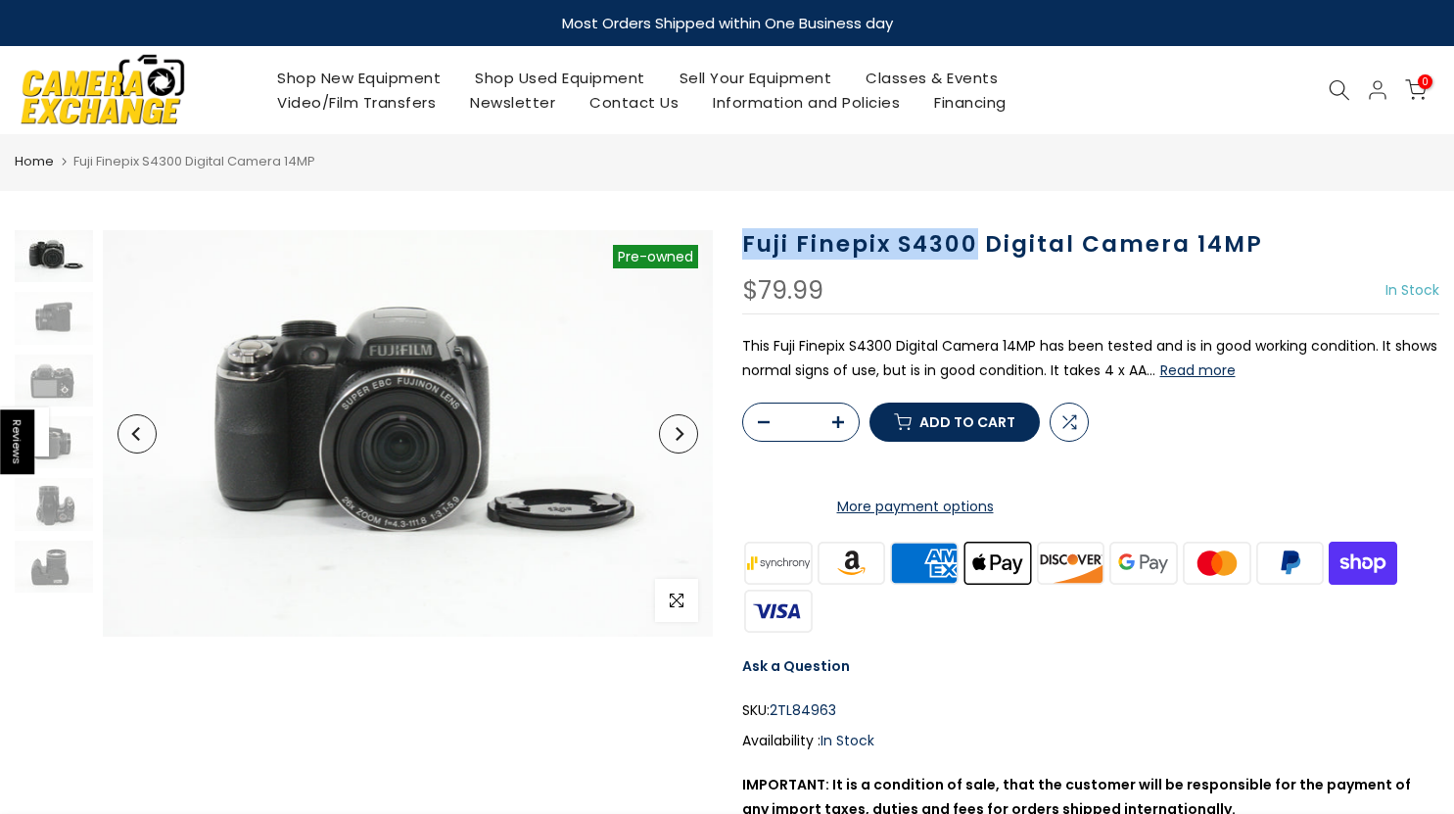
drag, startPoint x: 977, startPoint y: 243, endPoint x: 745, endPoint y: 256, distance: 232.4
click at [745, 256] on h1 "Fuji Finepix S4300 Digital Camera 14MP" at bounding box center [1091, 244] width 698 height 28
copy h1 "Fuji Finepix S4300"
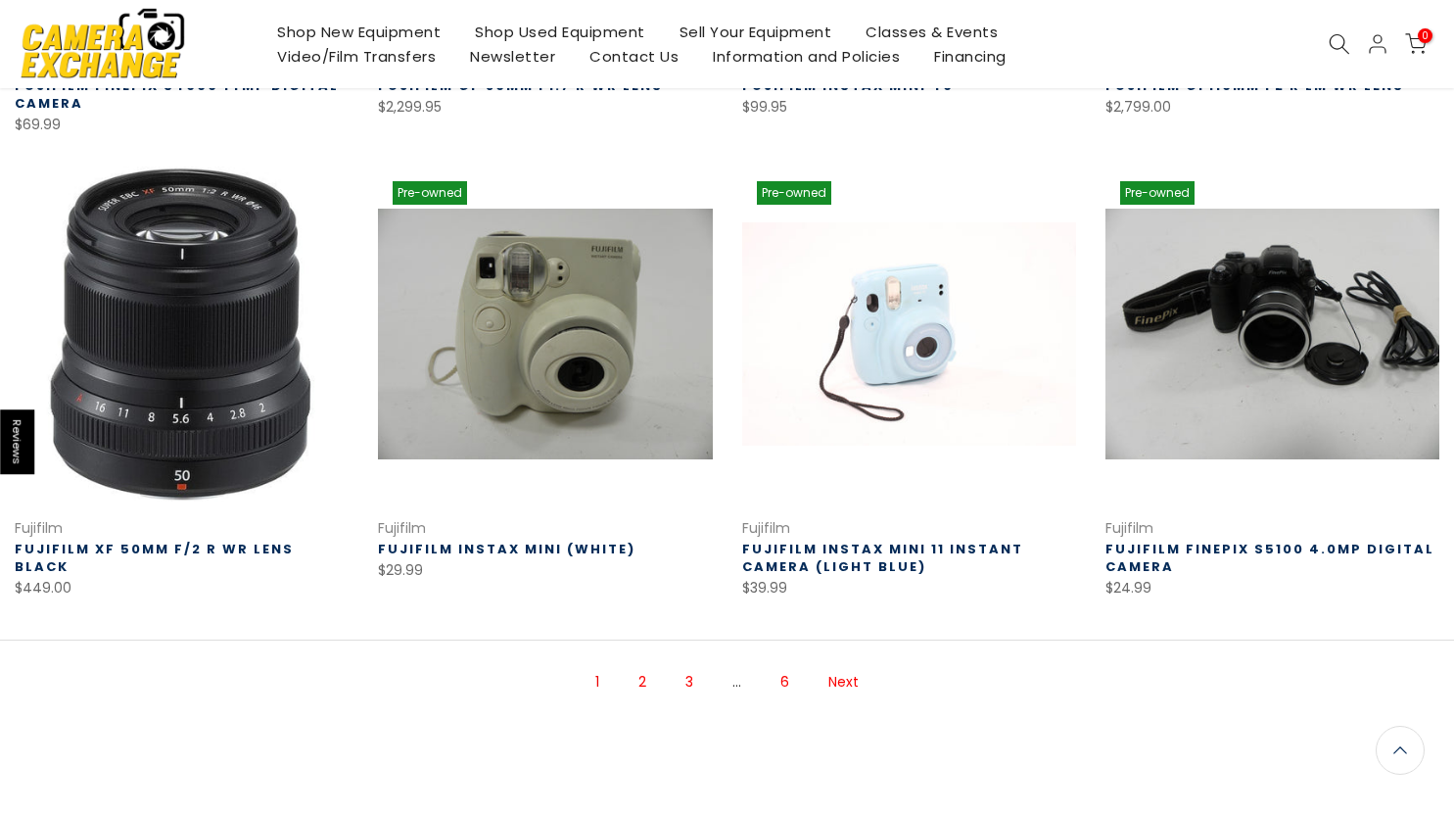
scroll to position [1175, 0]
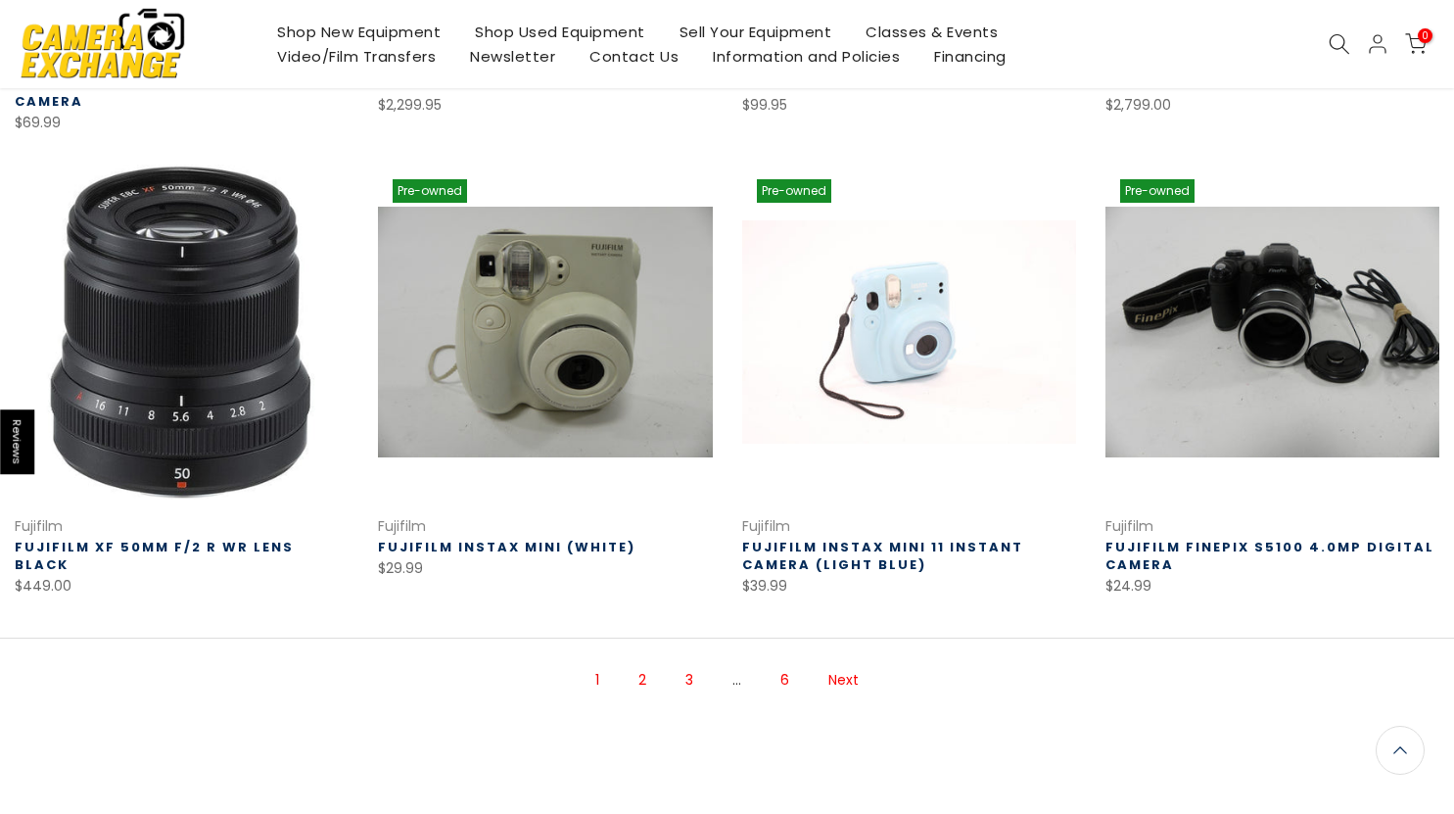
click at [644, 680] on link "2" at bounding box center [642, 680] width 27 height 34
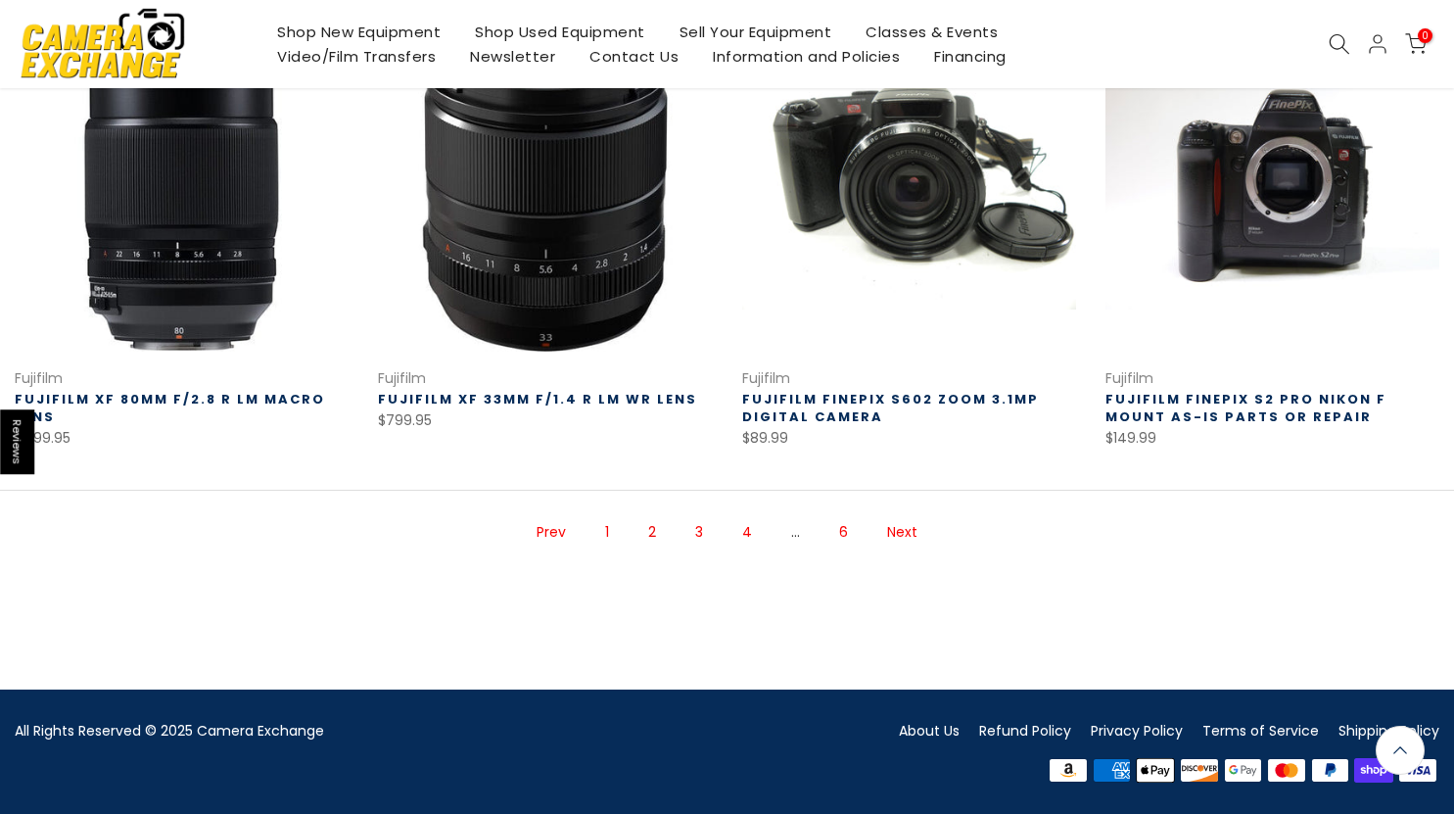
scroll to position [1321, 0]
click at [900, 540] on link "Next" at bounding box center [902, 532] width 50 height 34
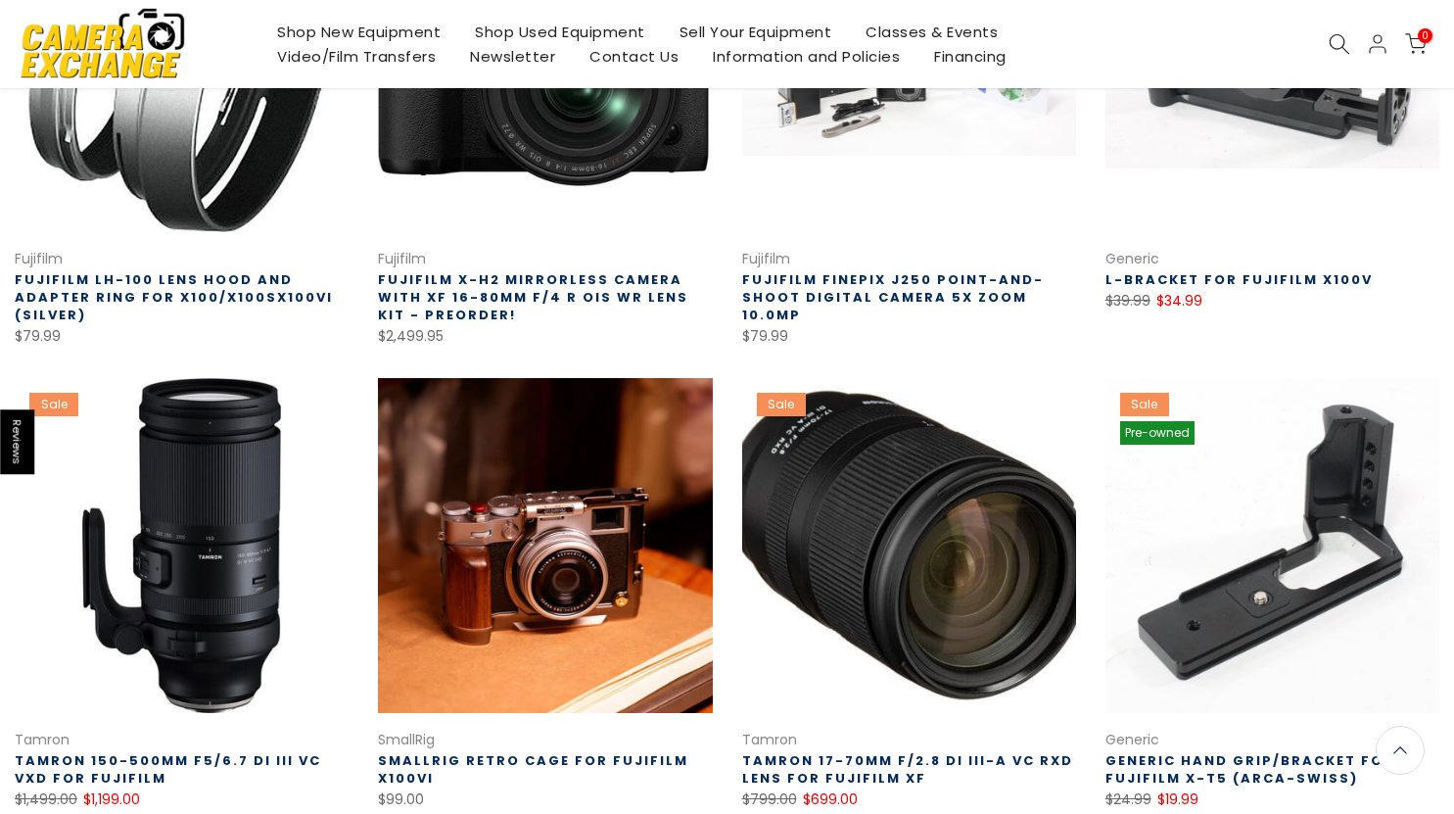
scroll to position [1000, 0]
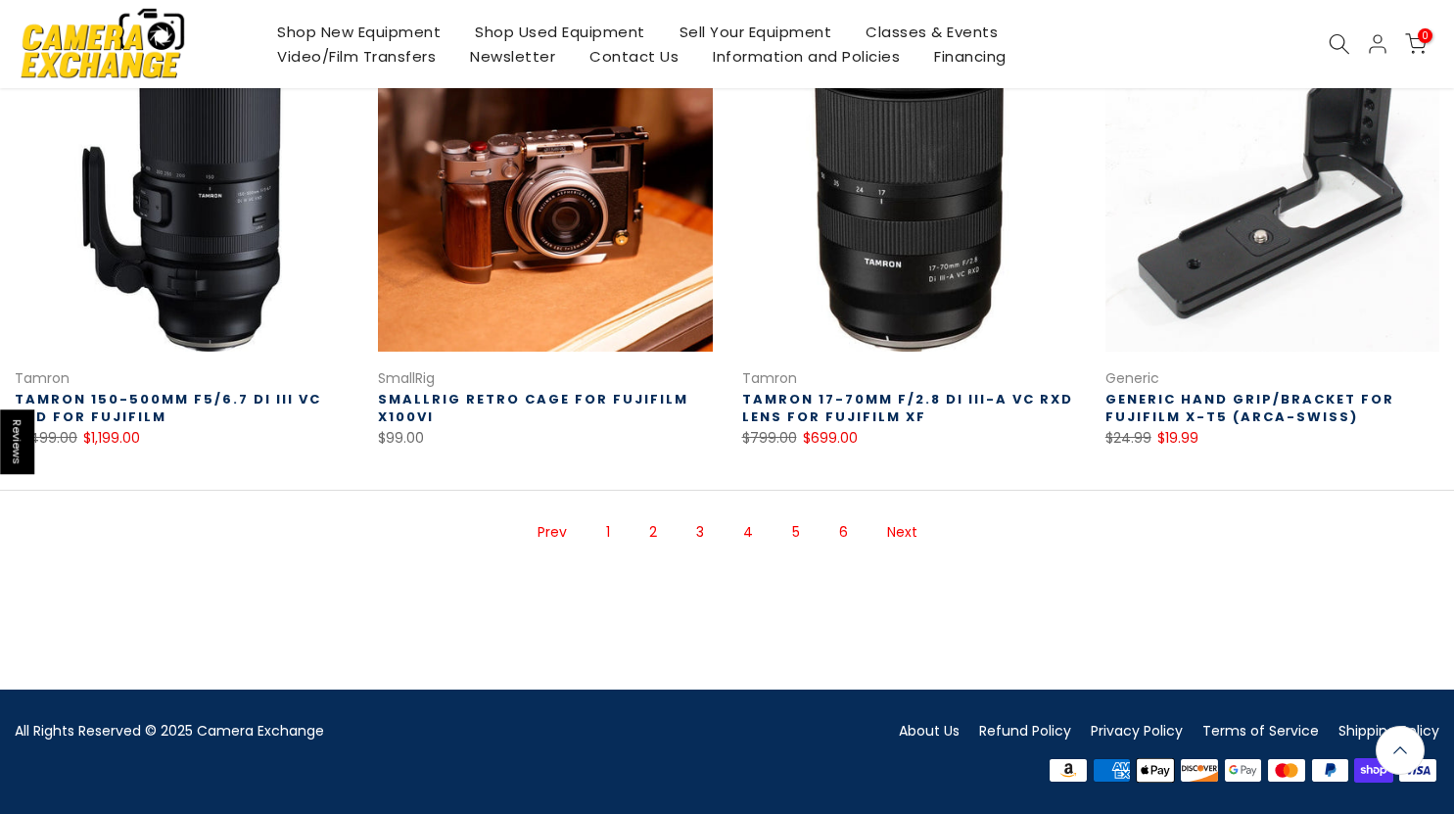
click at [896, 531] on link "Next" at bounding box center [902, 532] width 50 height 34
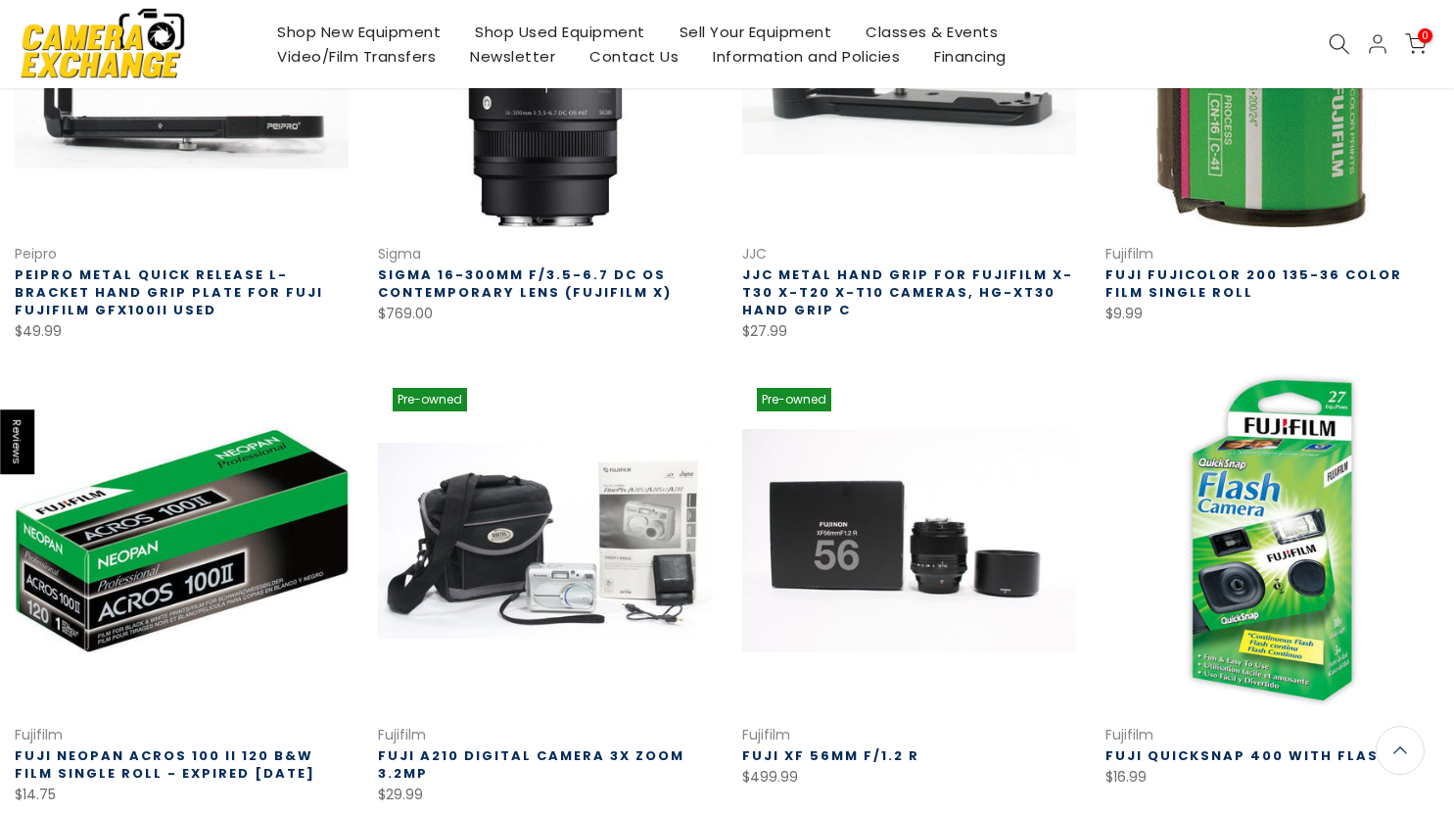
scroll to position [1295, 0]
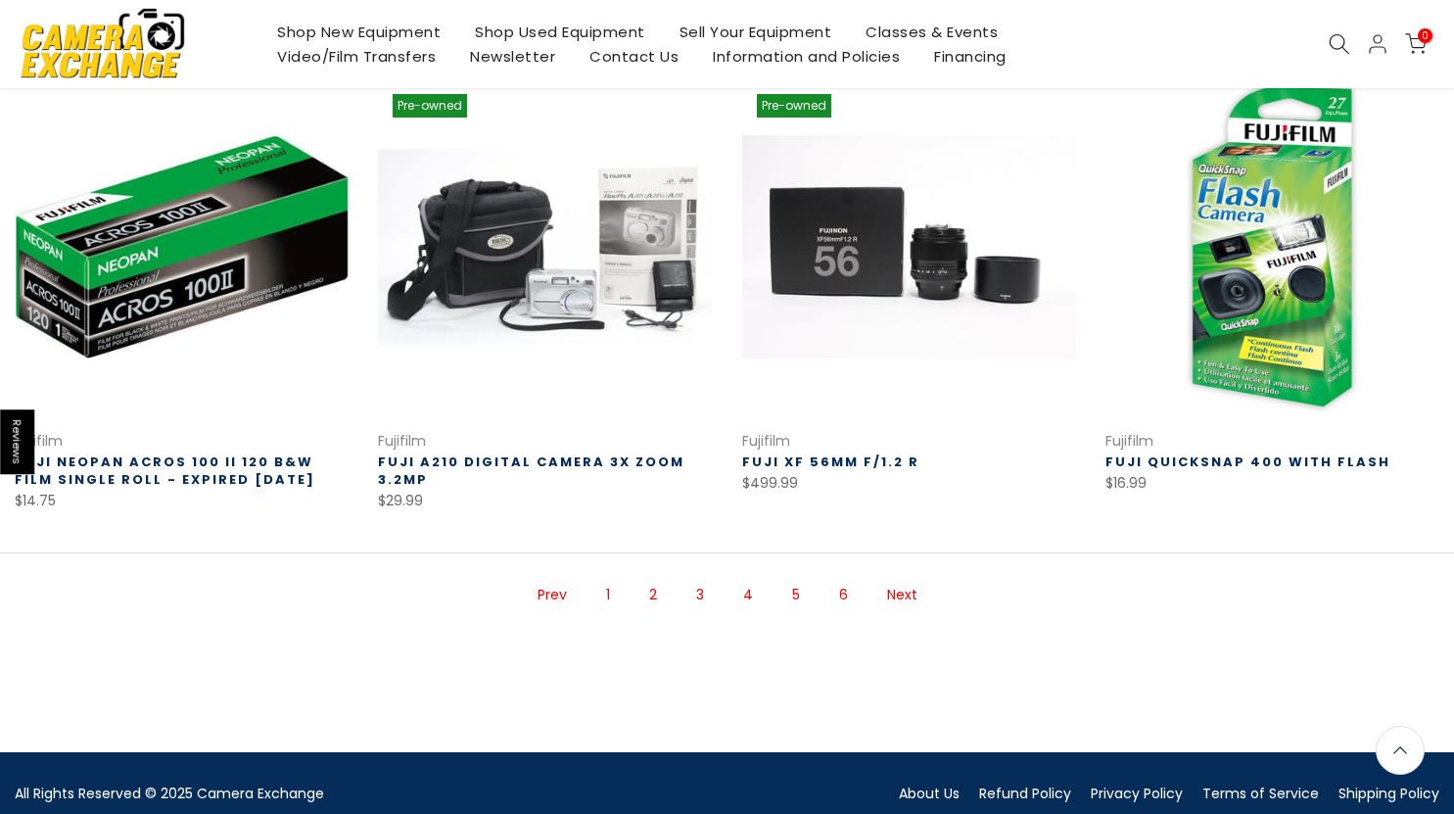
click at [910, 596] on link "Next" at bounding box center [902, 595] width 50 height 34
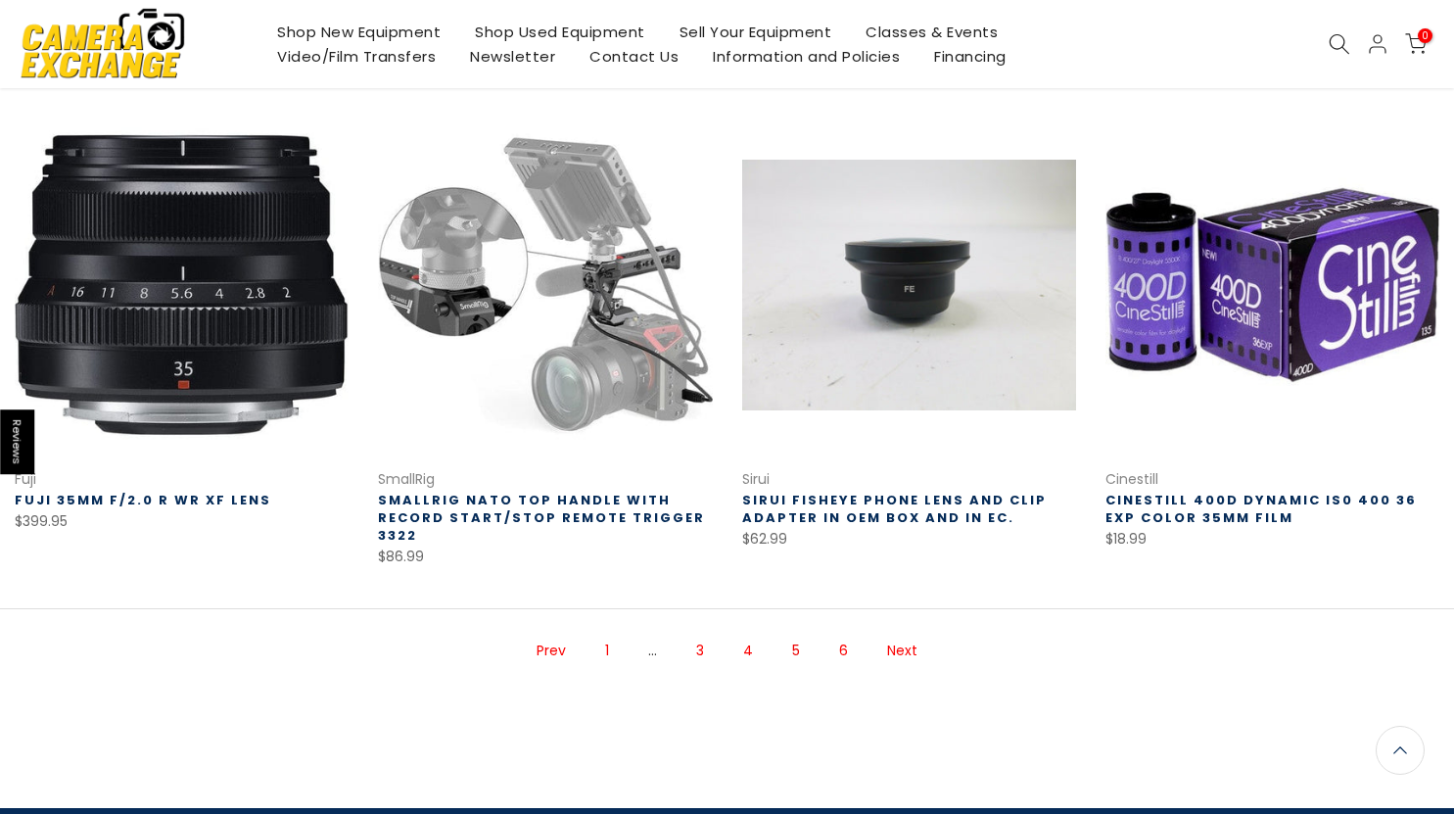
scroll to position [1295, 0]
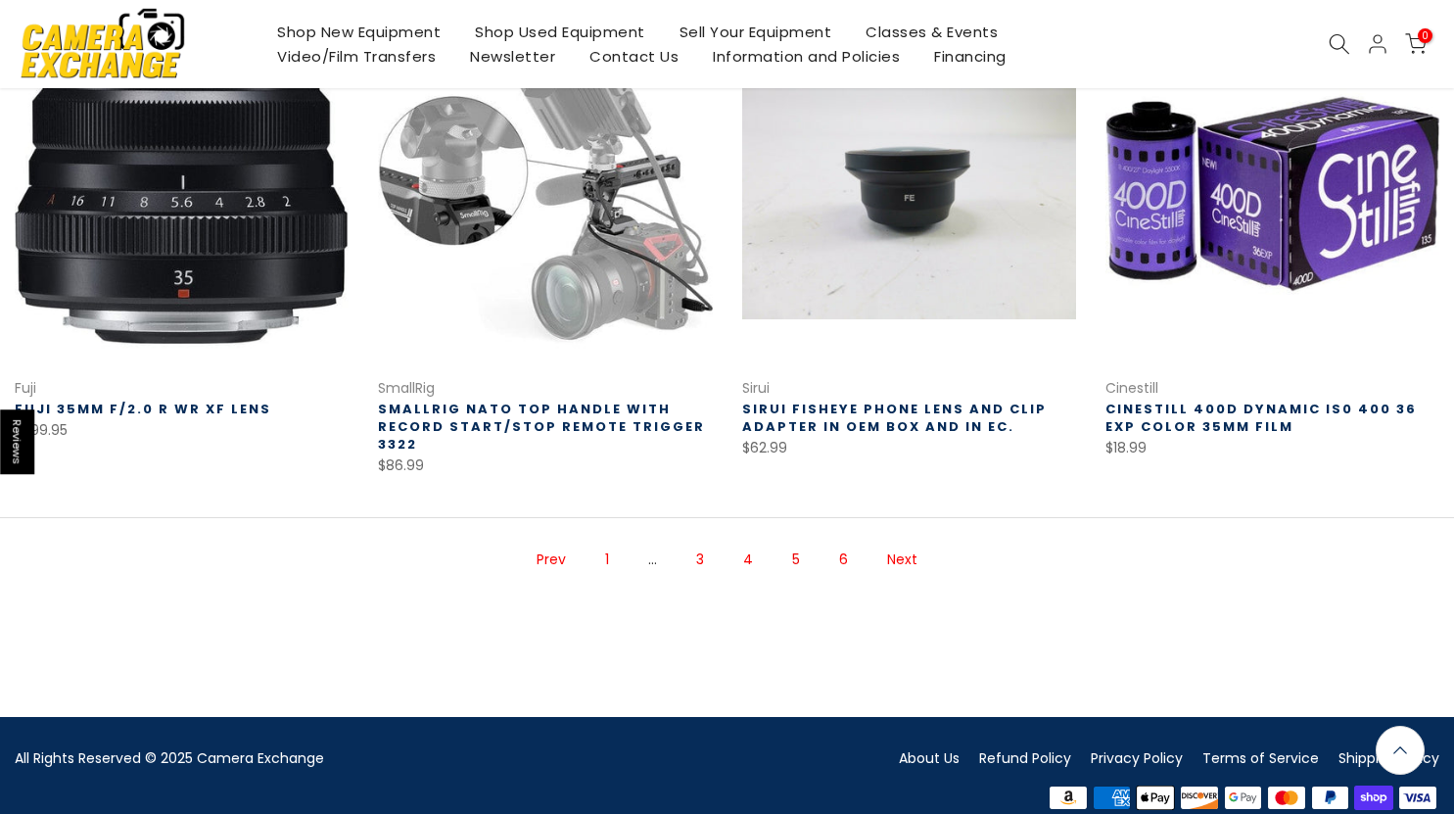
click at [908, 550] on link "Next" at bounding box center [902, 559] width 50 height 34
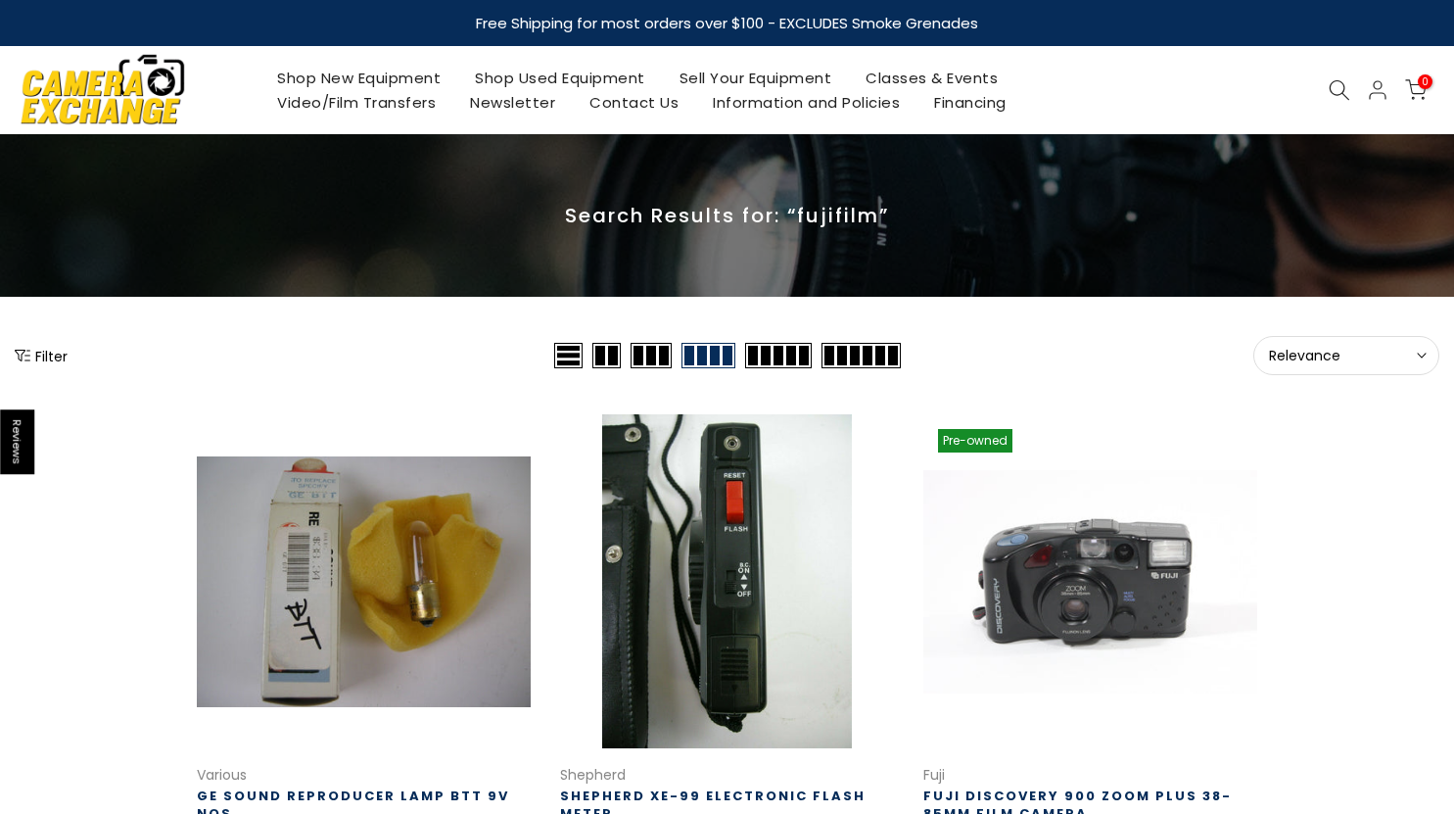
click at [371, 77] on link "Shop New Equipment" at bounding box center [359, 78] width 198 height 24
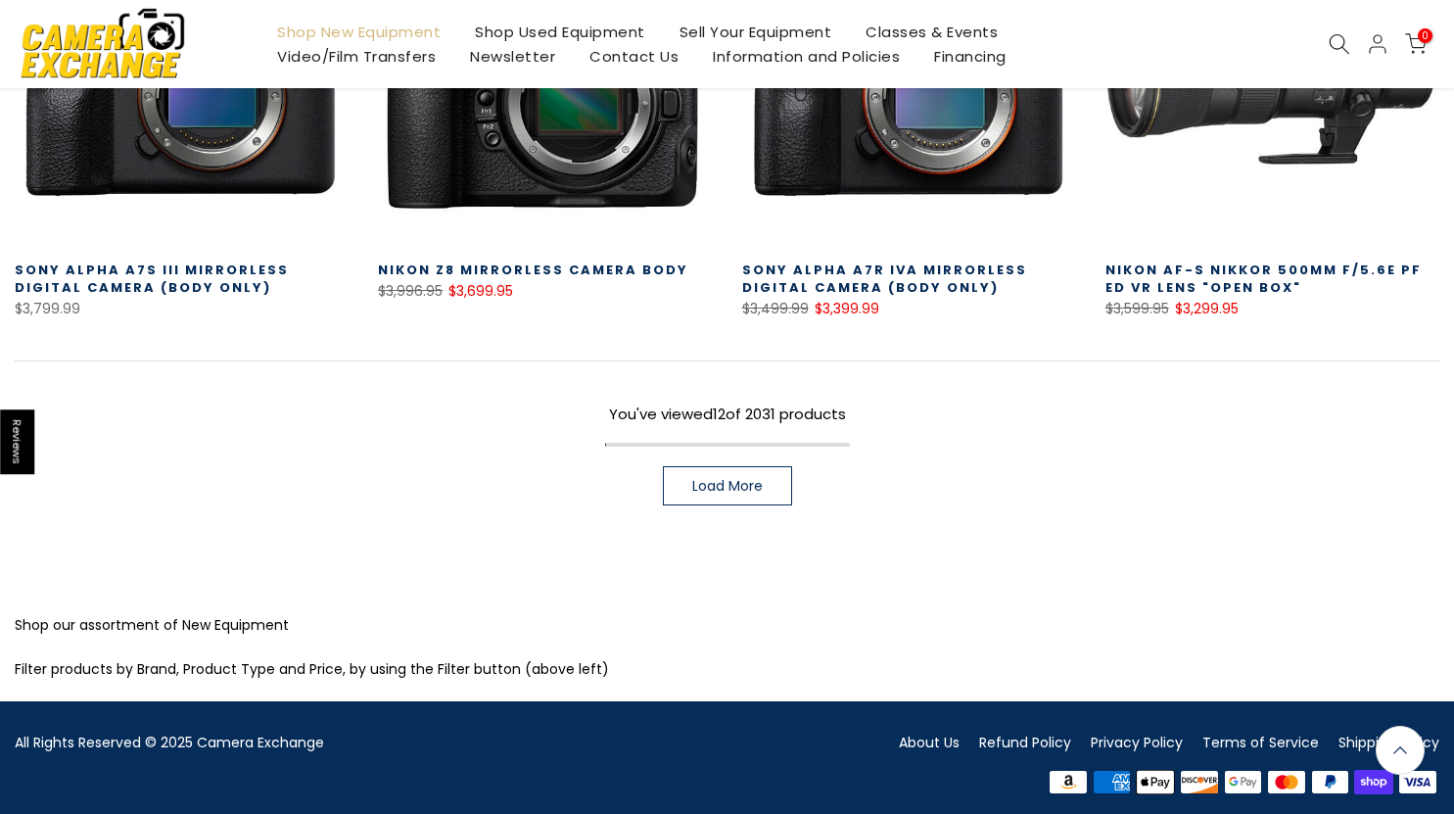
scroll to position [1416, 0]
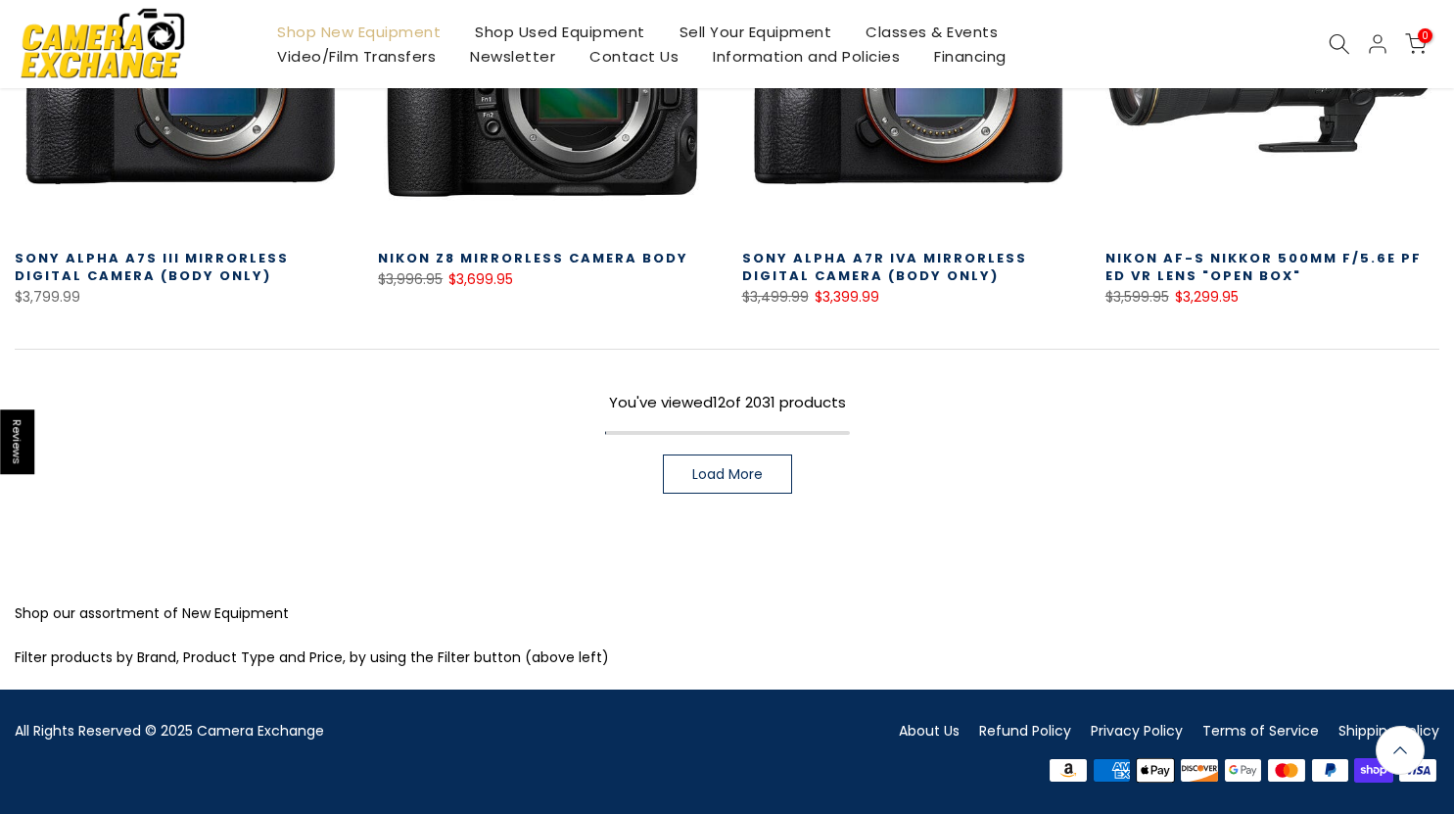
click at [748, 478] on span "Load More" at bounding box center [727, 474] width 70 height 14
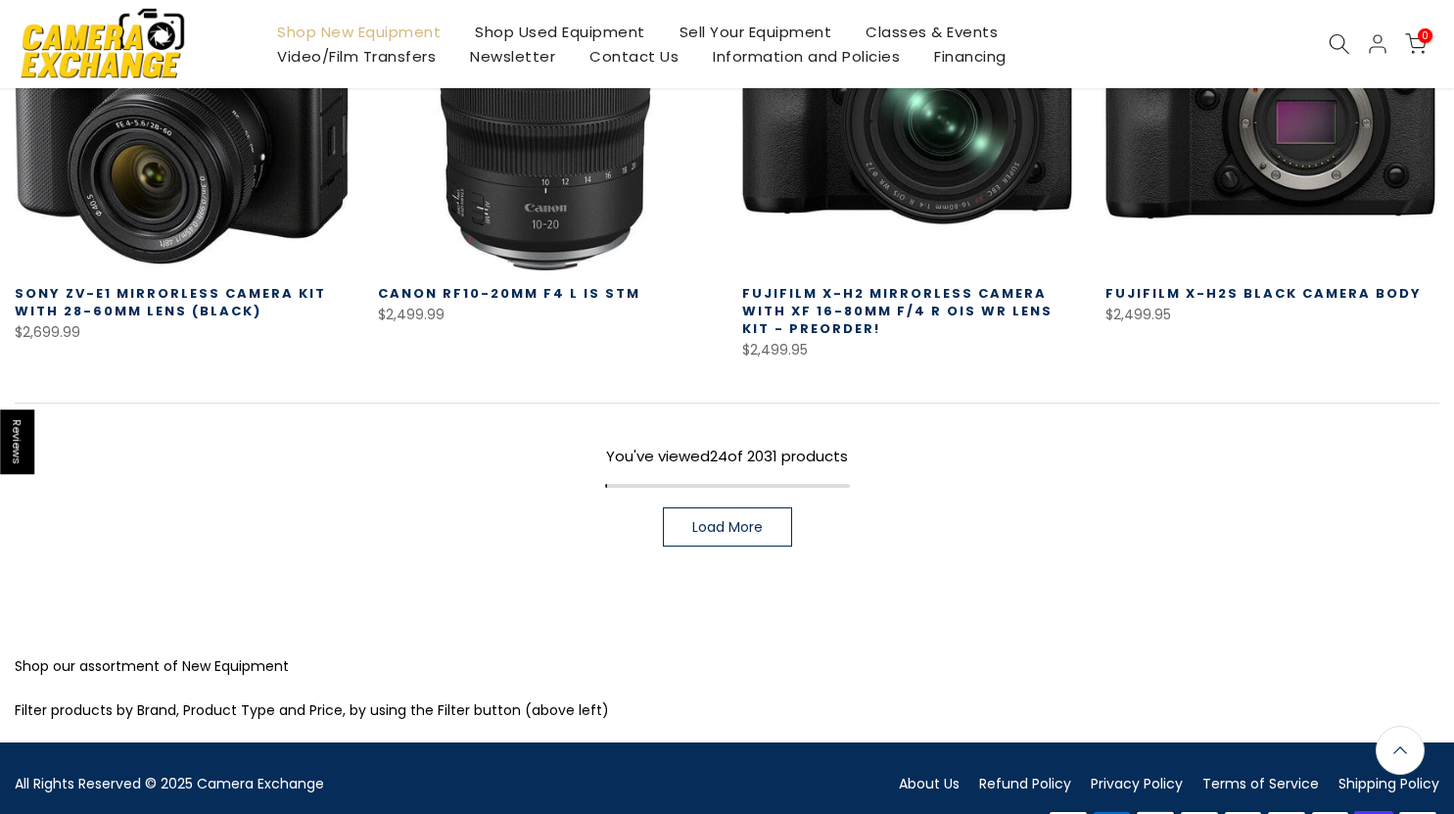
scroll to position [2749, 0]
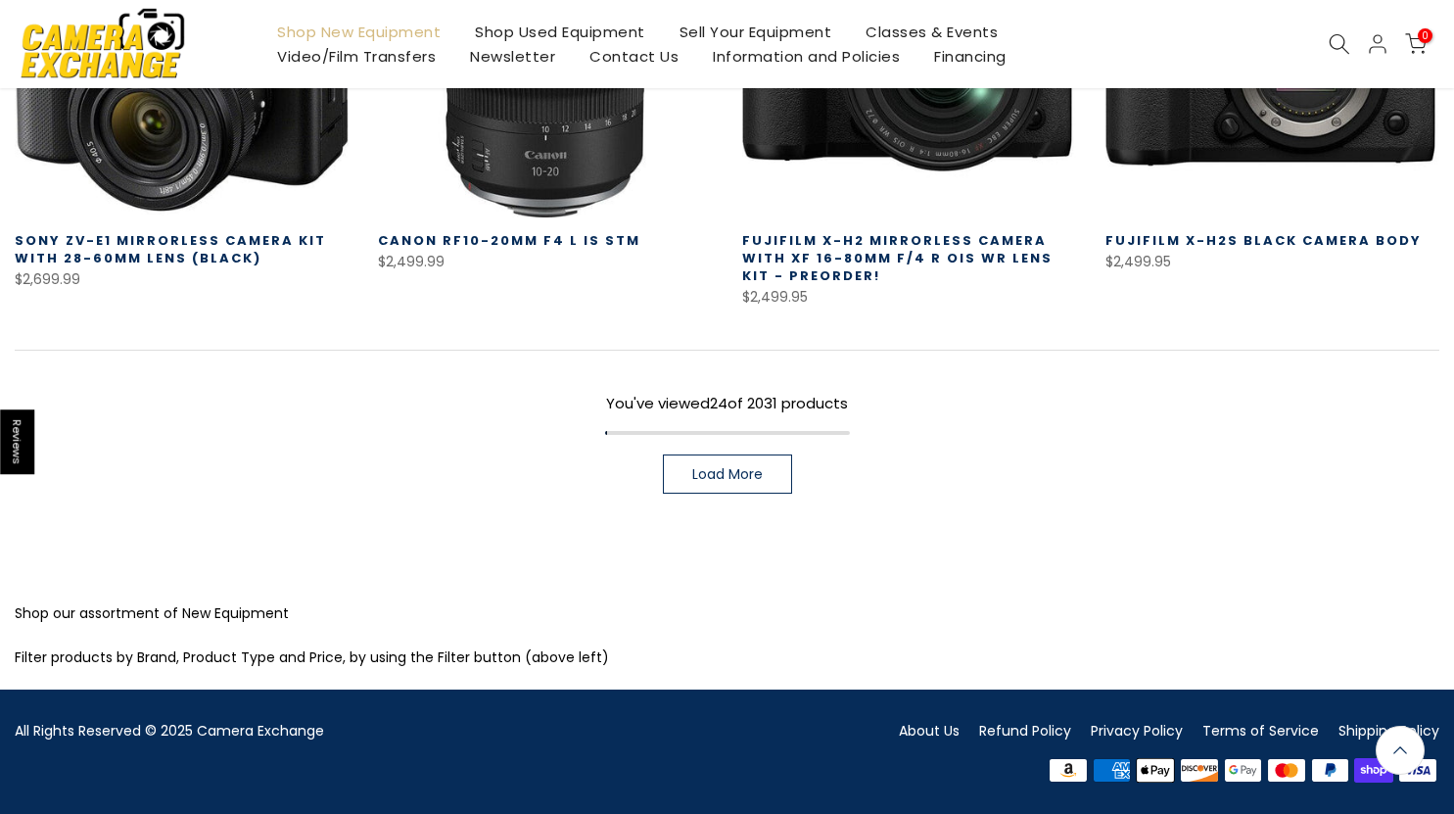
click at [744, 480] on span "Load More" at bounding box center [727, 474] width 70 height 14
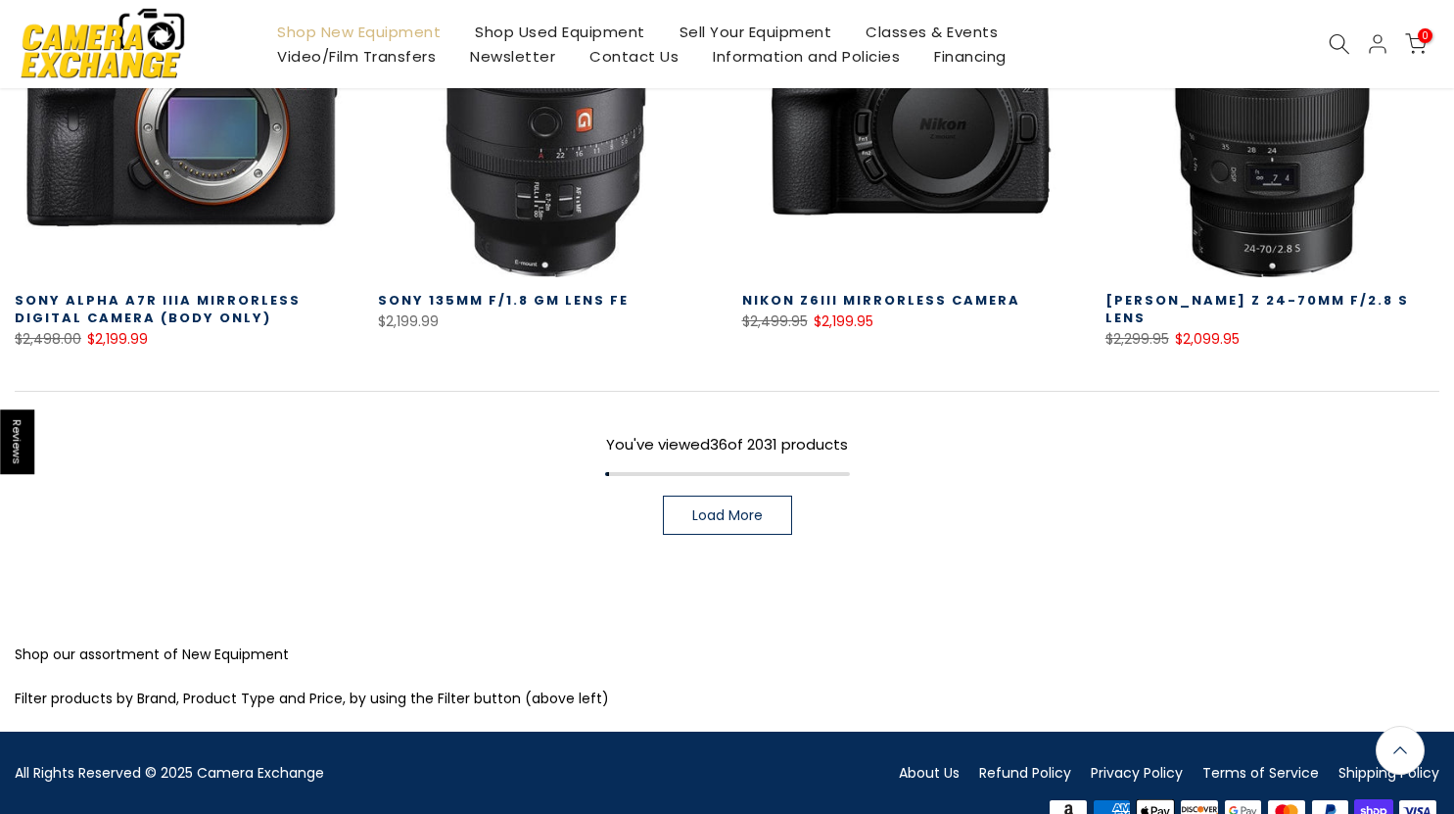
scroll to position [3826, 0]
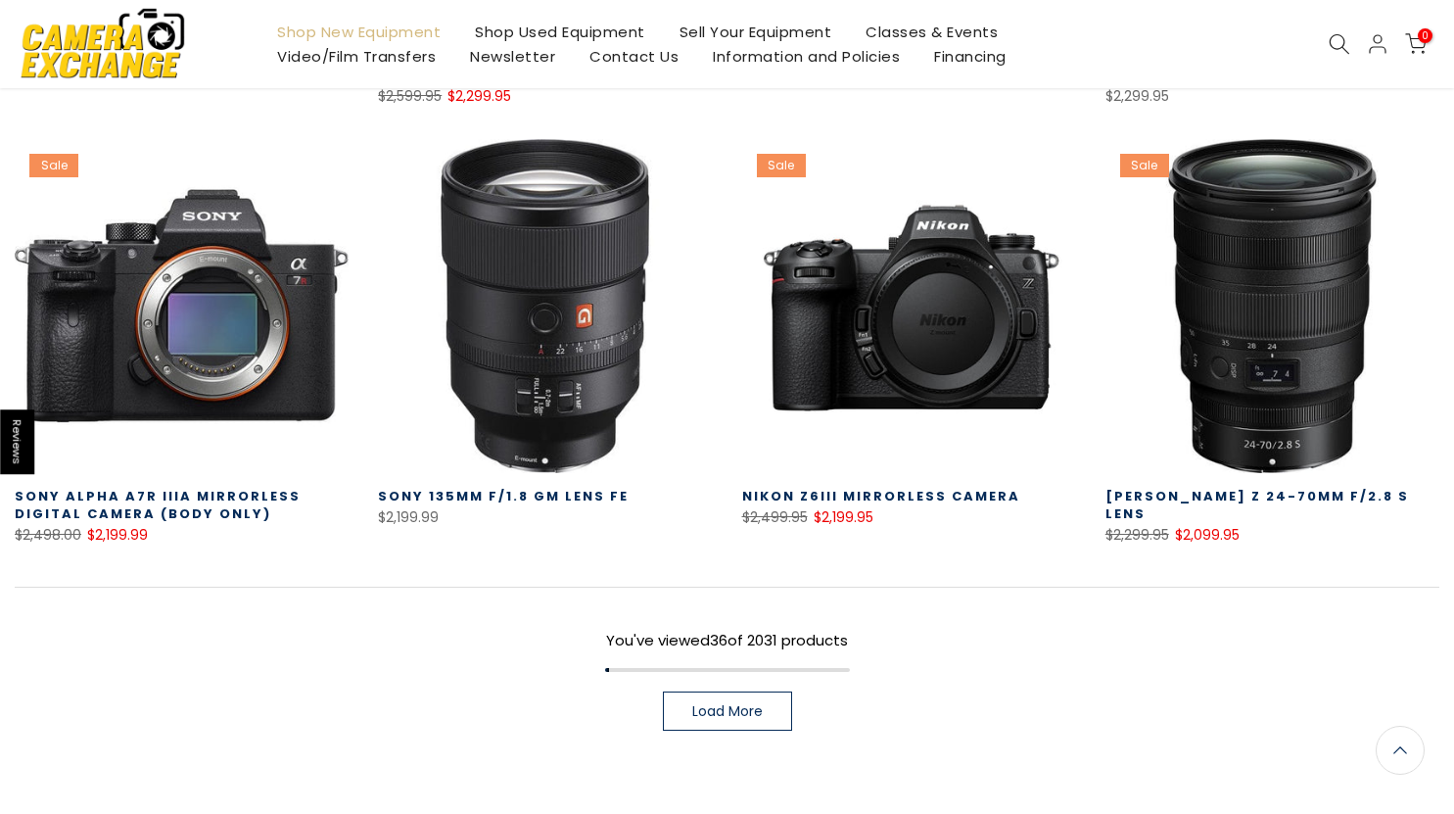
click at [735, 704] on span "Load More" at bounding box center [727, 711] width 70 height 14
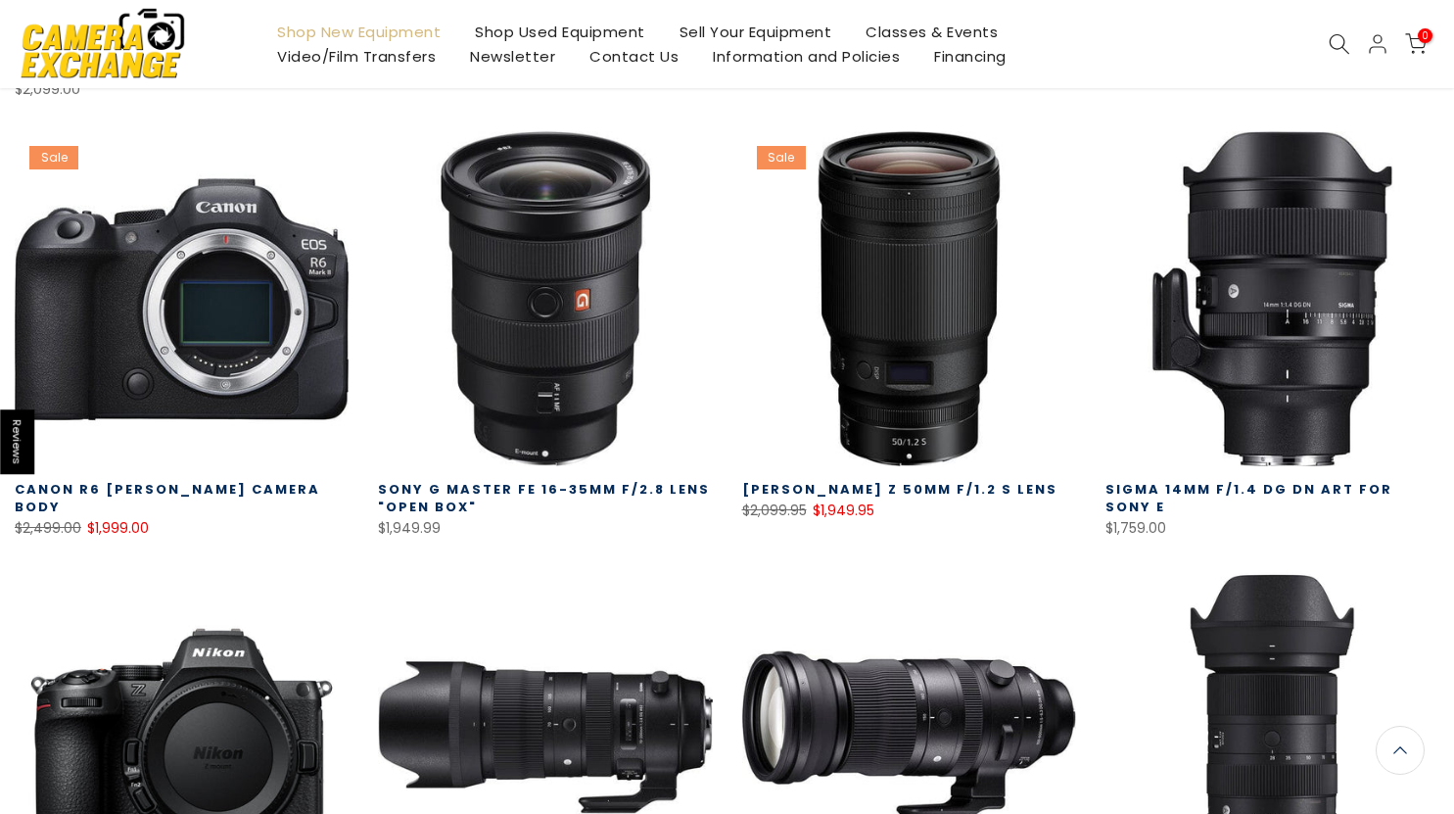
scroll to position [5195, 0]
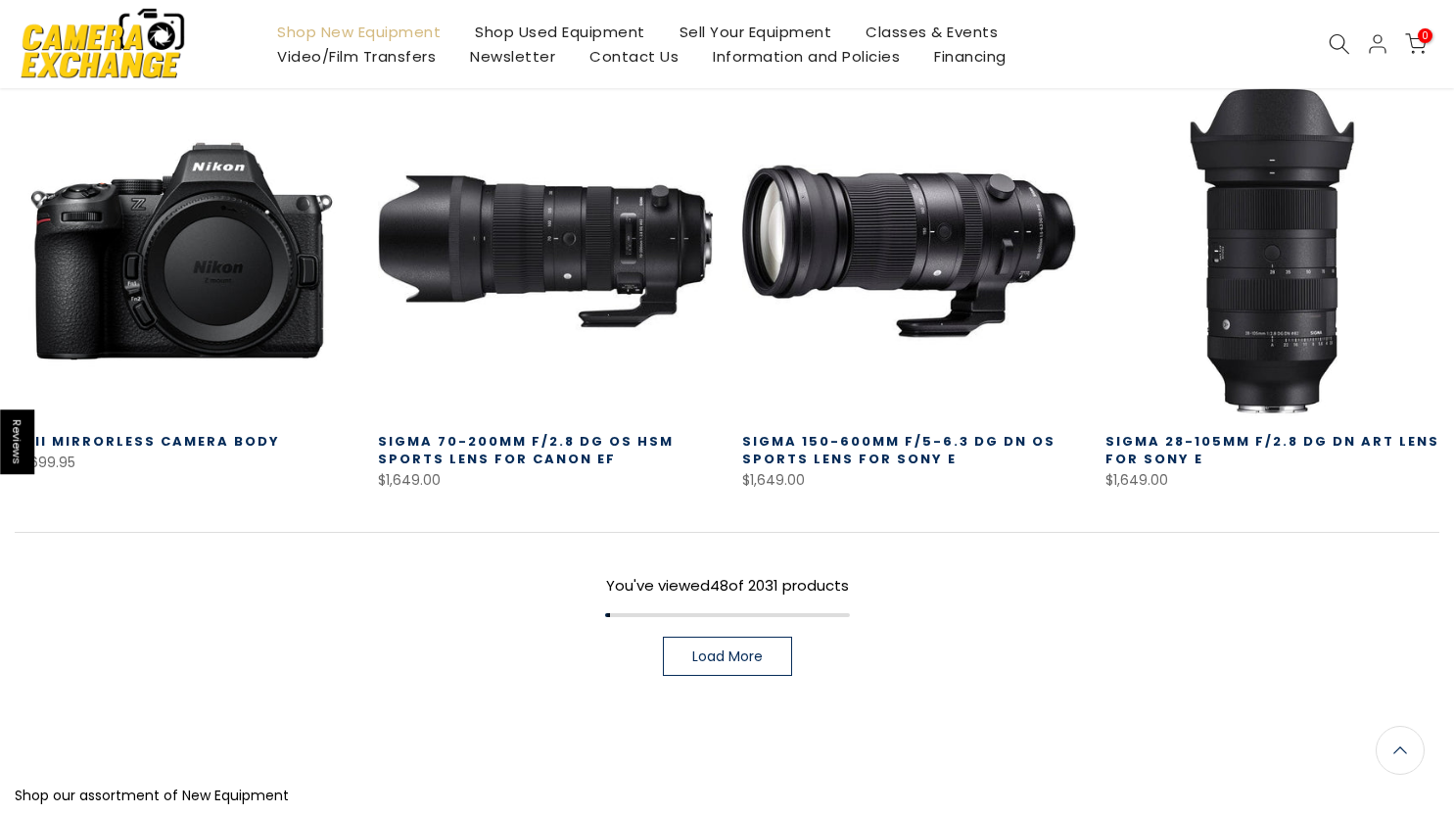
click at [745, 649] on span "Load More" at bounding box center [727, 656] width 70 height 14
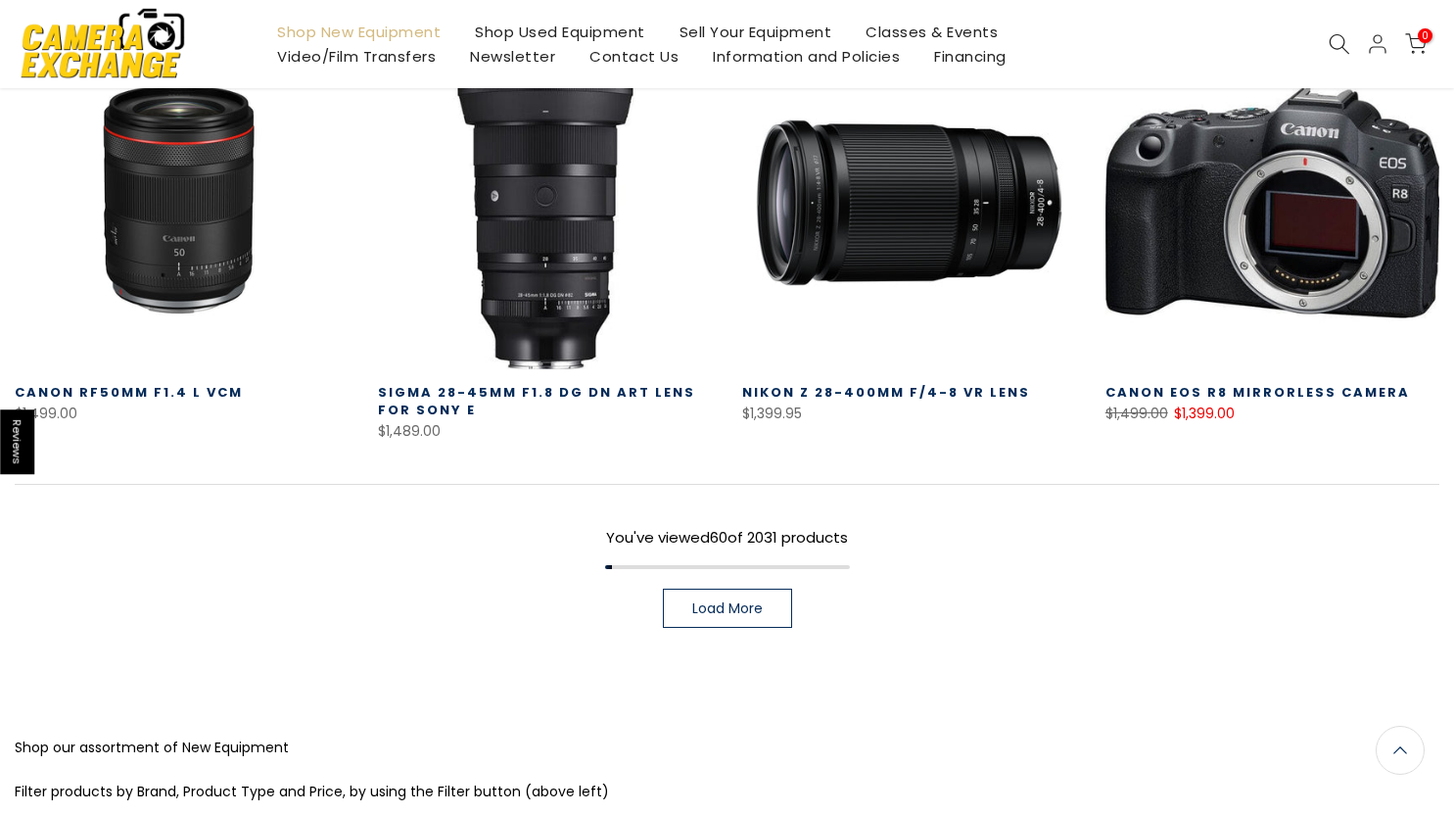
scroll to position [6692, 0]
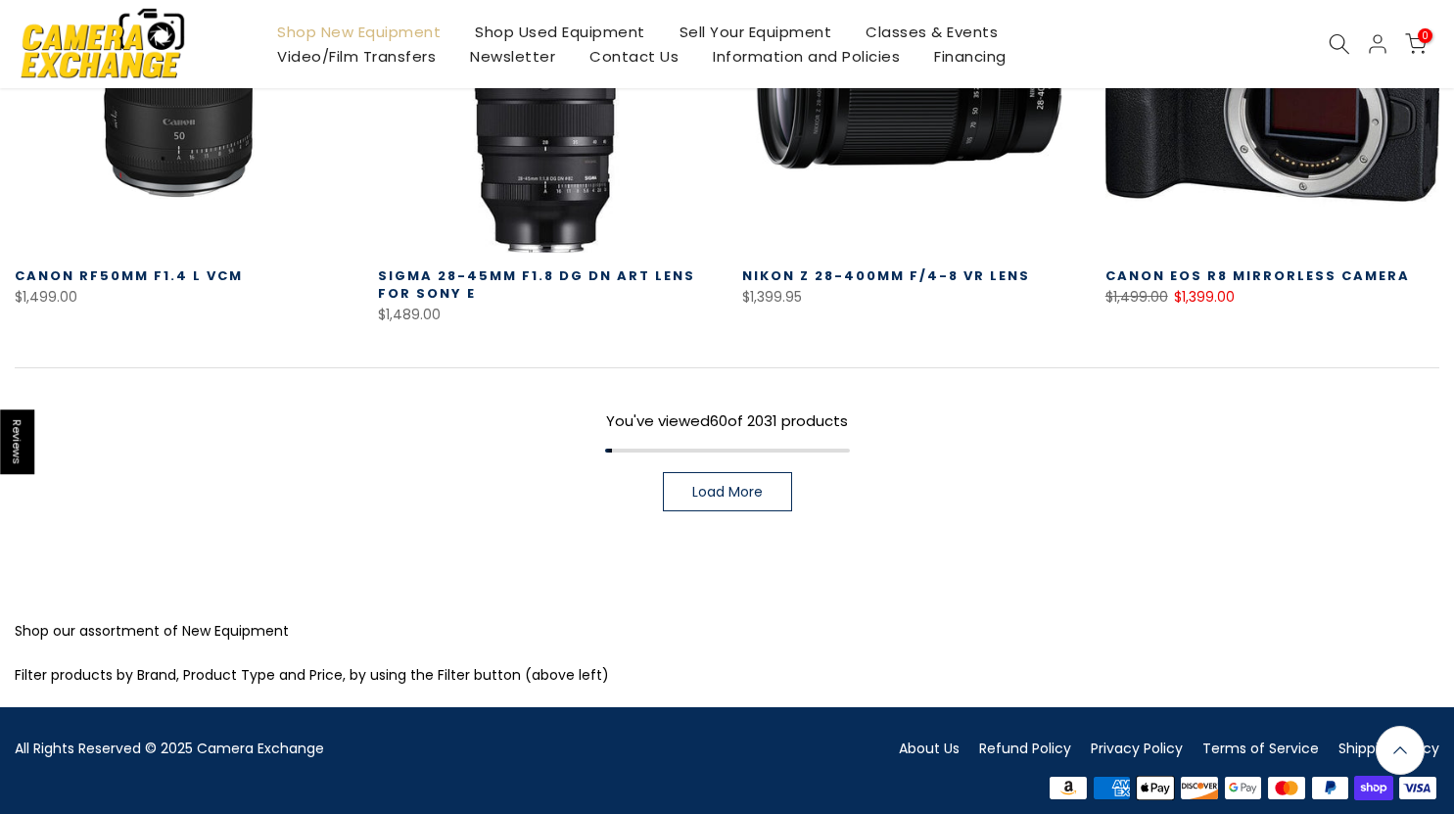
click at [737, 485] on span "Load More" at bounding box center [727, 492] width 70 height 14
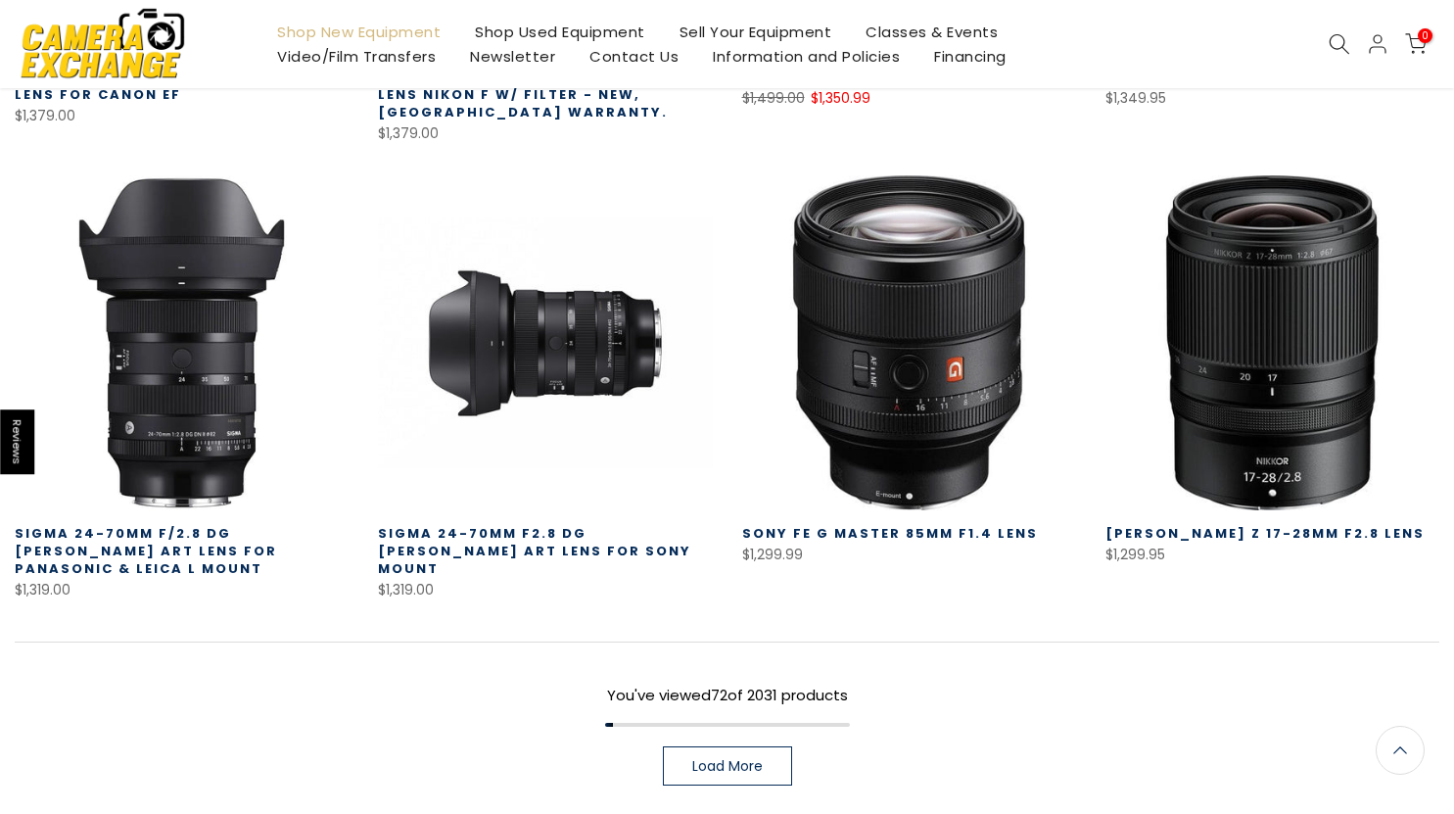
scroll to position [7769, 0]
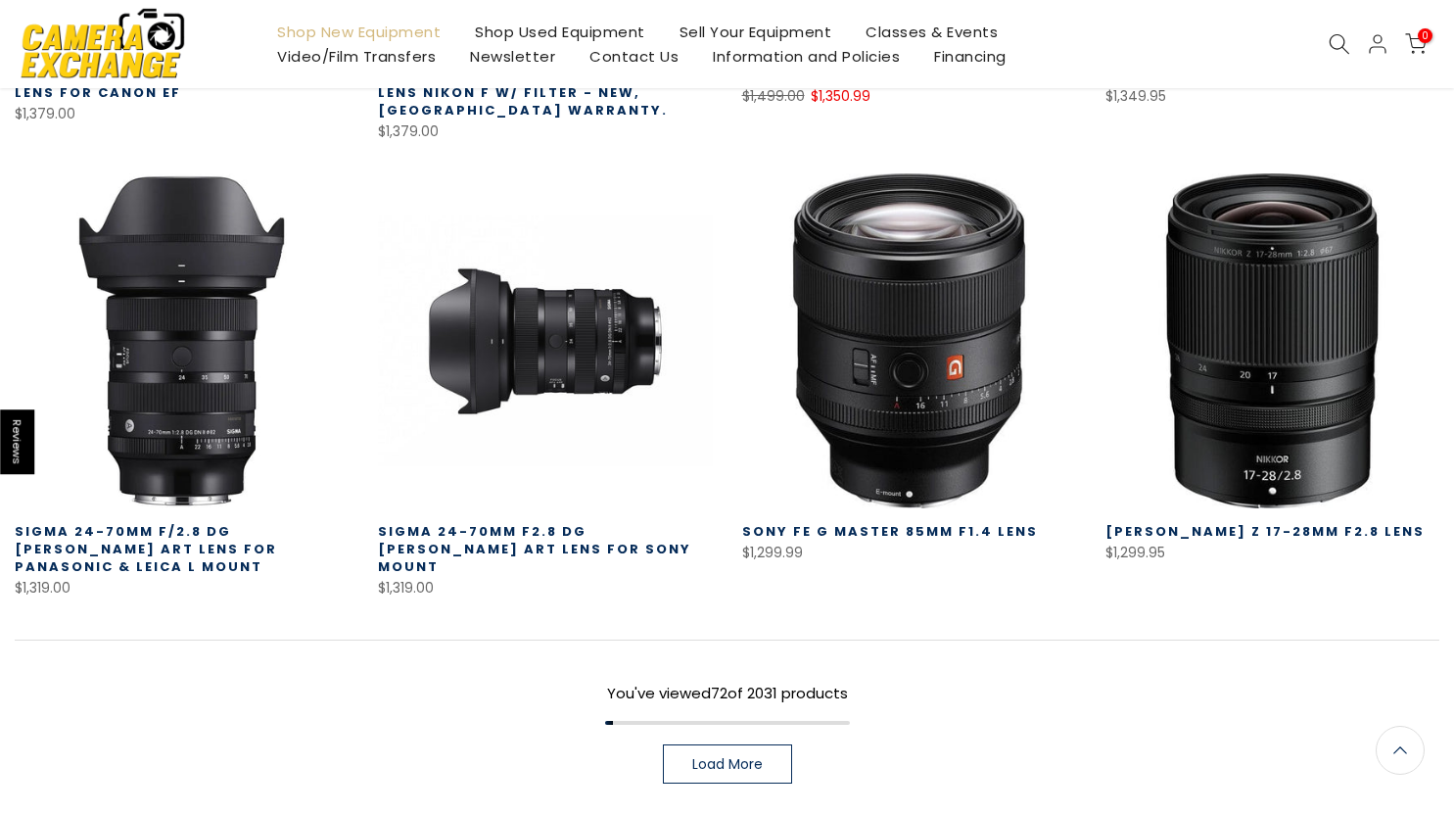
click at [710, 744] on link "Load More" at bounding box center [727, 763] width 129 height 39
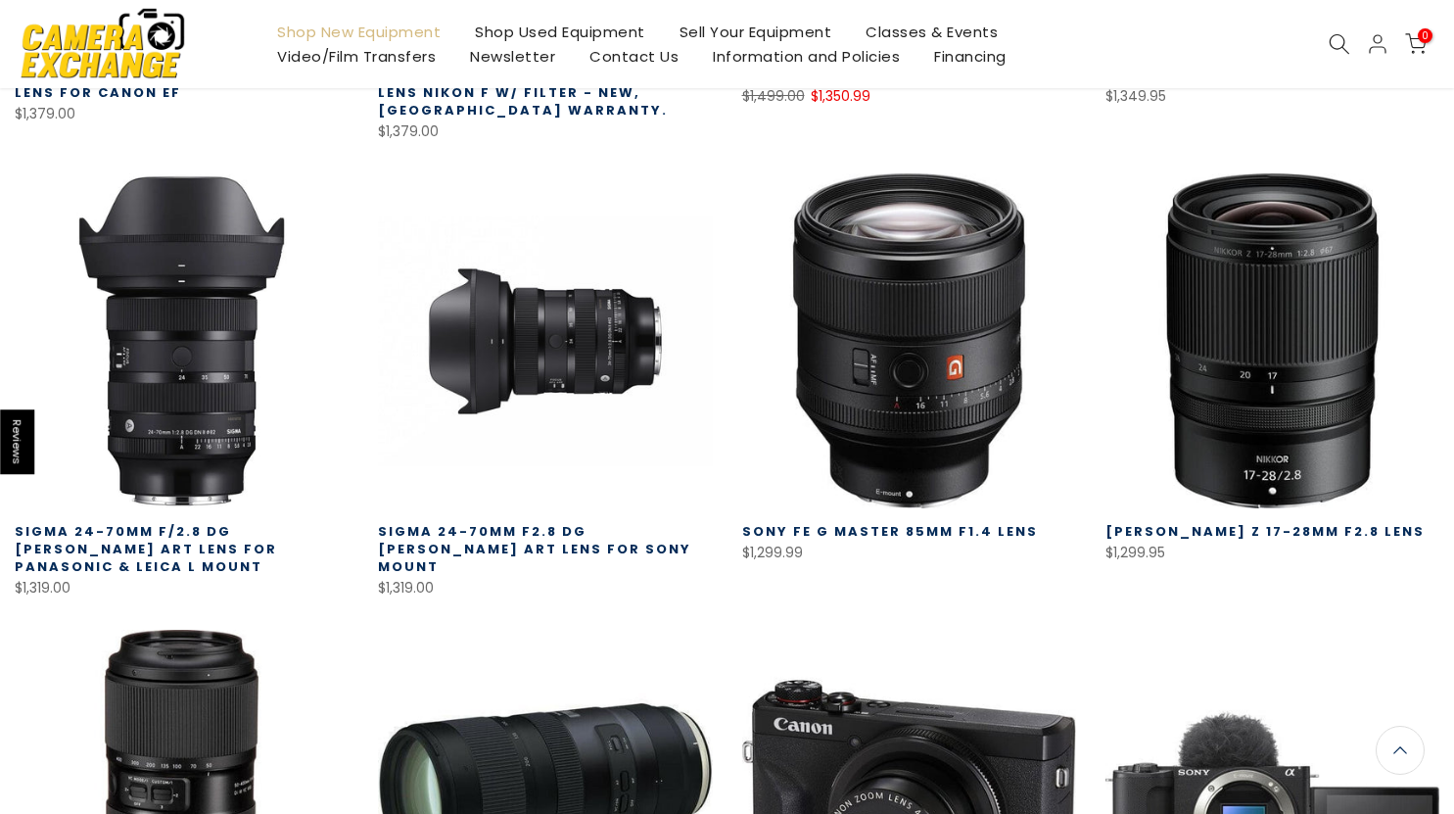
click at [0, 547] on div "Quick view Compare * Add to cart Sigma 24-70mm F/2.8 DG [PERSON_NAME] Art Lens …" at bounding box center [181, 386] width 363 height 426
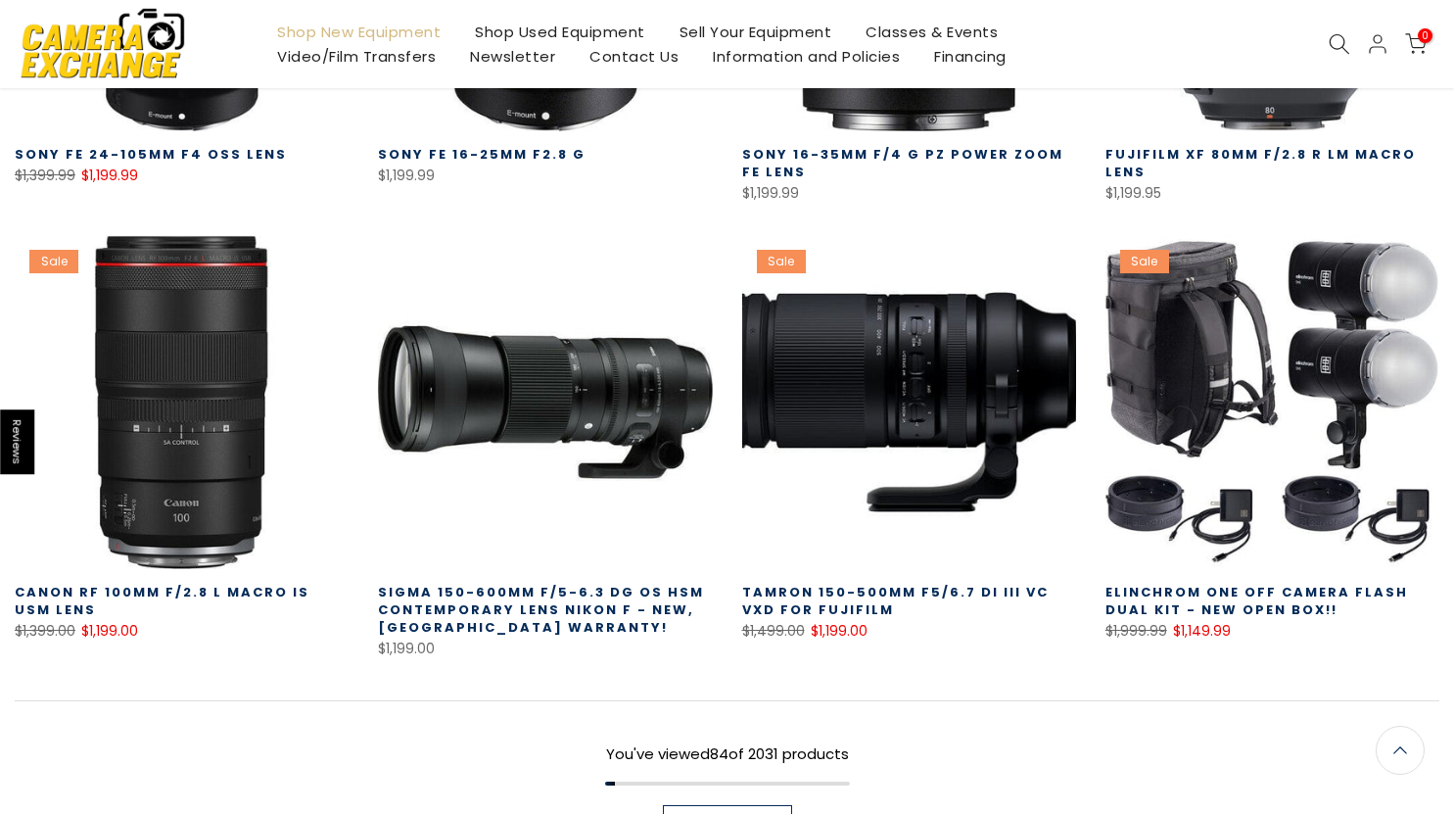
scroll to position [9042, 0]
